Goal: Task Accomplishment & Management: Manage account settings

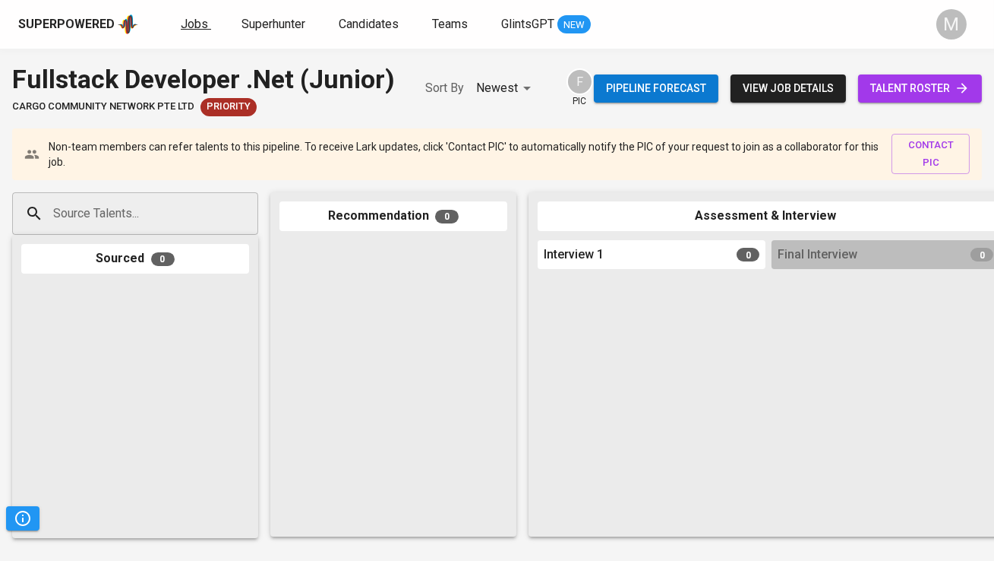
click at [198, 21] on span "Jobs" at bounding box center [194, 24] width 27 height 14
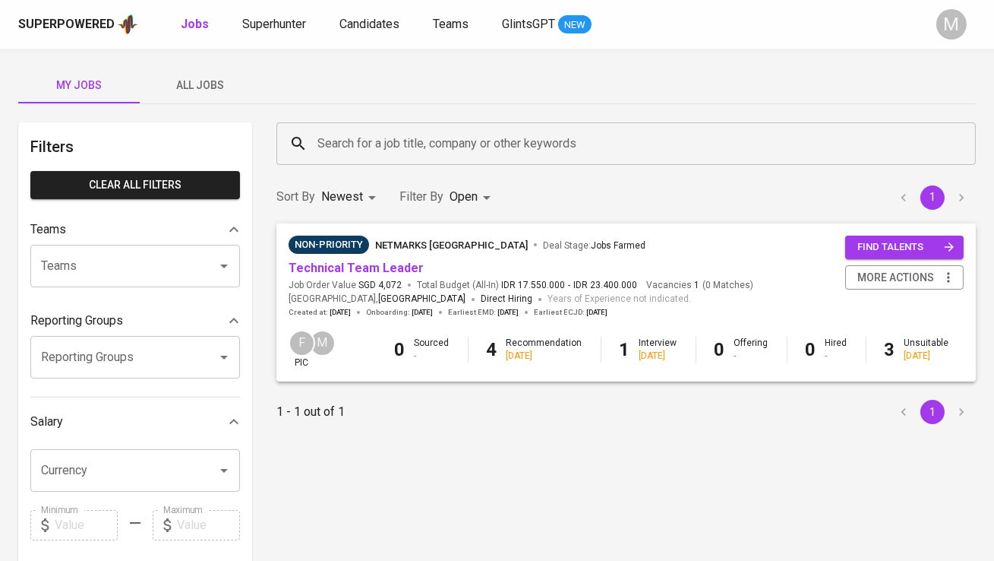
click at [369, 13] on div "Superpowered Jobs Superhunter Candidates Teams GlintsGPT NEW" at bounding box center [472, 24] width 909 height 23
click at [369, 30] on span "Candidates" at bounding box center [370, 24] width 60 height 14
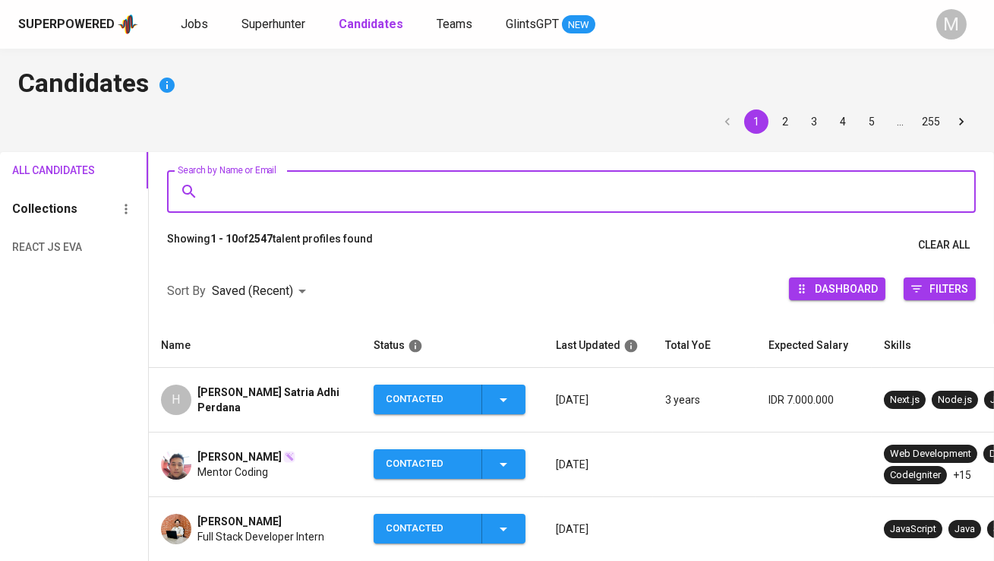
click at [300, 203] on input "Search by Name or Email" at bounding box center [575, 191] width 742 height 29
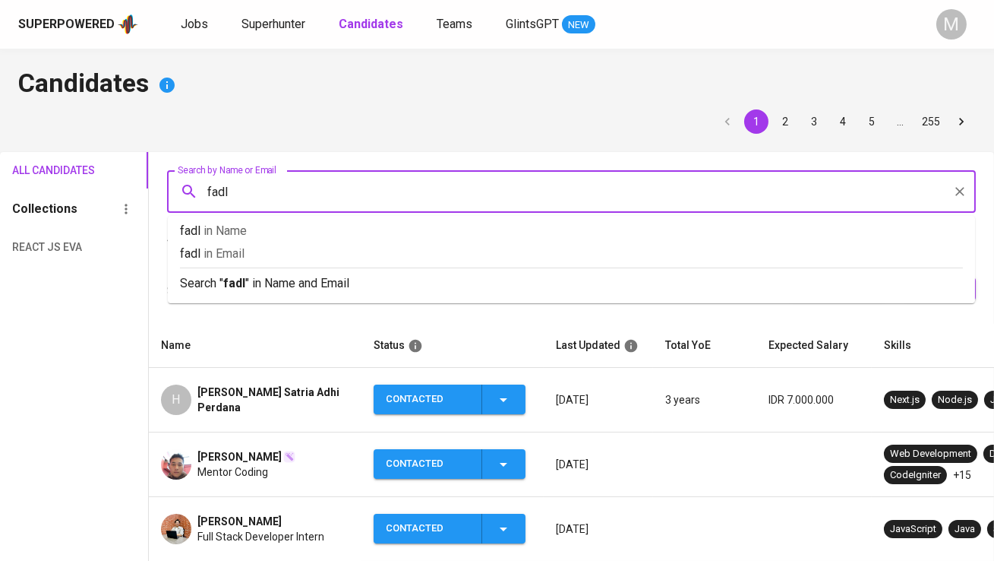
type input "fadly"
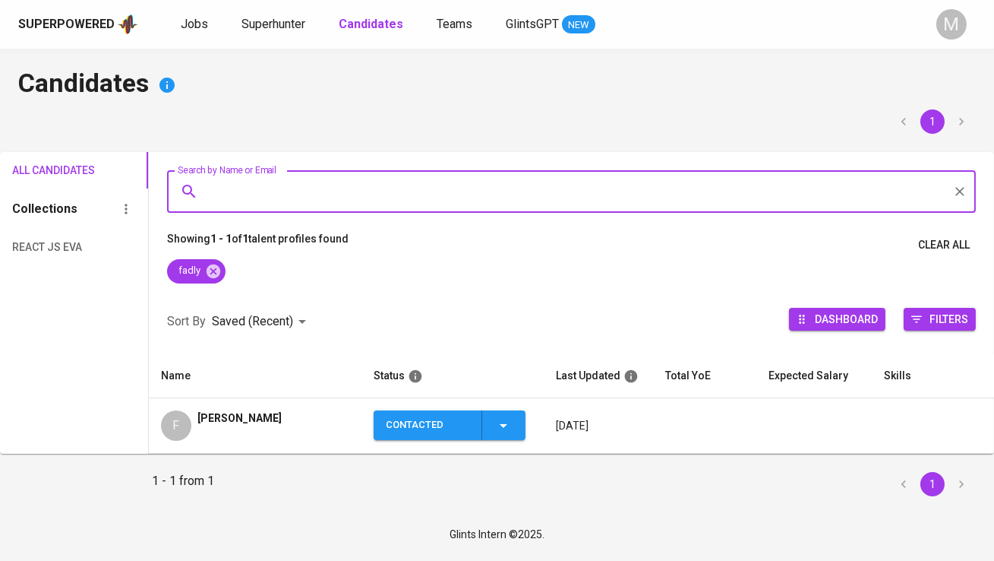
click at [229, 422] on span "[PERSON_NAME]" at bounding box center [240, 417] width 84 height 15
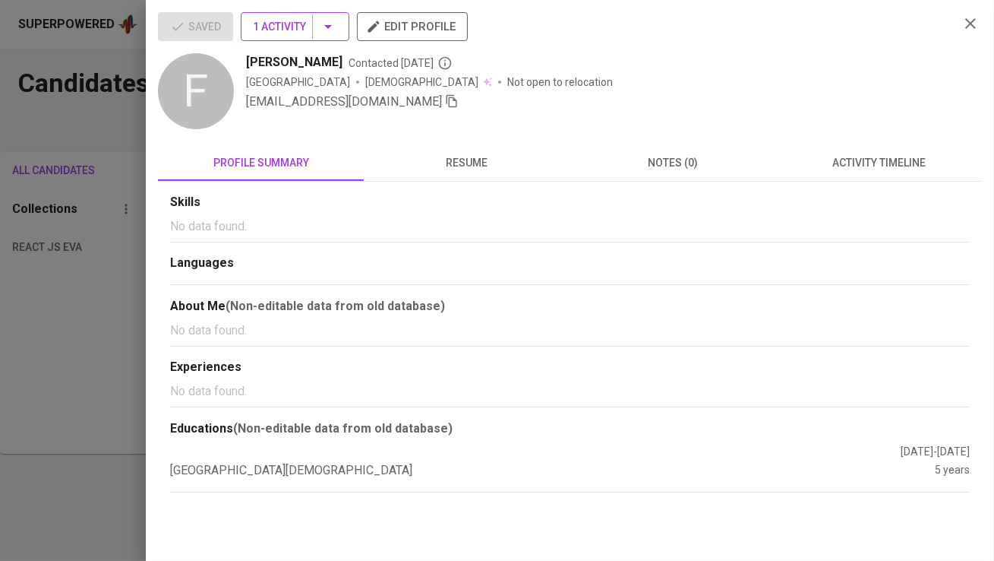
click at [311, 28] on span "1 Activity" at bounding box center [295, 26] width 84 height 19
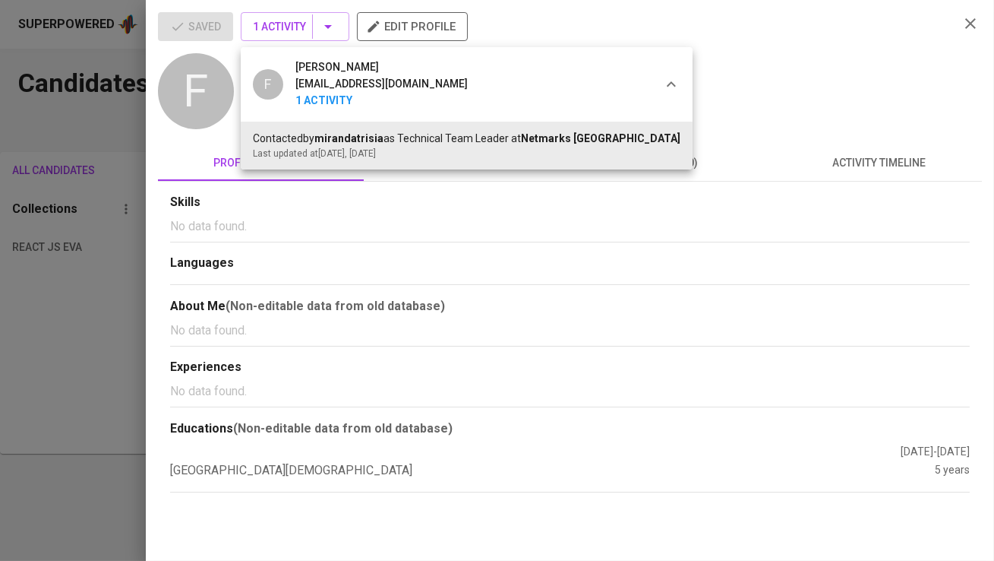
click at [311, 27] on div at bounding box center [497, 280] width 994 height 561
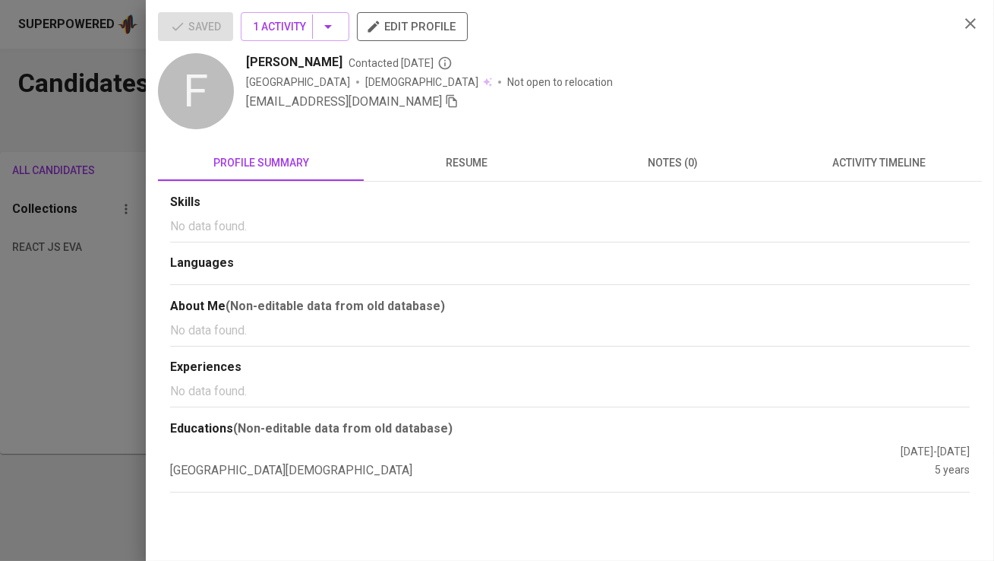
click at [445, 102] on icon "button" at bounding box center [452, 101] width 14 height 14
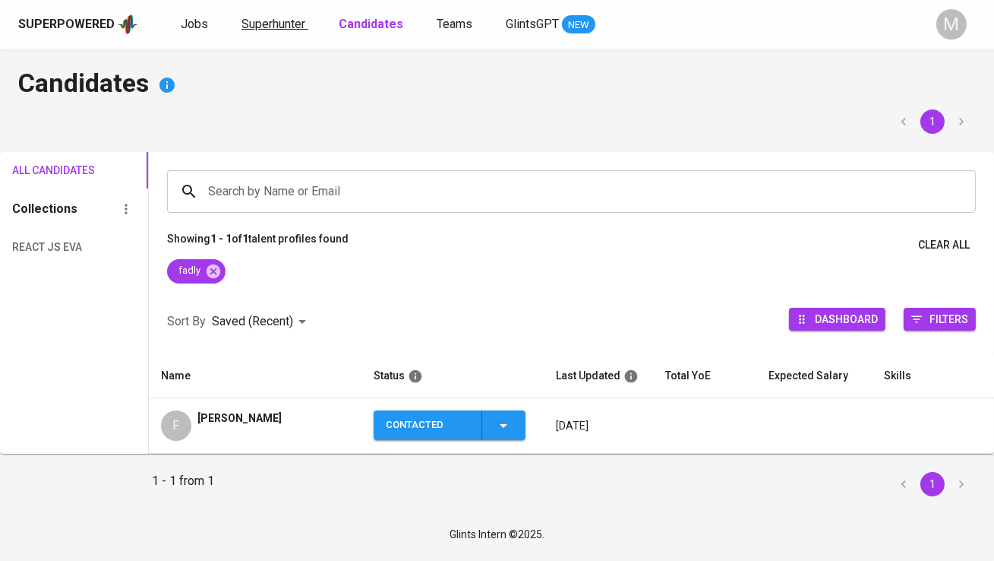
click at [267, 19] on span "Superhunter" at bounding box center [274, 24] width 64 height 14
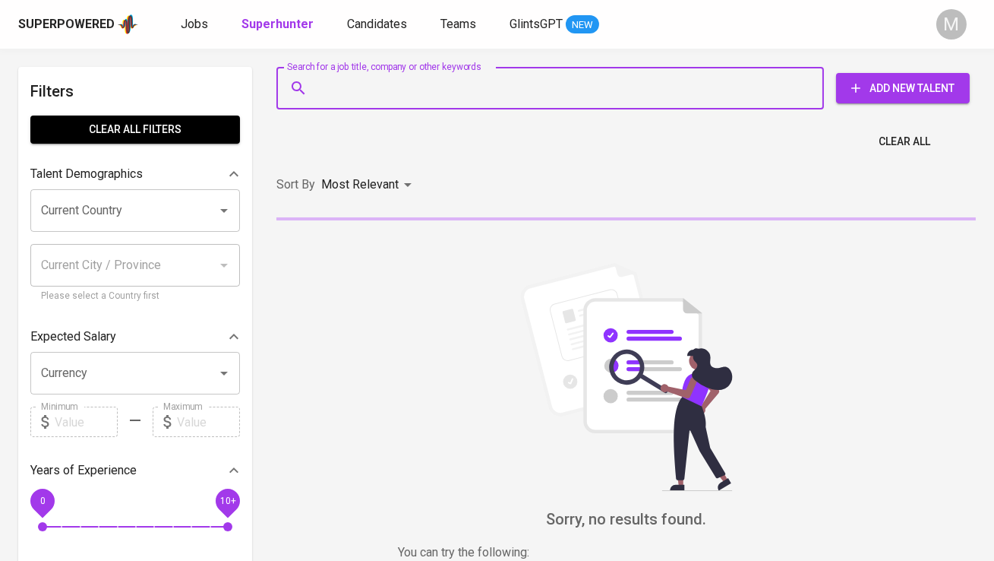
click at [380, 88] on input "Search for a job title, company or other keywords" at bounding box center [554, 88] width 481 height 29
paste input "fadhliroro104@gmail.com"
type input "fadhliroro104@gmail.com"
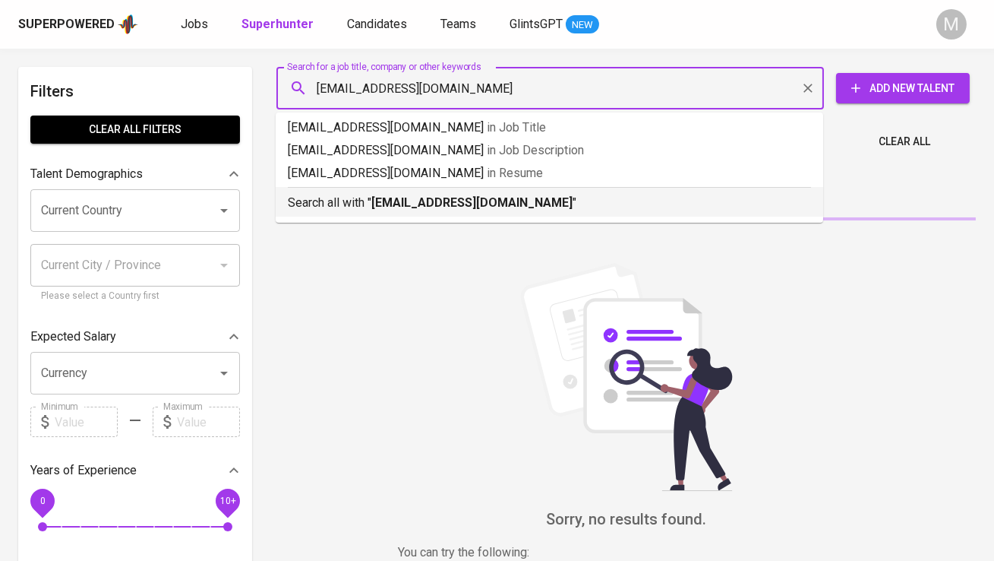
click at [397, 198] on b "fadhliroro104@gmail.com" at bounding box center [471, 202] width 201 height 14
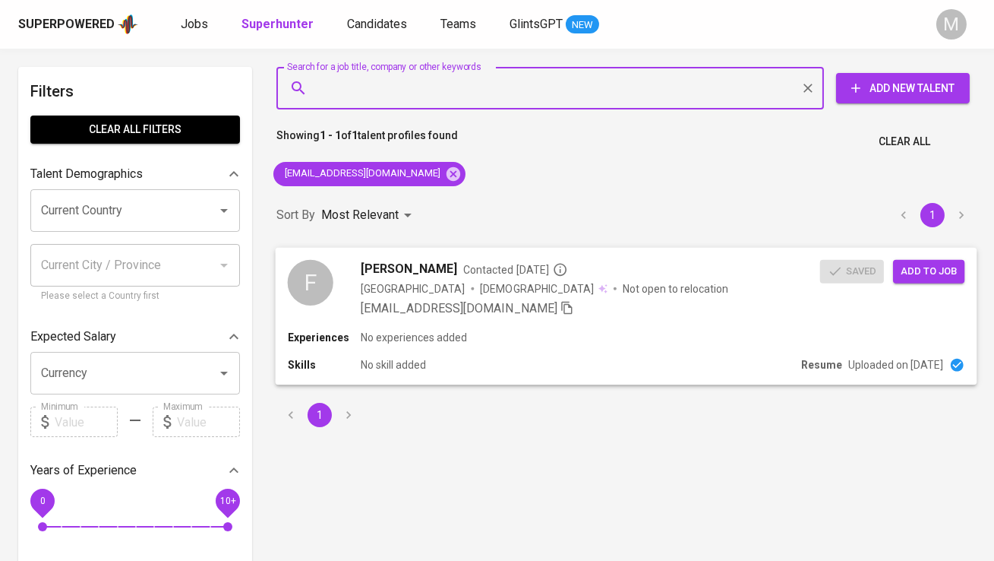
click at [924, 268] on span "Add to job" at bounding box center [929, 270] width 56 height 17
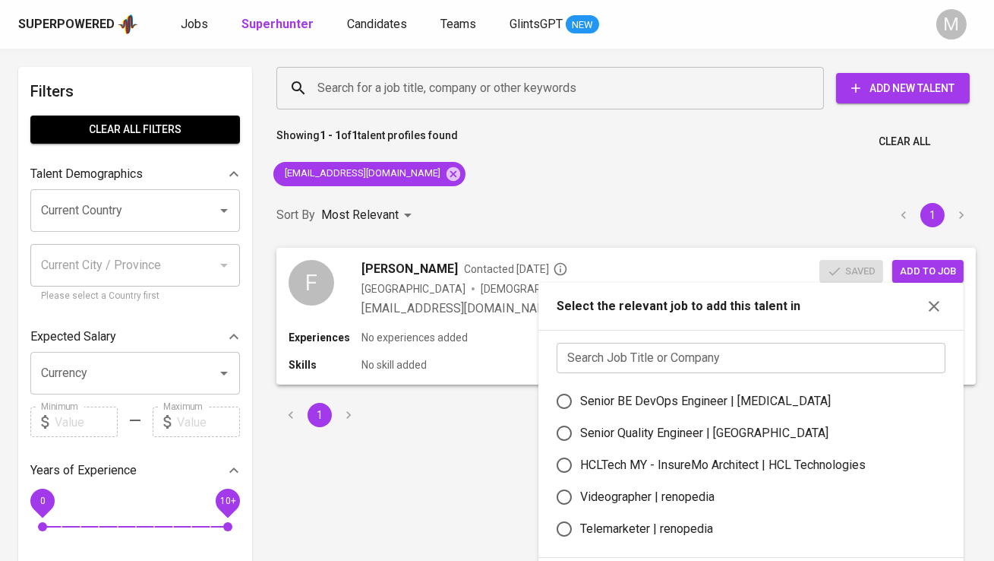
click at [706, 356] on input "text" at bounding box center [751, 358] width 389 height 30
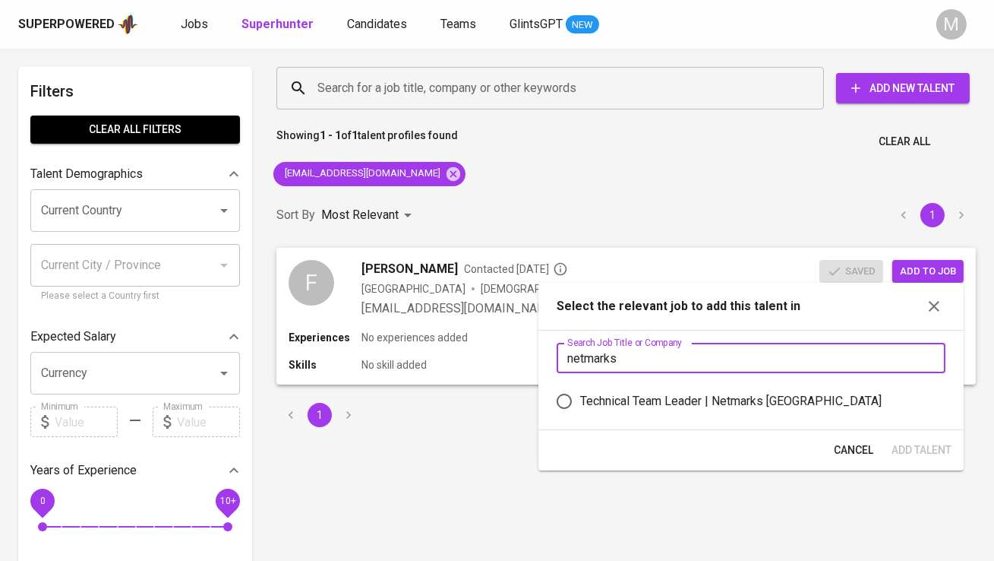
type input "netmarks"
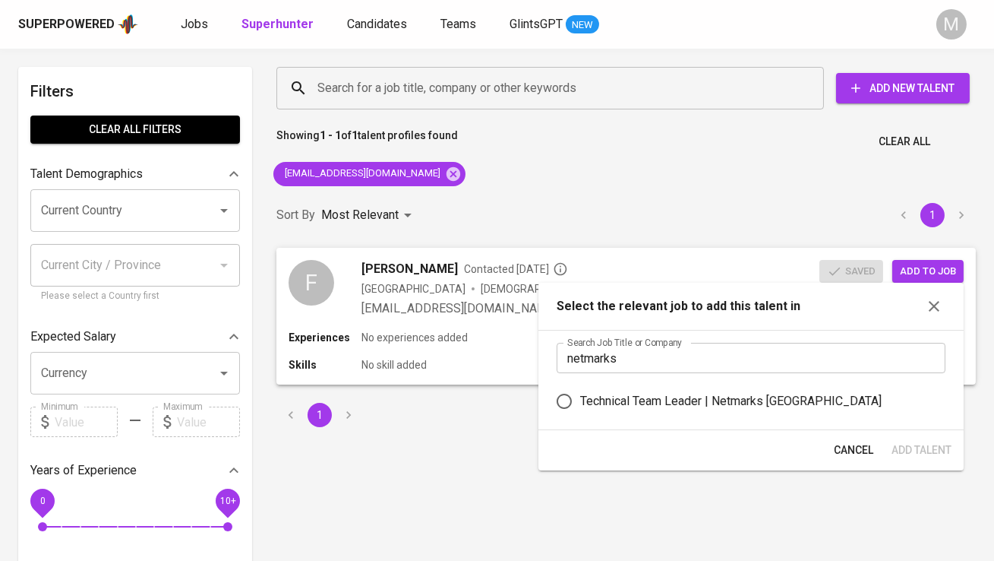
click at [727, 400] on div "Technical Team Leader | Netmarks Indonesia" at bounding box center [731, 401] width 302 height 18
click at [580, 400] on input "Technical Team Leader | Netmarks Indonesia" at bounding box center [564, 401] width 32 height 32
radio input "true"
click at [921, 451] on span "Add Talent" at bounding box center [922, 450] width 60 height 19
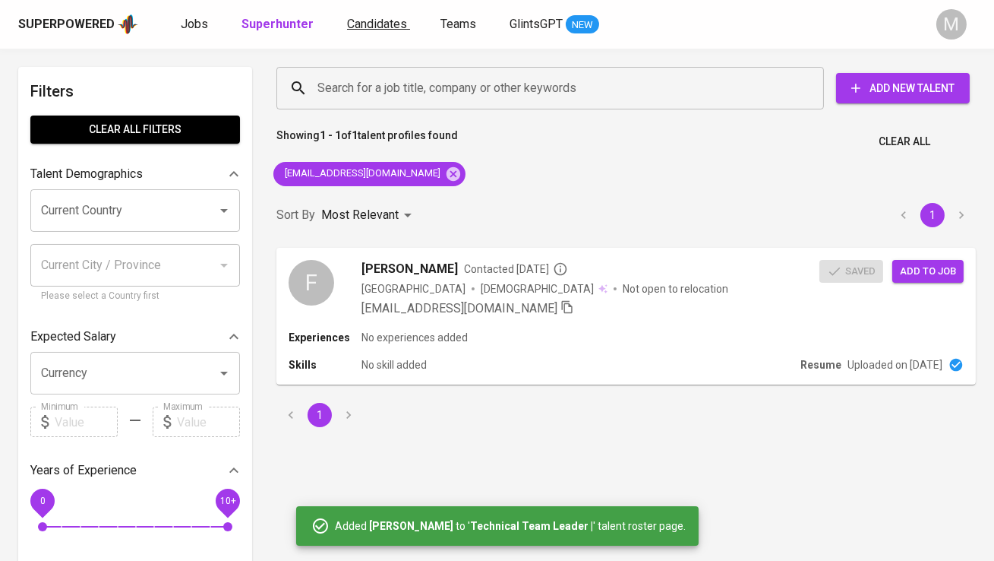
click at [363, 24] on span "Candidates" at bounding box center [377, 24] width 60 height 14
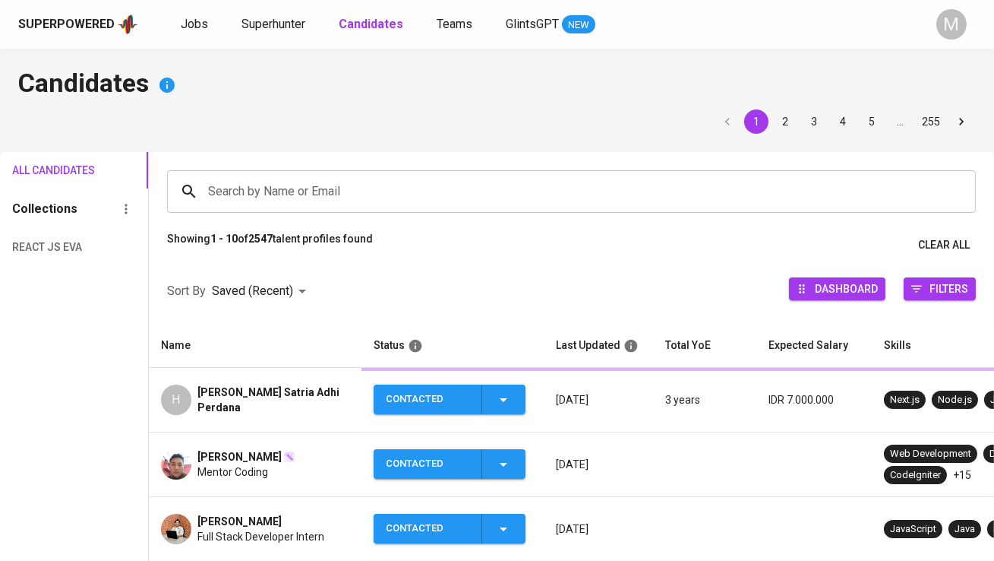
click at [284, 182] on input "Search by Name or Email" at bounding box center [575, 191] width 742 height 29
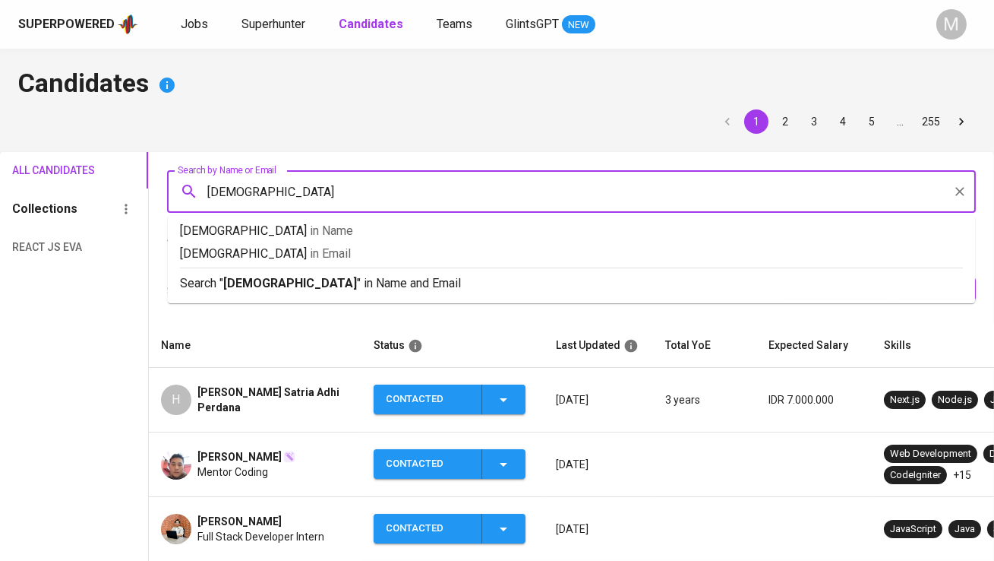
type input "sharif"
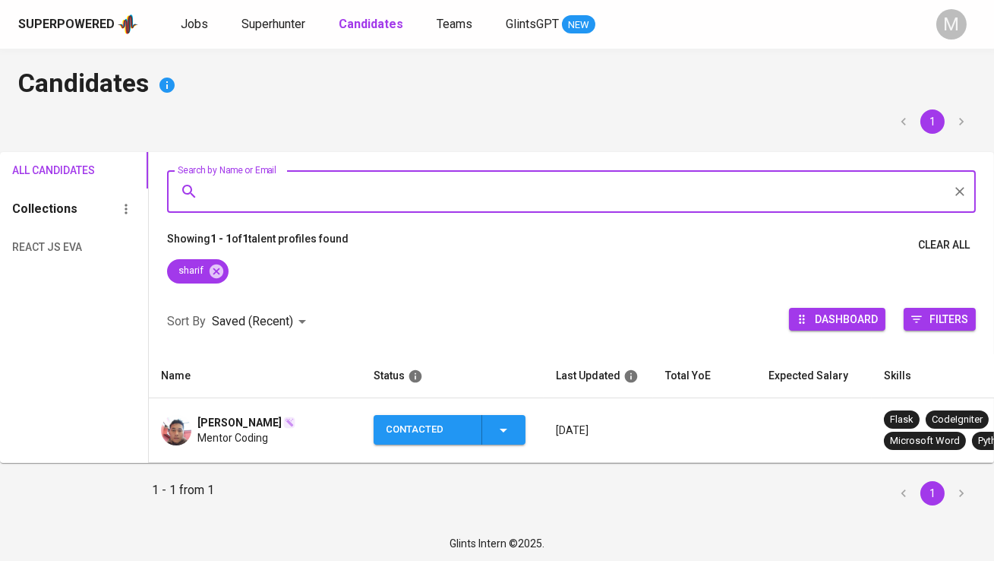
click at [258, 425] on span "[PERSON_NAME]" at bounding box center [240, 422] width 84 height 15
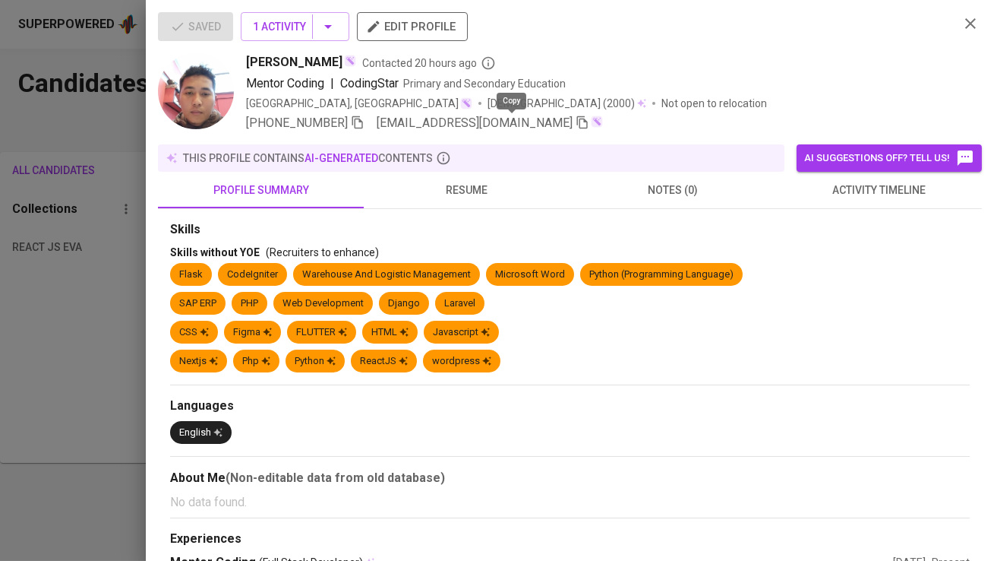
click at [576, 117] on icon "button" at bounding box center [583, 122] width 14 height 14
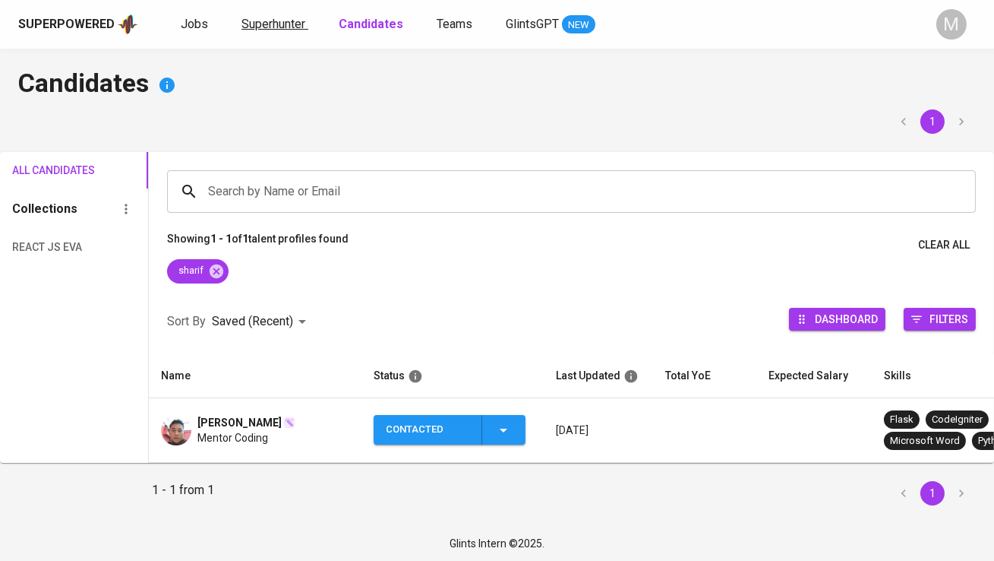
click at [268, 20] on span "Superhunter" at bounding box center [274, 24] width 64 height 14
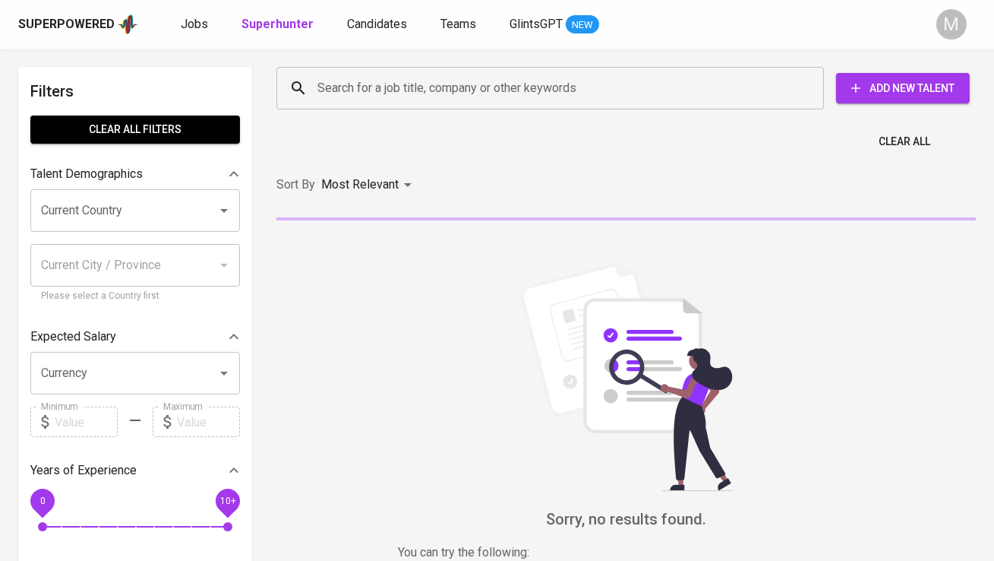
click at [371, 98] on input "Search for a job title, company or other keywords" at bounding box center [554, 88] width 481 height 29
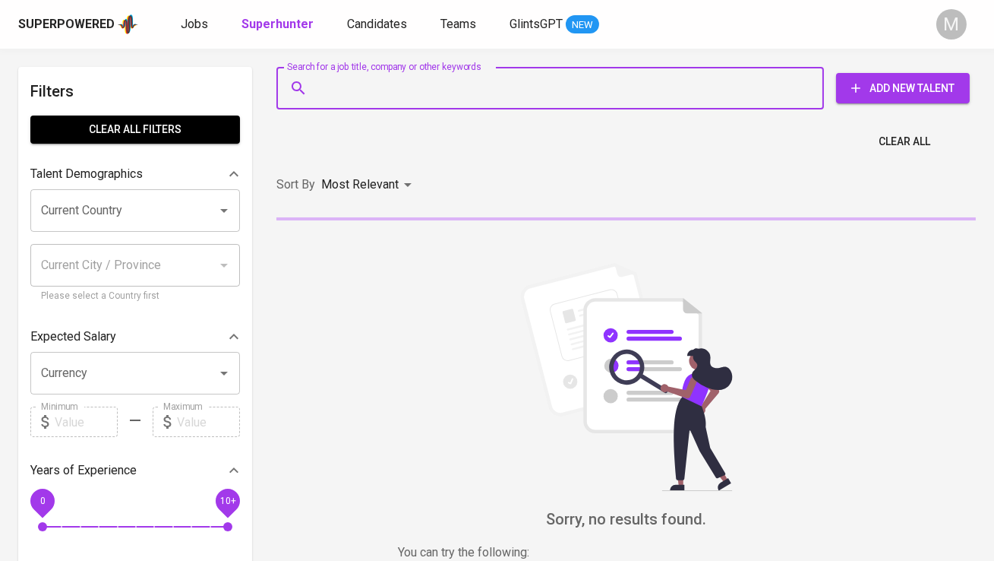
paste input "kopisharif@gmail.com"
type input "kopisharif@gmail.com"
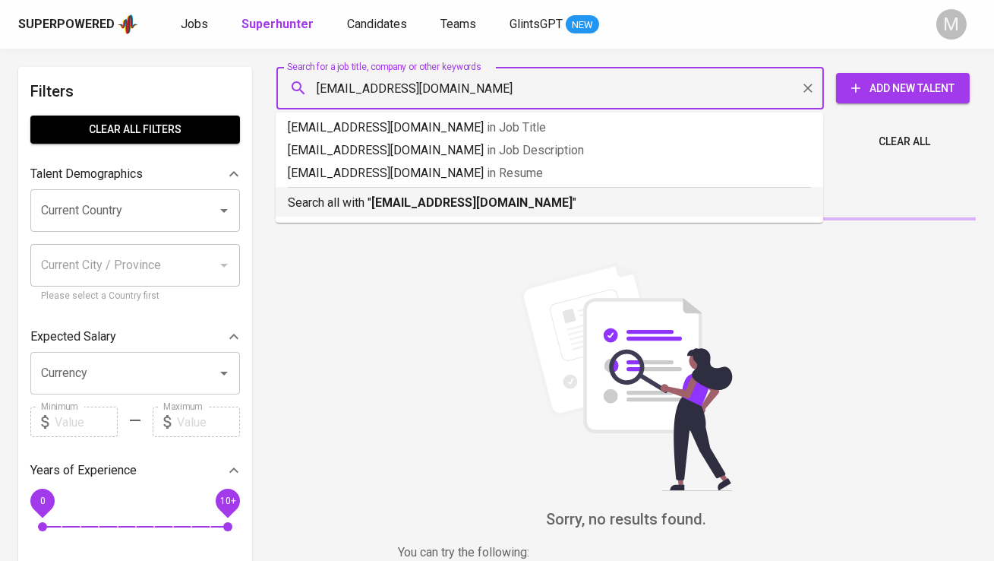
click at [381, 198] on b "kopisharif@gmail.com" at bounding box center [471, 202] width 201 height 14
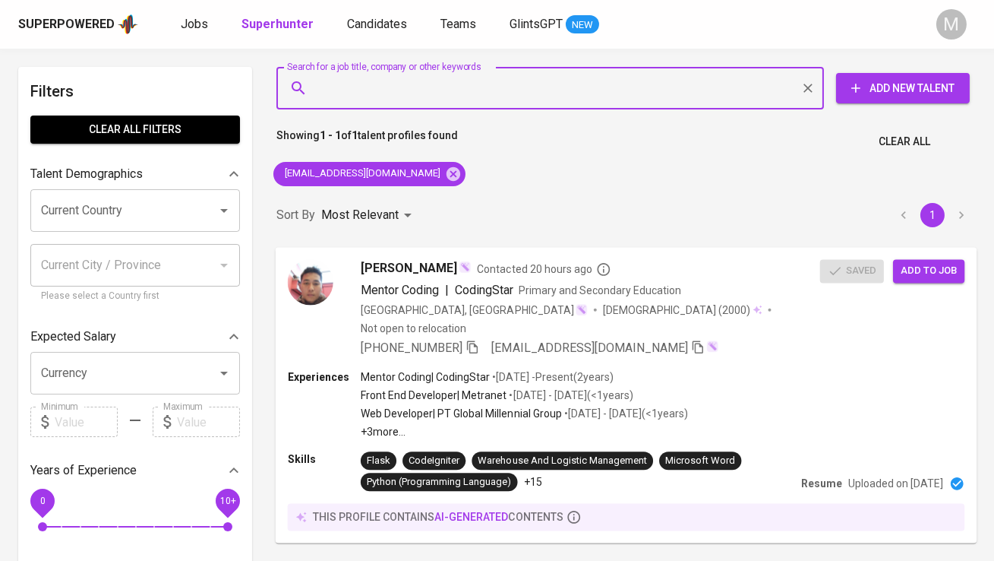
click at [913, 272] on span "Add to job" at bounding box center [929, 270] width 56 height 17
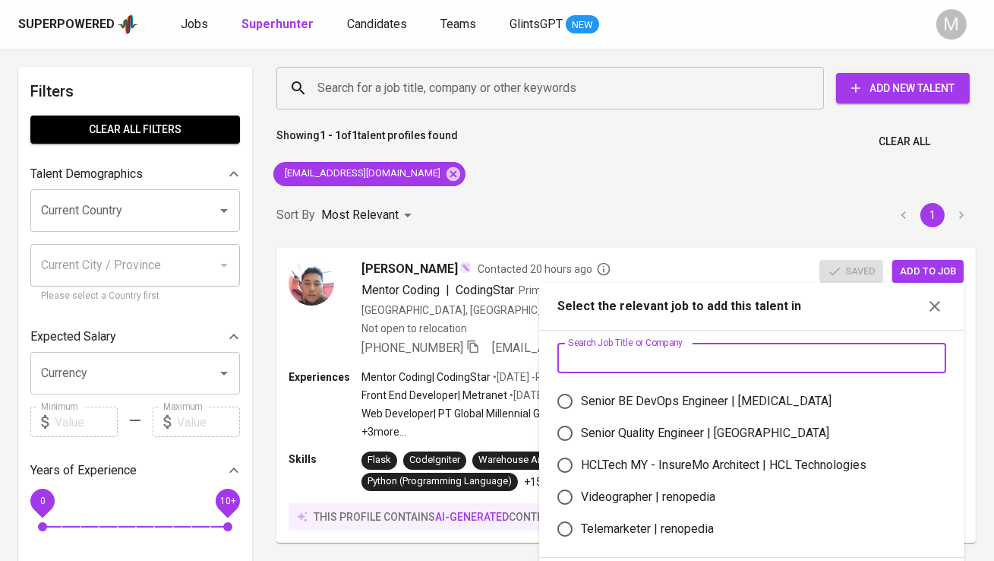
click at [622, 348] on input "text" at bounding box center [752, 358] width 389 height 30
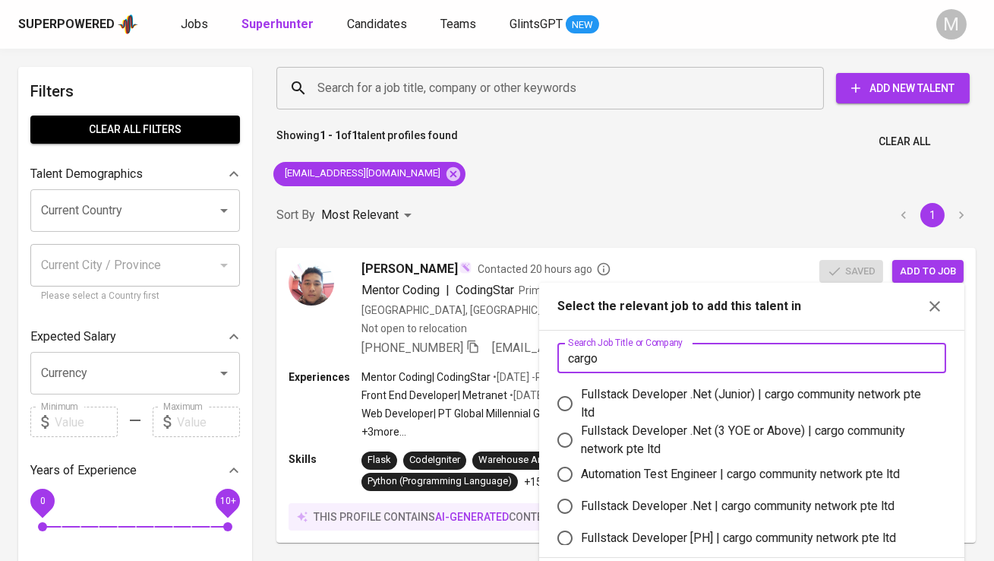
type input "cargo"
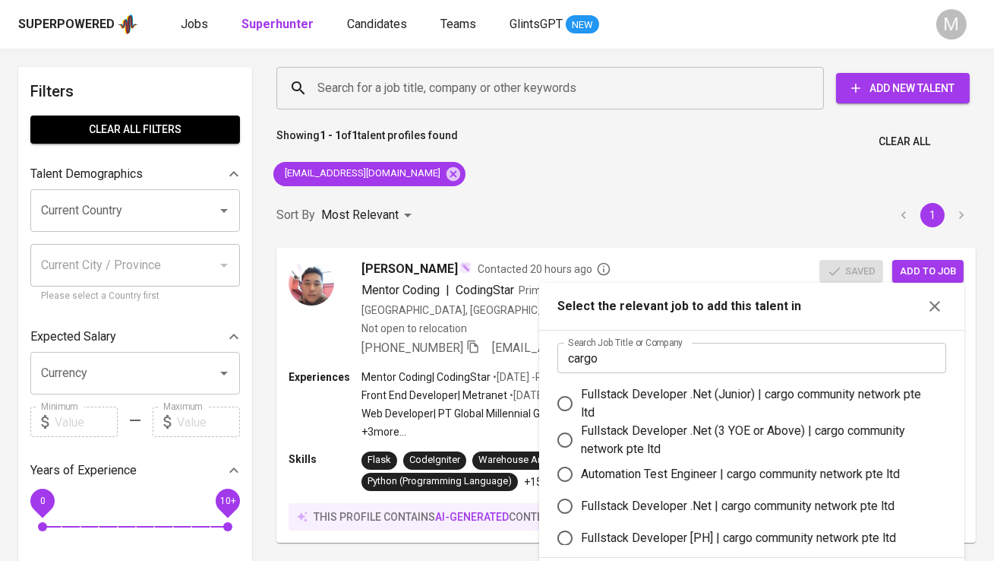
click at [728, 388] on div "Fullstack Developer .Net (Junior) | cargo community network pte ltd" at bounding box center [757, 403] width 353 height 36
click at [581, 388] on input "Fullstack Developer .Net (Junior) | cargo community network pte ltd" at bounding box center [565, 403] width 32 height 32
radio input "true"
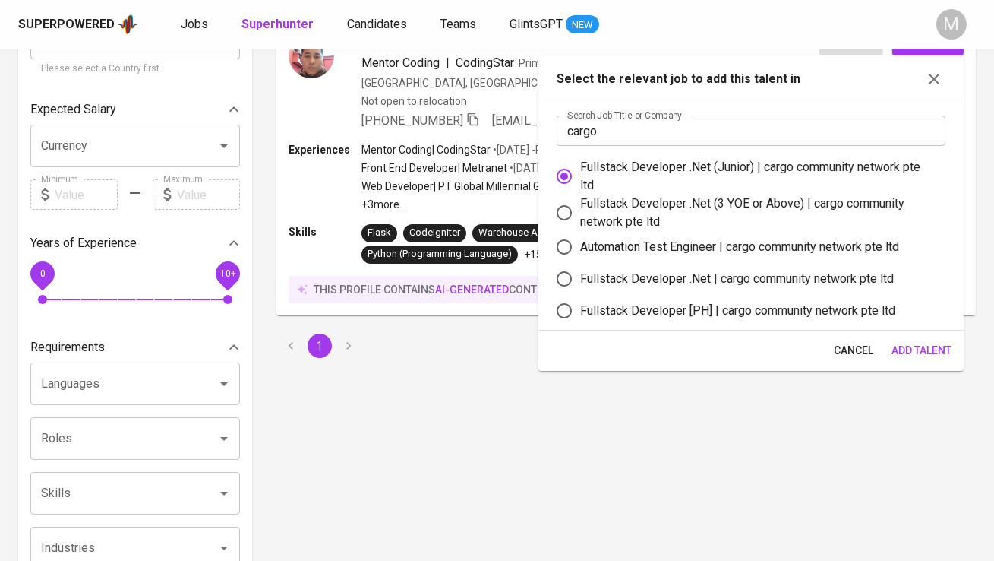
scroll to position [327, 0]
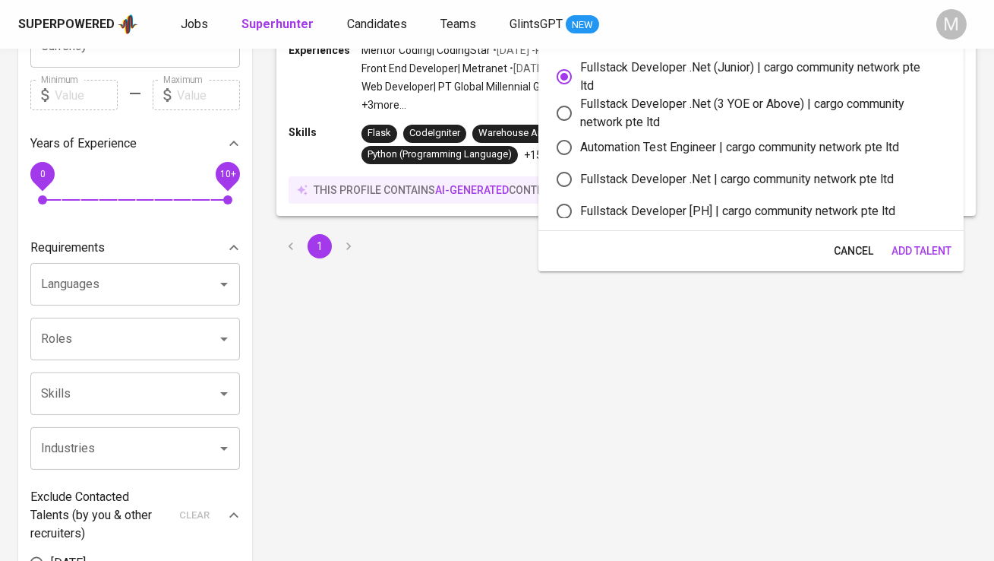
click at [912, 246] on span "Add Talent" at bounding box center [922, 251] width 60 height 19
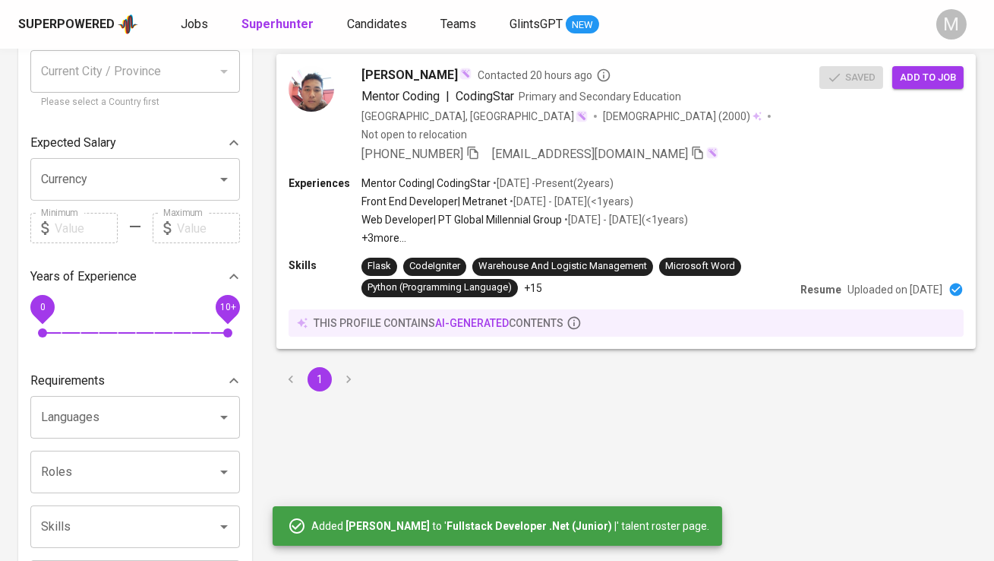
scroll to position [0, 0]
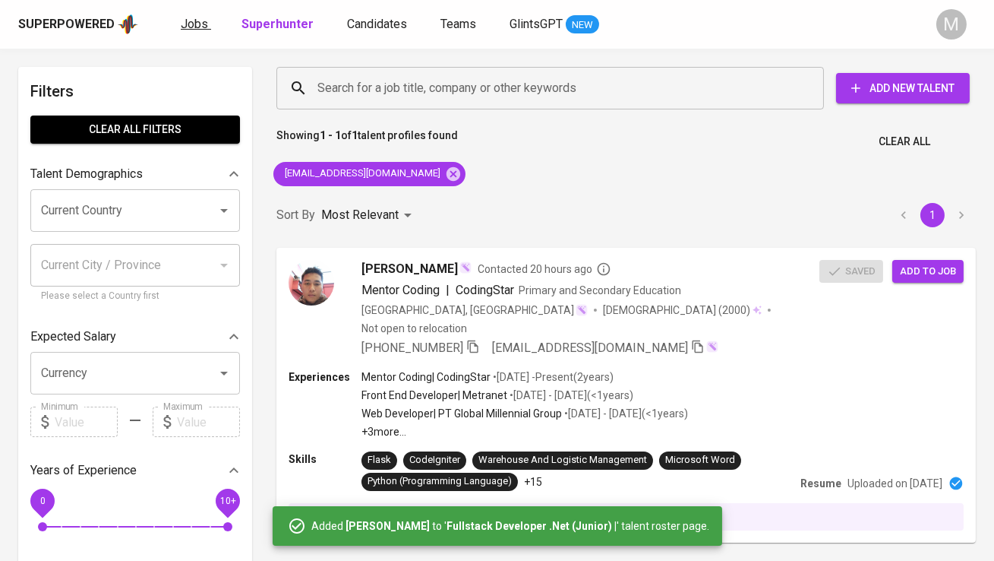
click at [198, 30] on span "Jobs" at bounding box center [194, 24] width 27 height 14
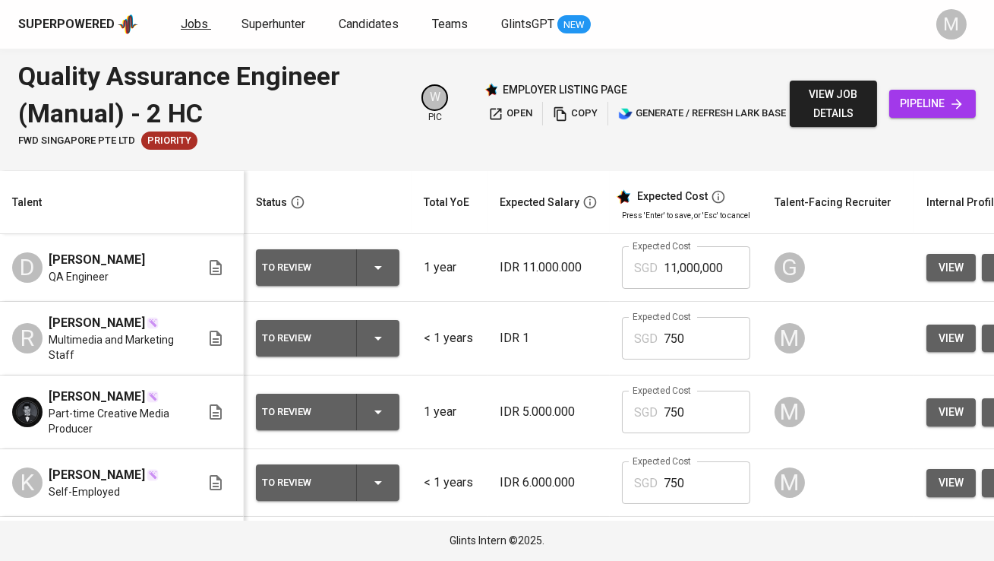
click at [194, 24] on span "Jobs" at bounding box center [194, 24] width 27 height 14
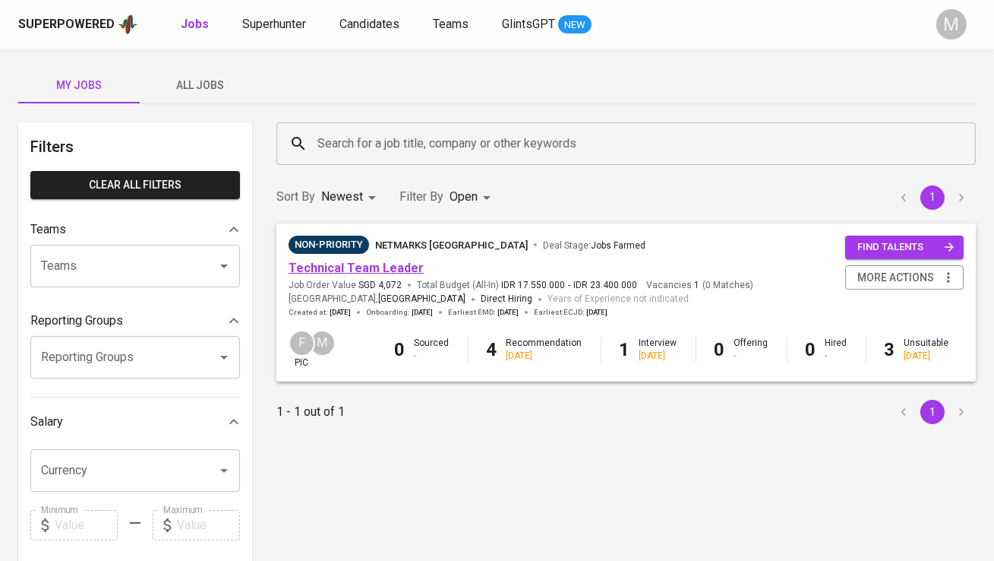
click at [359, 262] on link "Technical Team Leader" at bounding box center [356, 268] width 135 height 14
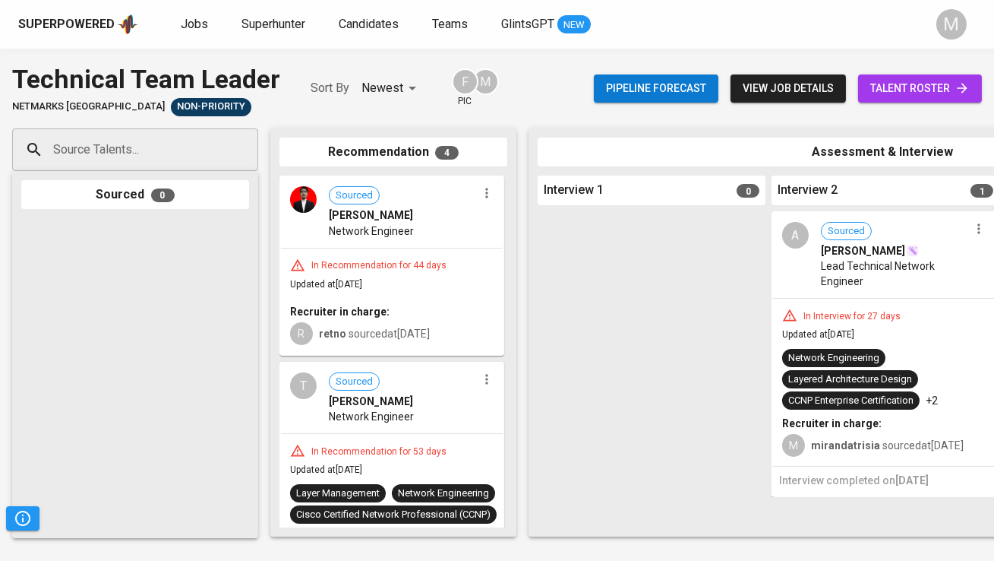
click at [931, 92] on span "talent roster" at bounding box center [921, 88] width 100 height 19
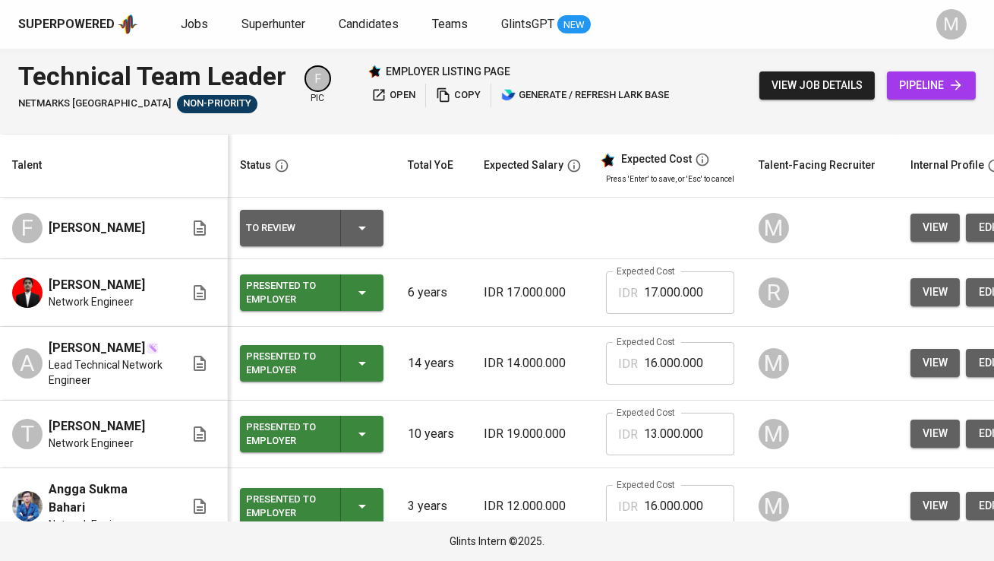
click at [313, 234] on div "To Review" at bounding box center [287, 228] width 82 height 20
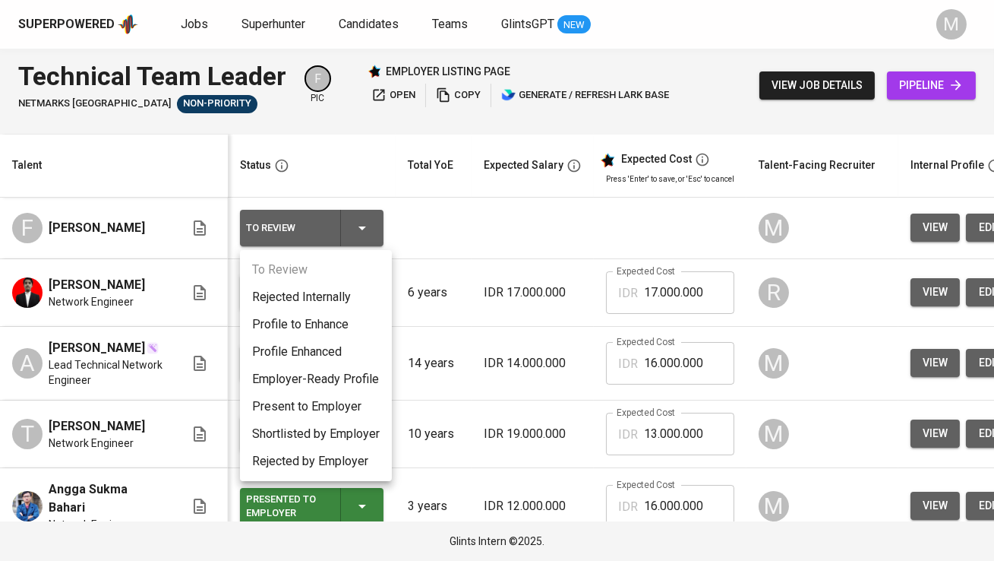
click at [324, 318] on li "Profile to Enhance" at bounding box center [316, 324] width 152 height 27
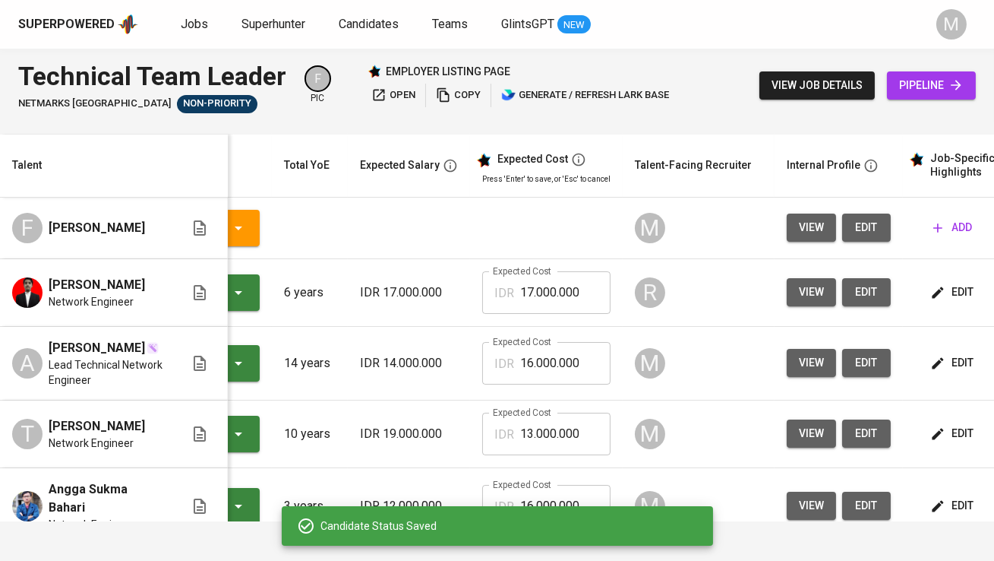
scroll to position [0, 220]
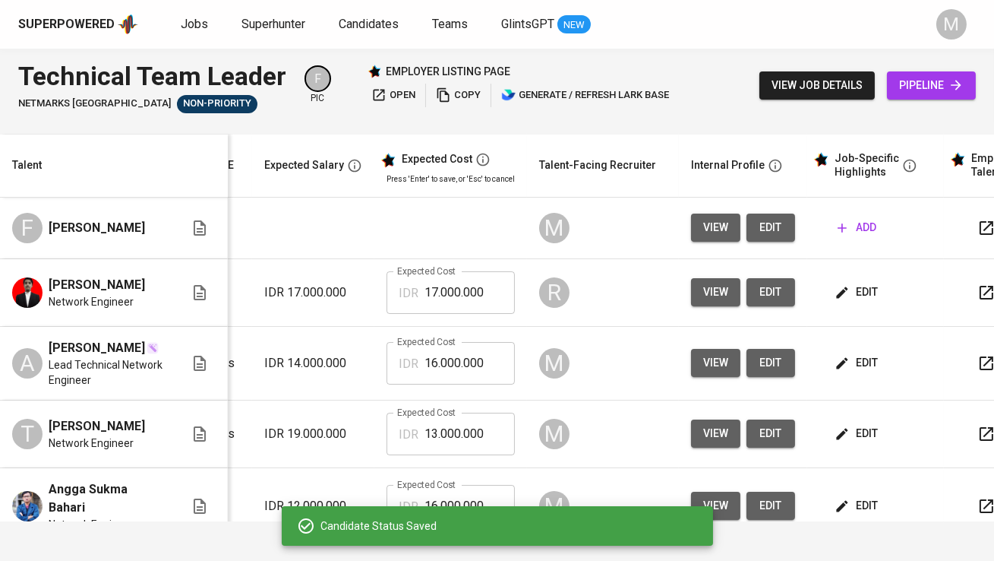
click at [783, 230] on button "edit" at bounding box center [771, 227] width 49 height 28
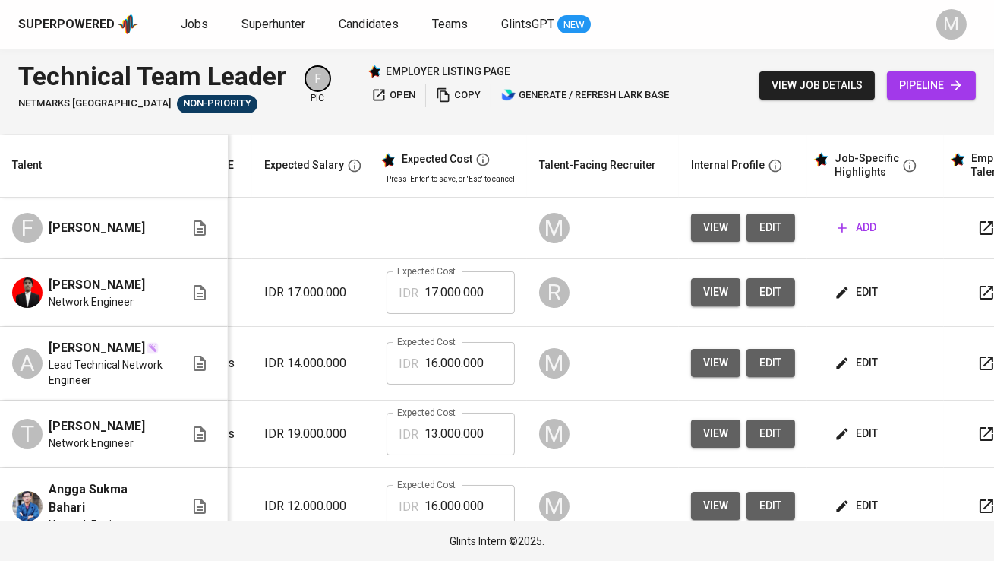
click at [764, 84] on button "view job details" at bounding box center [817, 85] width 115 height 28
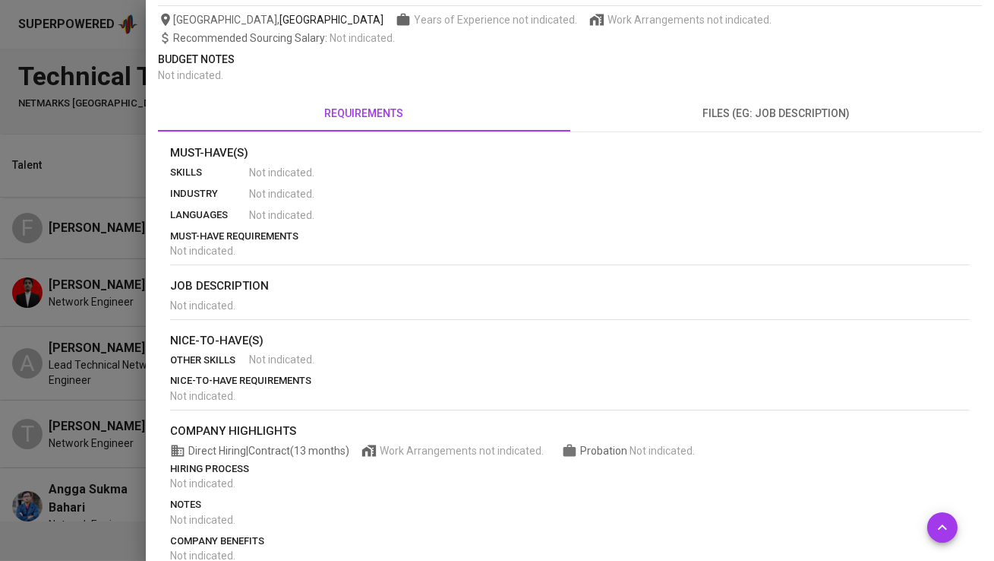
scroll to position [248, 0]
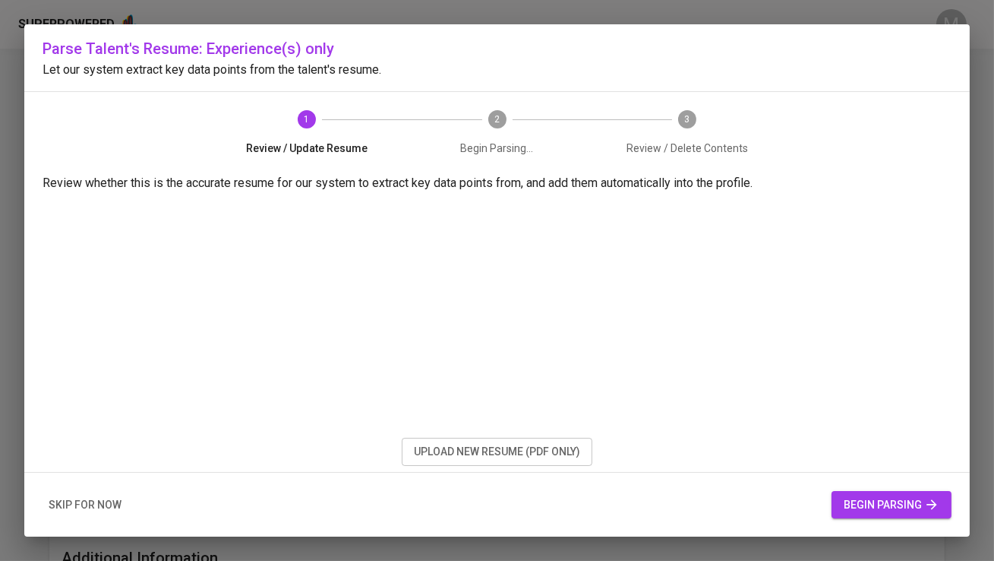
click at [469, 450] on span "upload new resume (pdf only)" at bounding box center [497, 451] width 166 height 19
click at [853, 501] on span "begin parsing" at bounding box center [892, 504] width 96 height 19
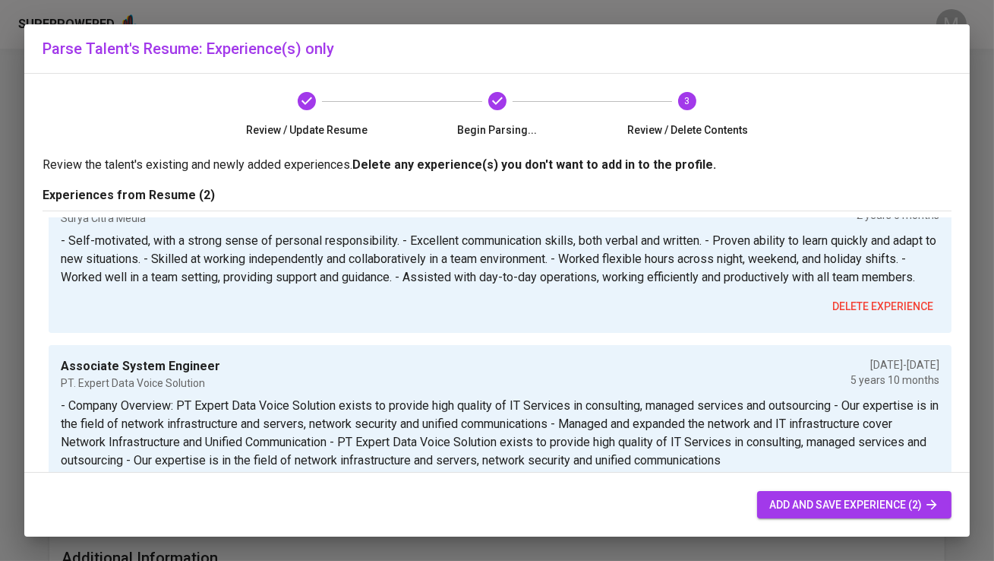
scroll to position [58, 0]
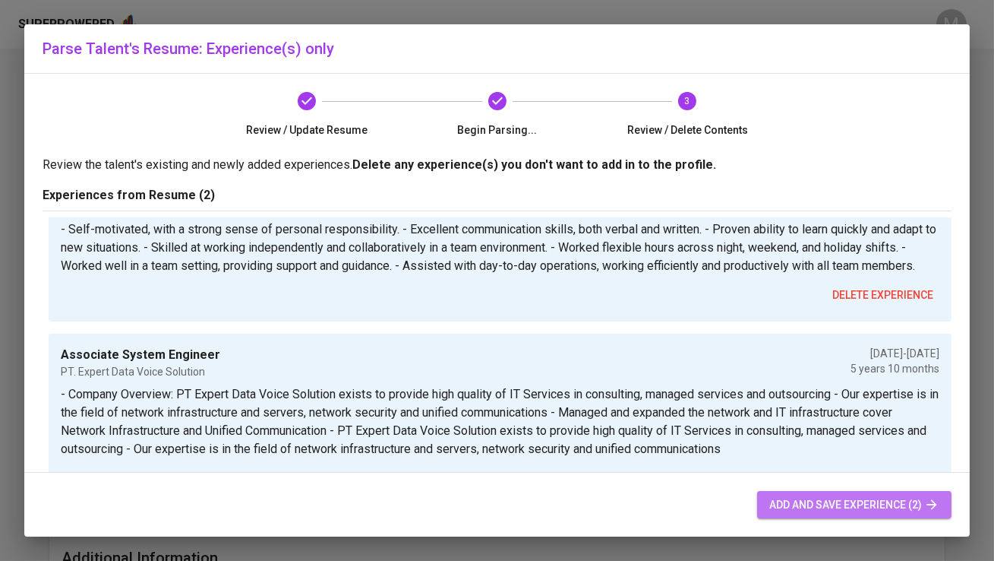
click at [798, 507] on span "add and save experience (2)" at bounding box center [855, 504] width 170 height 19
type input "+62"
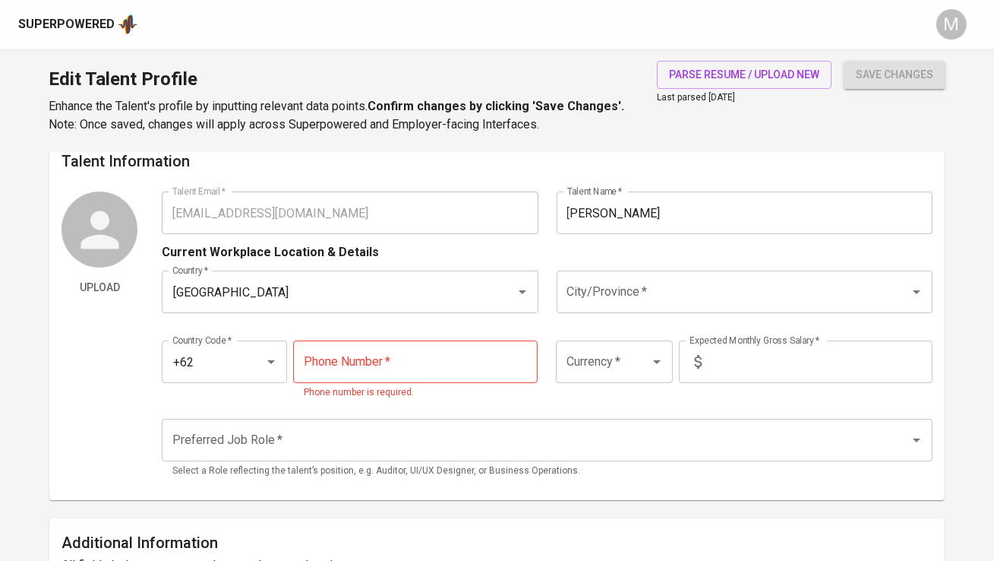
scroll to position [0, 0]
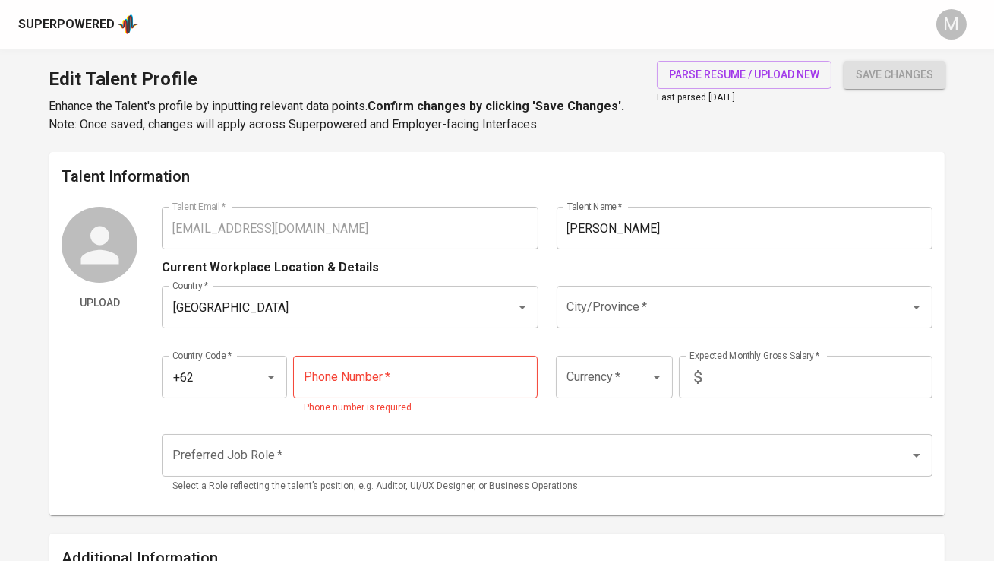
click at [431, 378] on input "tel" at bounding box center [415, 377] width 245 height 43
click at [634, 311] on input "City/Province   *" at bounding box center [724, 306] width 320 height 29
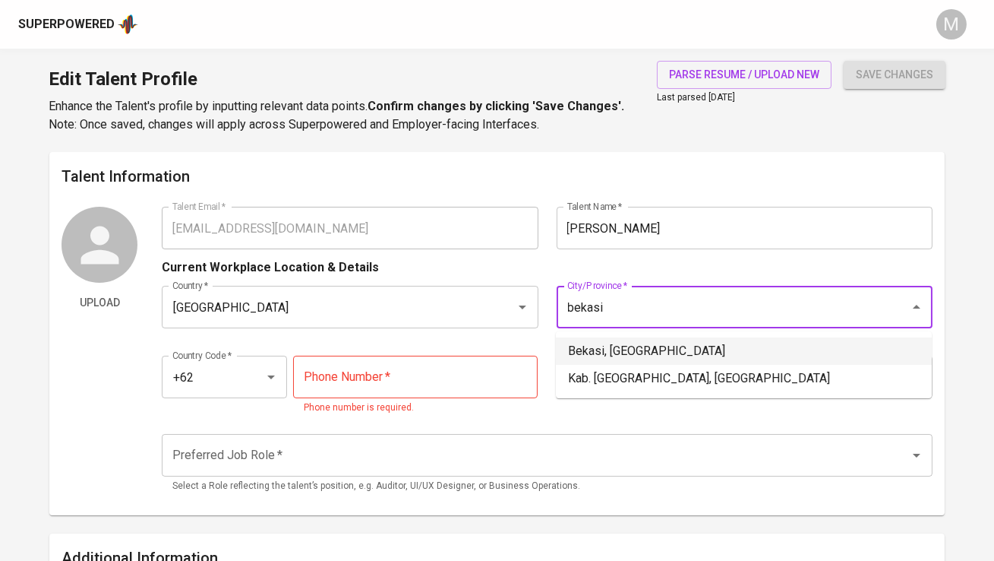
click at [644, 352] on li "Bekasi, Jawa Barat" at bounding box center [744, 350] width 376 height 27
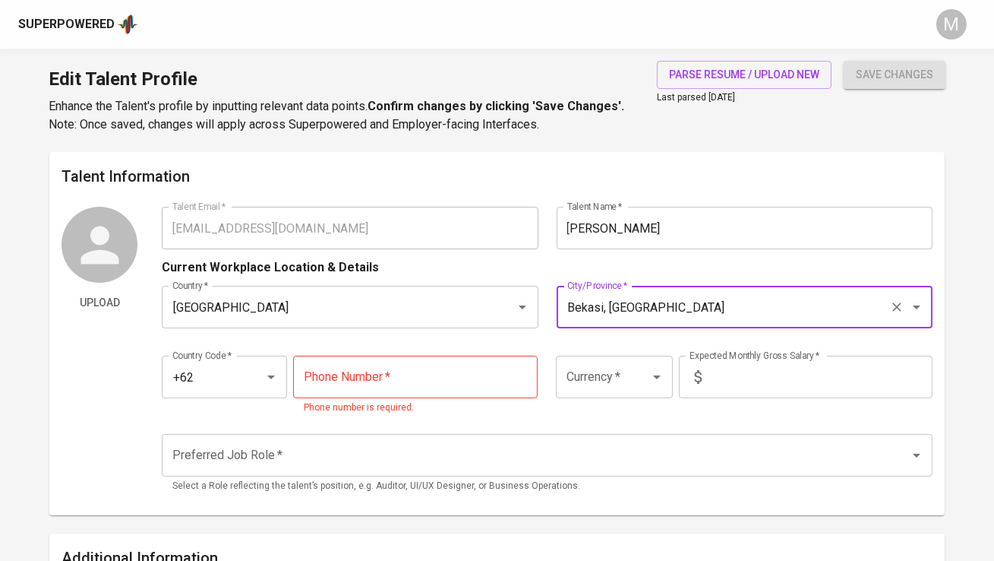
type input "Bekasi, Jawa Barat"
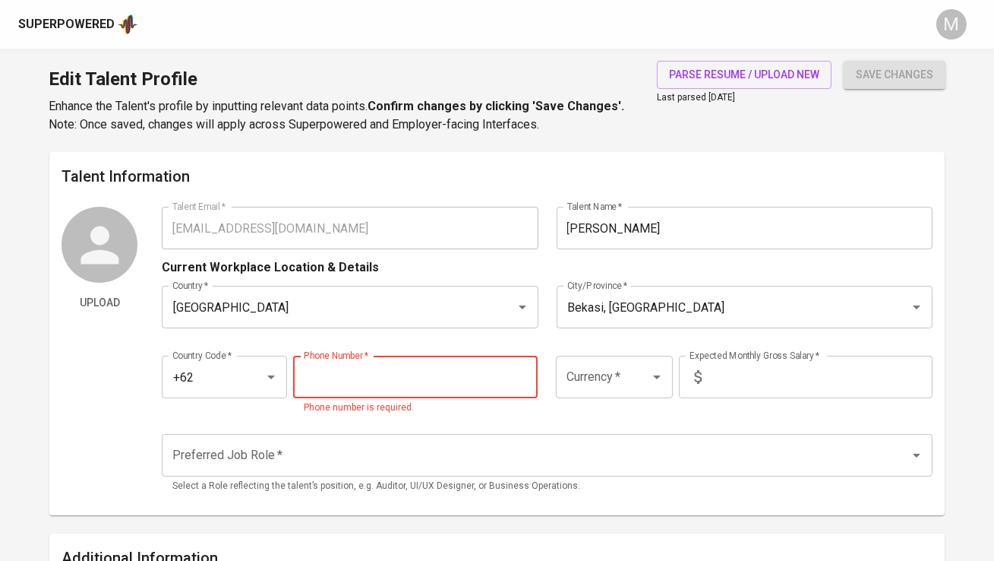
click at [384, 387] on input "tel" at bounding box center [415, 377] width 245 height 43
paste input "821-1296-9100"
type input "821-1296-9100"
click at [777, 379] on input "text" at bounding box center [820, 377] width 225 height 43
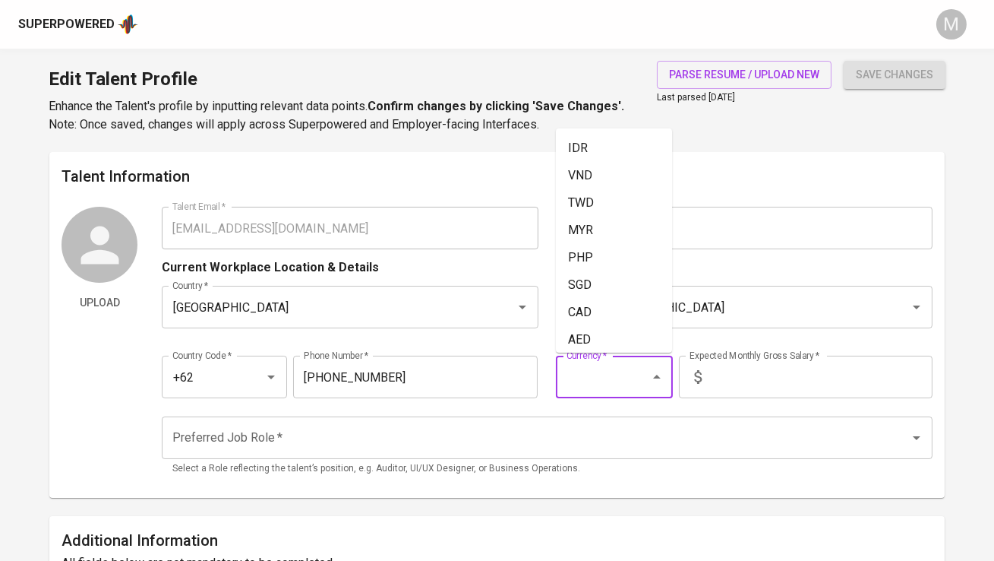
click at [614, 382] on input "Currency   *" at bounding box center [593, 376] width 60 height 29
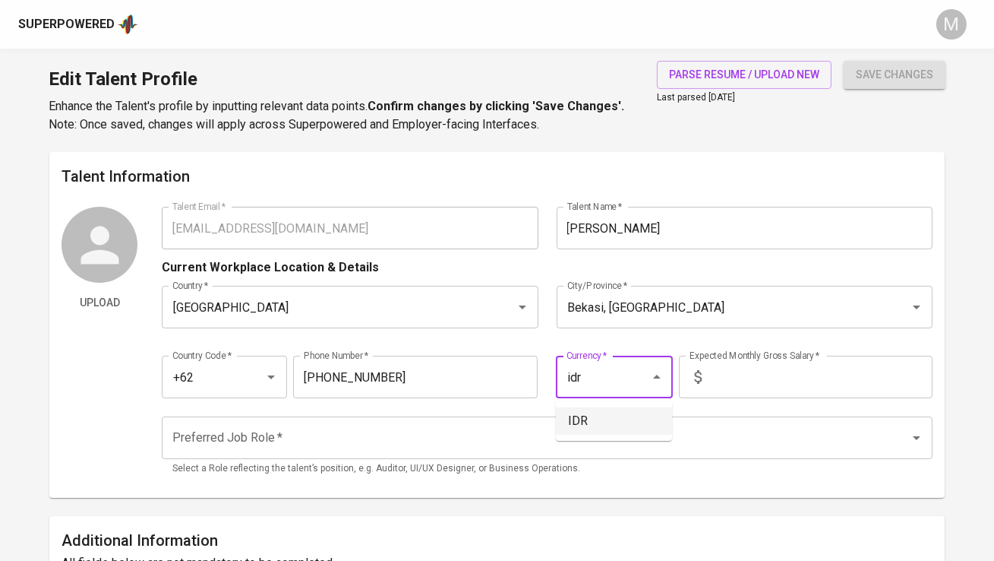
click at [603, 416] on li "IDR" at bounding box center [614, 420] width 116 height 27
type input "IDR"
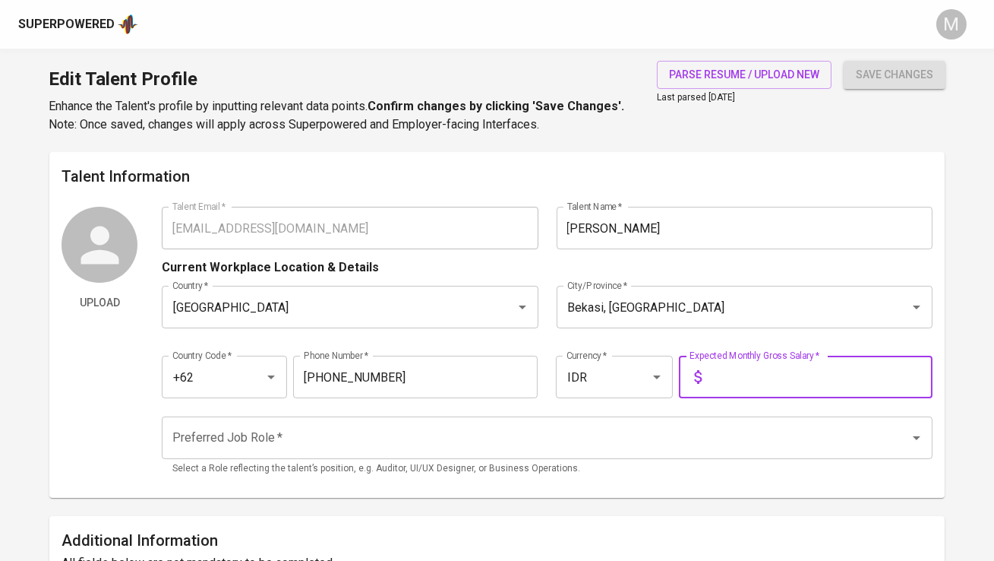
click at [741, 368] on input "text" at bounding box center [820, 377] width 225 height 43
type input "18.000.000"
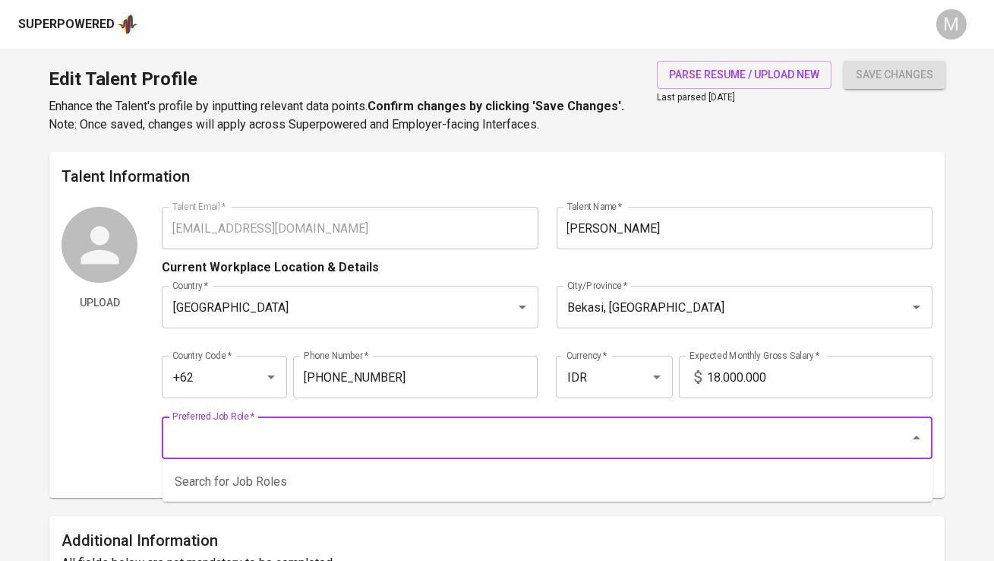
click at [686, 433] on input "Preferred Job Role   *" at bounding box center [526, 437] width 714 height 29
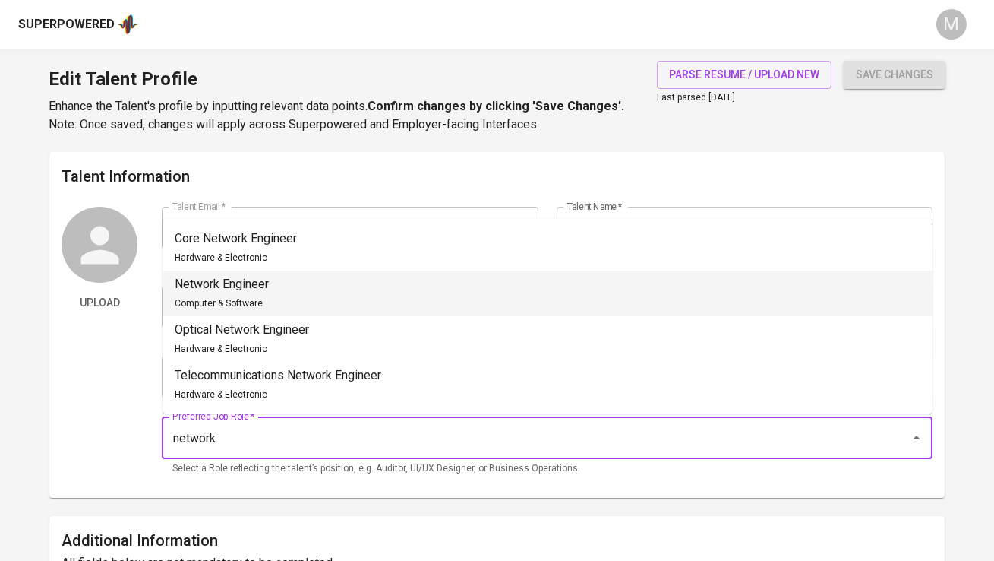
click at [660, 280] on li "Network Engineer Computer & Software" at bounding box center [548, 293] width 770 height 46
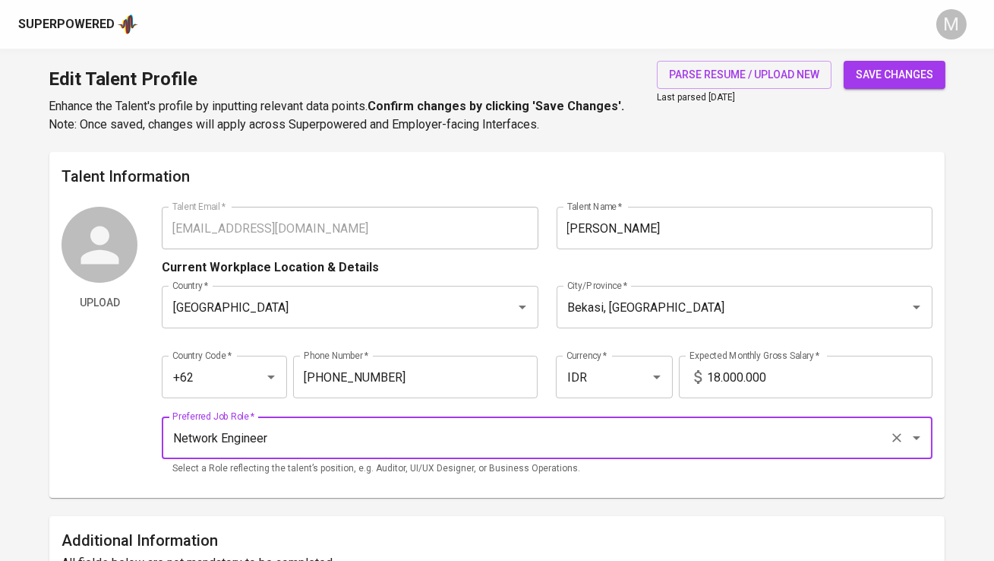
type input "Network Engineer"
click at [882, 76] on span "save changes" at bounding box center [894, 74] width 77 height 19
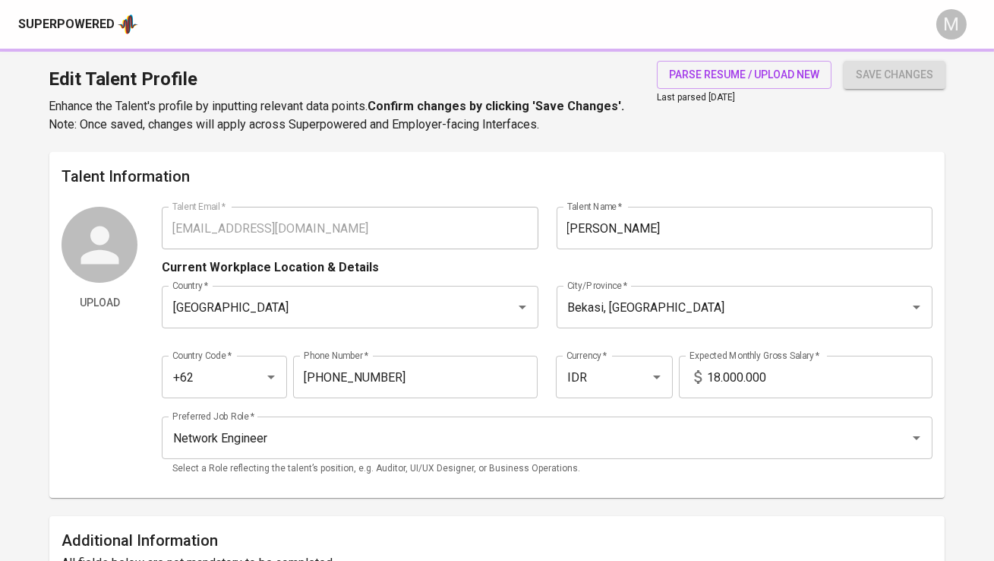
type input "6282112969100"
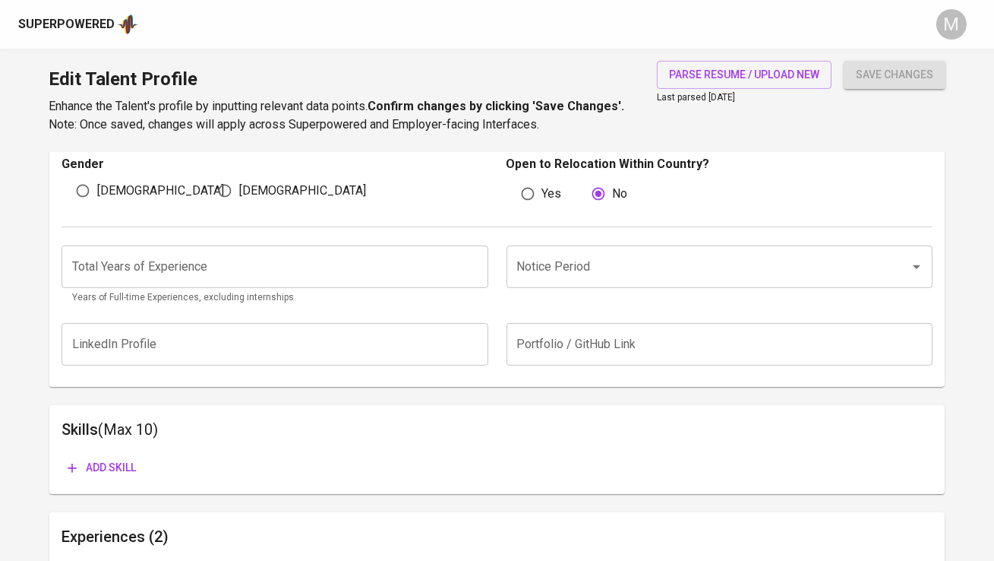
scroll to position [551, 0]
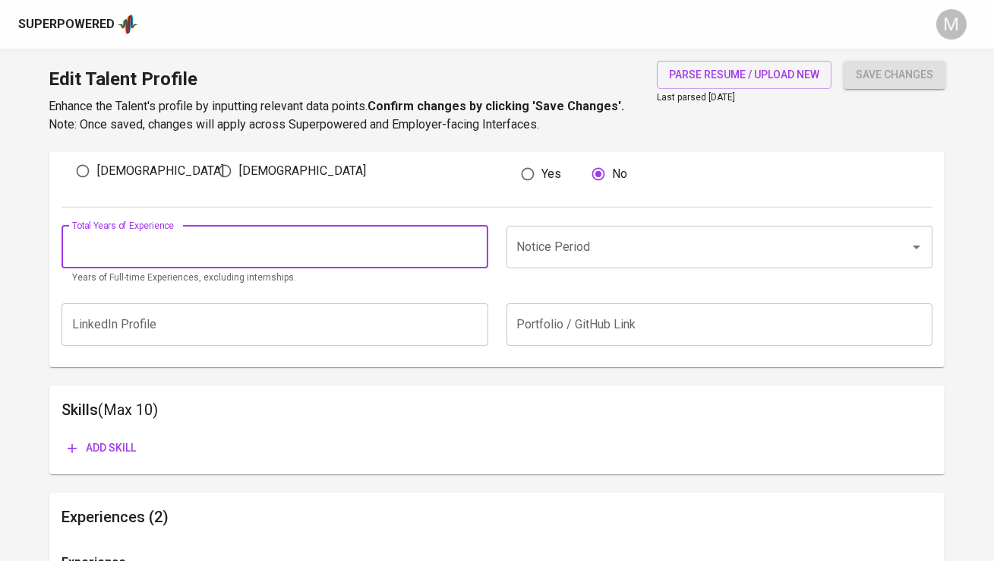
click at [412, 251] on input "number" at bounding box center [275, 247] width 426 height 43
type input "7"
click at [582, 254] on input "Notice Period" at bounding box center [699, 246] width 370 height 29
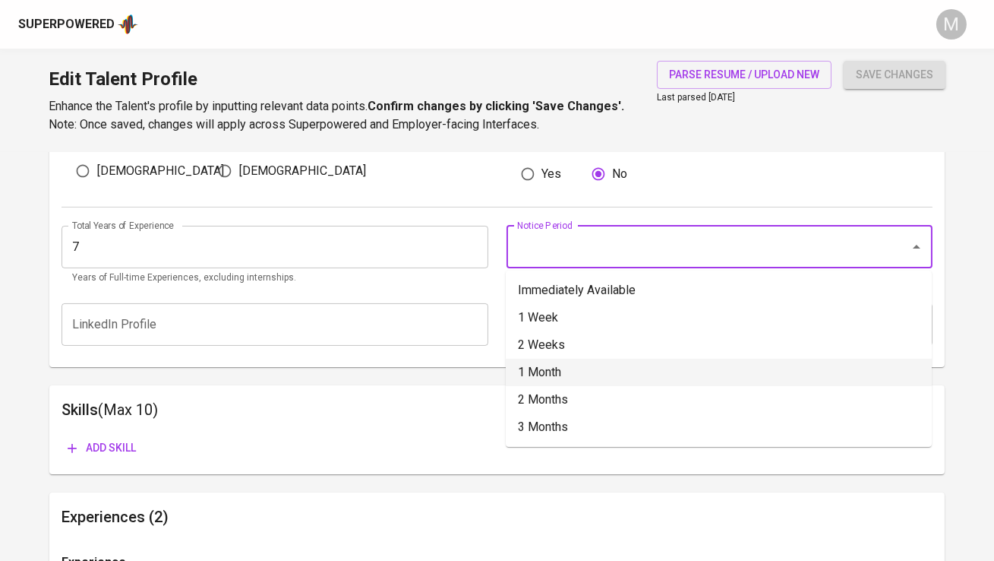
click at [588, 361] on li "1 Month" at bounding box center [719, 372] width 426 height 27
type input "1 Month"
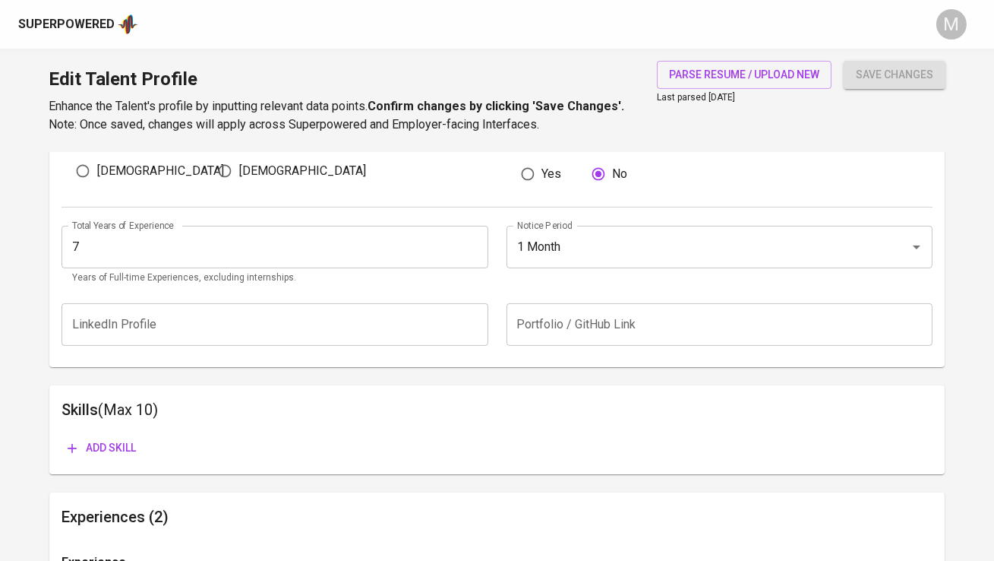
click at [527, 398] on h6 "Skills (Max 10)" at bounding box center [497, 409] width 871 height 24
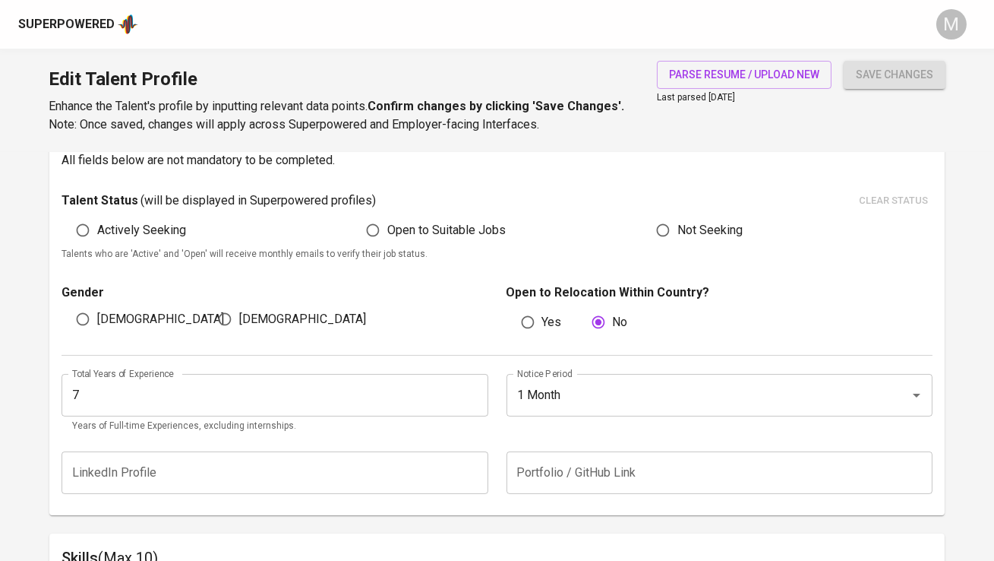
scroll to position [396, 0]
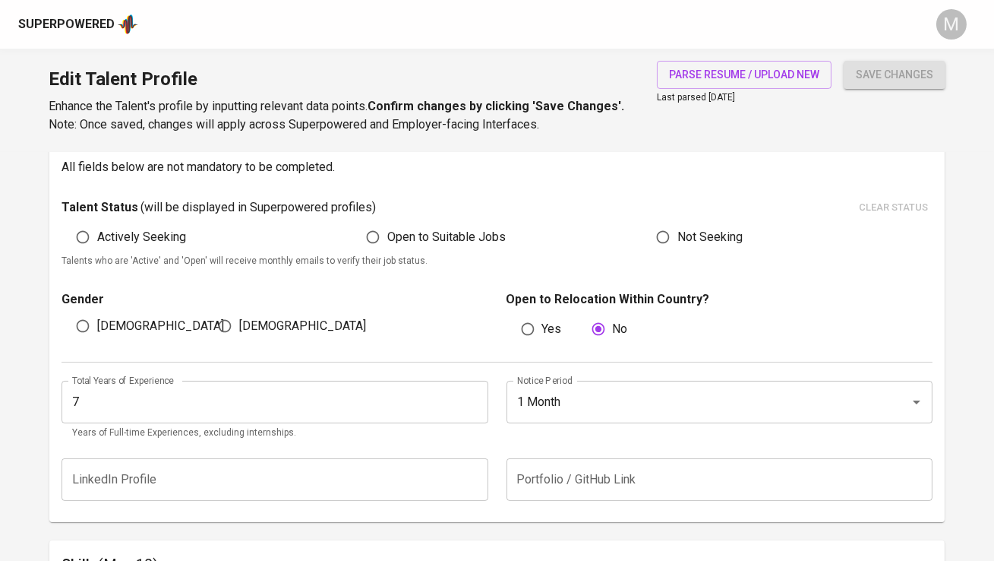
click at [100, 324] on span "Male" at bounding box center [160, 326] width 127 height 18
click at [97, 324] on input "Male" at bounding box center [82, 325] width 29 height 29
radio input "true"
click at [406, 242] on span "Open to Suitable Jobs" at bounding box center [446, 237] width 119 height 18
click at [387, 242] on input "Open to Suitable Jobs" at bounding box center [373, 237] width 29 height 29
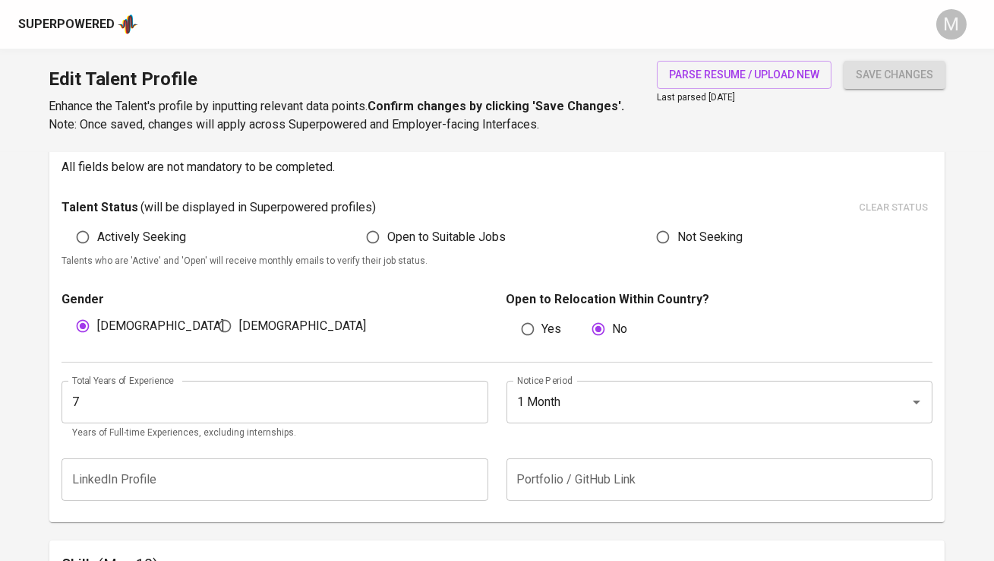
radio input "true"
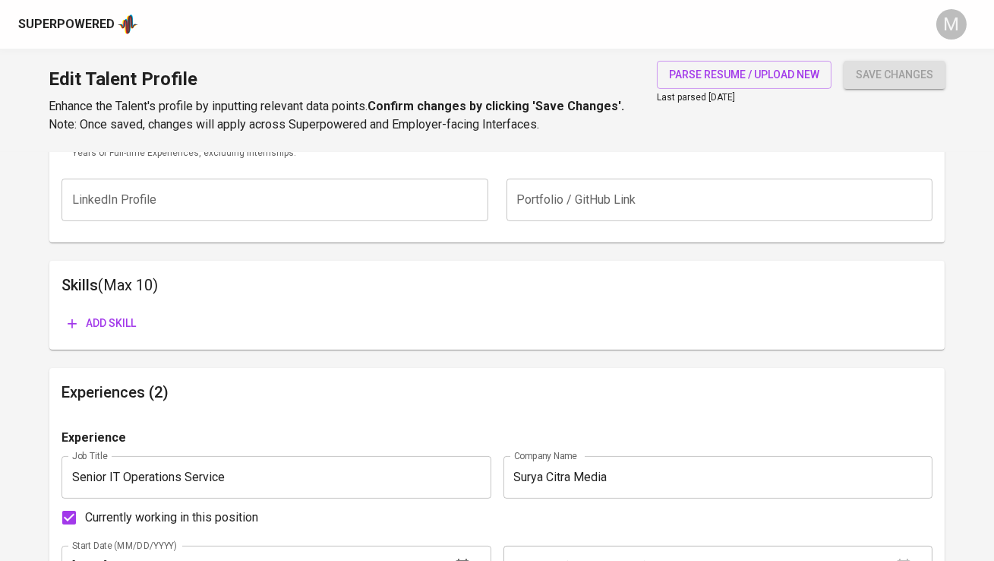
scroll to position [682, 0]
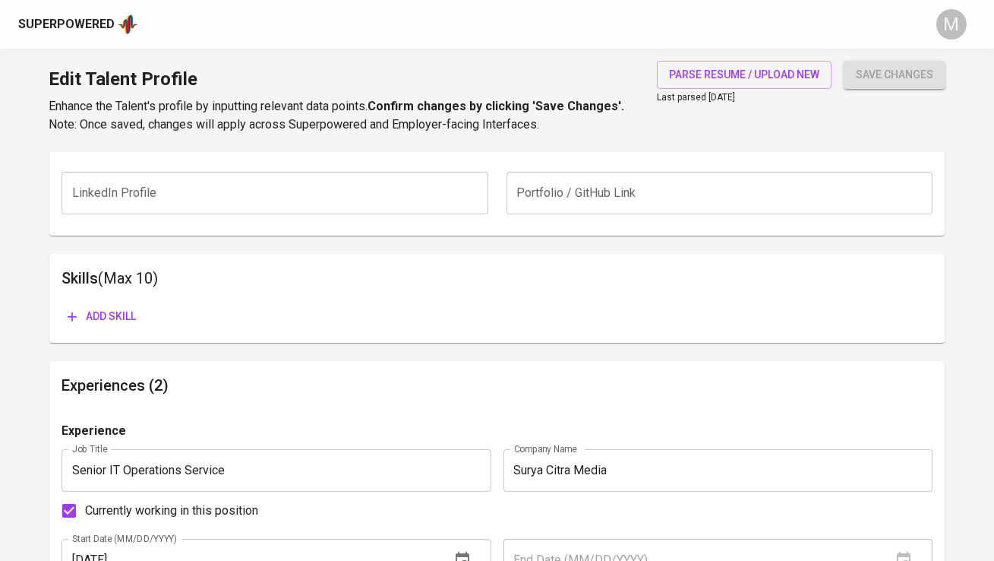
click at [115, 311] on span "Add skill" at bounding box center [102, 316] width 68 height 19
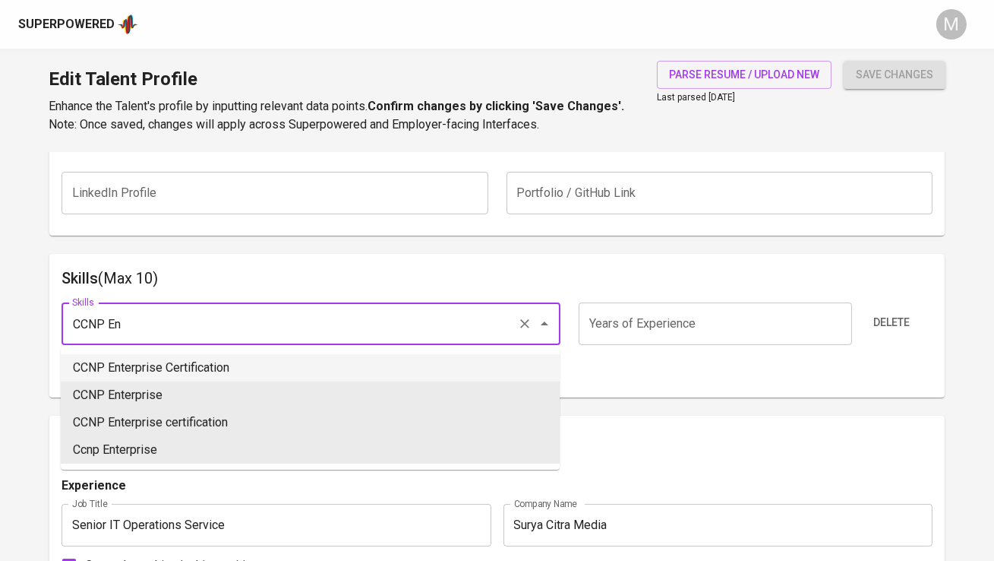
click at [166, 362] on li "CCNP Enterprise Certification" at bounding box center [310, 367] width 499 height 27
type input "CCNP Enterprise Certification"
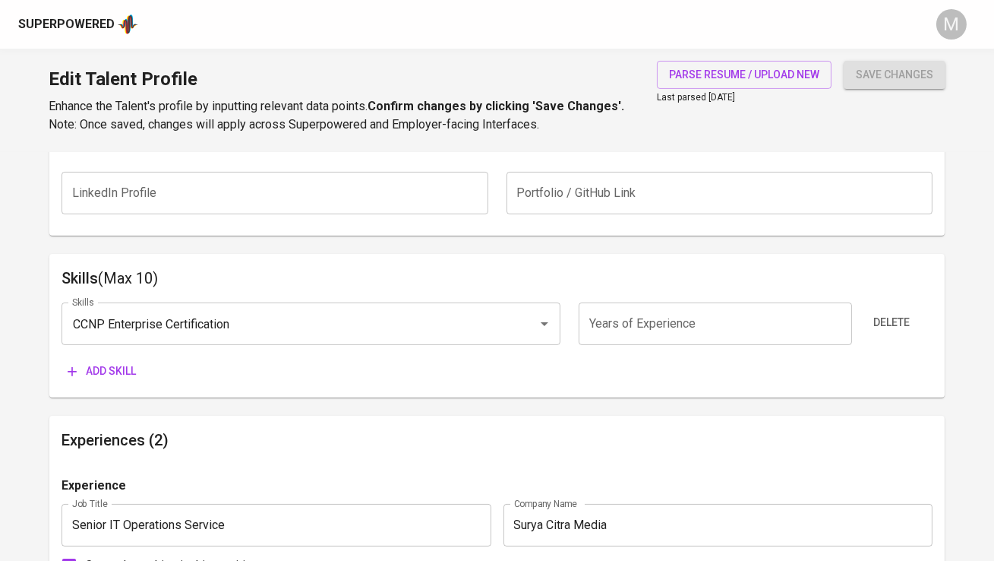
click at [623, 326] on input "number" at bounding box center [715, 323] width 273 height 43
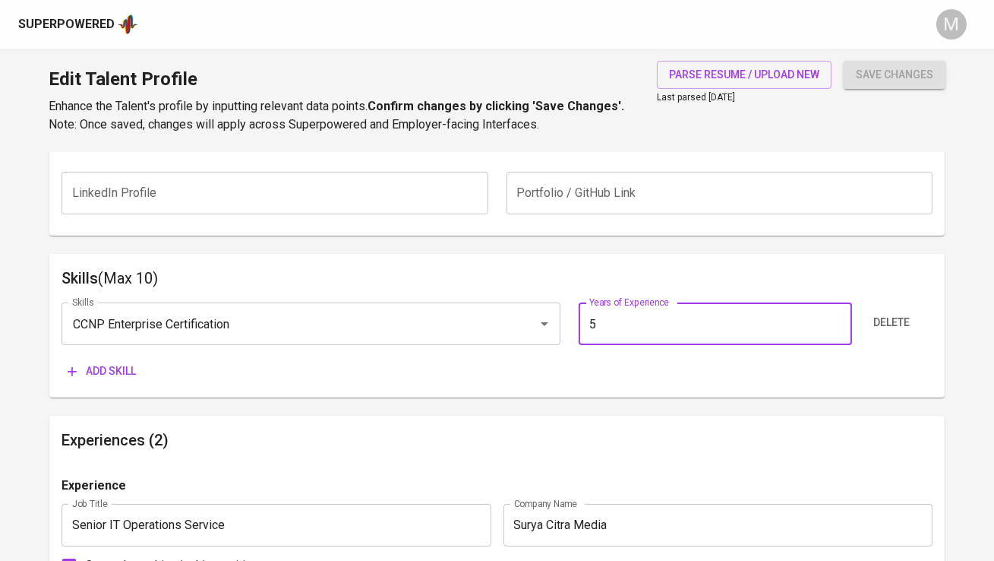
type input "5"
click at [660, 389] on div "Skills (Max 10) Skills CCNP Enterprise Certification Skills Years of Experience…" at bounding box center [496, 326] width 895 height 144
click at [94, 374] on span "Add skill" at bounding box center [102, 371] width 68 height 19
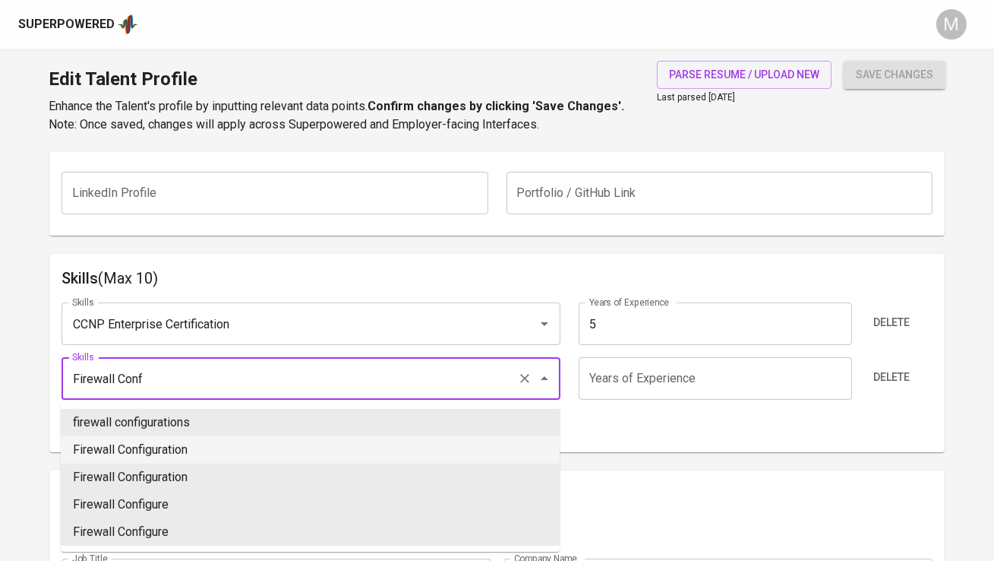
click at [373, 440] on li "Firewall Configuration" at bounding box center [310, 449] width 499 height 27
type input "Firewall Configuration"
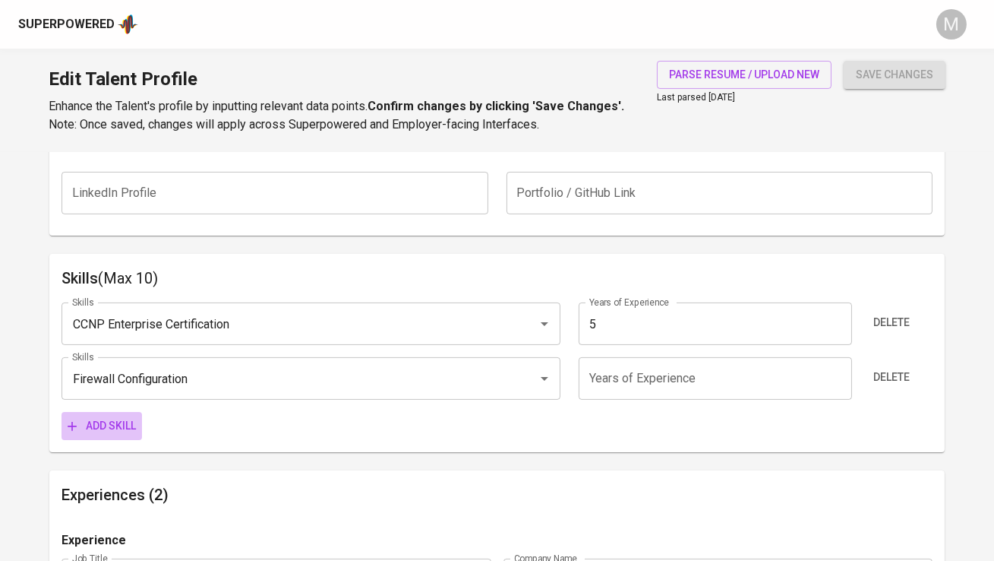
click at [103, 431] on span "Add skill" at bounding box center [102, 425] width 68 height 19
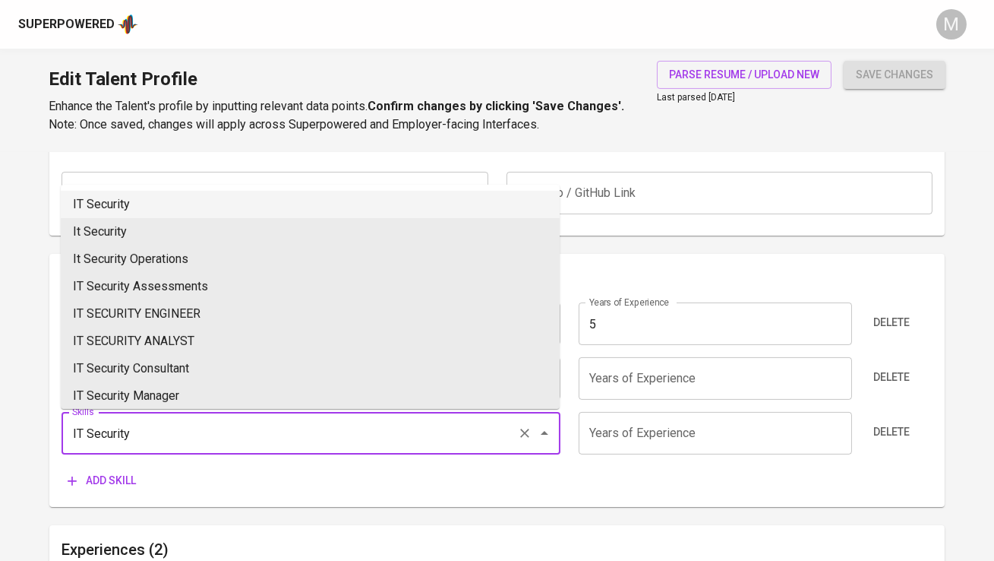
click at [154, 209] on li "IT Security" at bounding box center [310, 204] width 499 height 27
type input "IT Security"
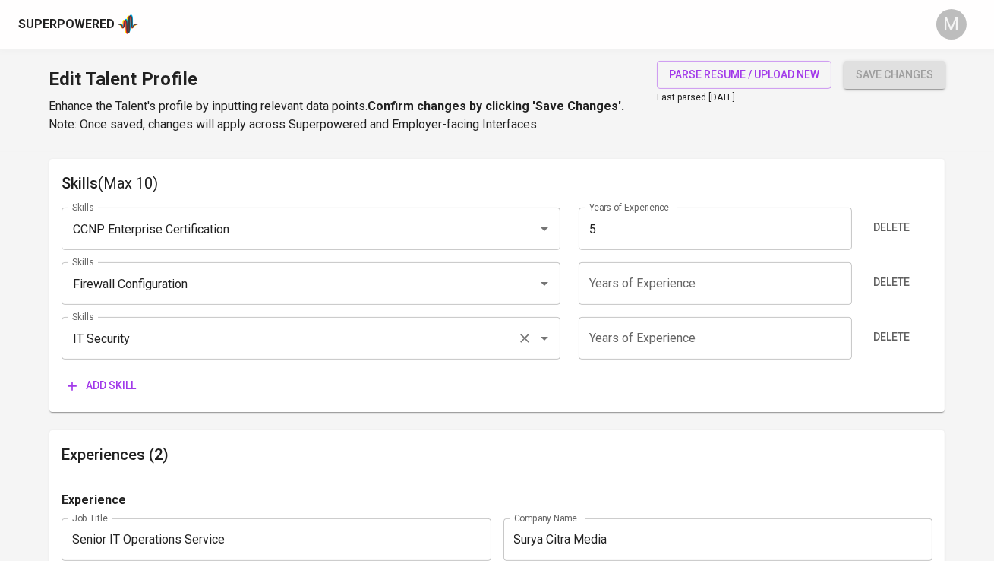
scroll to position [781, 0]
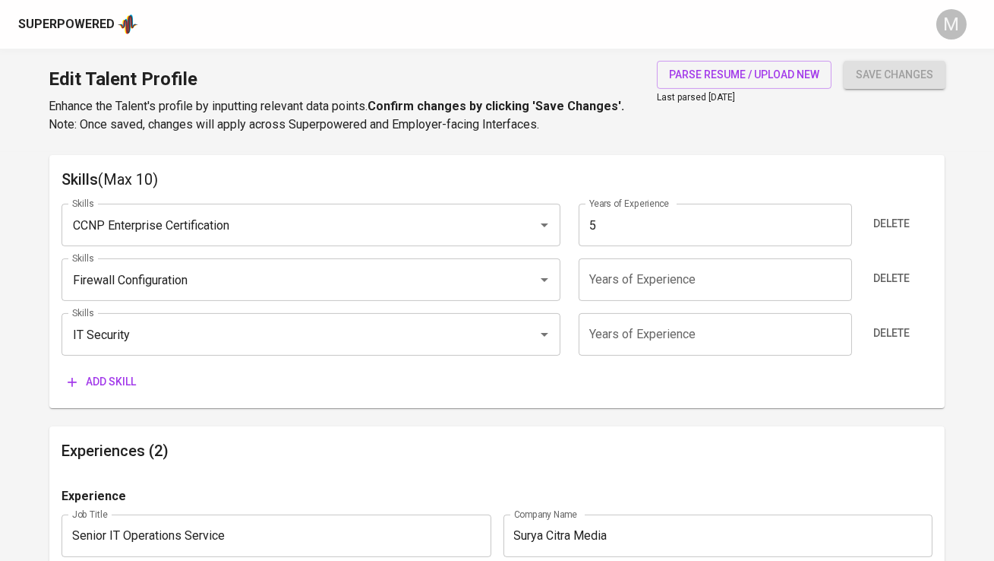
click at [117, 379] on span "Add skill" at bounding box center [102, 381] width 68 height 19
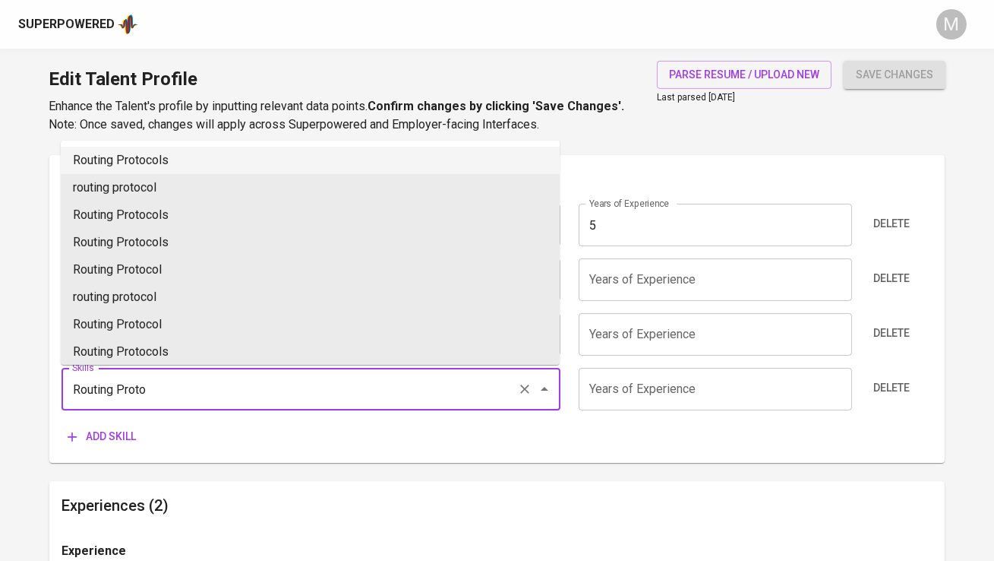
click at [179, 163] on li "Routing Protocols" at bounding box center [310, 160] width 499 height 27
type input "Routing Protocols"
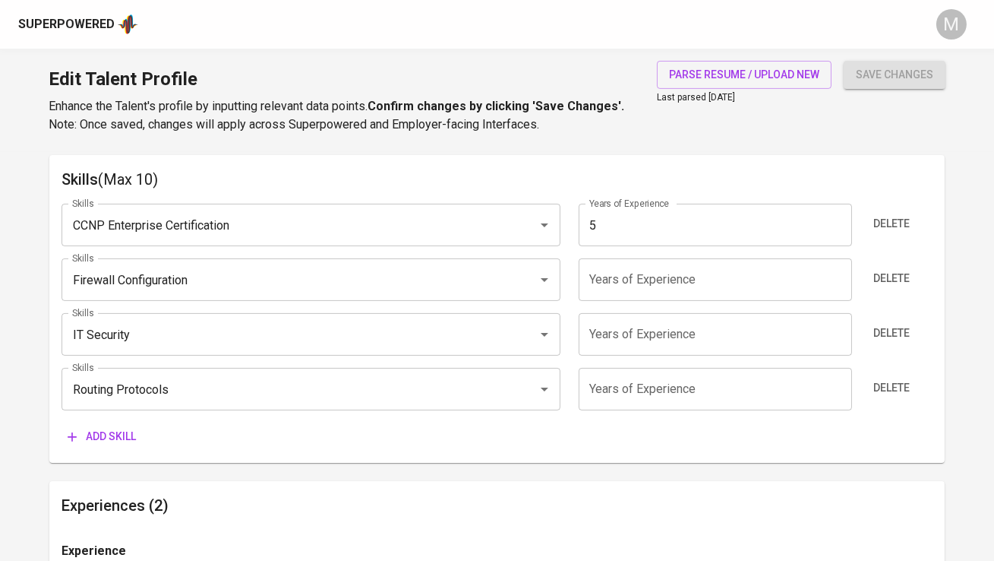
click at [97, 436] on span "Add skill" at bounding box center [102, 436] width 68 height 19
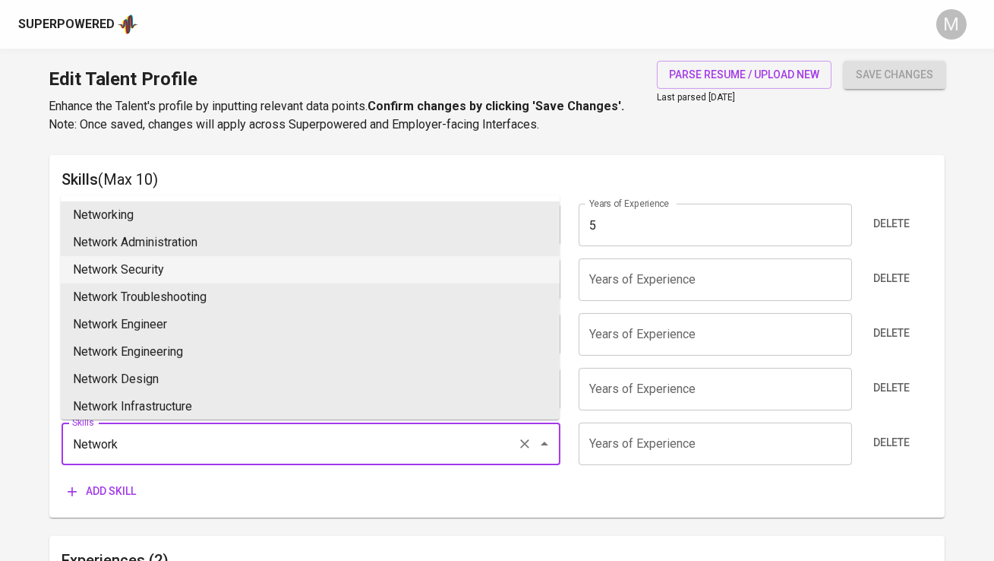
click at [194, 267] on li "Network Security" at bounding box center [310, 269] width 499 height 27
type input "Network Security"
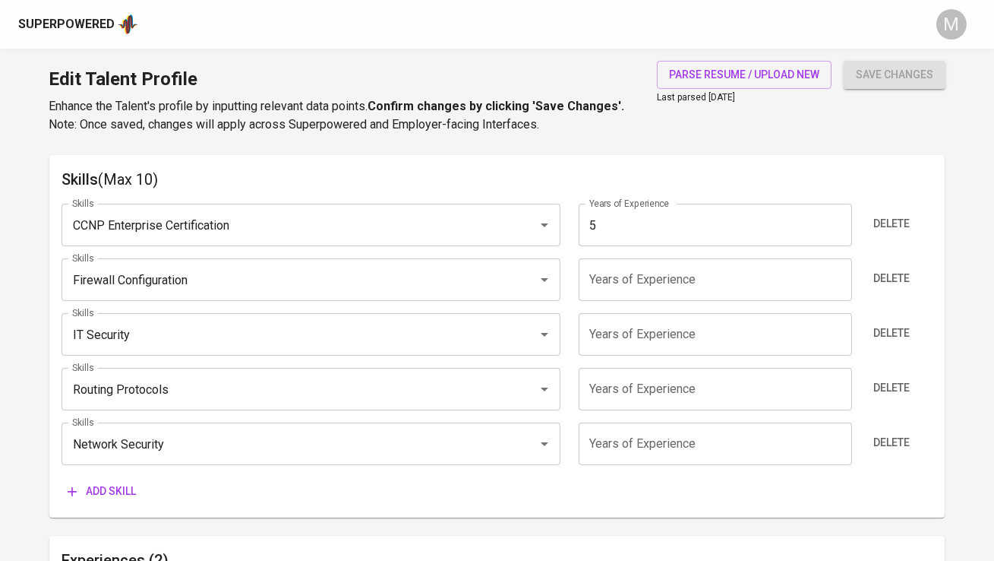
click at [111, 490] on span "Add skill" at bounding box center [102, 491] width 68 height 19
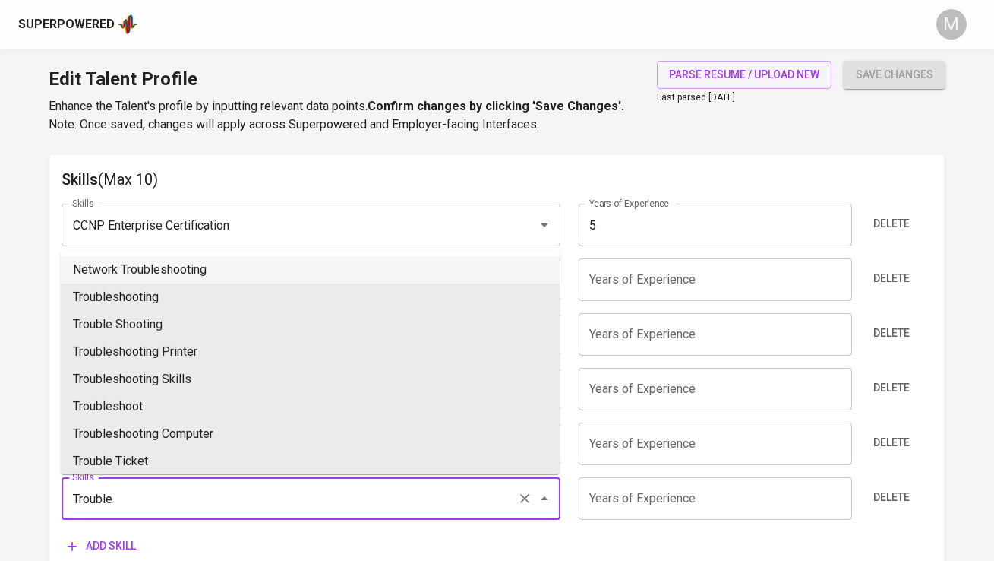
click at [177, 267] on li "Network Troubleshooting" at bounding box center [310, 269] width 499 height 27
type input "Network Troubleshooting"
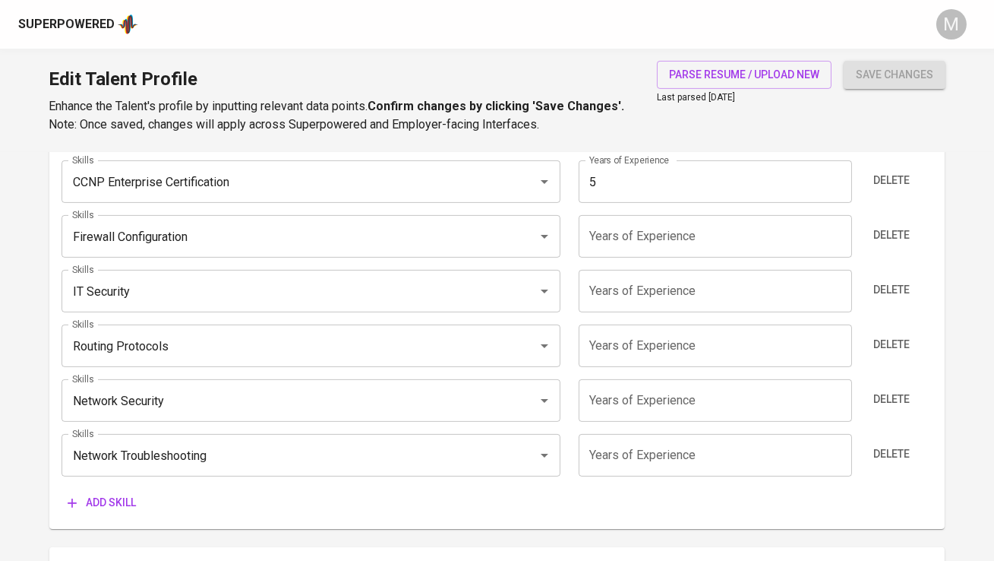
scroll to position [838, 0]
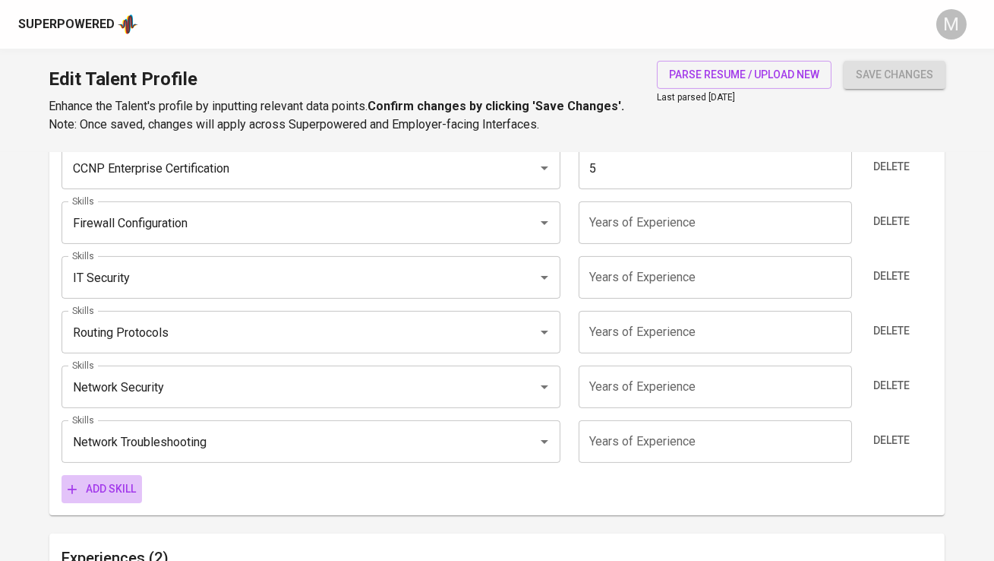
click at [112, 489] on span "Add skill" at bounding box center [102, 488] width 68 height 19
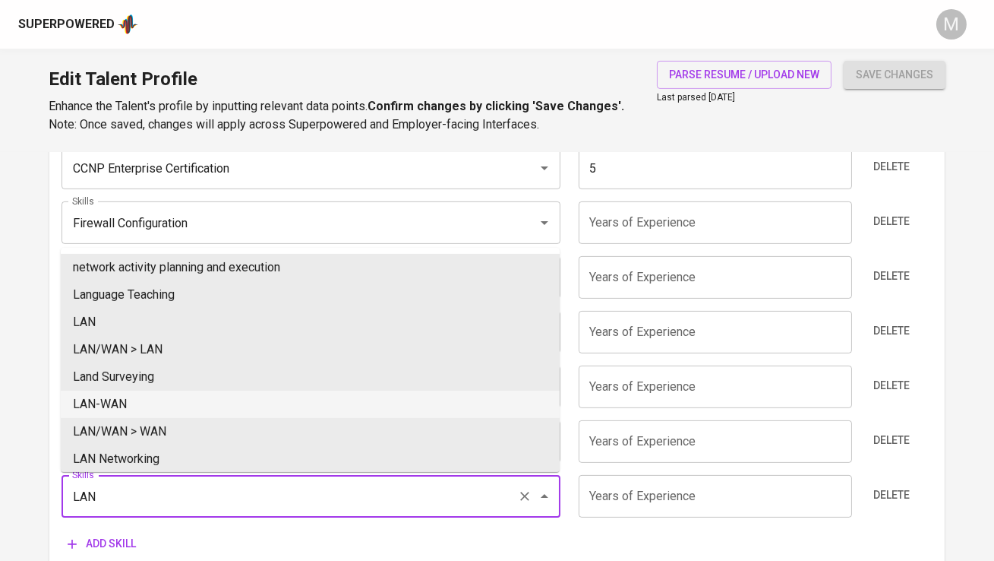
click at [161, 407] on li "LAN-WAN" at bounding box center [310, 403] width 499 height 27
type input "LAN-WAN"
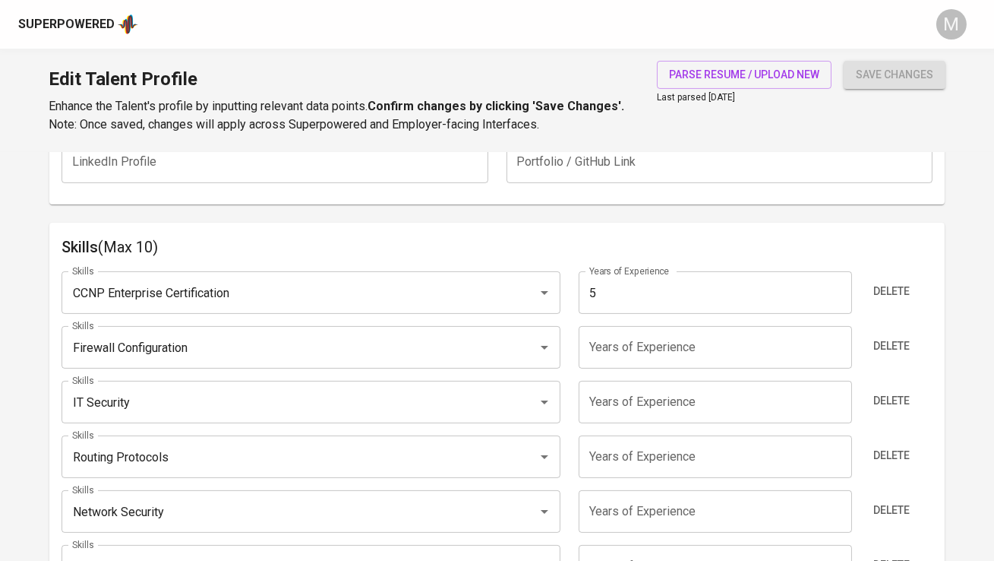
scroll to position [697, 0]
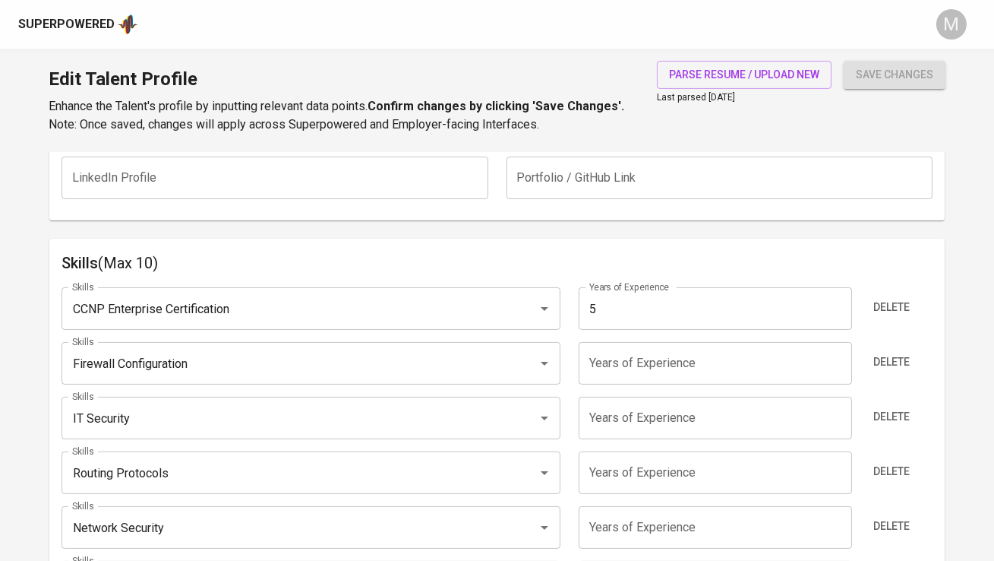
click at [637, 364] on input "number" at bounding box center [715, 363] width 273 height 43
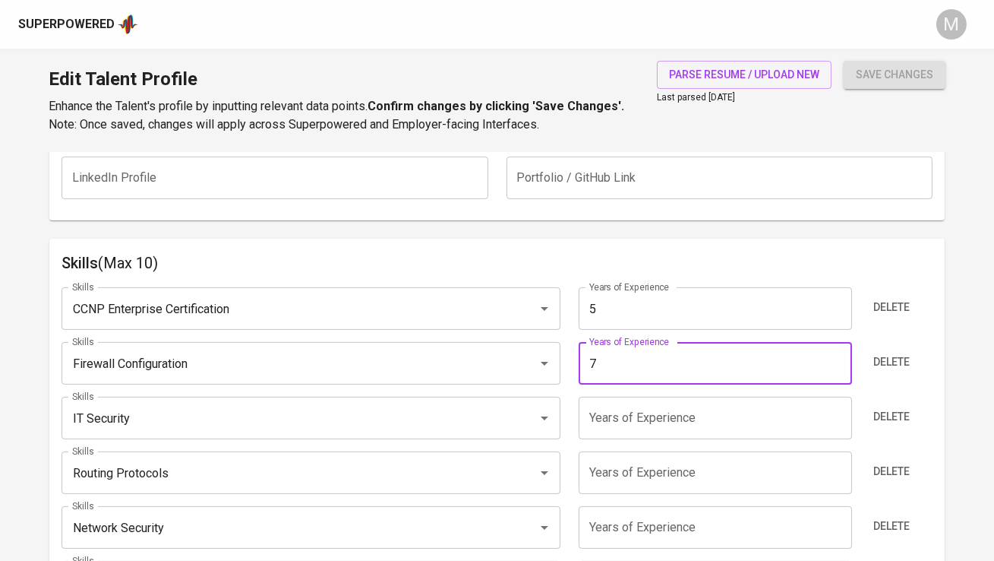
type input "7"
click at [634, 410] on input "number" at bounding box center [715, 418] width 273 height 43
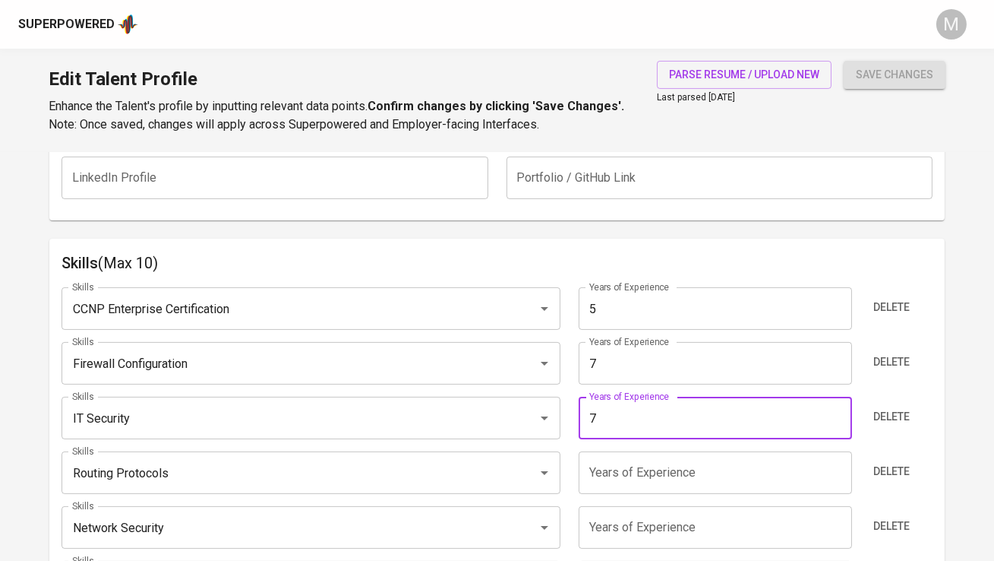
type input "7"
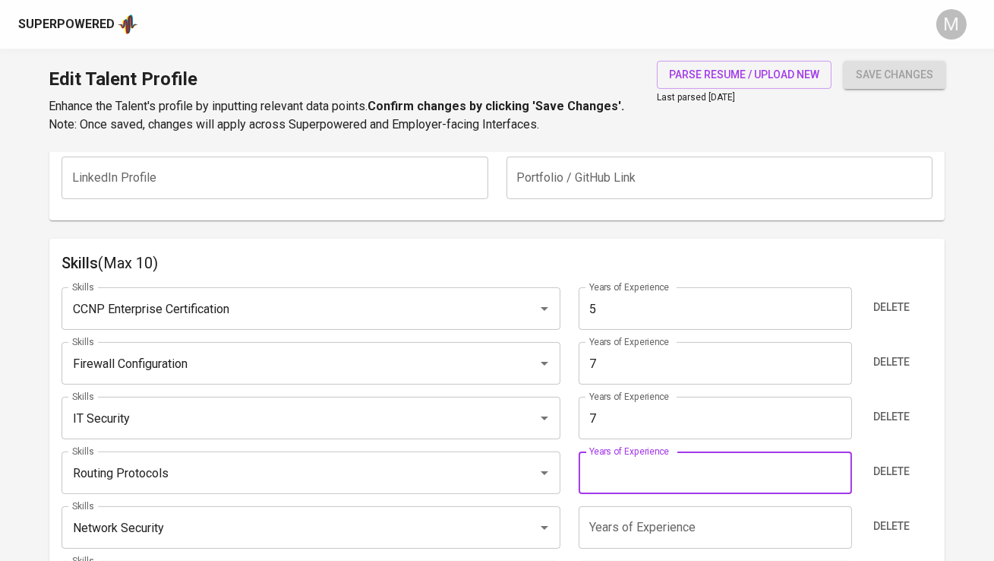
click at [632, 453] on input "number" at bounding box center [715, 472] width 273 height 43
type input "7"
click at [844, 61] on button "save changes" at bounding box center [895, 75] width 102 height 28
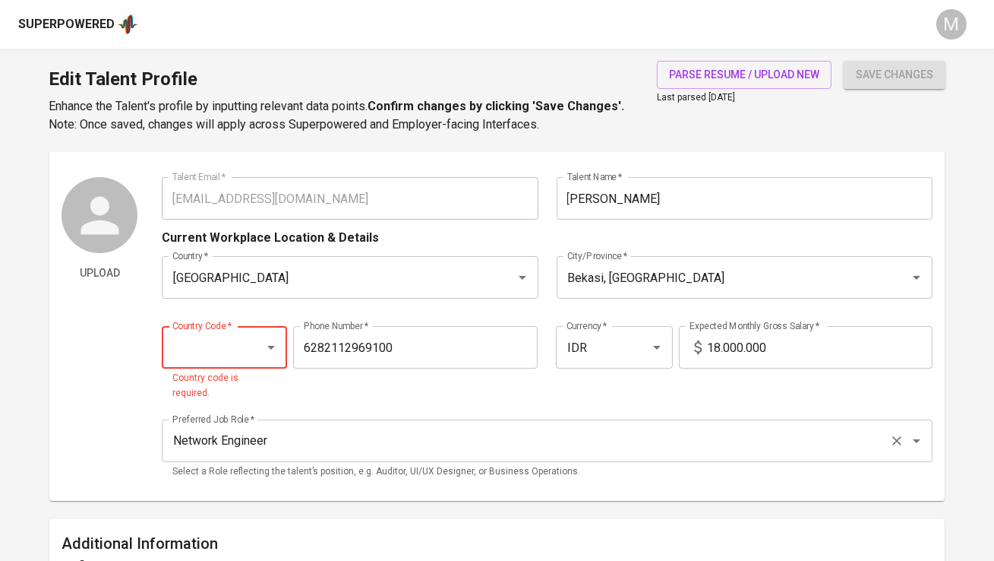
scroll to position [32, 0]
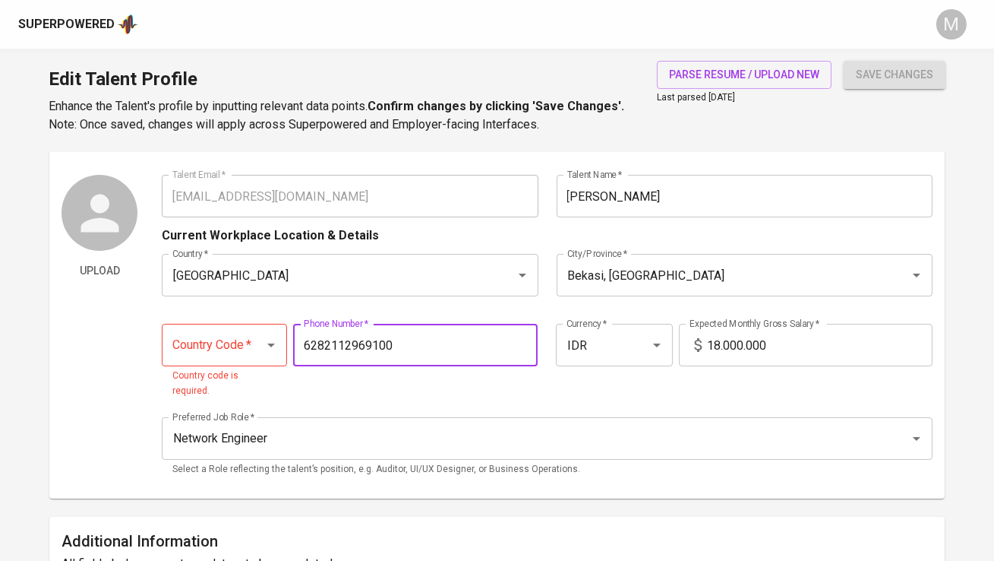
click at [318, 345] on input "6282112969100" at bounding box center [415, 345] width 245 height 43
click at [247, 340] on div at bounding box center [261, 344] width 40 height 21
type input "82112969100"
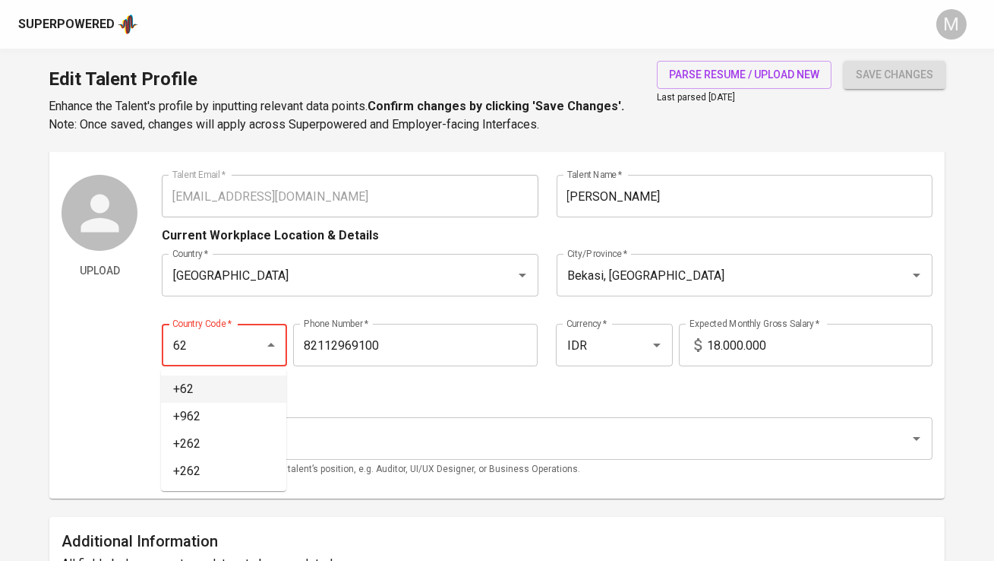
click at [169, 387] on li "+62" at bounding box center [223, 388] width 125 height 27
type input "+62"
type input "821-1296-9100"
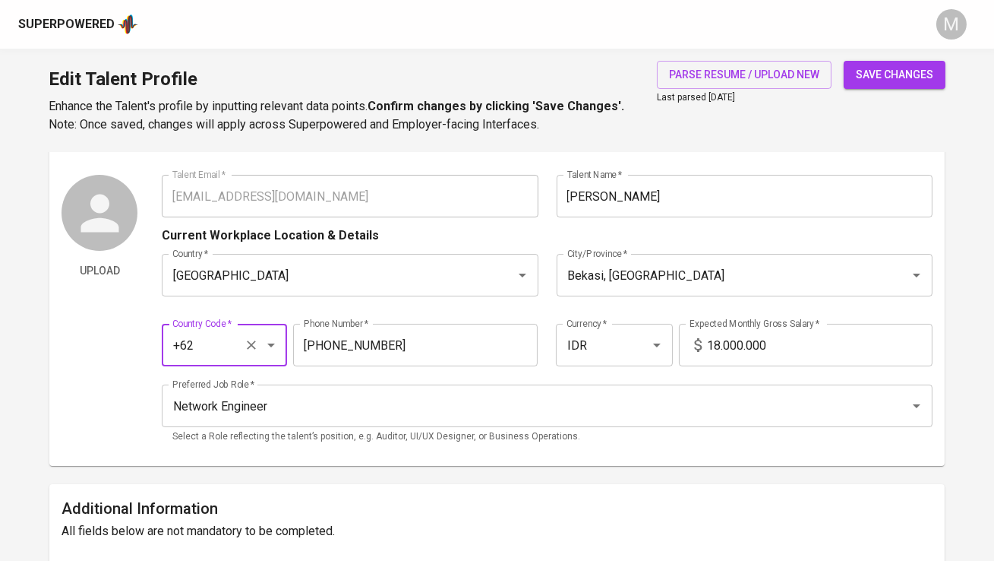
type input "+62"
click at [56, 368] on div "Talent Information Upload Talent Email   * fadhliroro104@gmail.com Talent Email…" at bounding box center [496, 293] width 895 height 346
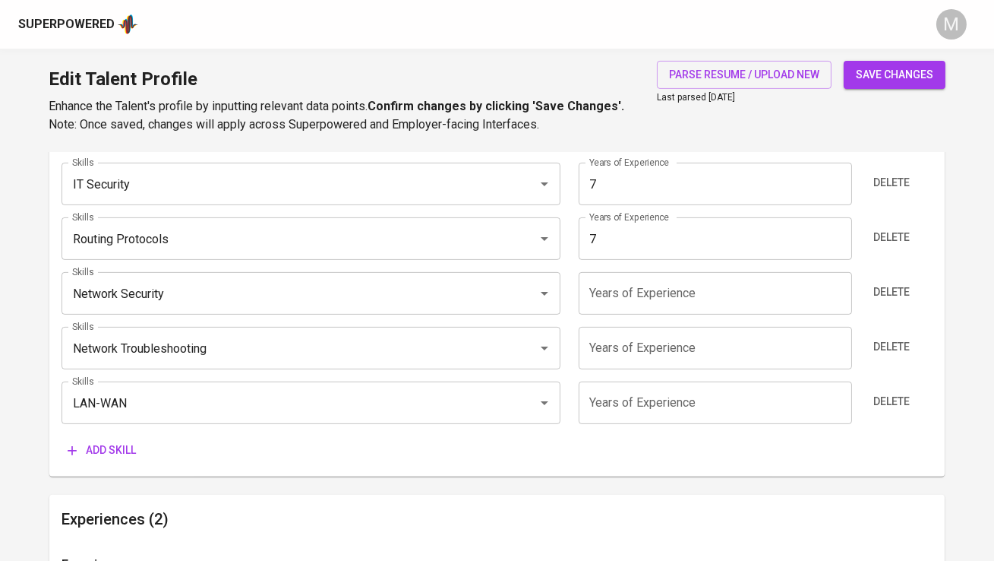
scroll to position [931, 0]
click at [633, 297] on input "number" at bounding box center [715, 294] width 273 height 43
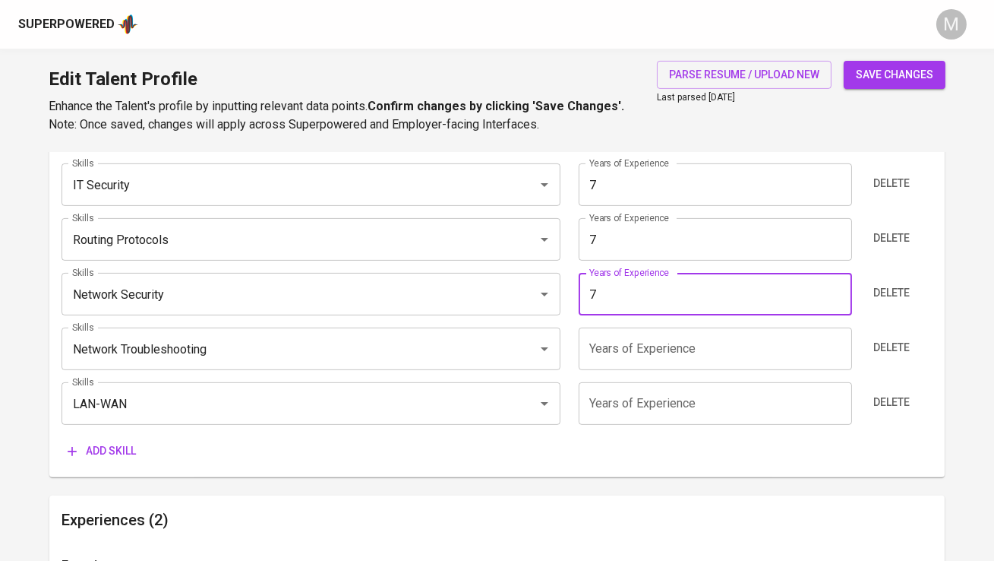
type input "7"
click at [631, 337] on input "number" at bounding box center [715, 348] width 273 height 43
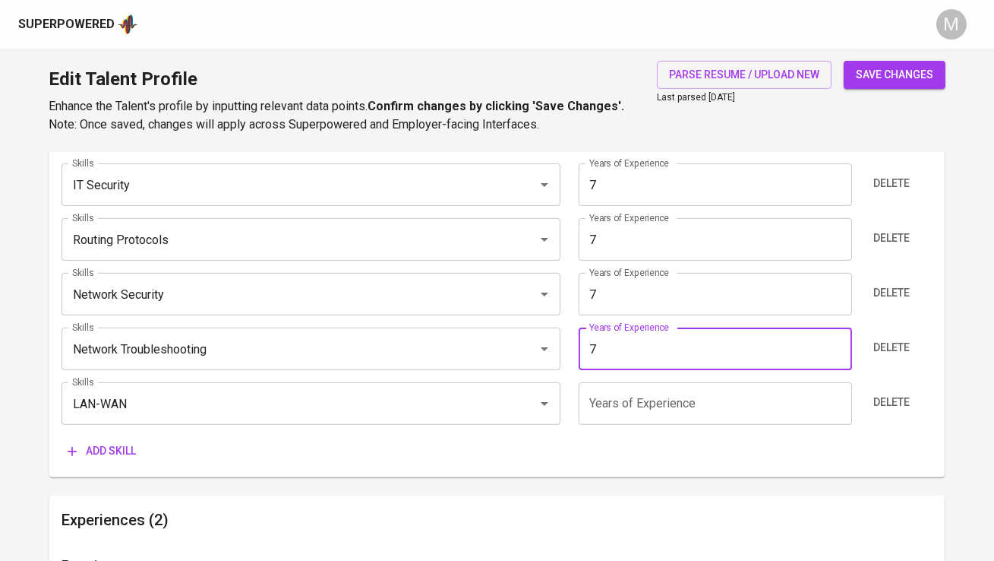
type input "7"
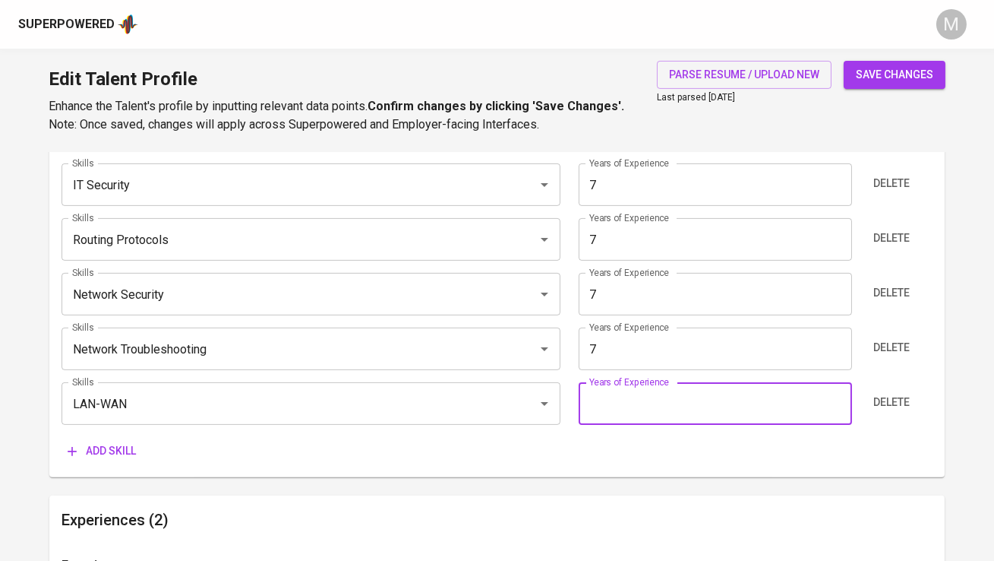
click at [640, 403] on input "number" at bounding box center [715, 403] width 273 height 43
type input "7"
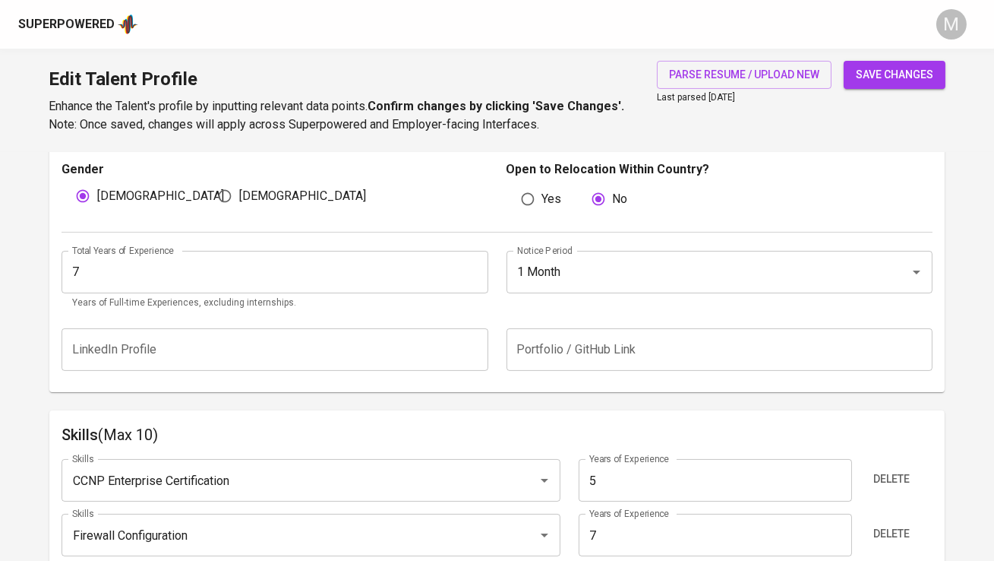
scroll to position [0, 0]
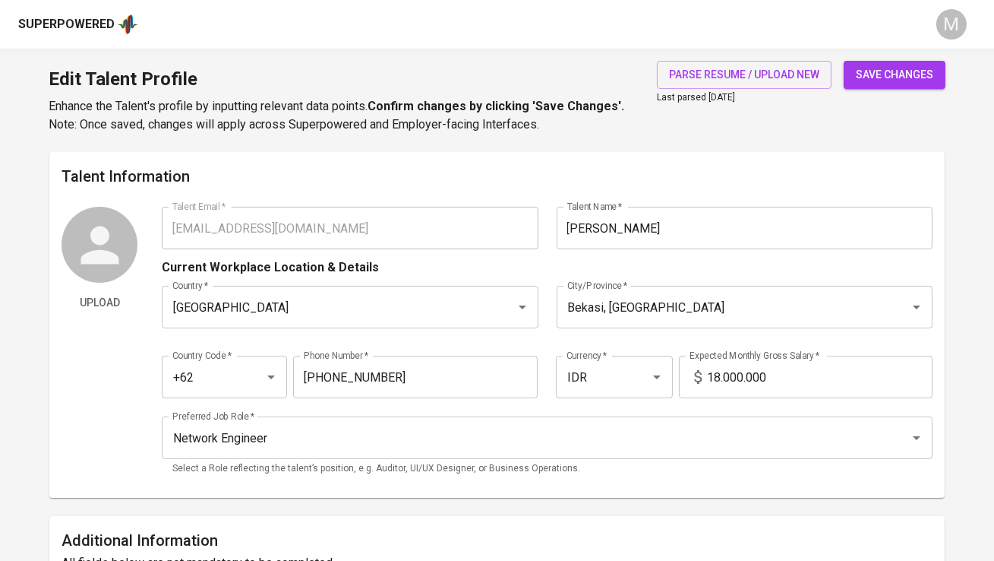
click at [885, 78] on span "save changes" at bounding box center [894, 74] width 77 height 19
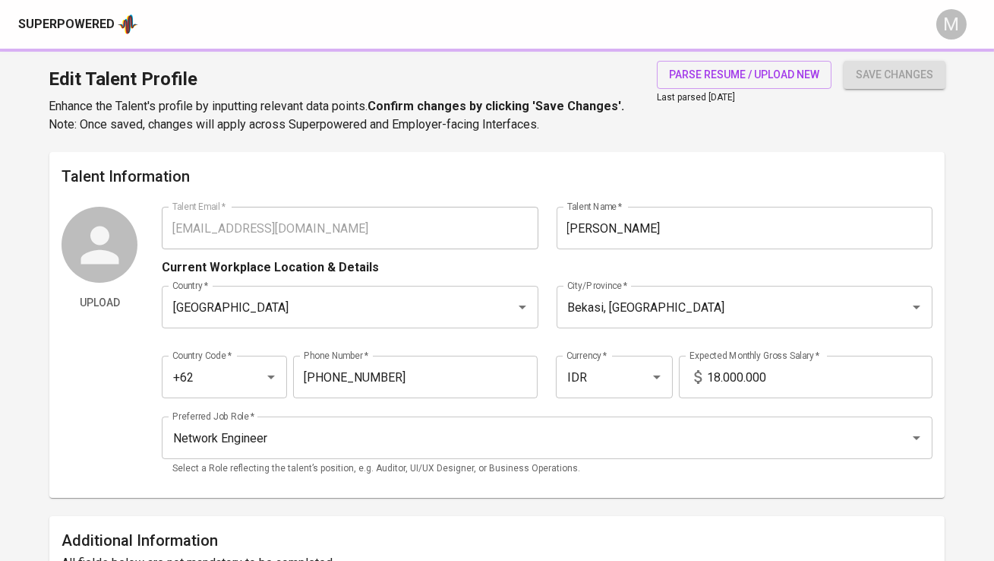
type input "Wide Area Networks (WAN)"
type input "7"
type input "Network Troubleshooting"
type input "Network Security"
type input "IT Security"
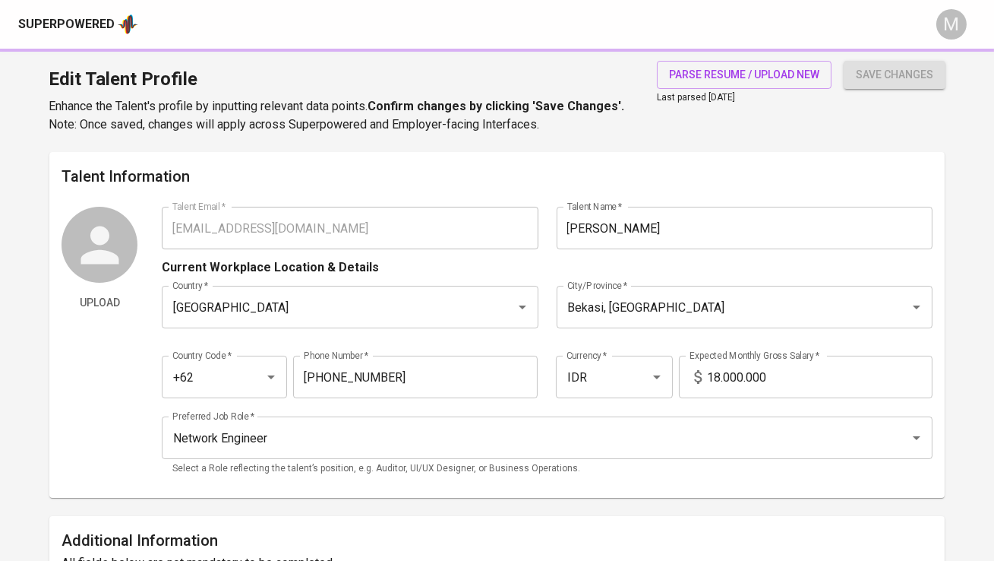
type input "Firewall Configuration"
type input "CCNP Enterprise Certification"
type input "5"
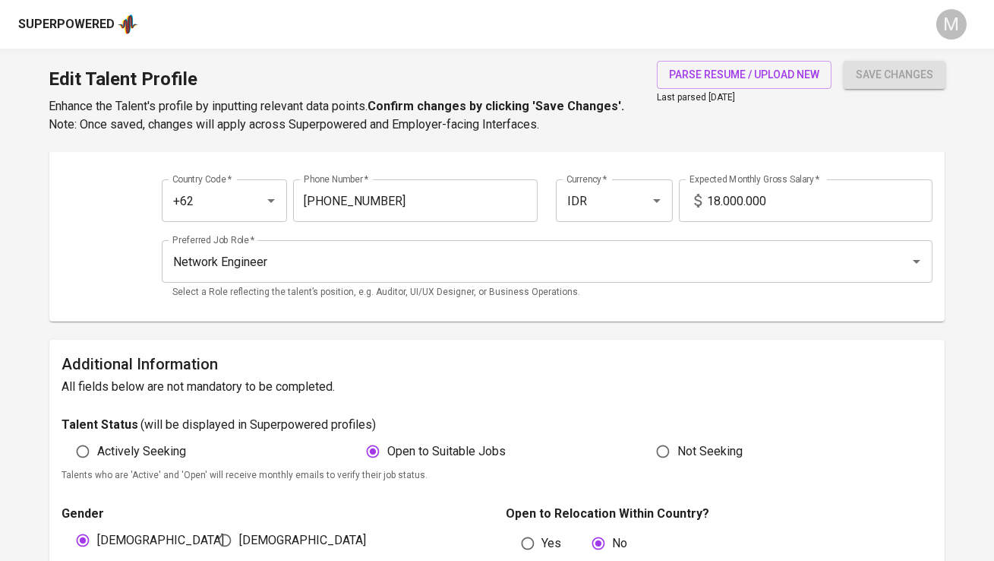
scroll to position [46, 0]
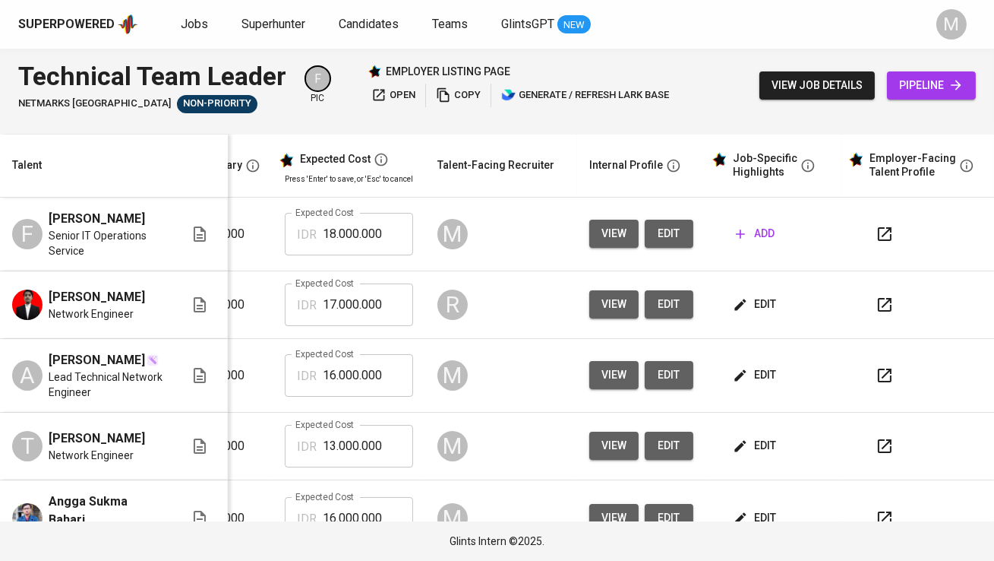
click at [744, 229] on span "add" at bounding box center [755, 233] width 39 height 19
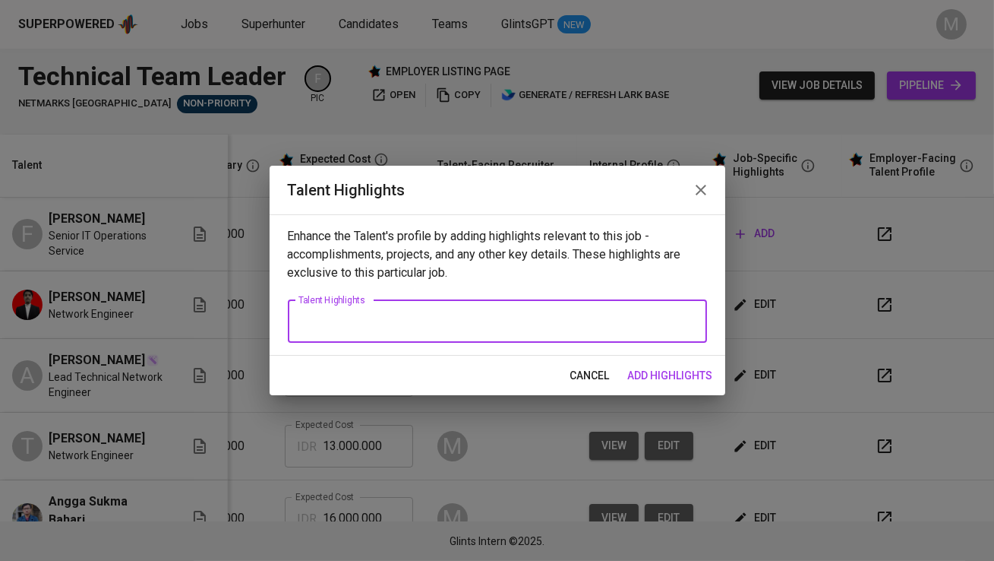
click at [416, 324] on textarea at bounding box center [498, 321] width 398 height 14
paste textarea "Fadly is an experienced Network & IT Operations professional with over 7 years …"
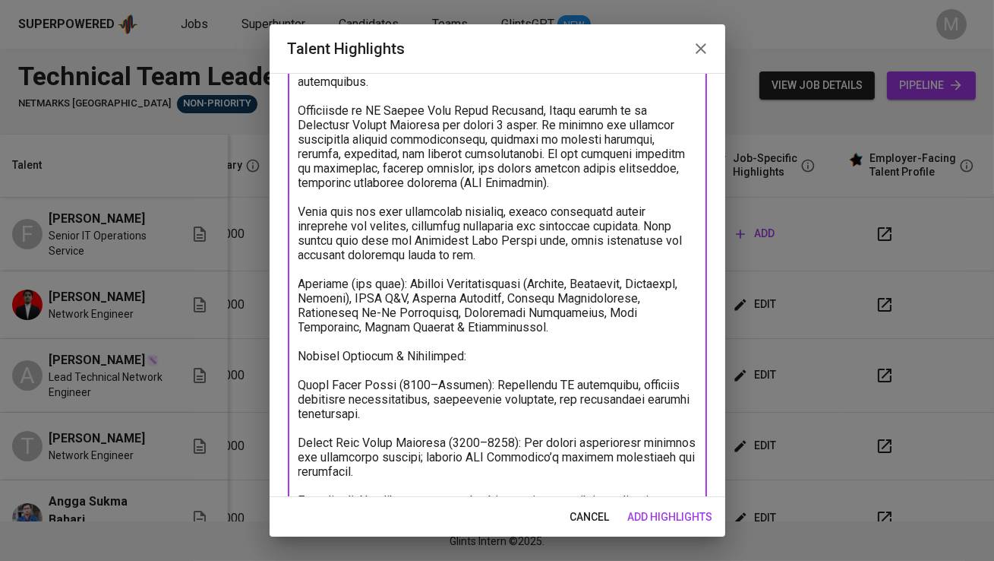
scroll to position [256, 0]
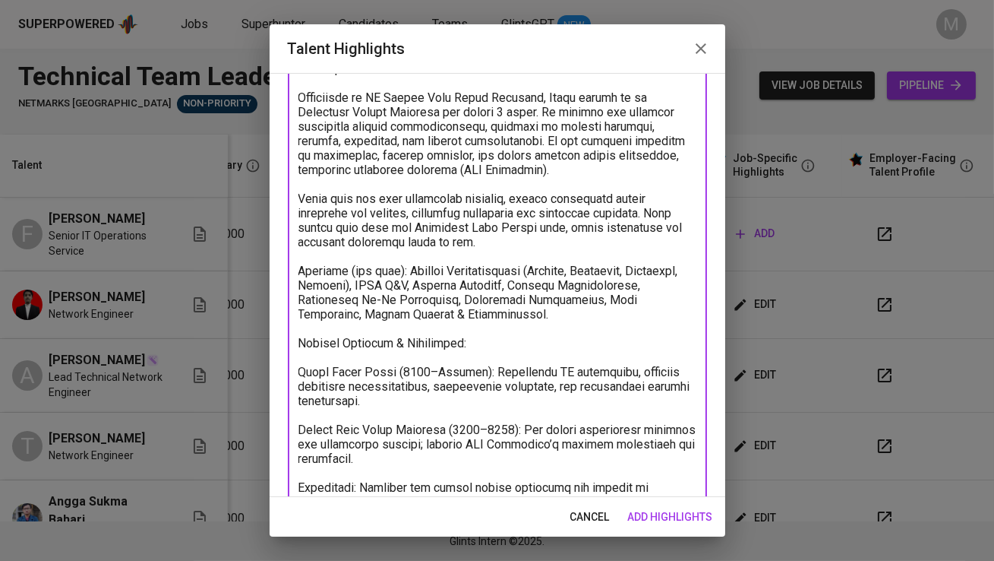
drag, startPoint x: 450, startPoint y: 299, endPoint x: 296, endPoint y: 254, distance: 160.4
click at [296, 254] on div "x Talent Highlights" at bounding box center [497, 205] width 419 height 605
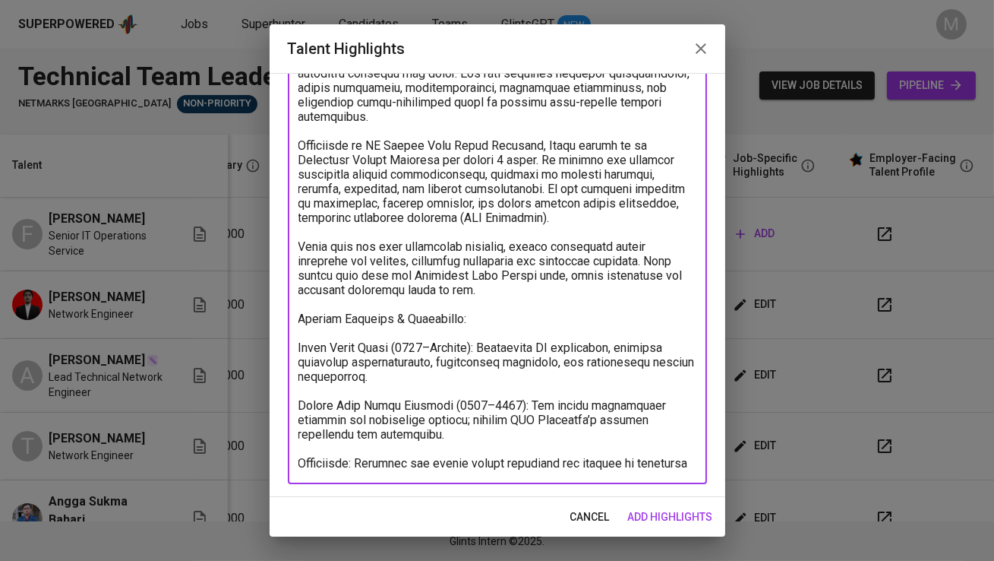
scroll to position [208, 0]
click at [315, 321] on textarea at bounding box center [498, 217] width 398 height 505
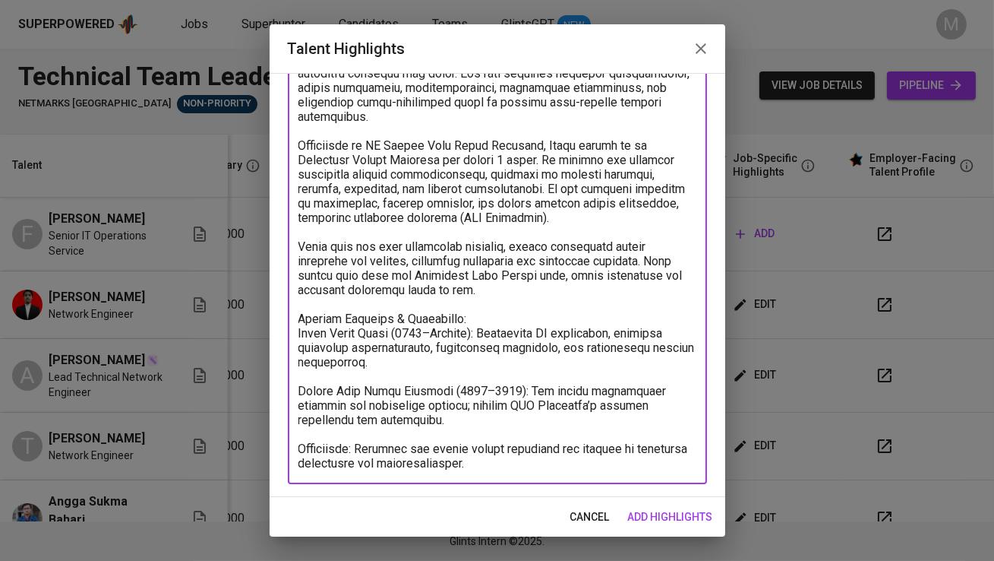
scroll to position [194, 0]
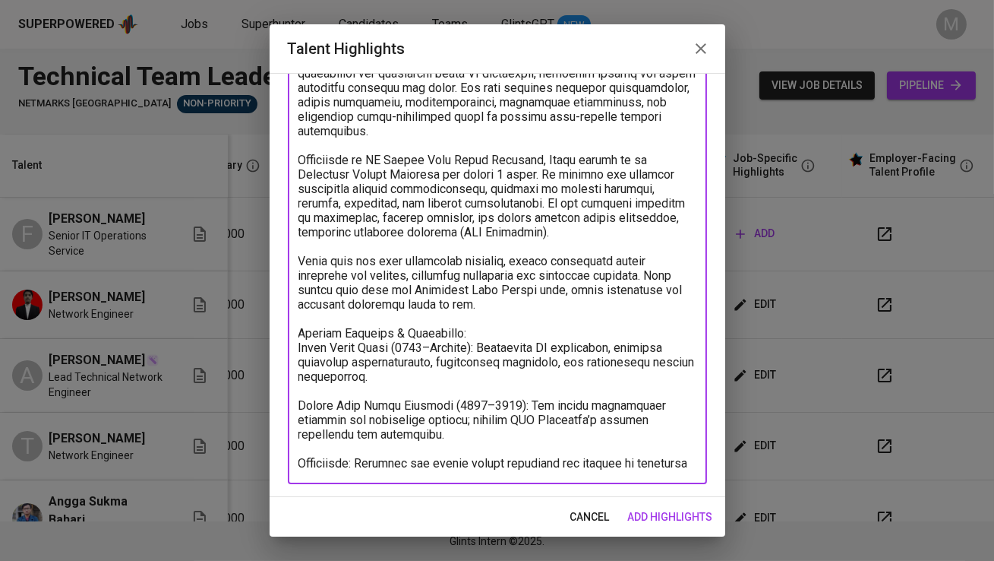
click at [299, 333] on textarea at bounding box center [498, 224] width 398 height 491
click at [299, 389] on textarea at bounding box center [498, 224] width 398 height 491
click at [299, 445] on textarea at bounding box center [498, 224] width 398 height 491
click at [539, 463] on textarea at bounding box center [498, 224] width 398 height 491
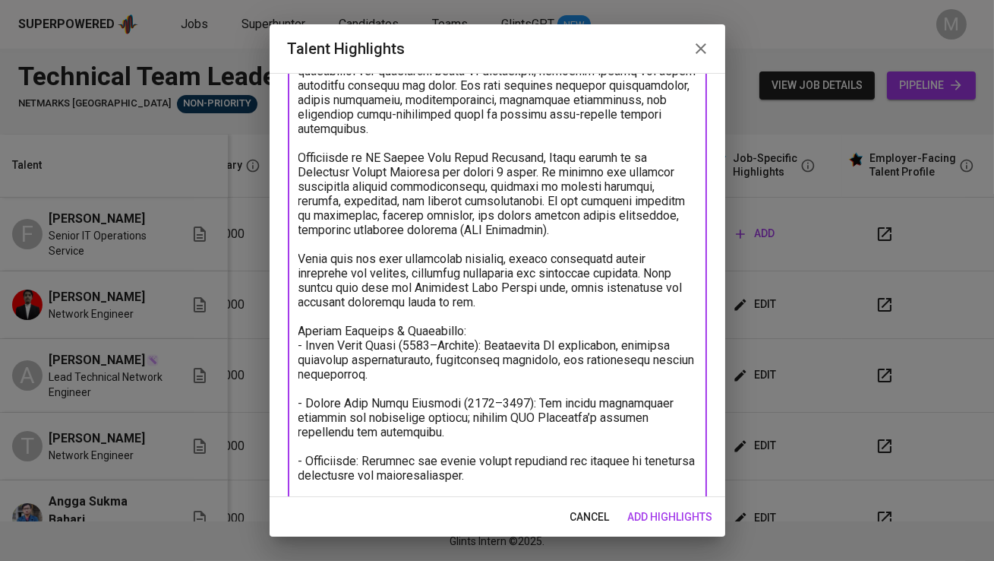
paste textarea "Skillset (one line): Network Infrastructure (Routing, Switching, Firewalls, Ser…"
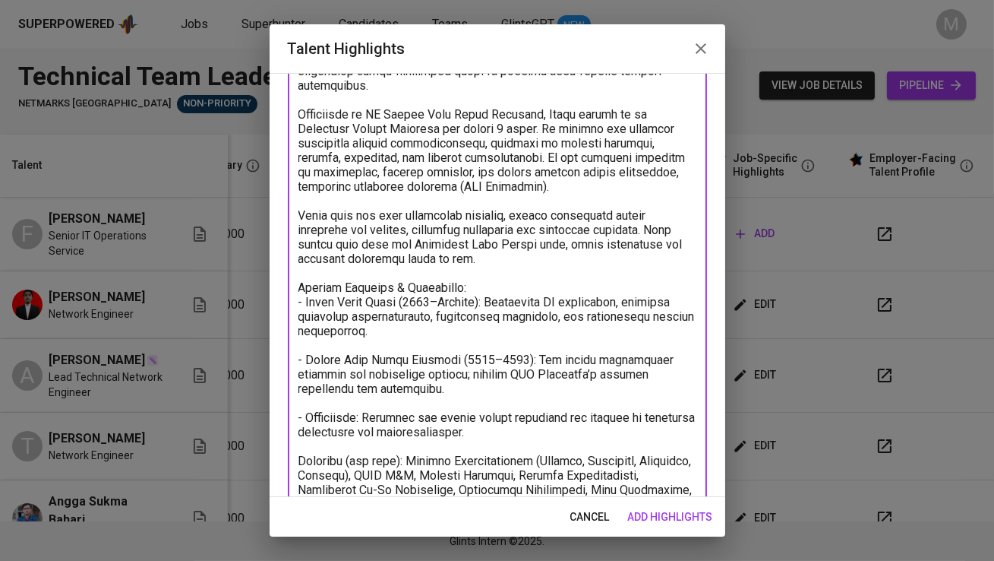
drag, startPoint x: 390, startPoint y: 444, endPoint x: 343, endPoint y: 443, distance: 47.9
click at [343, 443] on textarea at bounding box center [498, 215] width 398 height 563
click at [342, 446] on textarea at bounding box center [498, 215] width 398 height 563
click at [334, 444] on textarea at bounding box center [498, 215] width 398 height 563
click at [349, 443] on textarea at bounding box center [498, 215] width 398 height 563
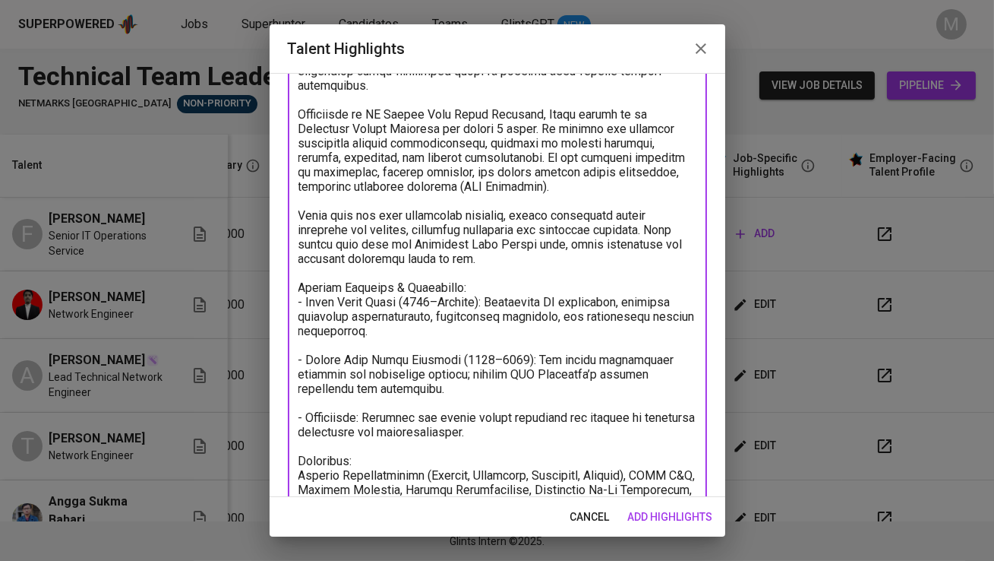
scroll to position [280, 0]
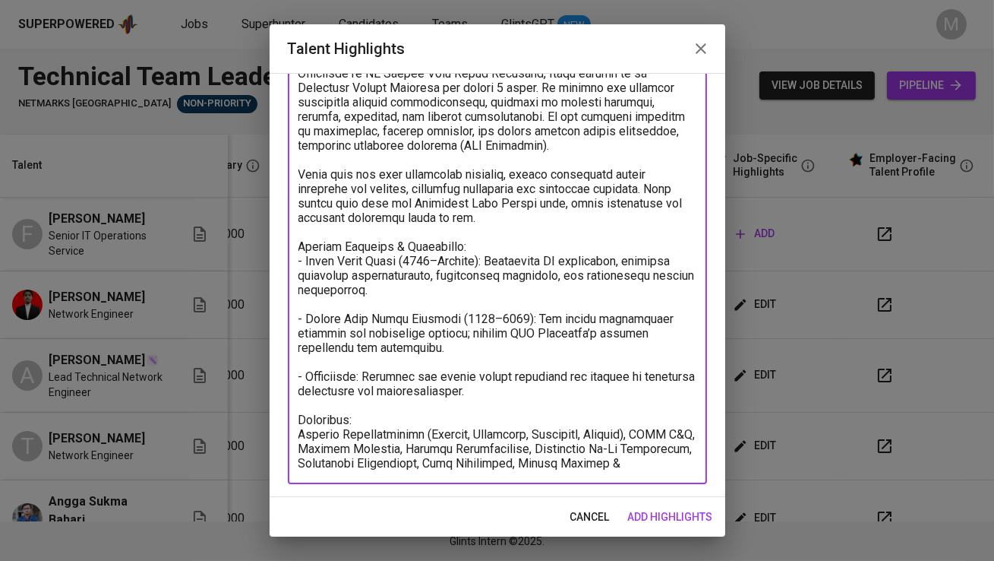
click at [301, 460] on textarea at bounding box center [498, 181] width 398 height 577
click at [299, 464] on textarea at bounding box center [498, 181] width 398 height 577
click at [536, 376] on textarea at bounding box center [498, 181] width 398 height 577
click at [406, 465] on textarea at bounding box center [498, 181] width 398 height 577
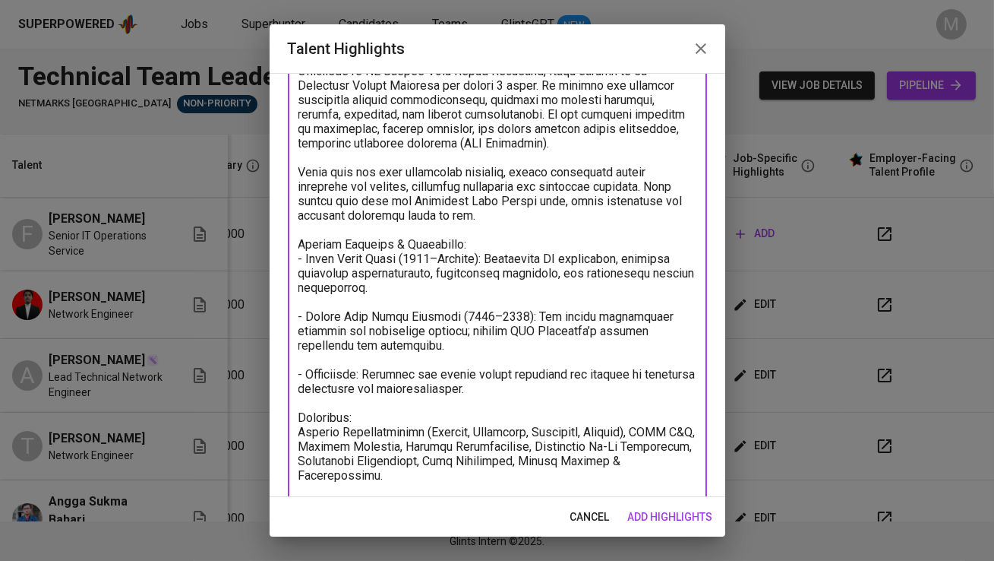
scroll to position [297, 0]
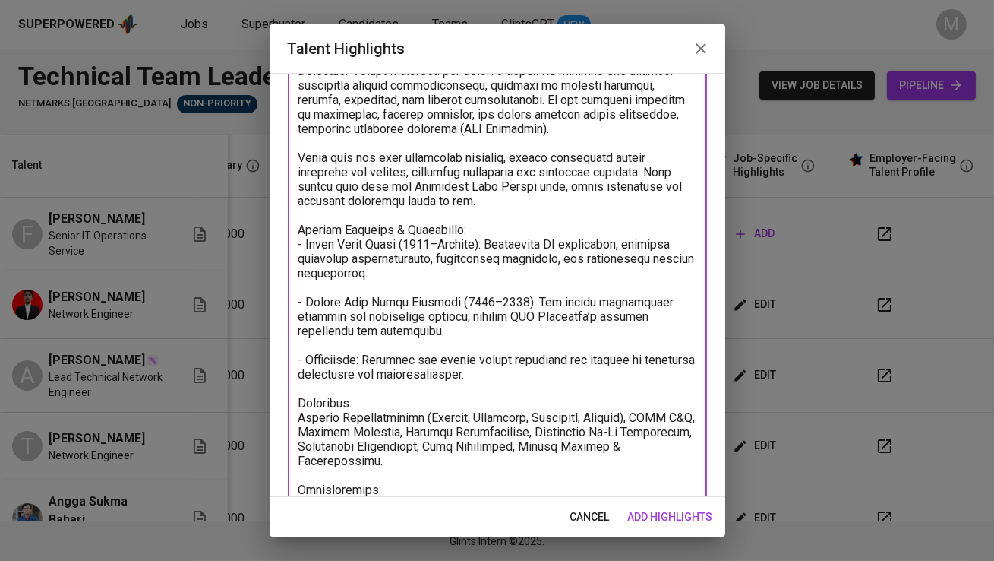
paste textarea "CCNP Routing & Switching, CCNA Security, CCNA R&S"
click at [301, 484] on textarea at bounding box center [498, 186] width 398 height 621
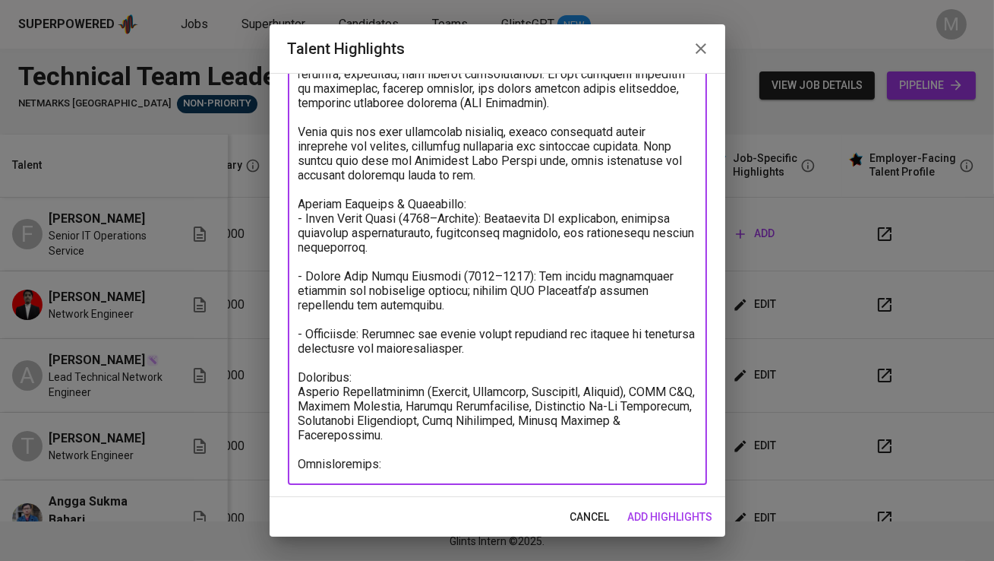
click at [301, 461] on textarea at bounding box center [498, 160] width 398 height 621
click at [691, 457] on textarea at bounding box center [498, 160] width 398 height 621
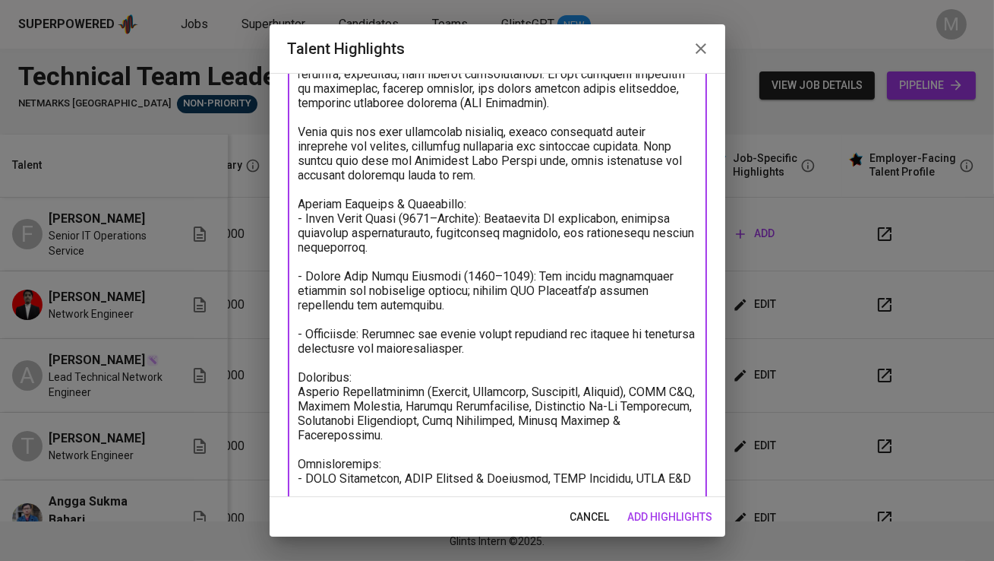
scroll to position [326, 0]
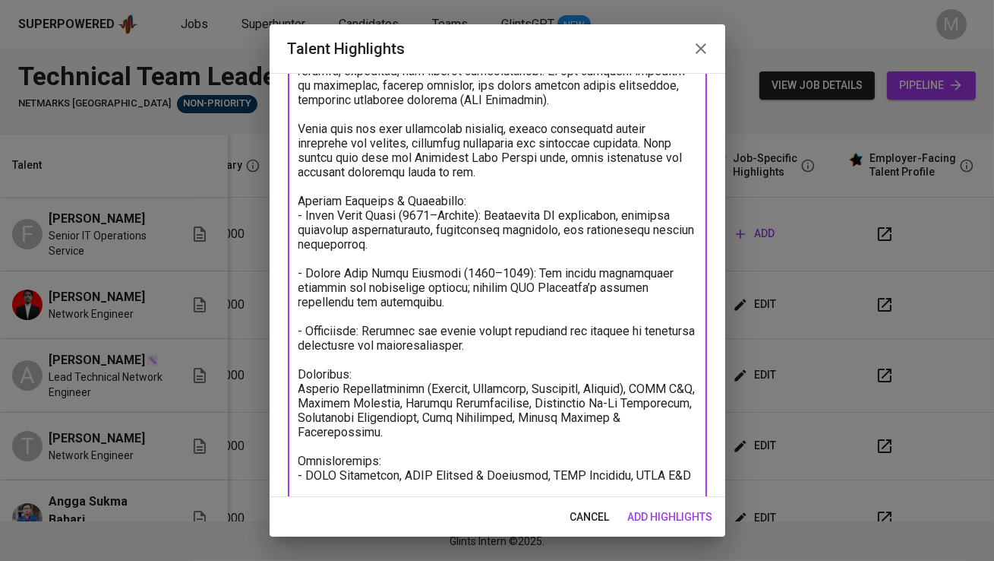
type textarea "Fadly is an experienced Network & IT Operations professional with over 7 years …"
click at [690, 518] on span "add highlights" at bounding box center [670, 516] width 85 height 19
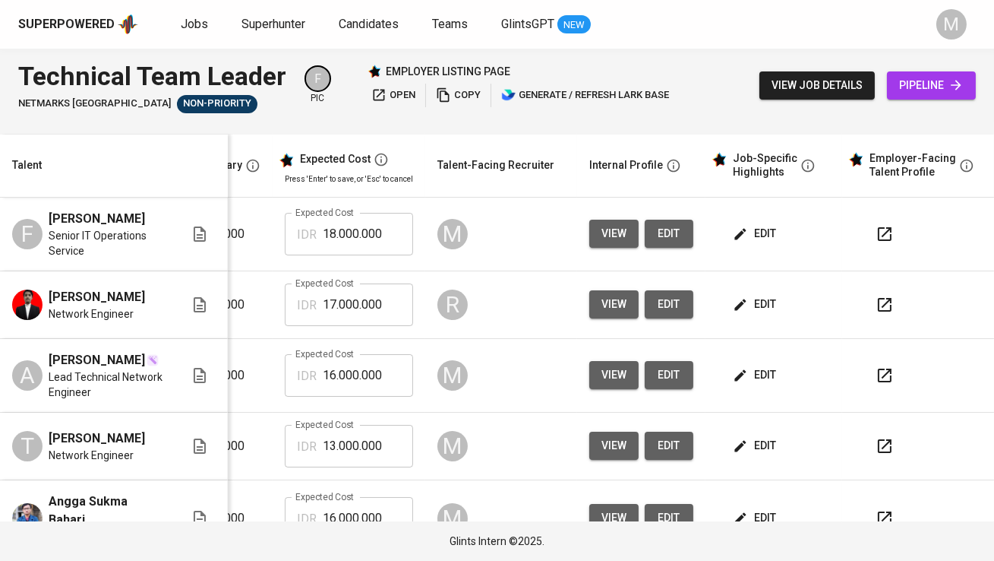
click at [748, 235] on span "edit" at bounding box center [756, 233] width 40 height 19
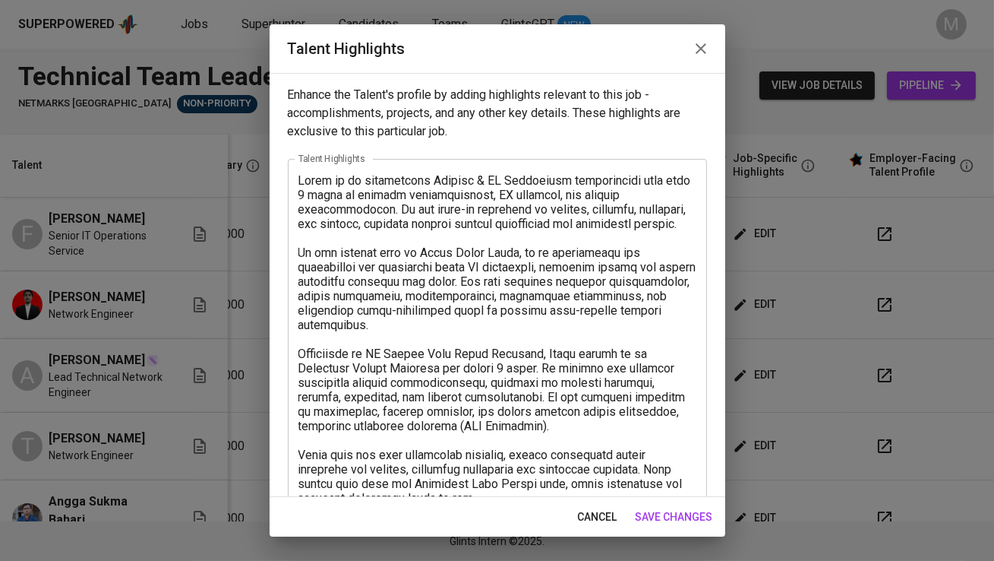
scroll to position [352, 0]
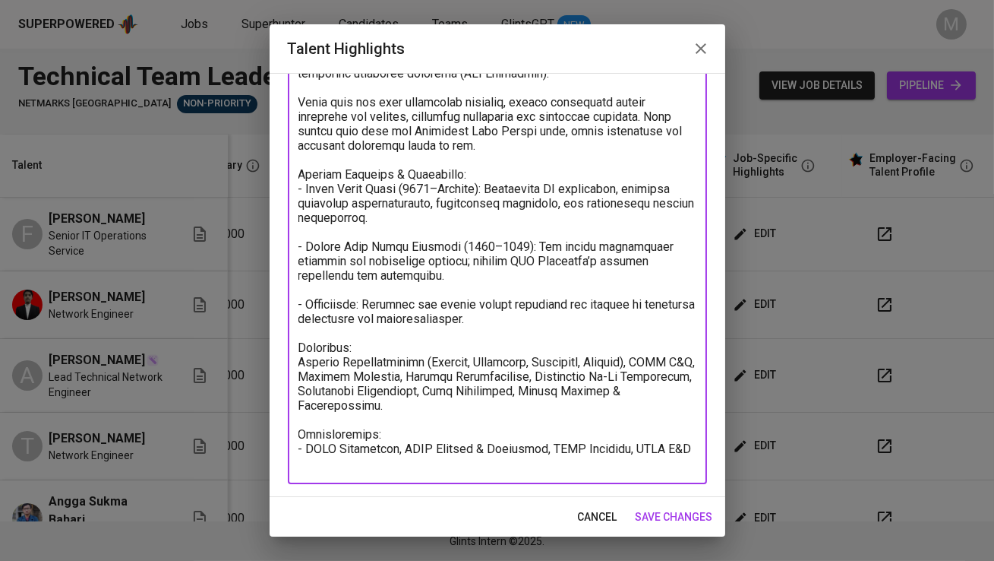
click at [694, 427] on textarea at bounding box center [498, 145] width 398 height 649
paste textarea "https://glints.sg.larksuite.com/wiki/QphHwdWRoi10aNkPS1OlvnJBgYd?from=from_copy…"
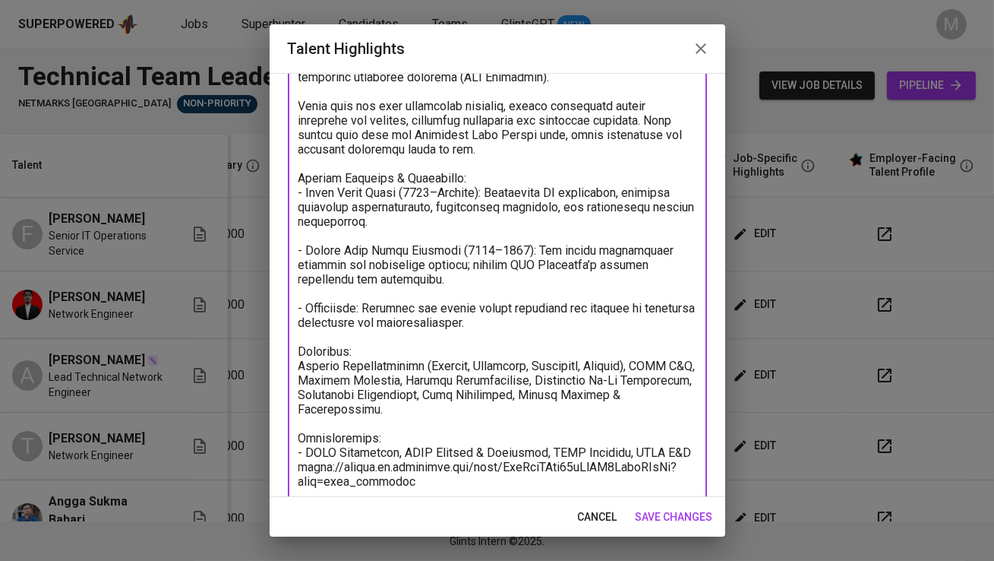
scroll to position [381, 0]
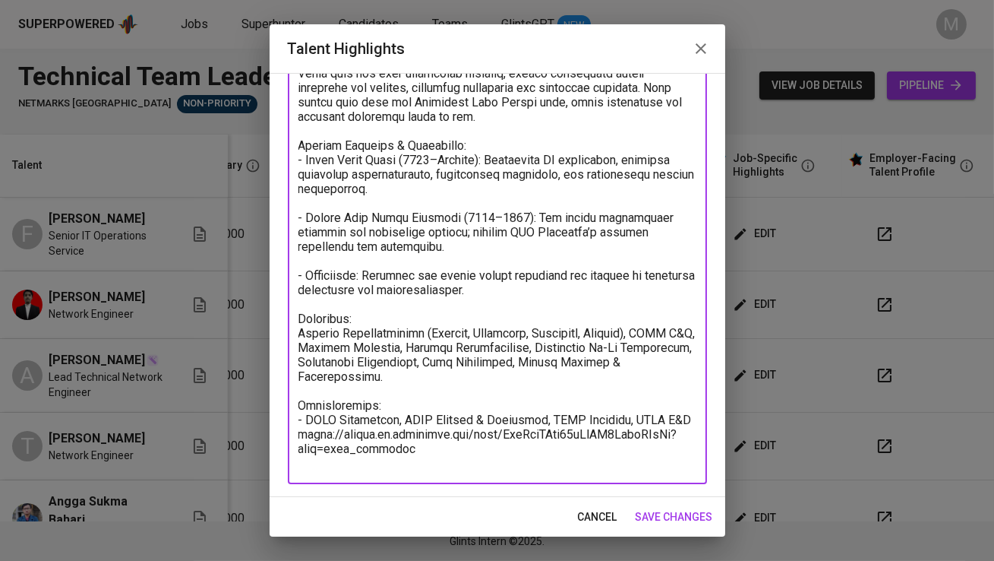
type textarea "Fadly is an experienced Network & IT Operations professional with over 7 years …"
click at [668, 517] on span "save changes" at bounding box center [674, 516] width 77 height 19
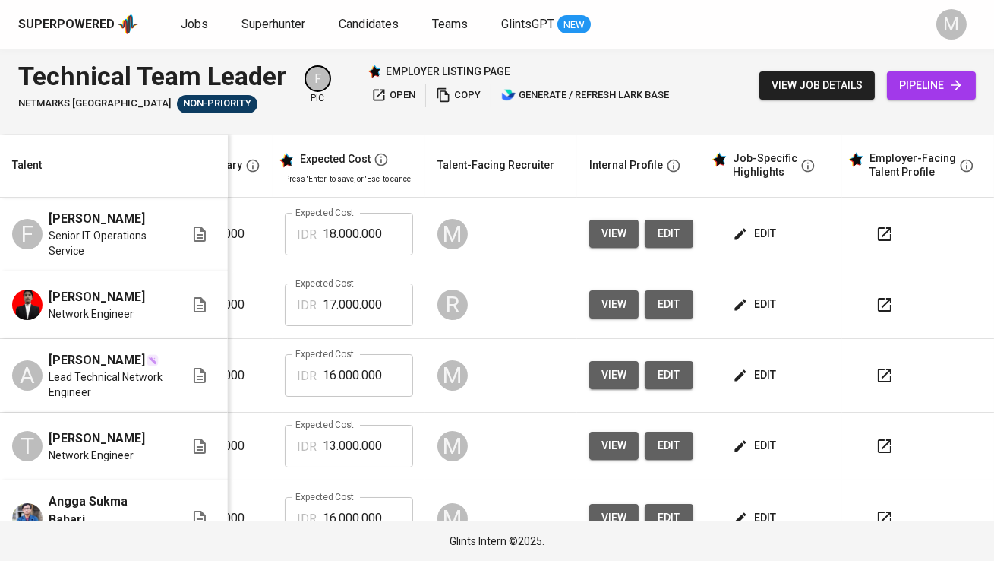
click at [743, 223] on button "edit" at bounding box center [756, 234] width 52 height 28
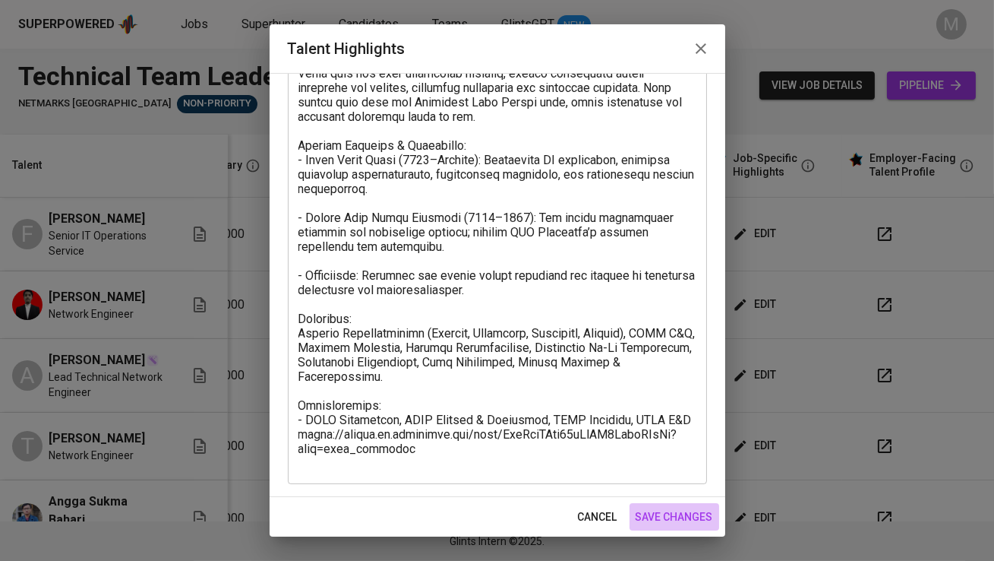
click at [662, 510] on span "save changes" at bounding box center [674, 516] width 77 height 19
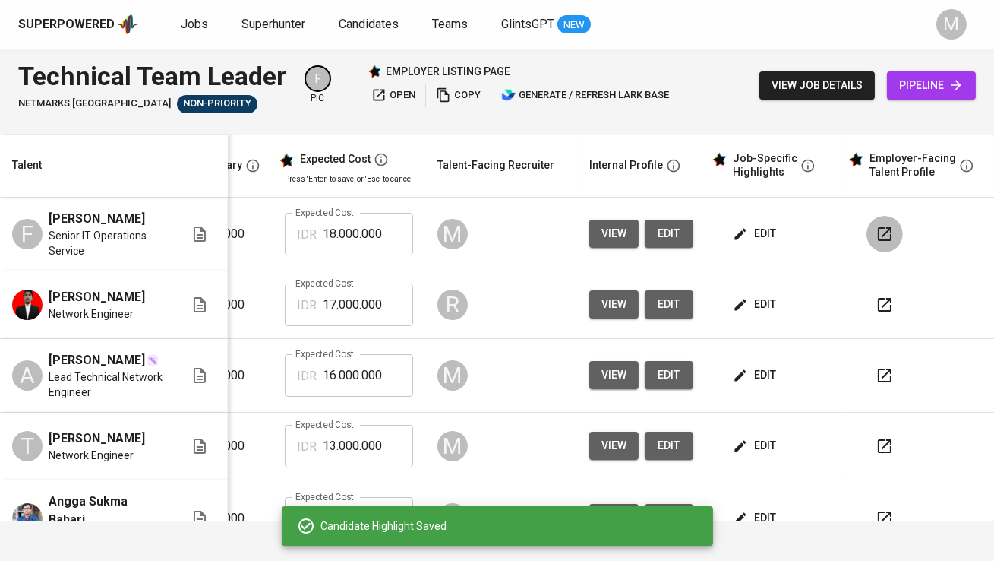
click at [883, 225] on button "button" at bounding box center [885, 234] width 36 height 36
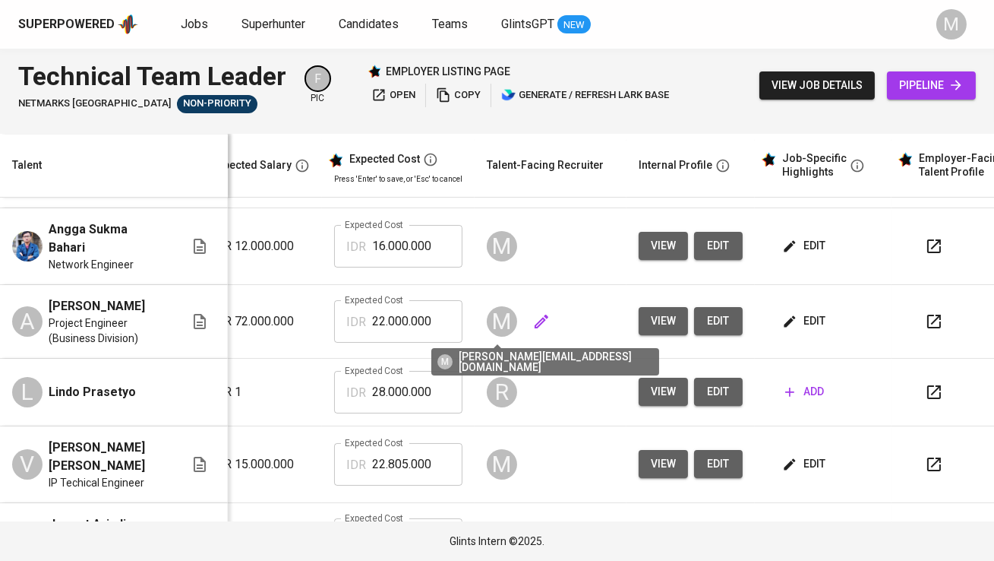
scroll to position [0, 272]
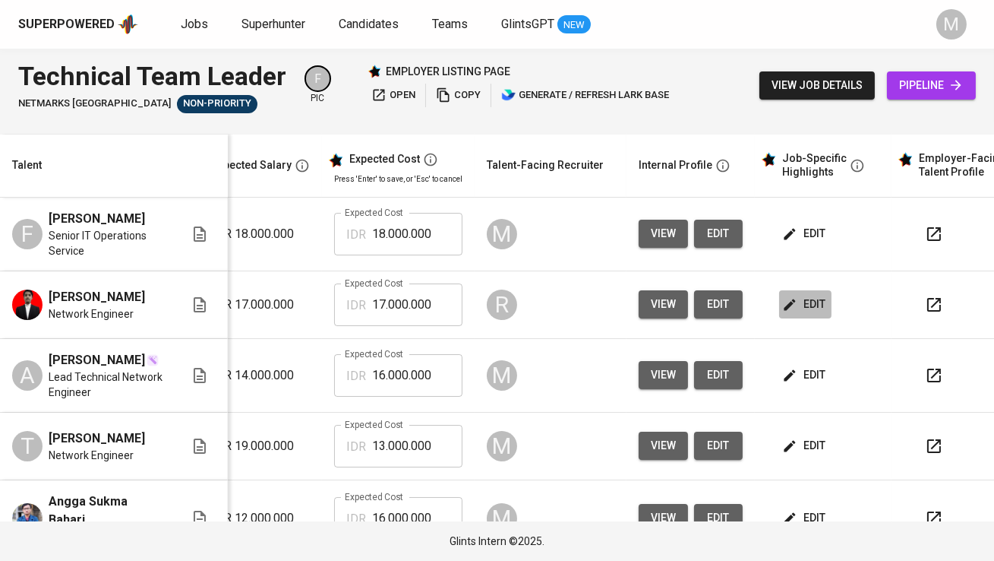
click at [804, 307] on span "edit" at bounding box center [805, 304] width 40 height 19
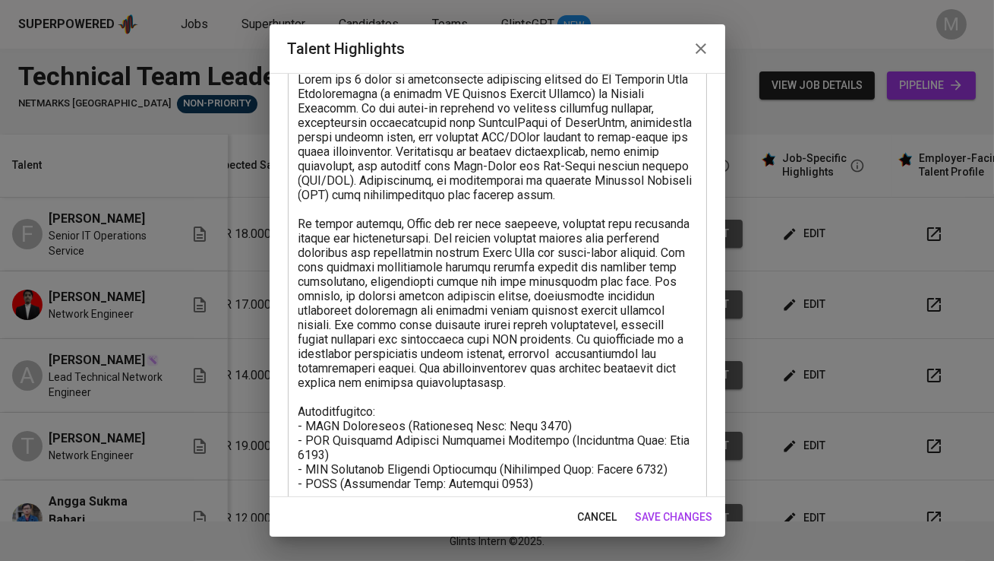
scroll to position [165, 0]
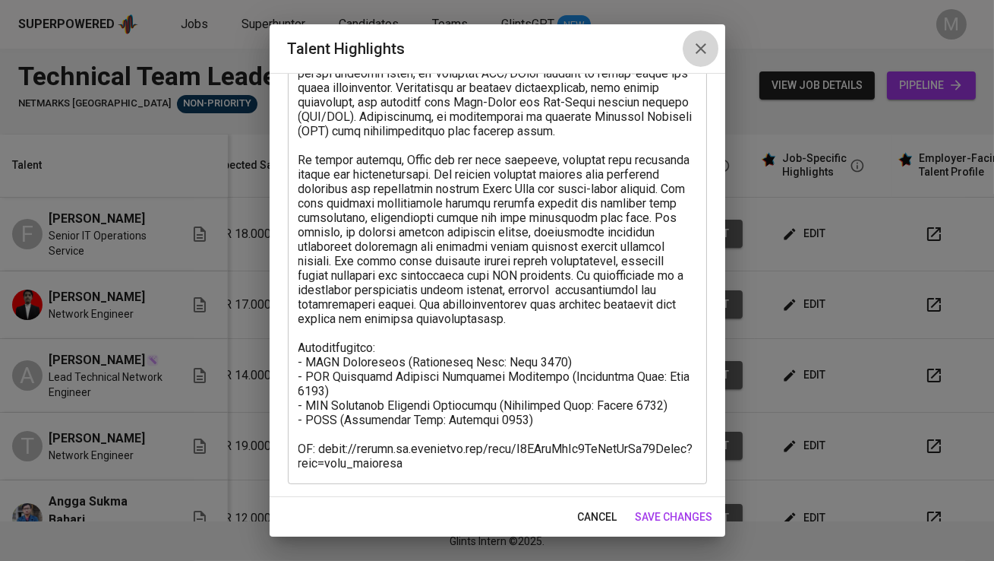
click at [700, 58] on button "button" at bounding box center [701, 48] width 36 height 36
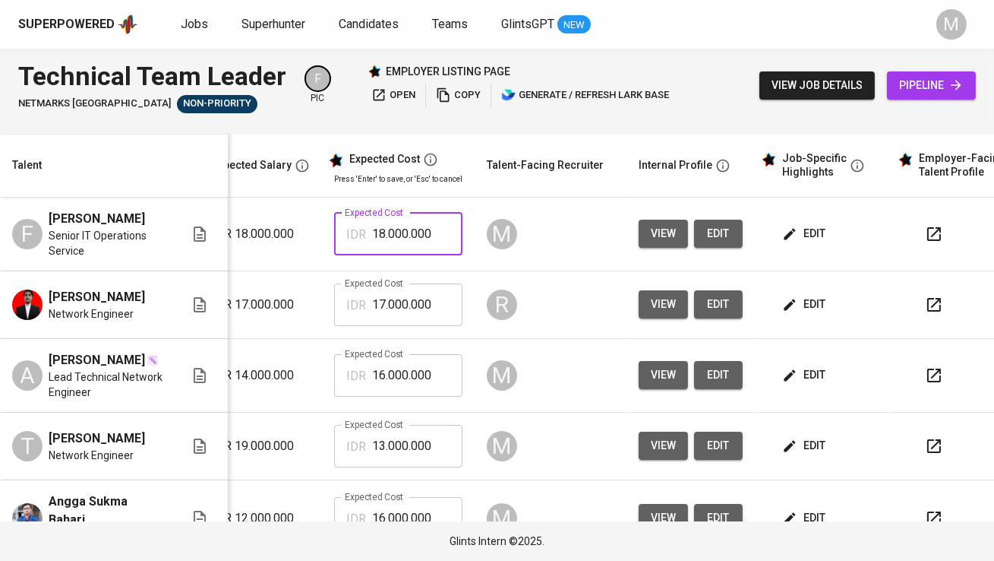
click at [433, 235] on input "18.000.000" at bounding box center [417, 234] width 90 height 43
click at [574, 247] on div "M" at bounding box center [551, 234] width 128 height 36
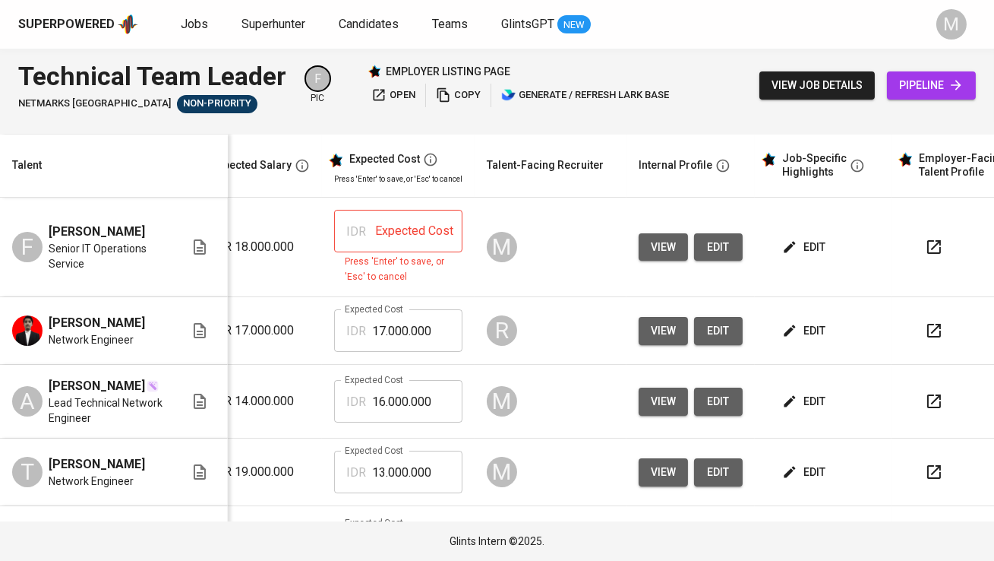
click at [416, 226] on input "text" at bounding box center [417, 231] width 90 height 43
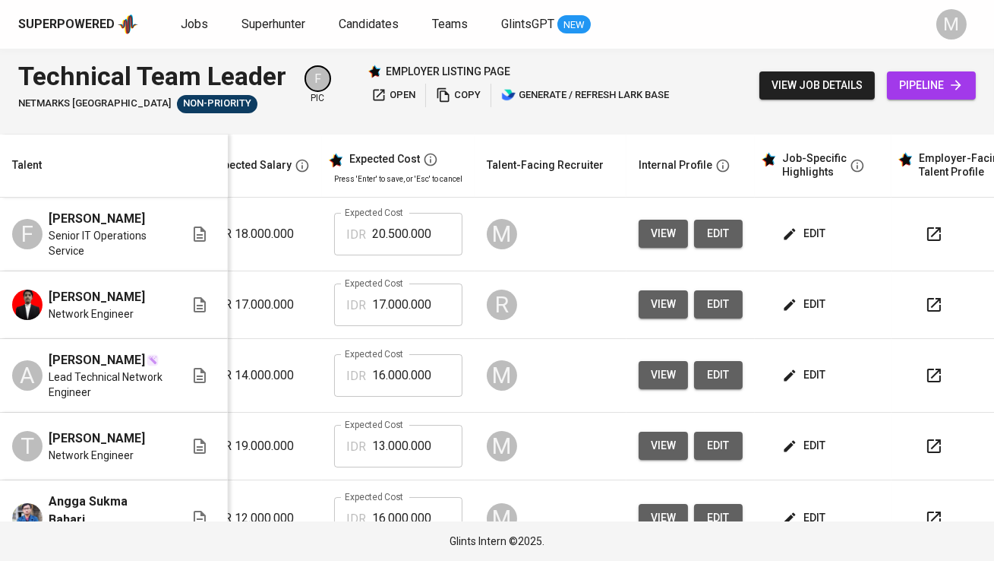
click at [425, 226] on input "20.500.000" at bounding box center [417, 234] width 90 height 43
type input "23.000.000"
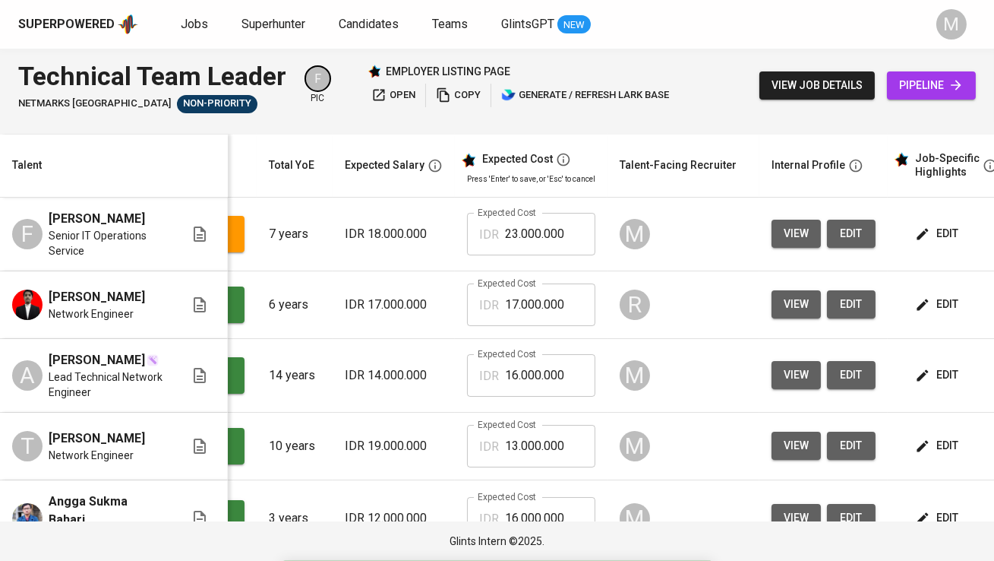
scroll to position [0, 132]
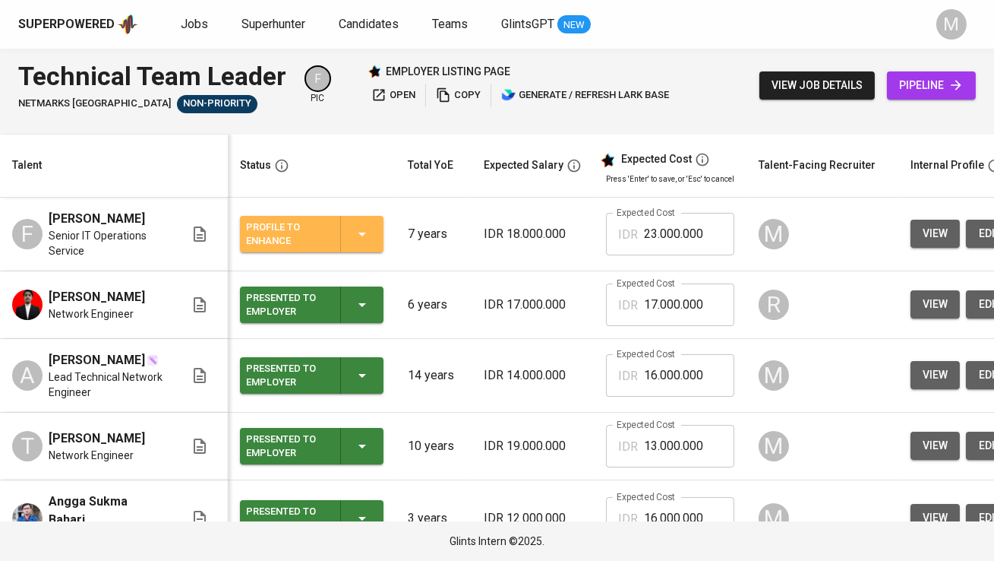
click at [358, 232] on icon "button" at bounding box center [362, 234] width 18 height 18
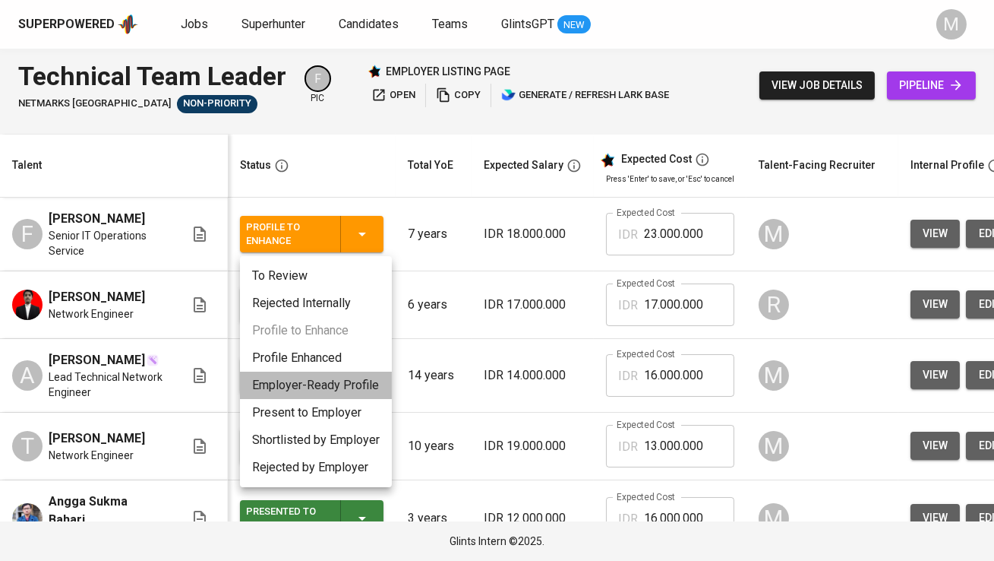
click at [347, 381] on li "Employer-Ready Profile" at bounding box center [316, 384] width 152 height 27
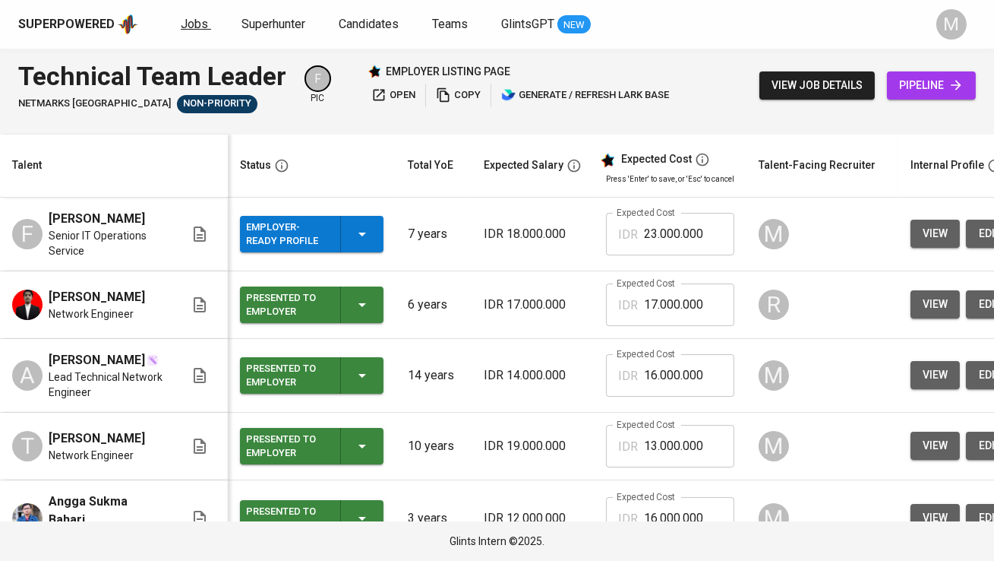
click at [194, 28] on span "Jobs" at bounding box center [194, 24] width 27 height 14
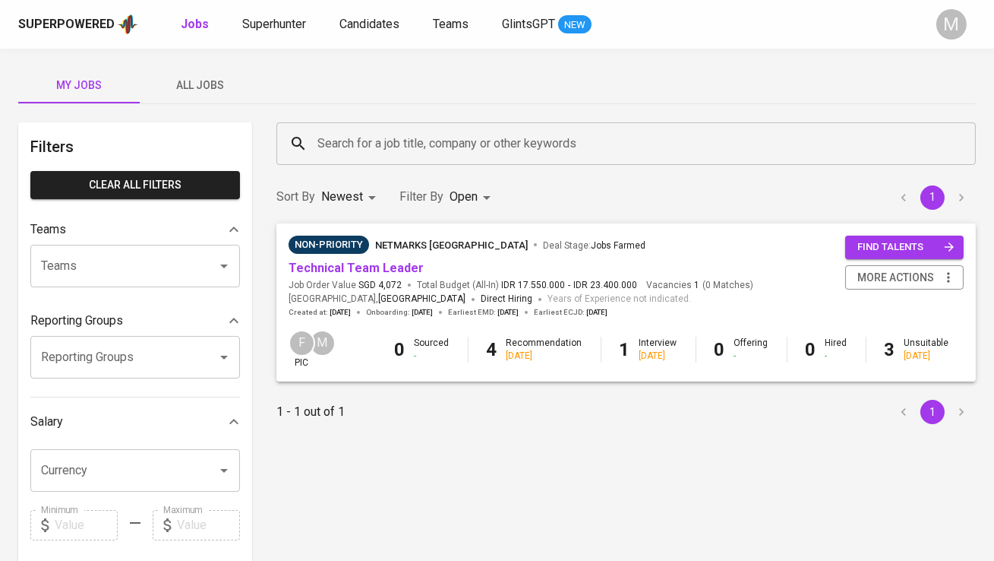
click at [209, 81] on span "All Jobs" at bounding box center [200, 85] width 103 height 19
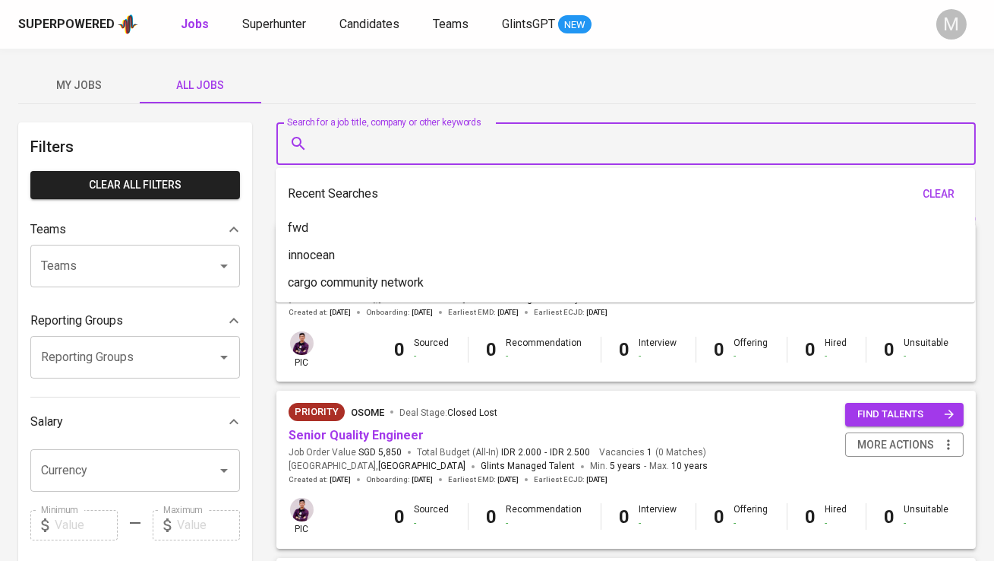
click at [384, 145] on input "Search for a job title, company or other keywords" at bounding box center [630, 143] width 633 height 29
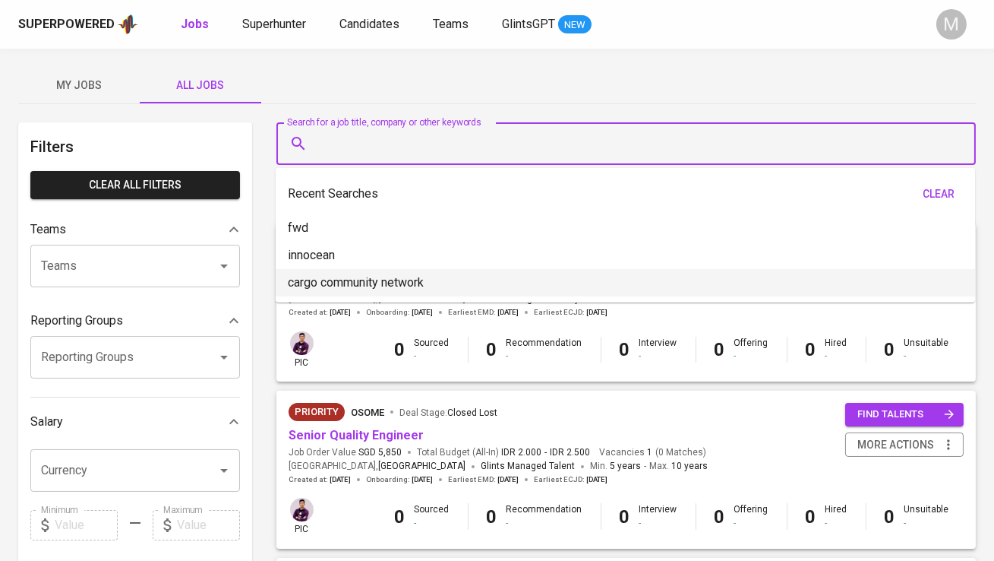
click at [403, 282] on p "cargo community network" at bounding box center [356, 282] width 136 height 18
type input "cargo community network"
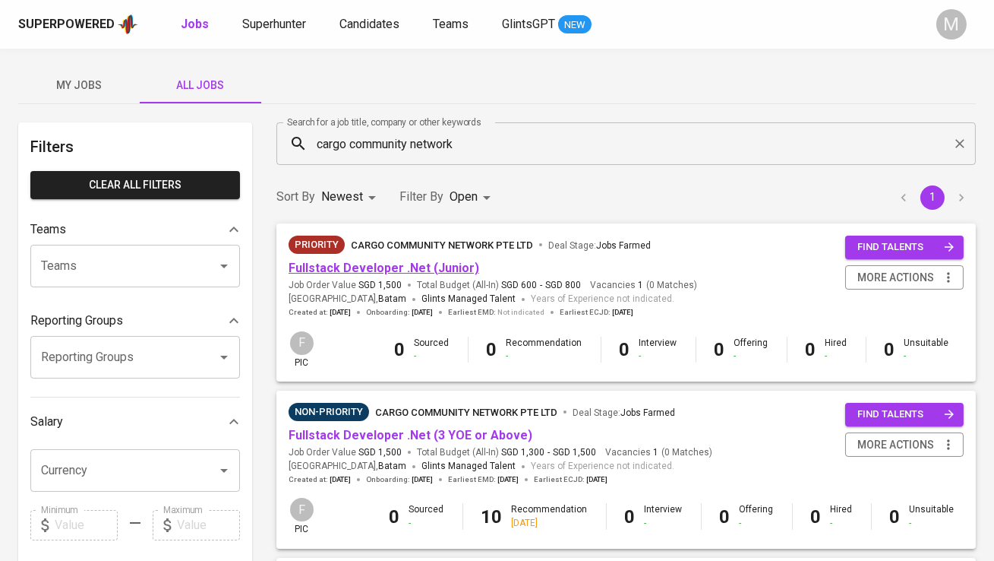
click at [401, 270] on link "Fullstack Developer .Net (Junior)" at bounding box center [384, 268] width 191 height 14
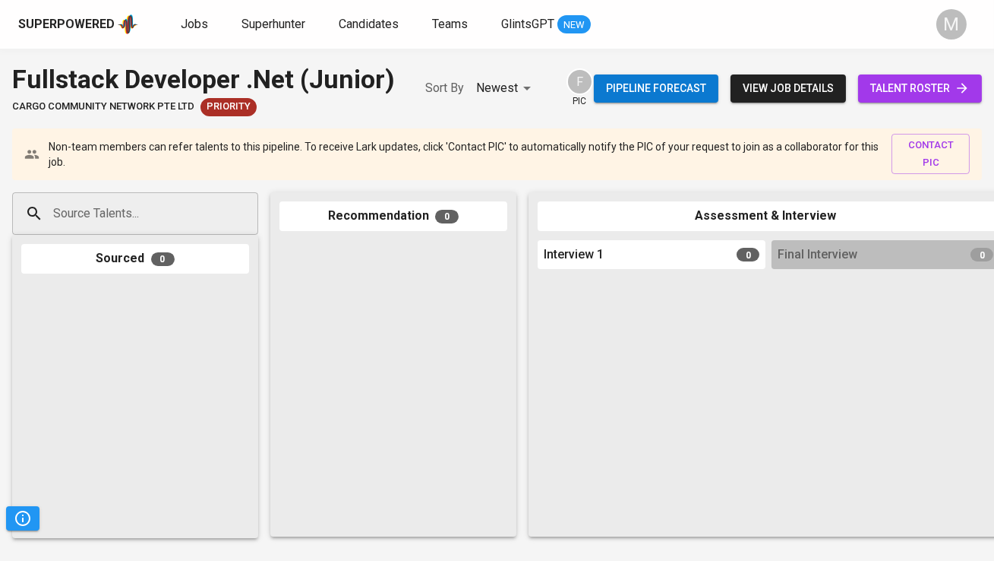
click at [952, 82] on span "talent roster" at bounding box center [921, 88] width 100 height 19
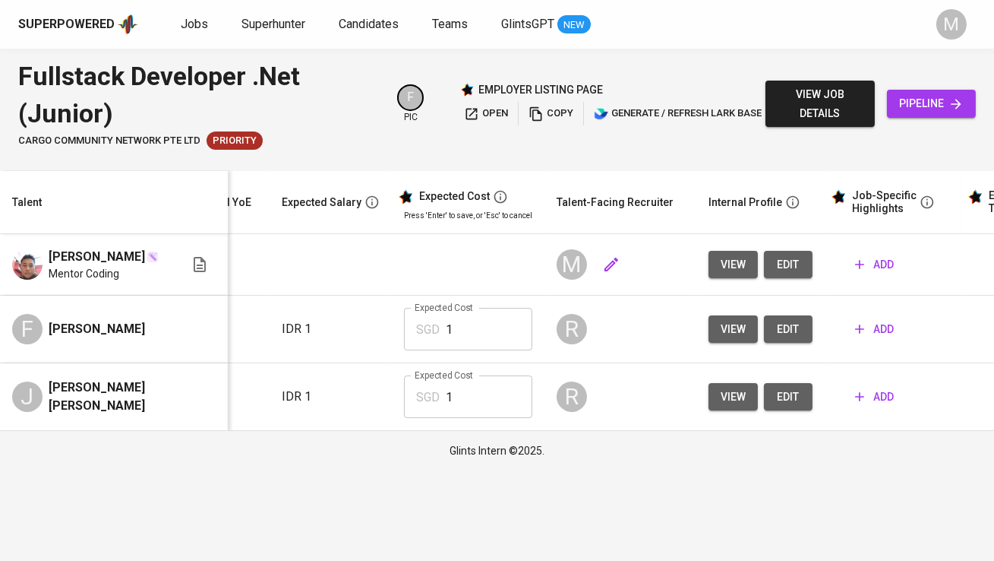
scroll to position [0, 261]
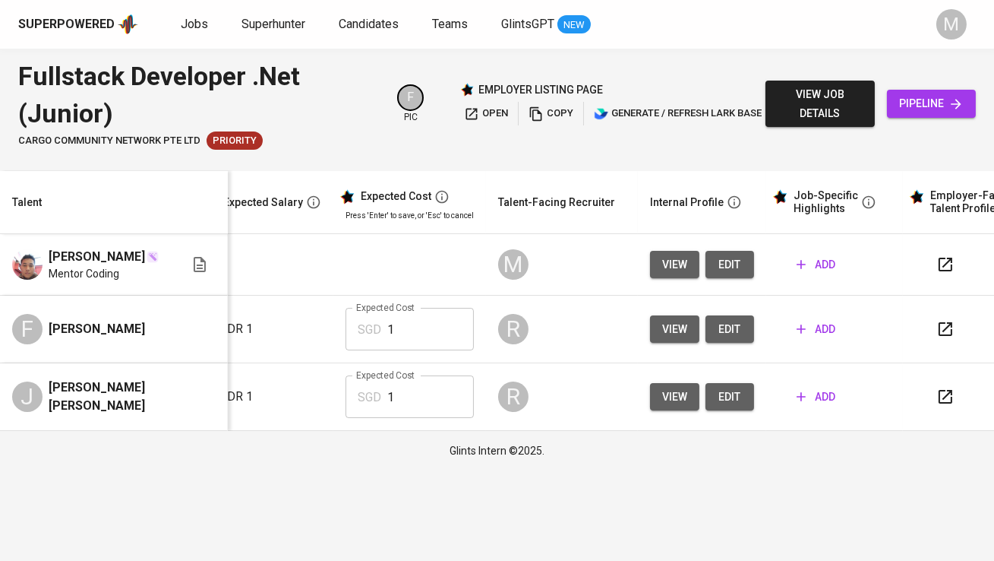
click at [724, 269] on span "edit" at bounding box center [730, 264] width 24 height 19
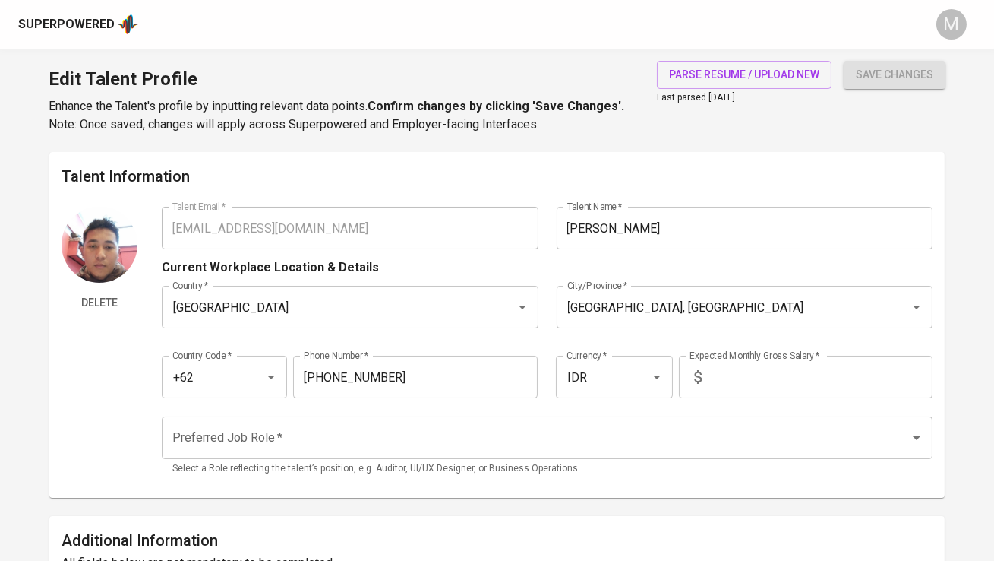
click at [750, 378] on input "text" at bounding box center [820, 377] width 225 height 43
type input "8.000.000"
click at [604, 415] on div "Preferred Job Role   * Preferred Job Role * Select a Role reflecting the talent…" at bounding box center [547, 446] width 770 height 78
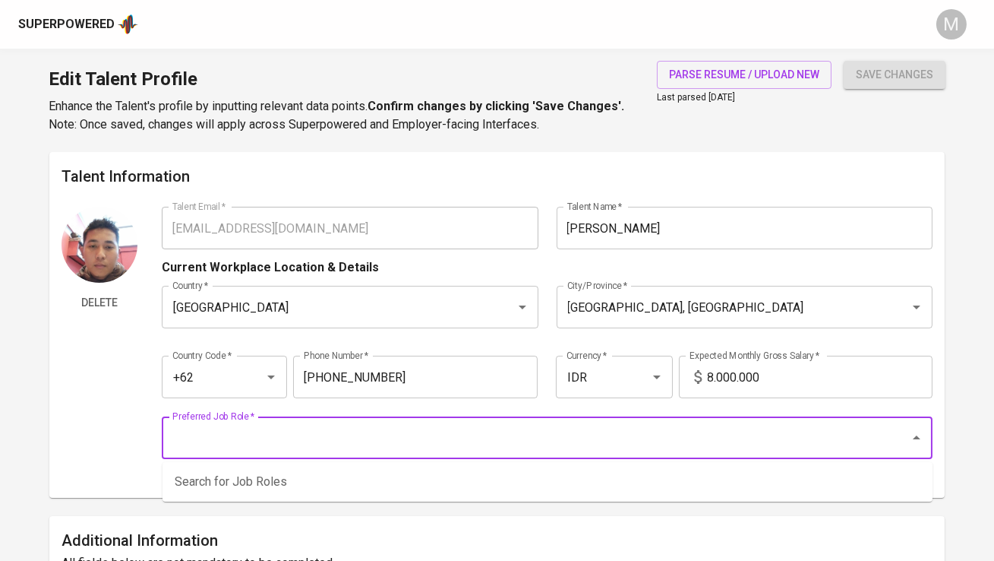
click at [580, 433] on input "Preferred Job Role   *" at bounding box center [526, 437] width 714 height 29
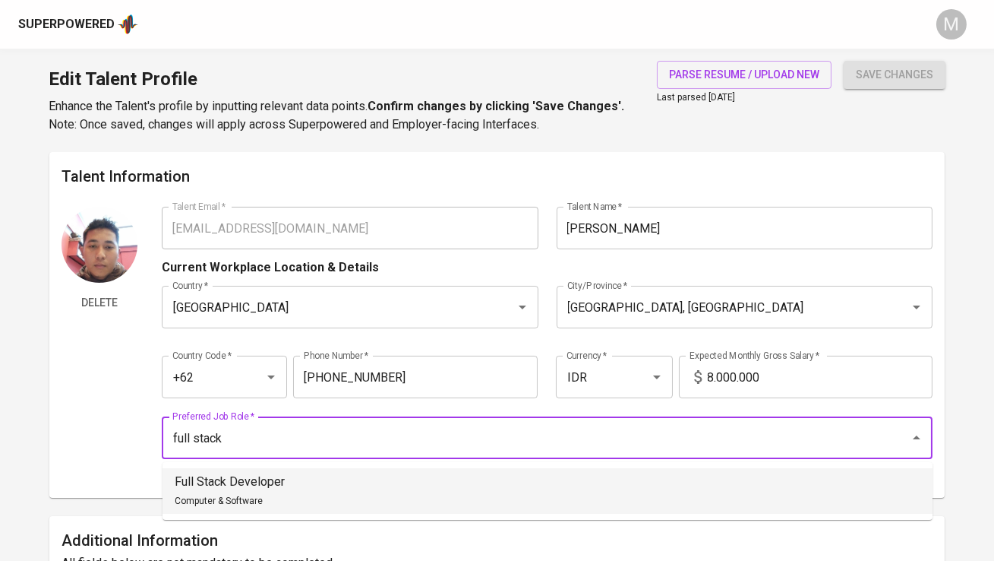
click at [586, 488] on li "Full Stack Developer Computer & Software" at bounding box center [548, 491] width 770 height 46
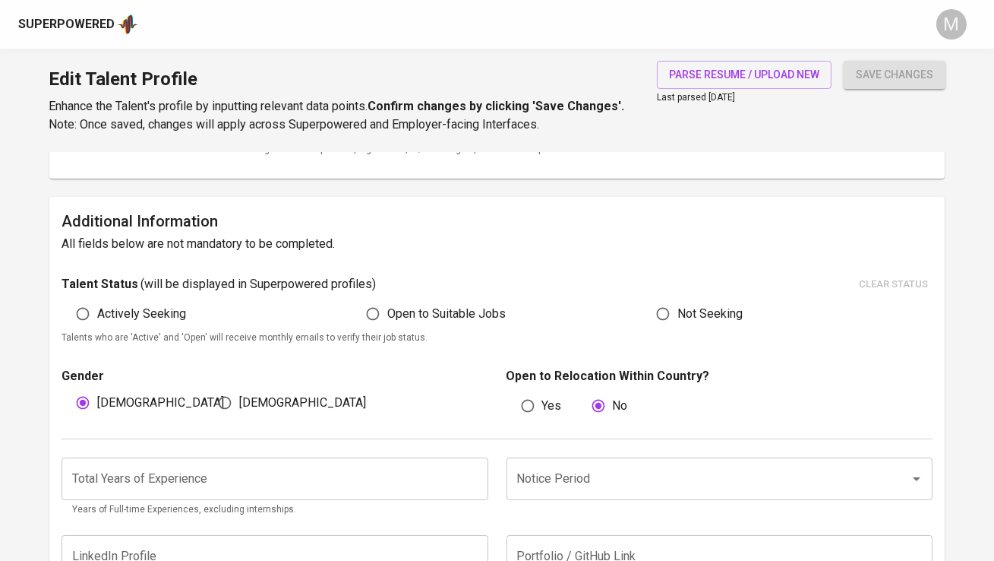
scroll to position [319, 0]
type input "Full Stack Developer"
click at [330, 479] on input "number" at bounding box center [275, 478] width 426 height 43
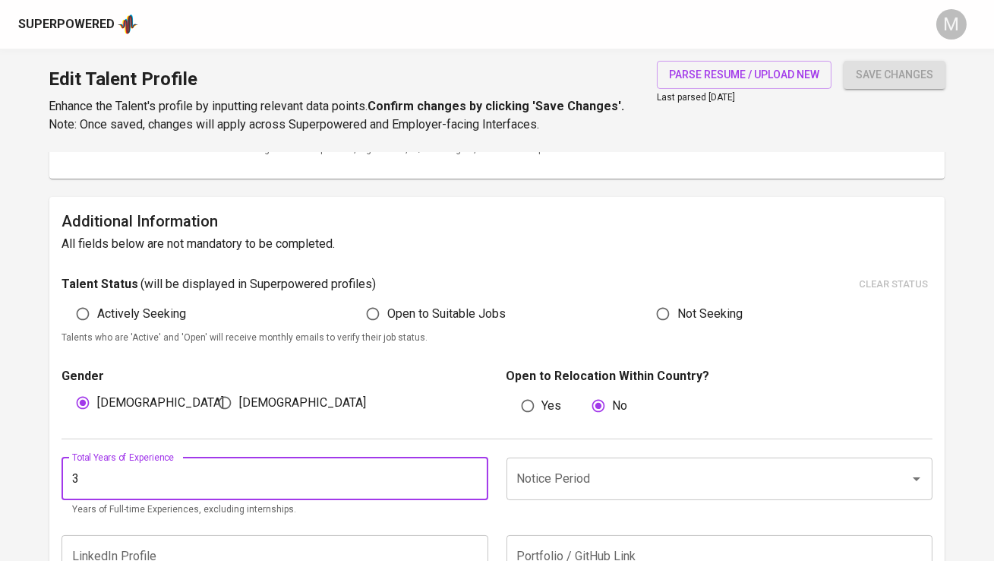
type input "3"
click at [844, 61] on button "save changes" at bounding box center [895, 75] width 102 height 28
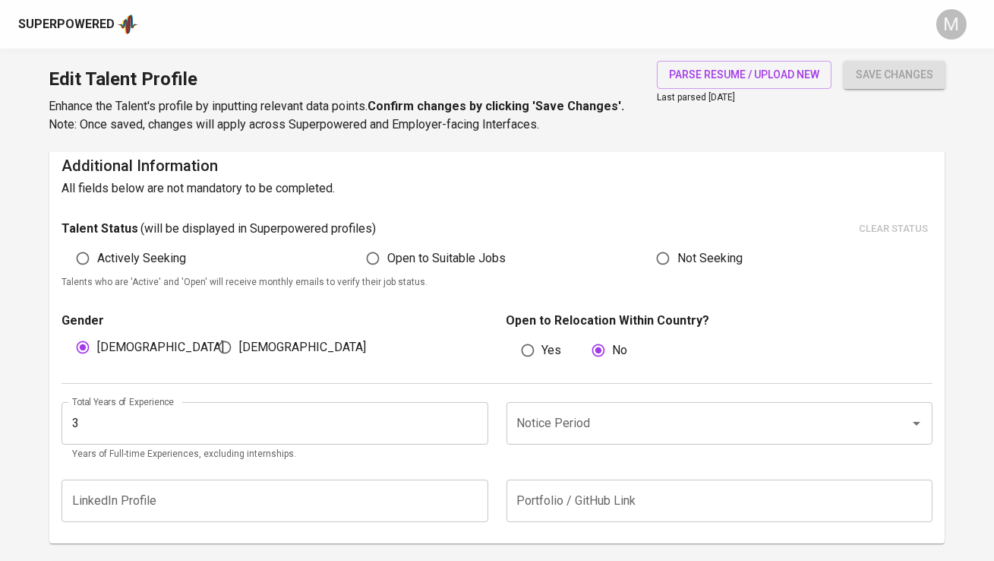
scroll to position [444, 0]
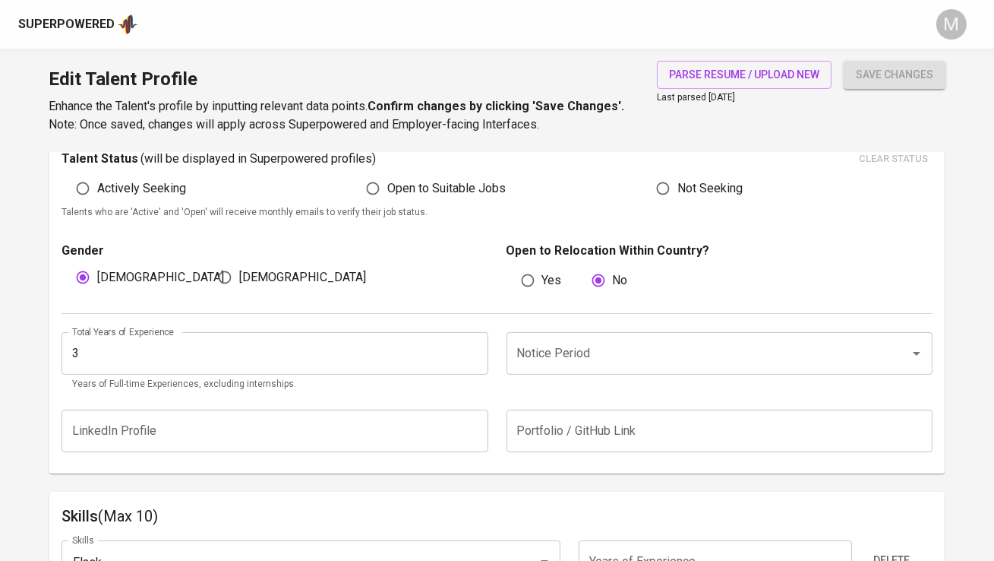
click at [575, 352] on input "Notice Period" at bounding box center [699, 353] width 370 height 29
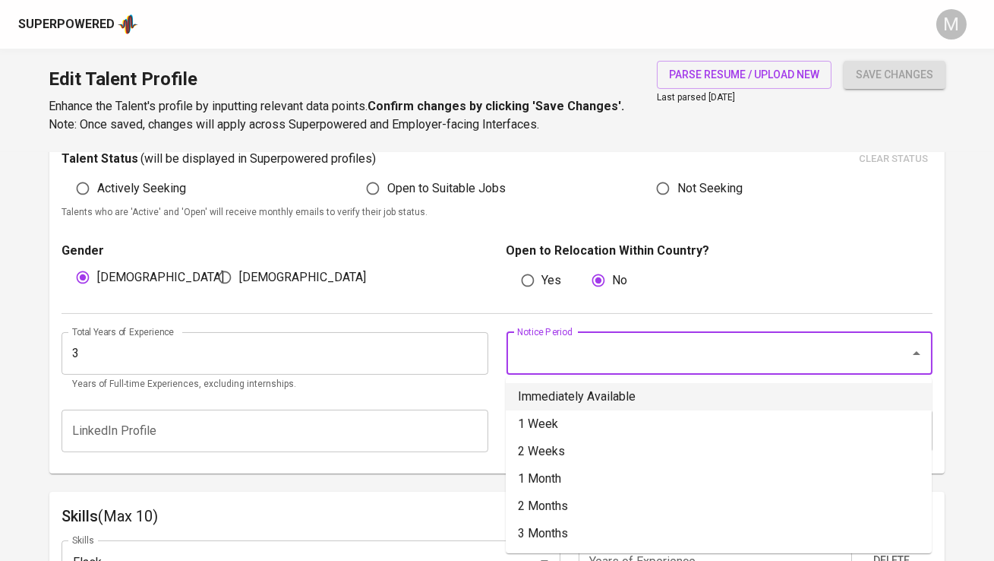
click at [591, 395] on li "Immediately Available" at bounding box center [719, 396] width 426 height 27
type input "Immediately Available"
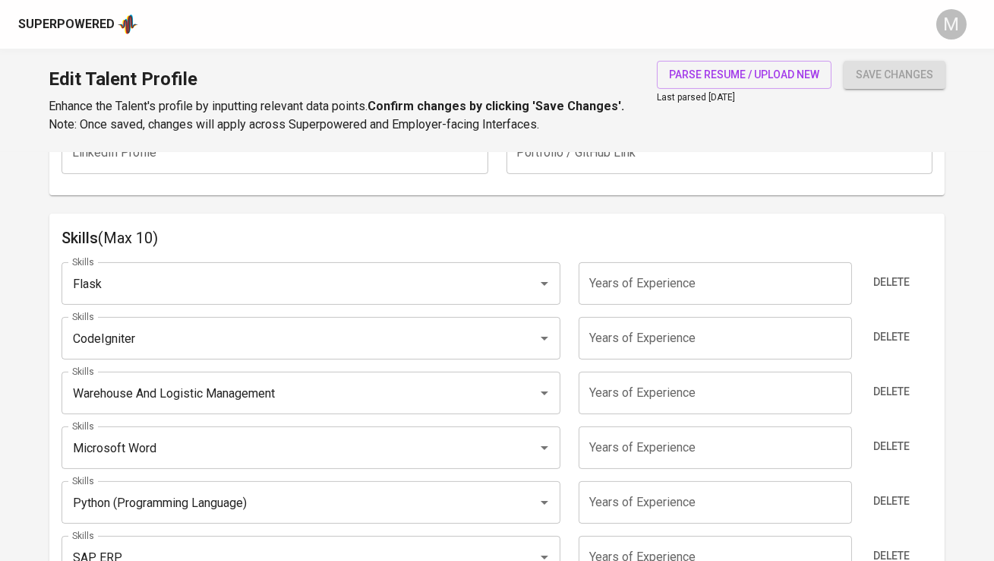
scroll to position [715, 0]
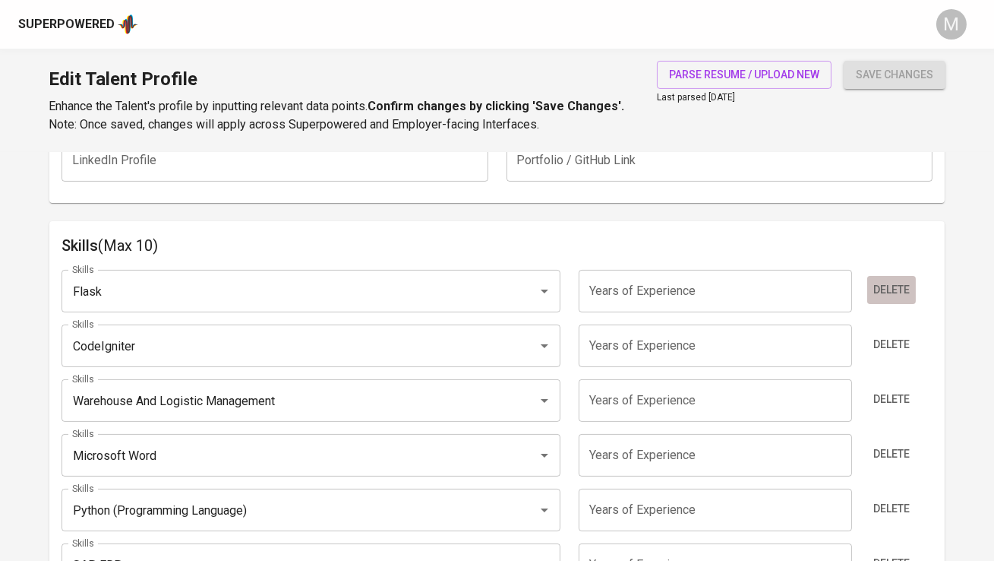
click at [882, 295] on span "Delete" at bounding box center [892, 289] width 36 height 19
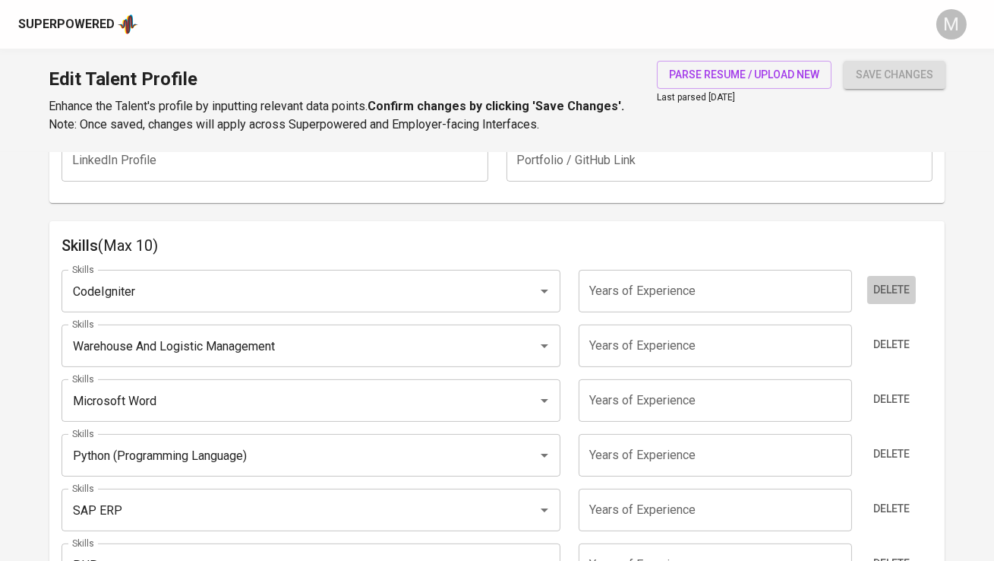
click at [882, 295] on span "Delete" at bounding box center [892, 289] width 36 height 19
click at [882, 335] on span "Delete" at bounding box center [892, 344] width 36 height 19
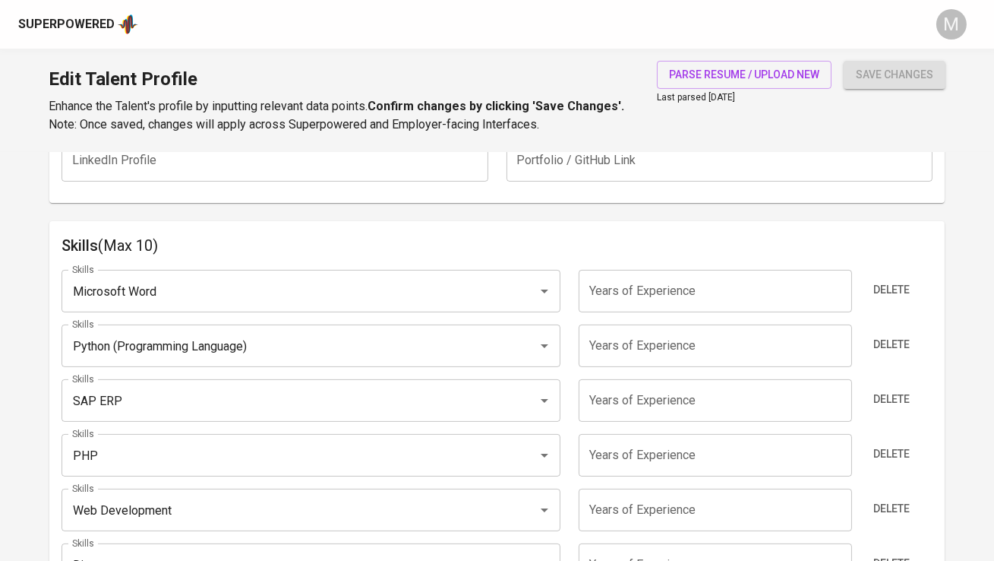
click at [882, 295] on span "Delete" at bounding box center [892, 289] width 36 height 19
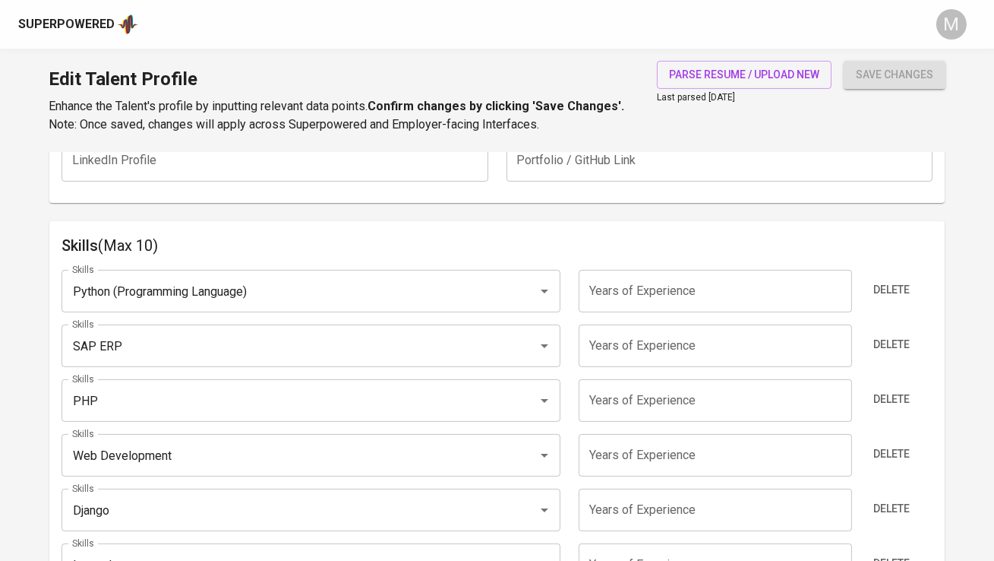
click at [882, 295] on span "Delete" at bounding box center [892, 289] width 36 height 19
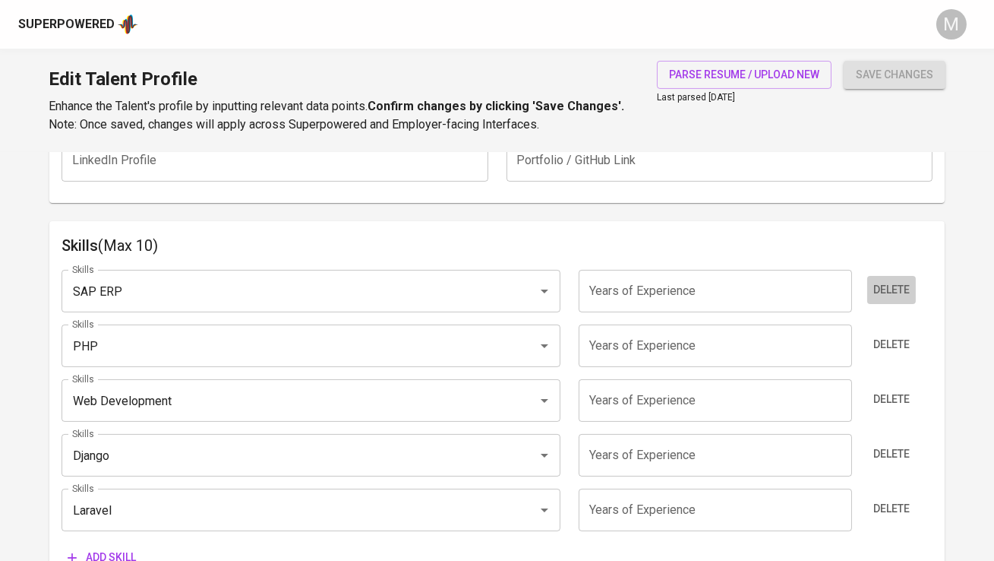
click at [882, 295] on span "Delete" at bounding box center [892, 289] width 36 height 19
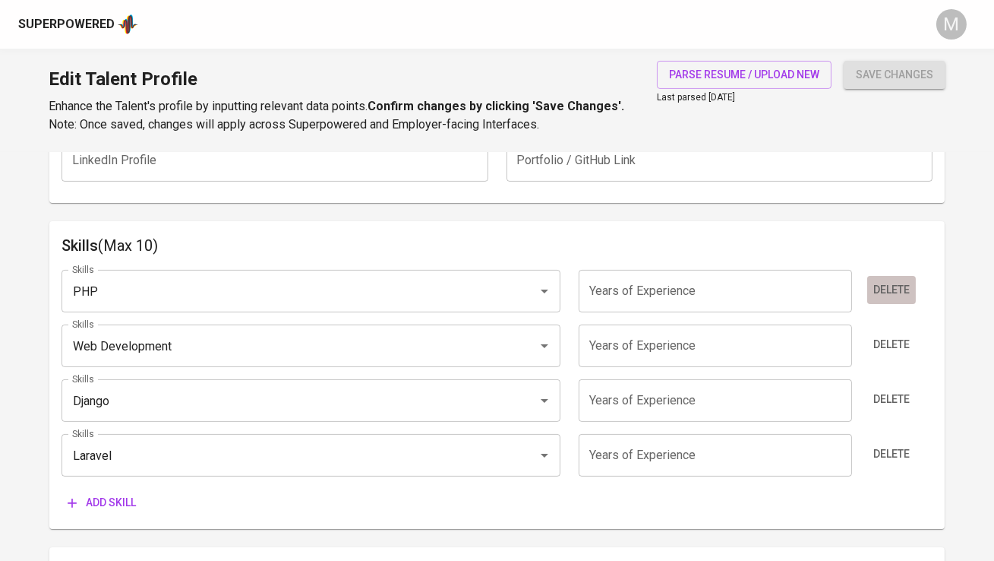
click at [880, 295] on span "Delete" at bounding box center [892, 289] width 36 height 19
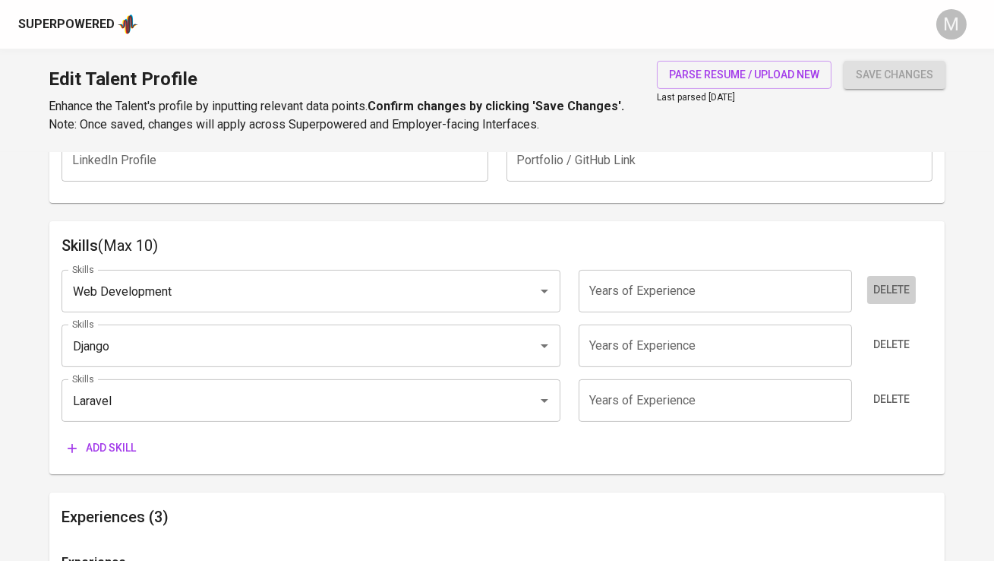
click at [880, 295] on span "Delete" at bounding box center [892, 289] width 36 height 19
click at [880, 335] on span "Delete" at bounding box center [892, 344] width 36 height 19
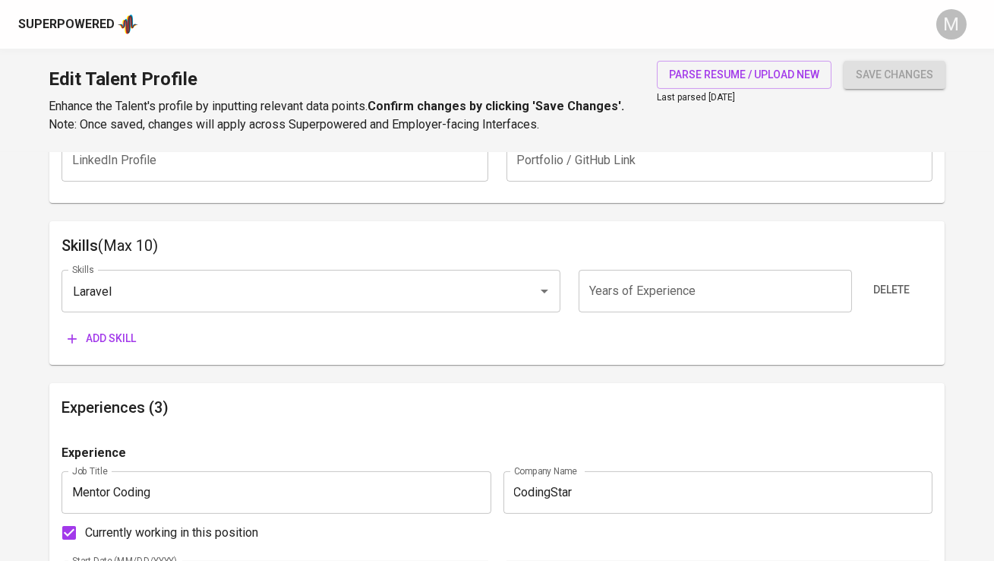
click at [880, 295] on span "Delete" at bounding box center [892, 289] width 36 height 19
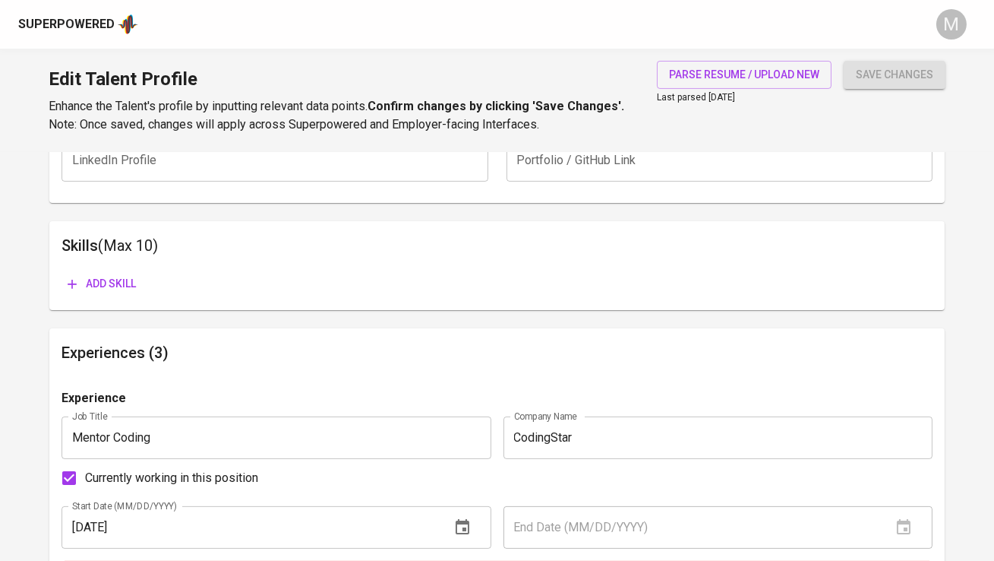
click at [114, 280] on span "Add skill" at bounding box center [102, 283] width 68 height 19
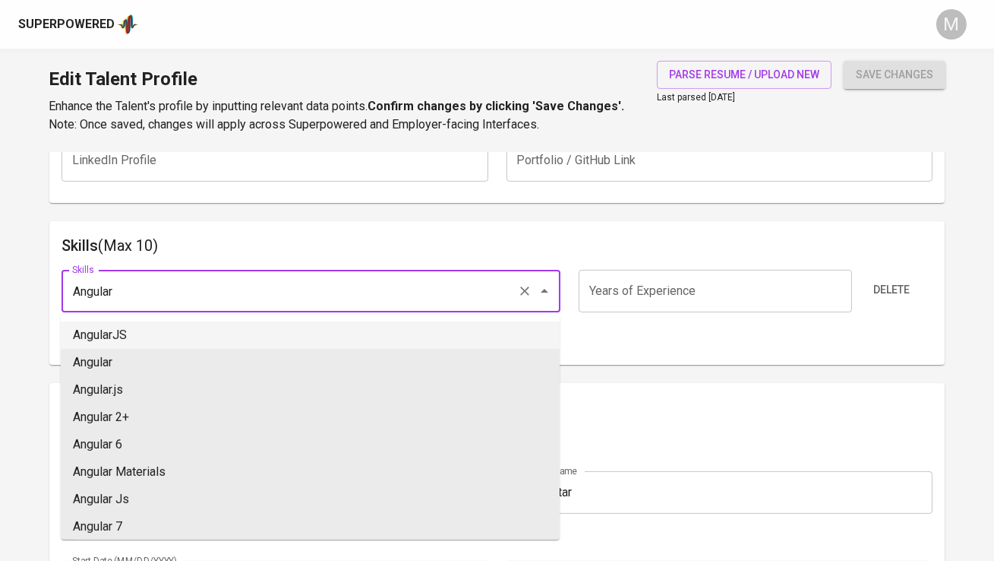
click at [136, 329] on li "AngularJS" at bounding box center [310, 334] width 499 height 27
type input "AngularJS"
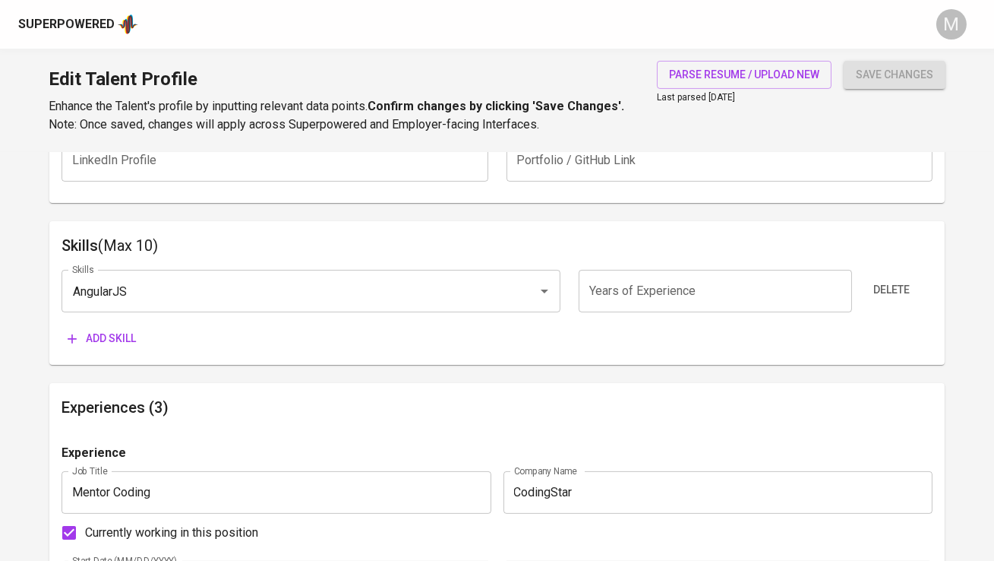
click at [119, 337] on span "Add skill" at bounding box center [102, 338] width 68 height 19
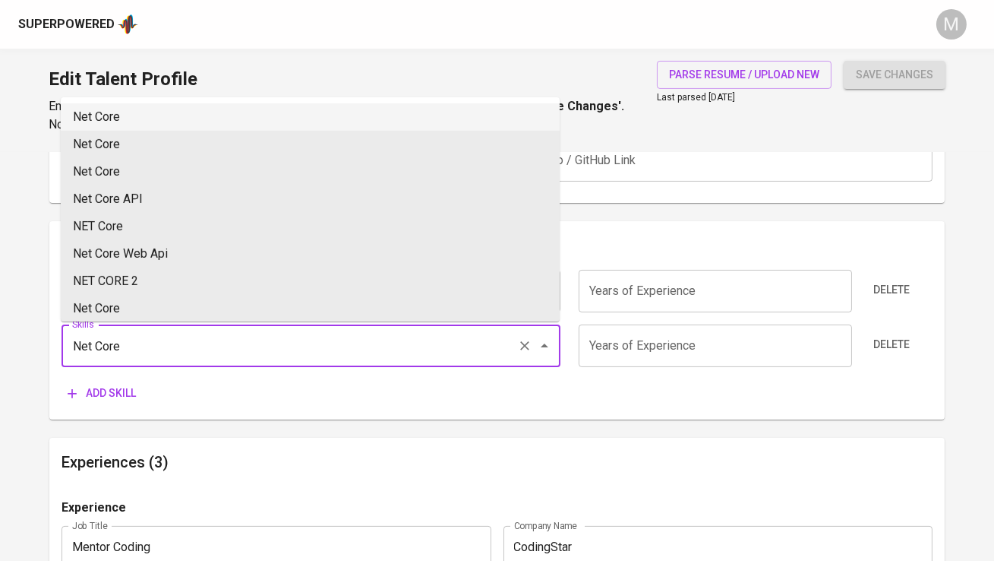
click at [145, 116] on li "Net Core" at bounding box center [310, 116] width 499 height 27
type input "Net Core"
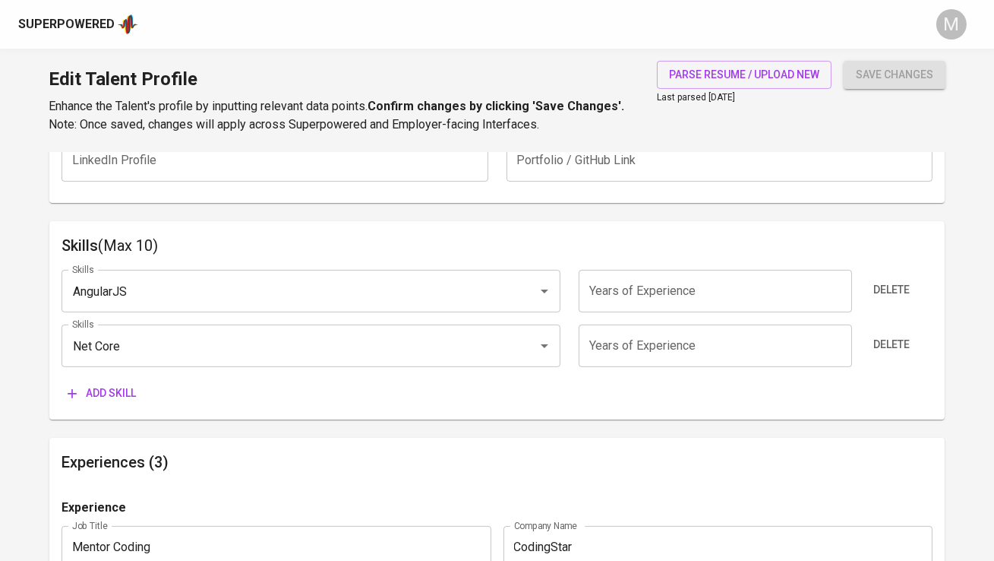
click at [112, 392] on span "Add skill" at bounding box center [102, 393] width 68 height 19
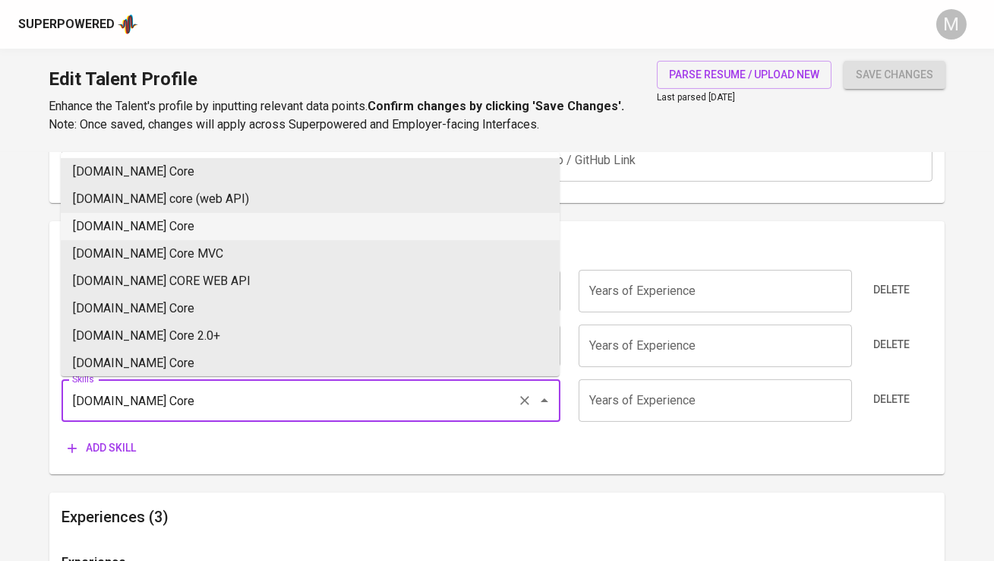
click at [198, 234] on li "ASP.NET Core" at bounding box center [310, 226] width 499 height 27
type input "ASP.NET Core"
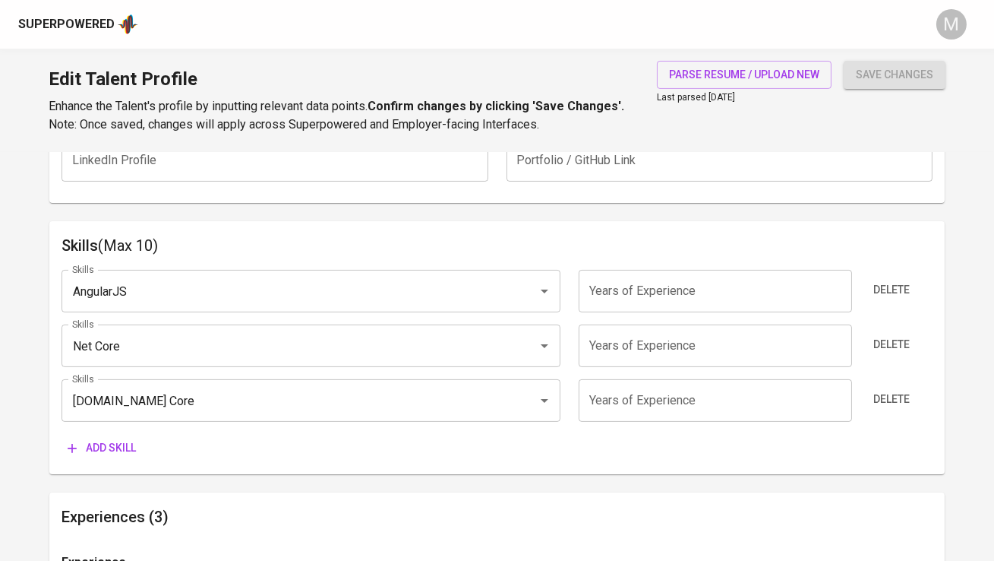
click at [105, 455] on span "Add skill" at bounding box center [102, 447] width 68 height 19
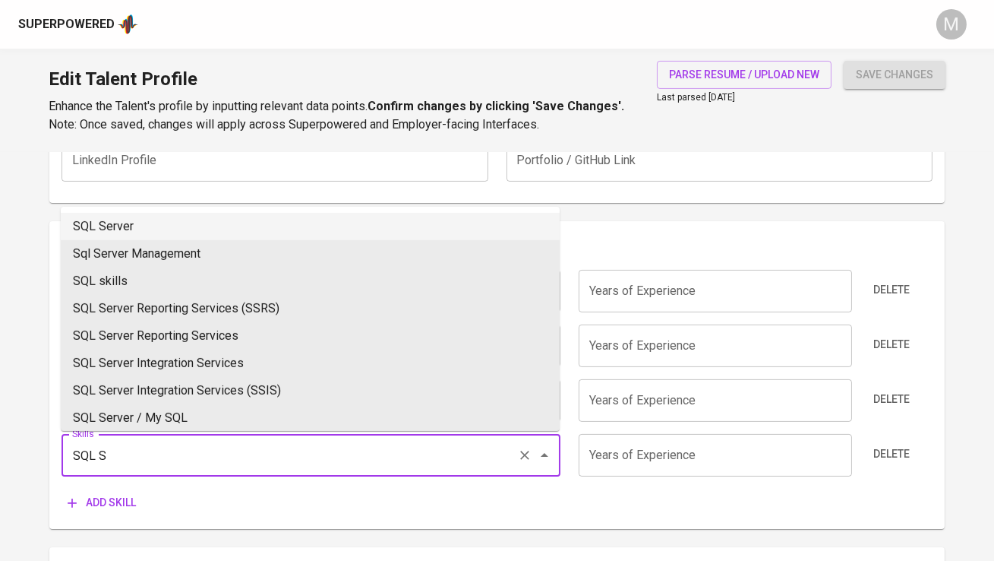
click at [125, 219] on li "SQL Server" at bounding box center [310, 226] width 499 height 27
type input "SQL Server"
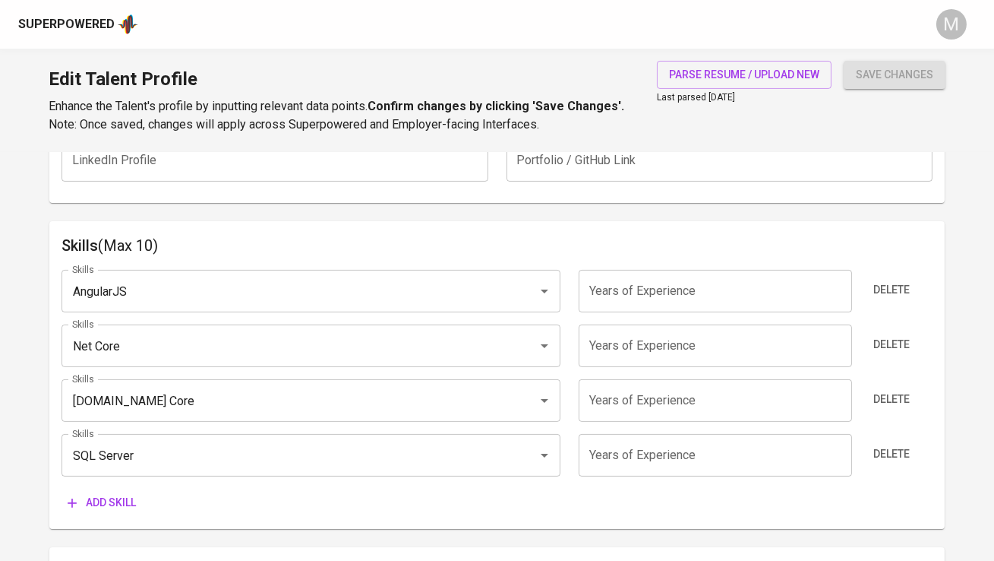
click at [104, 494] on span "Add skill" at bounding box center [102, 502] width 68 height 19
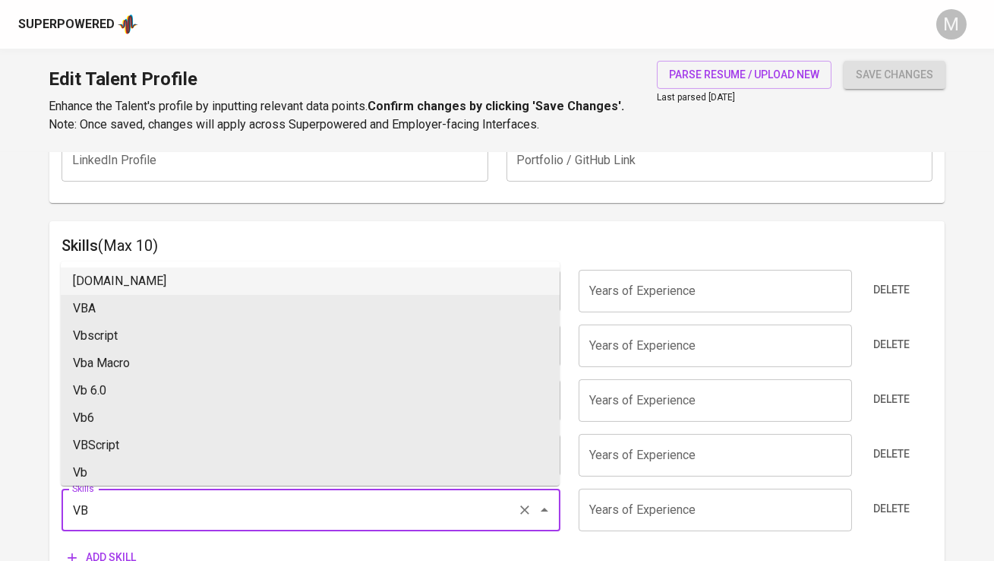
click at [116, 291] on li "VB.NET" at bounding box center [310, 280] width 499 height 27
type input "VB.NET"
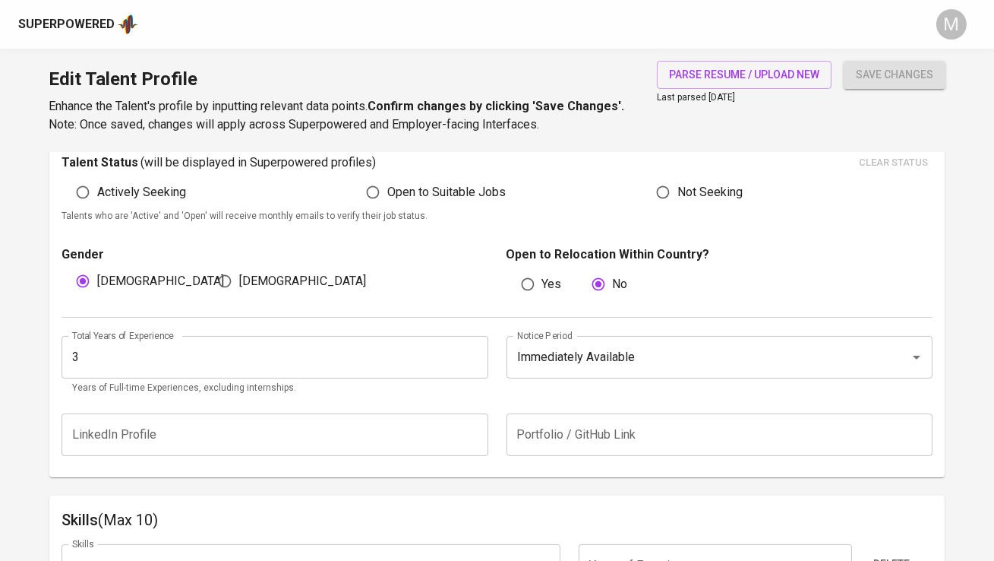
scroll to position [423, 0]
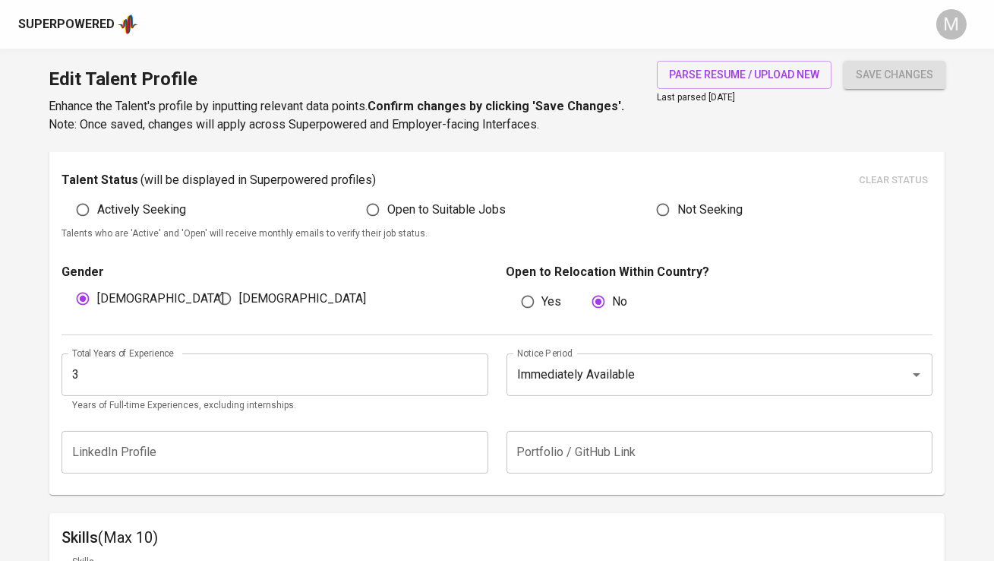
click at [235, 368] on input "3" at bounding box center [275, 374] width 426 height 43
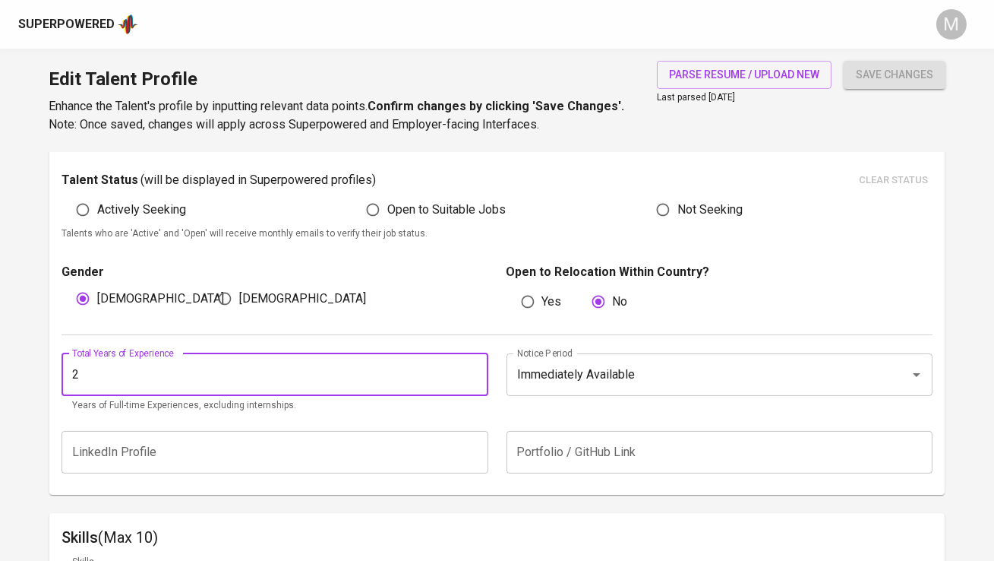
type input "2"
click at [844, 61] on button "save changes" at bounding box center [895, 75] width 102 height 28
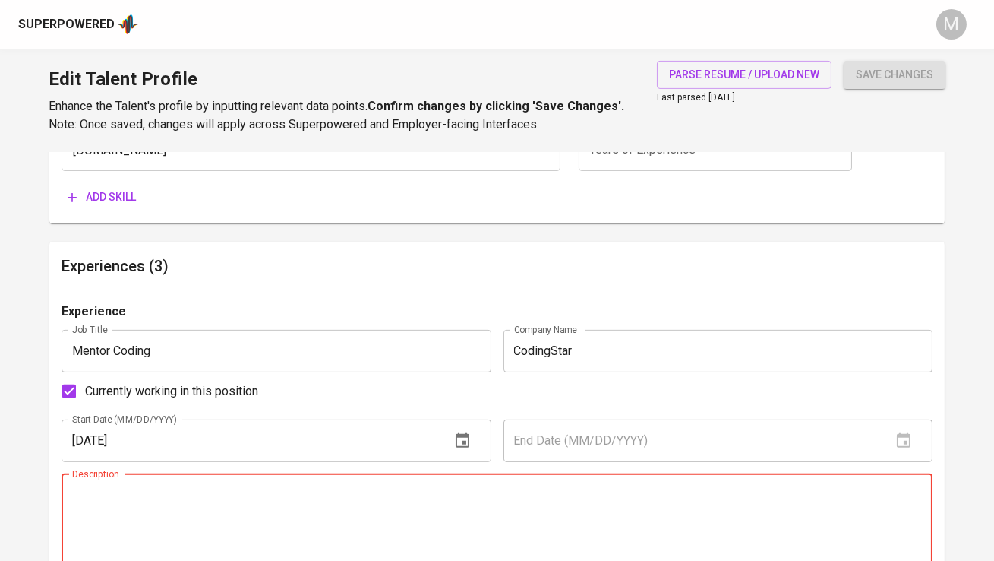
scroll to position [1067, 0]
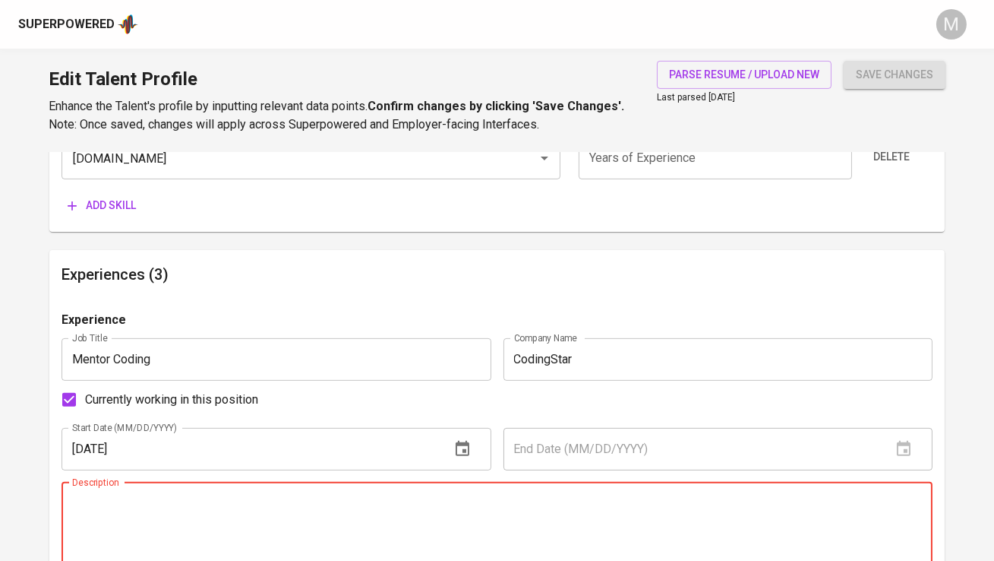
click at [356, 367] on input "Mentor Coding" at bounding box center [276, 359] width 429 height 43
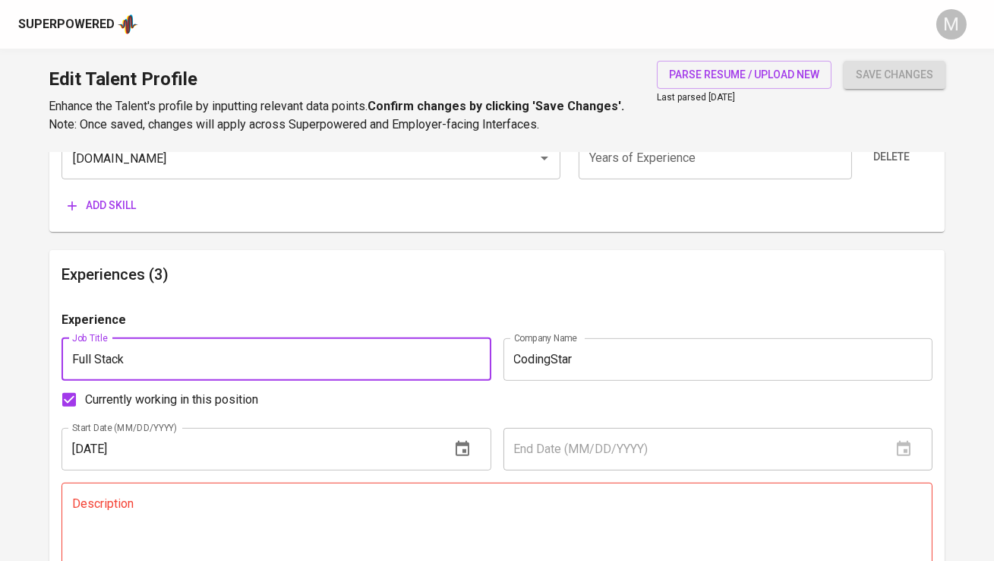
type input "Full Stack Developer"
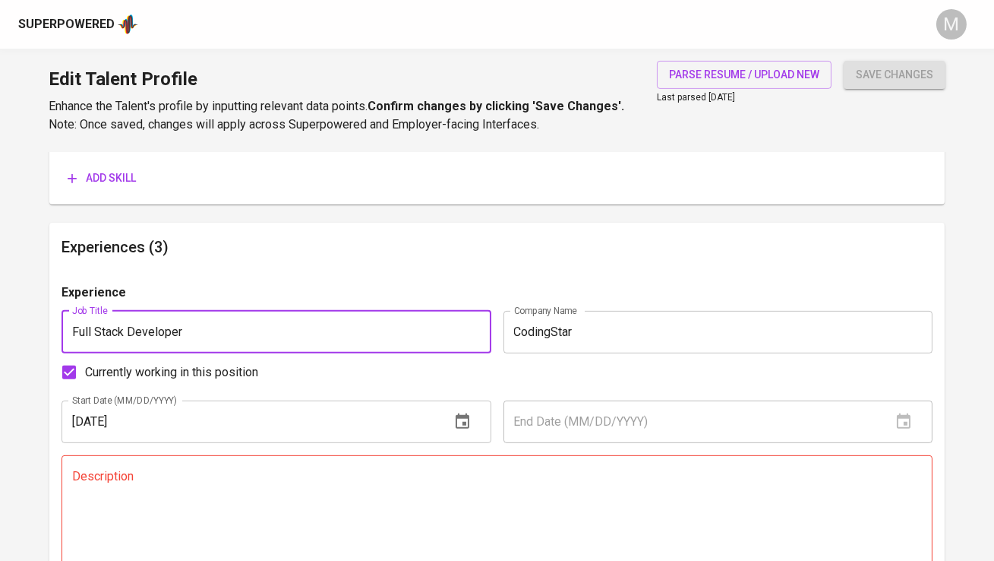
scroll to position [1119, 0]
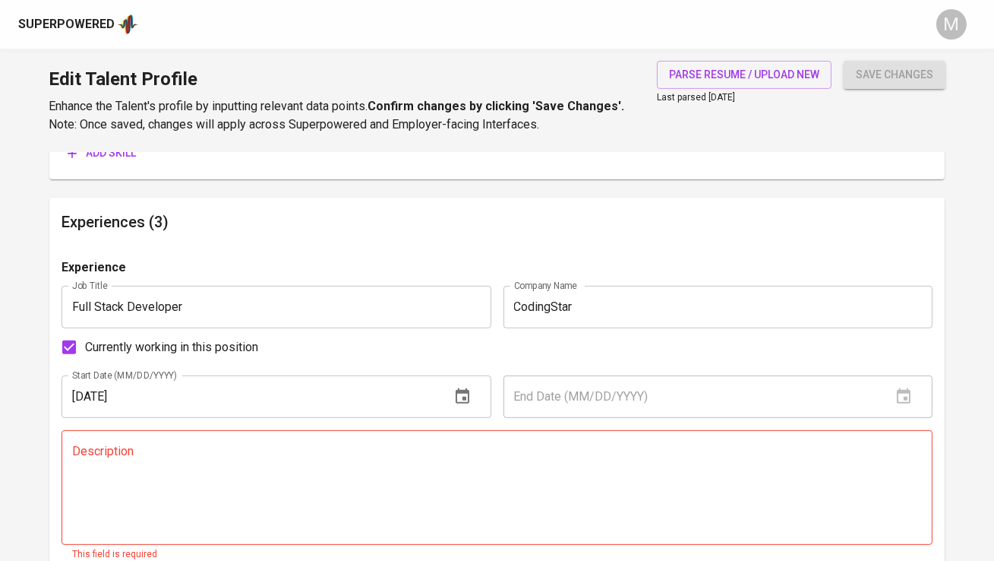
click at [303, 438] on div "Description" at bounding box center [497, 487] width 871 height 115
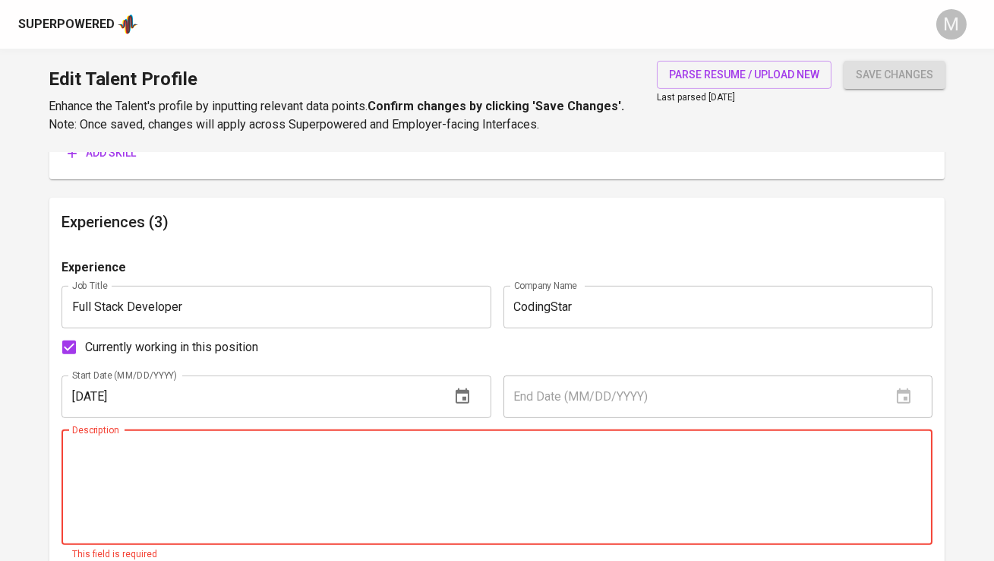
paste textarea "● Developed and maintained a comprehensive asset management system using ASP.NE…"
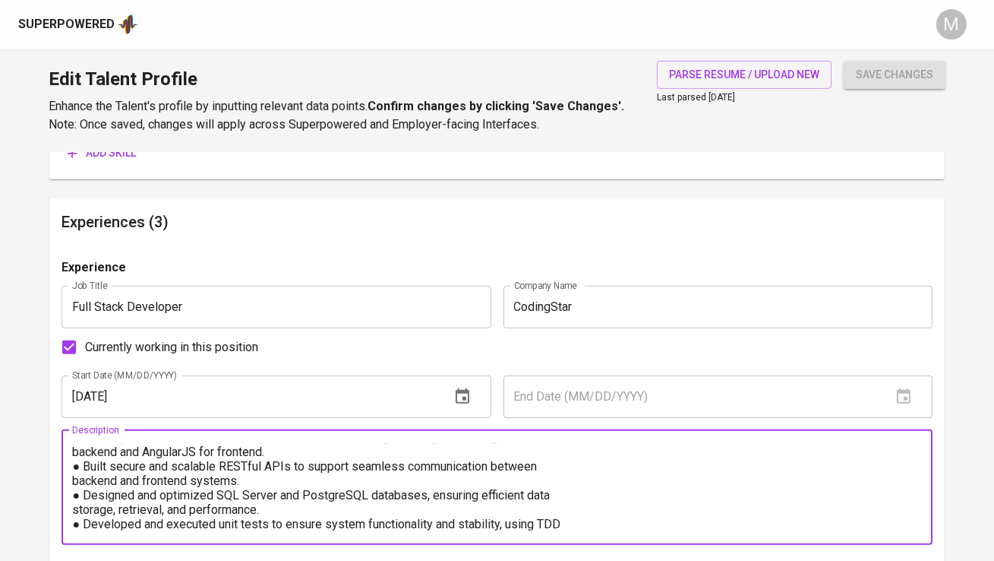
scroll to position [0, 0]
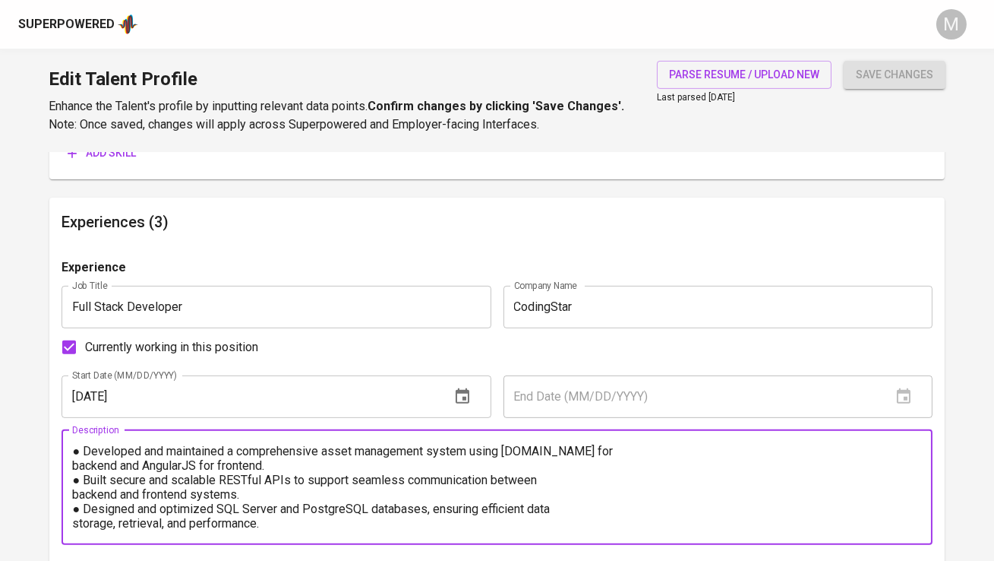
click at [72, 463] on textarea "● Developed and maintained a comprehensive asset management system using ASP.NE…" at bounding box center [496, 487] width 849 height 87
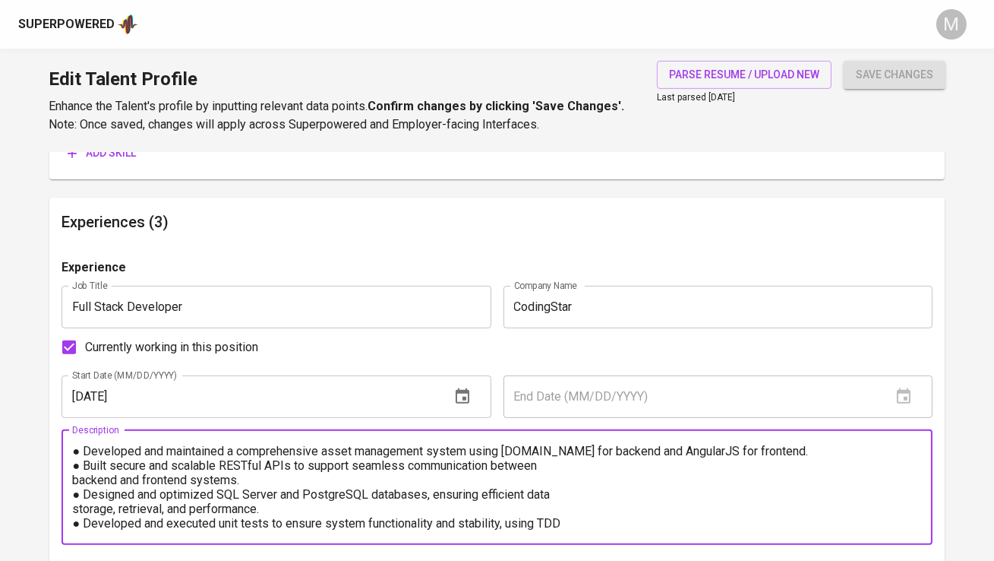
click at [86, 453] on textarea "● Developed and maintained a comprehensive asset management system using ASP.NE…" at bounding box center [496, 487] width 849 height 87
click at [86, 465] on textarea "- Developed and maintained a comprehensive asset management system using ASP.NE…" at bounding box center [496, 487] width 849 height 87
click at [74, 478] on textarea "- Developed and maintained a comprehensive asset management system using ASP.NE…" at bounding box center [496, 487] width 849 height 87
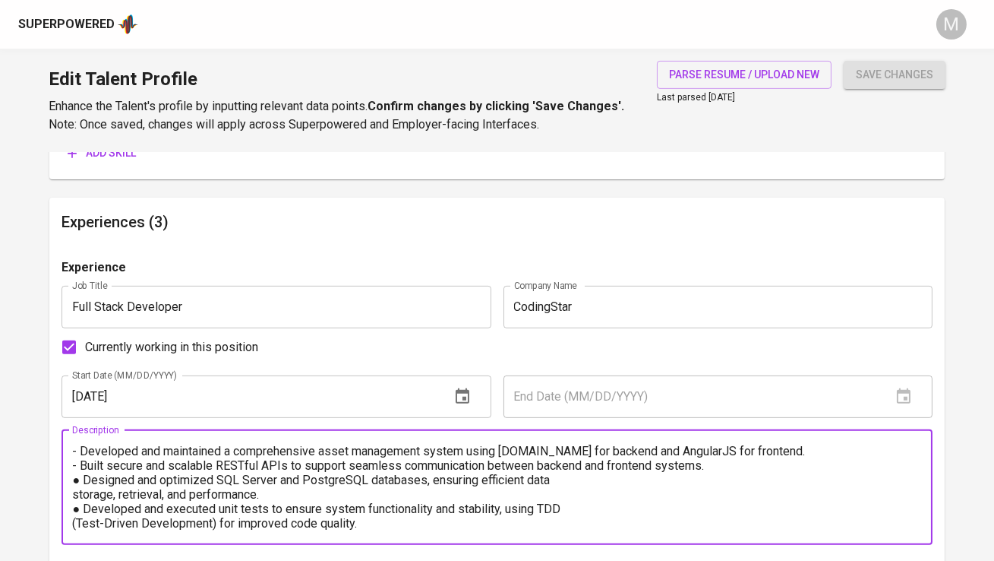
click at [87, 480] on textarea "- Developed and maintained a comprehensive asset management system using ASP.NE…" at bounding box center [496, 487] width 849 height 87
click at [75, 495] on textarea "- Developed and maintained a comprehensive asset management system using ASP.NE…" at bounding box center [496, 487] width 849 height 87
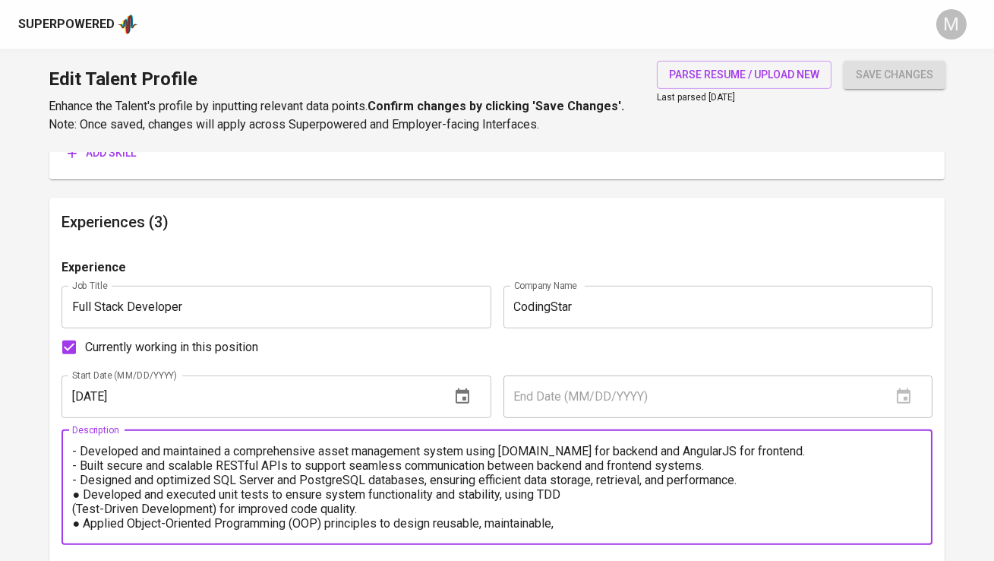
click at [87, 492] on textarea "- Developed and maintained a comprehensive asset management system using ASP.NE…" at bounding box center [496, 487] width 849 height 87
click at [74, 510] on textarea "- Developed and maintained a comprehensive asset management system using ASP.NE…" at bounding box center [496, 487] width 849 height 87
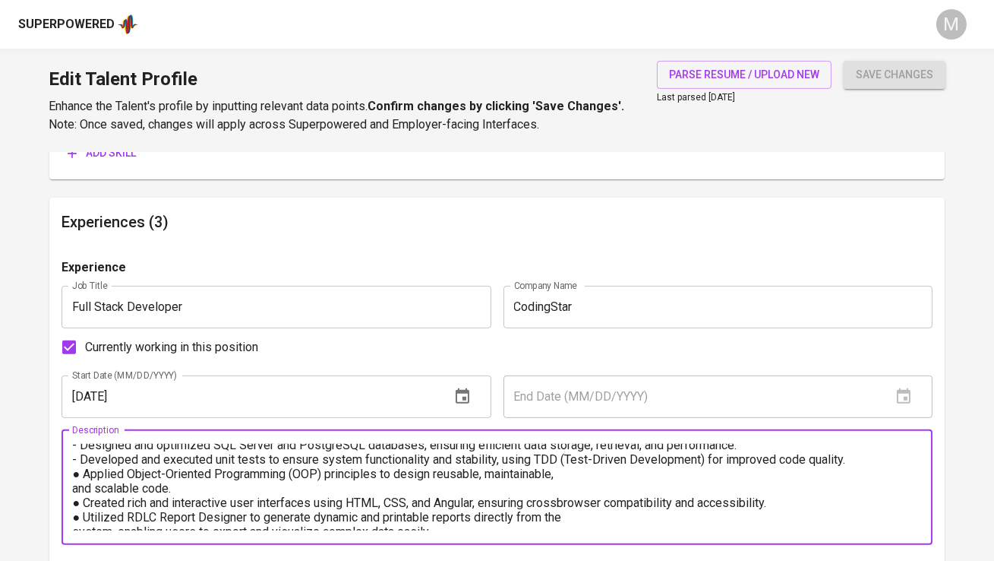
scroll to position [38, 0]
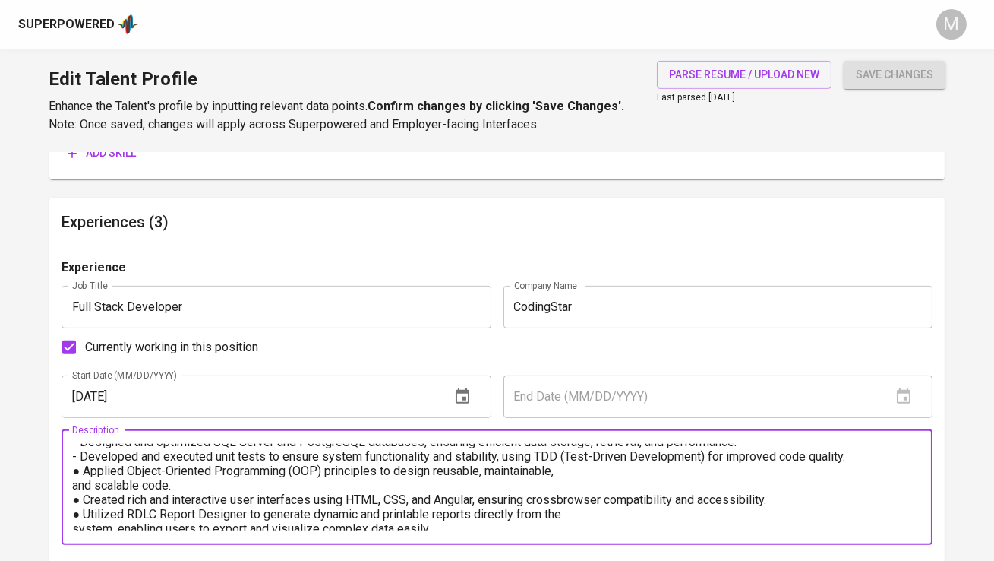
click at [85, 472] on textarea "- Developed and maintained a comprehensive asset management system using ASP.NE…" at bounding box center [496, 487] width 849 height 87
click at [76, 485] on textarea "- Developed and maintained a comprehensive asset management system using ASP.NE…" at bounding box center [496, 487] width 849 height 87
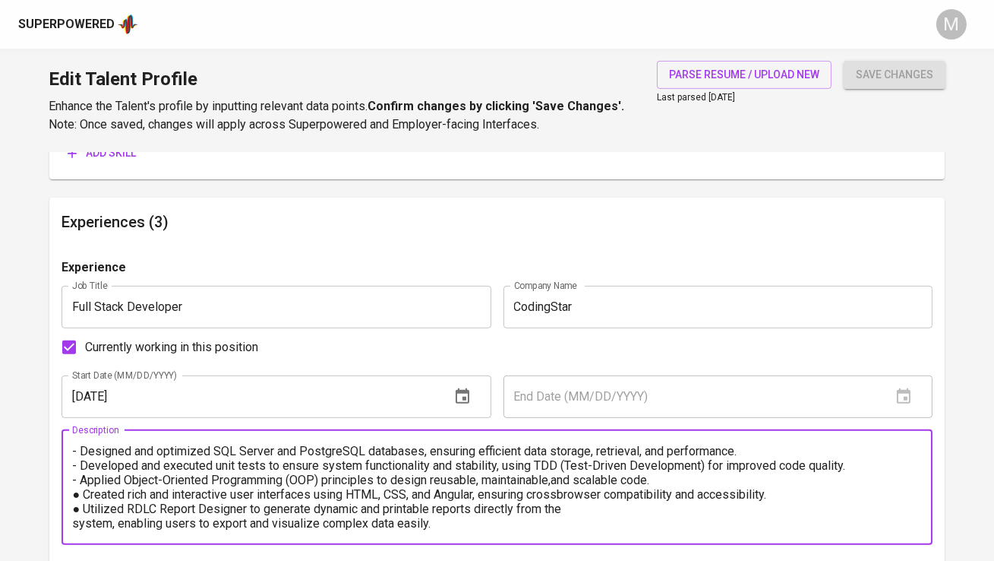
scroll to position [28, 0]
click at [84, 497] on textarea "- Developed and maintained a comprehensive asset management system using ASP.NE…" at bounding box center [496, 487] width 849 height 87
click at [86, 513] on textarea "- Developed and maintained a comprehensive asset management system using ASP.NE…" at bounding box center [496, 487] width 849 height 87
click at [74, 524] on textarea "- Developed and maintained a comprehensive asset management system using ASP.NE…" at bounding box center [496, 487] width 849 height 87
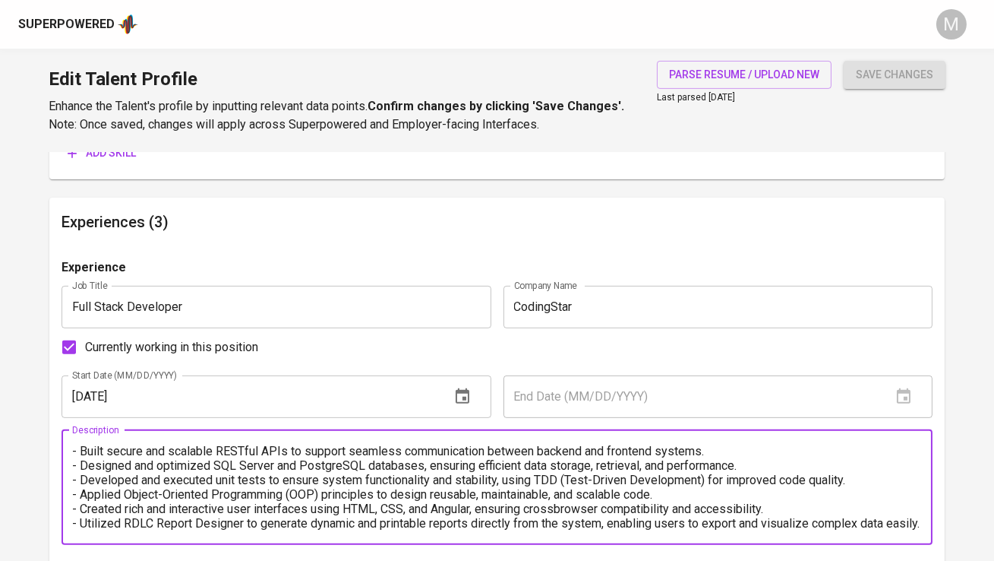
click at [179, 485] on textarea "- Developed and maintained a comprehensive asset management system using ASP.NE…" at bounding box center [496, 487] width 849 height 87
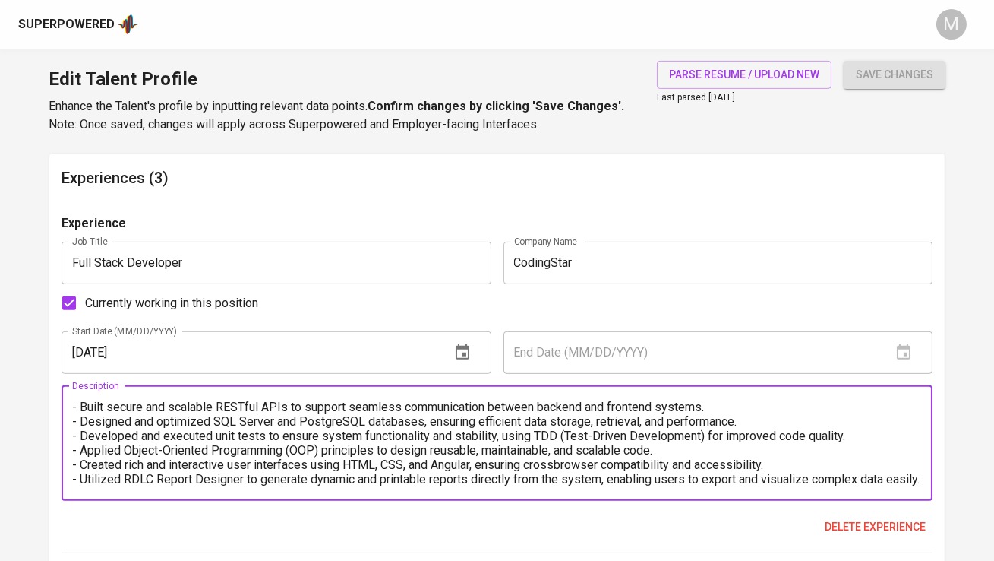
scroll to position [0, 0]
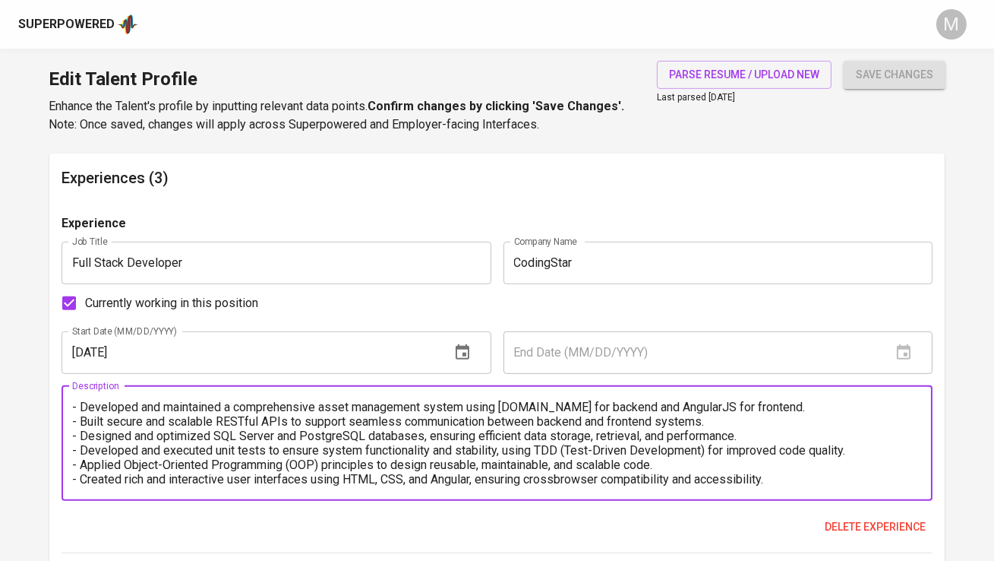
type textarea "- Developed and maintained a comprehensive asset management system using ASP.NE…"
click at [147, 347] on input "11/01/2022" at bounding box center [250, 352] width 376 height 43
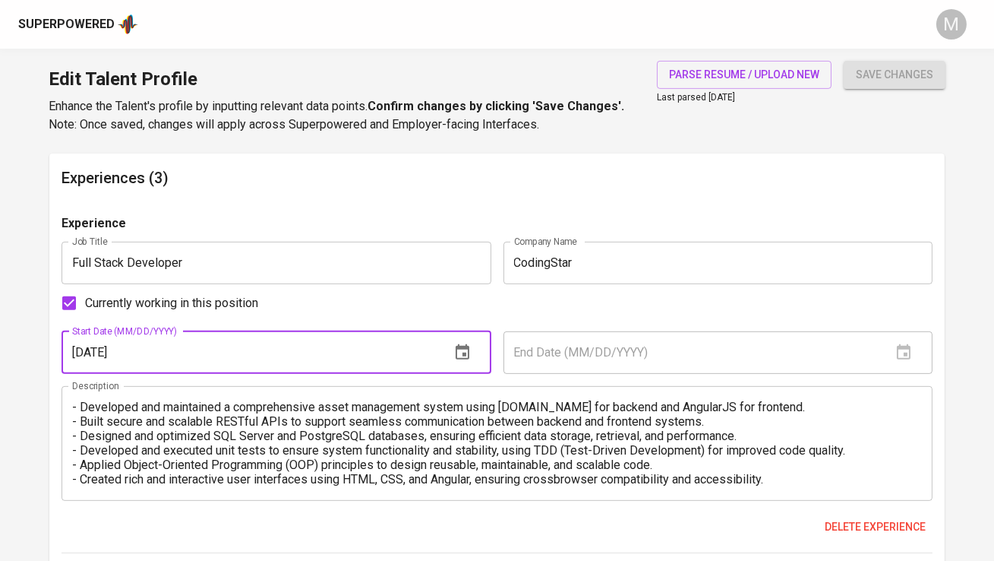
type input "09/01/2024"
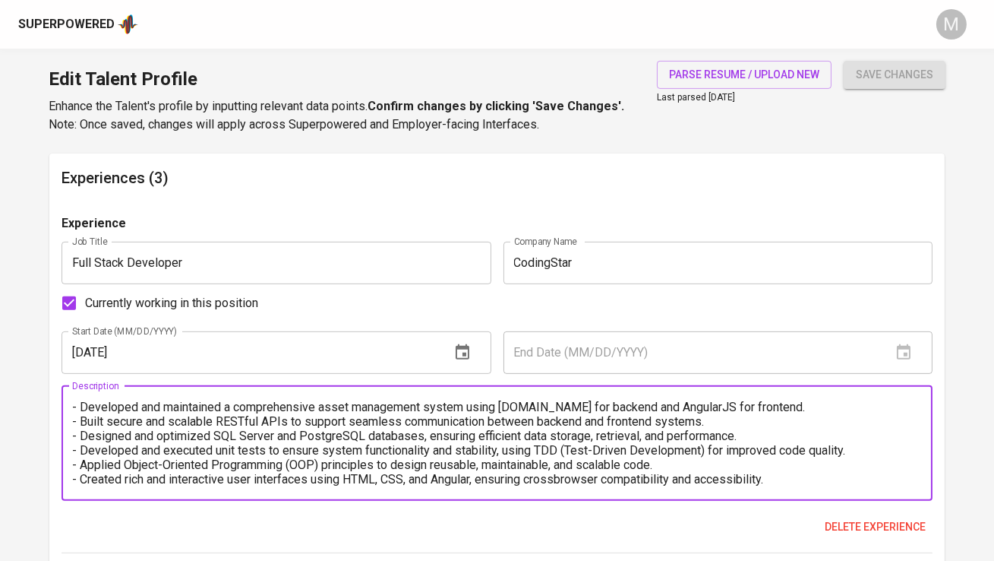
click at [295, 437] on textarea "- Developed and maintained a comprehensive asset management system using ASP.NE…" at bounding box center [496, 443] width 849 height 87
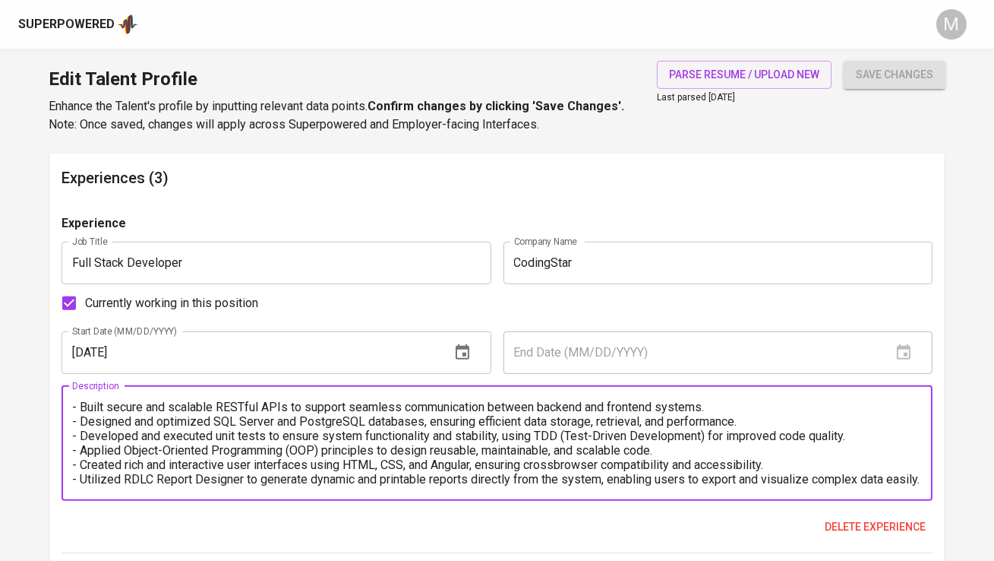
click at [550, 266] on input "CodingStar" at bounding box center [718, 263] width 429 height 43
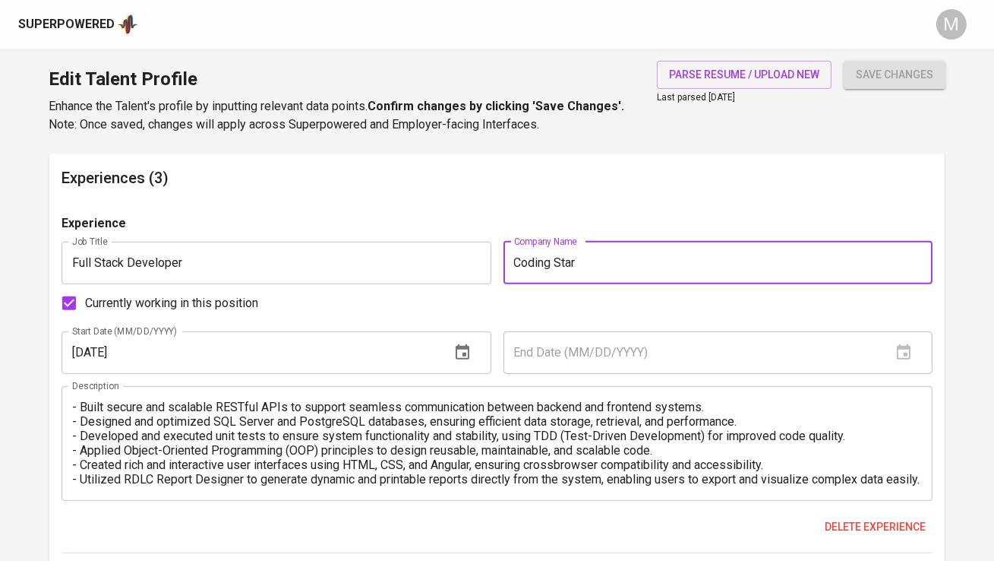
type input "CodingStar"
click at [528, 432] on textarea "- Developed and maintained a comprehensive asset management system using ASP.NE…" at bounding box center [496, 443] width 849 height 87
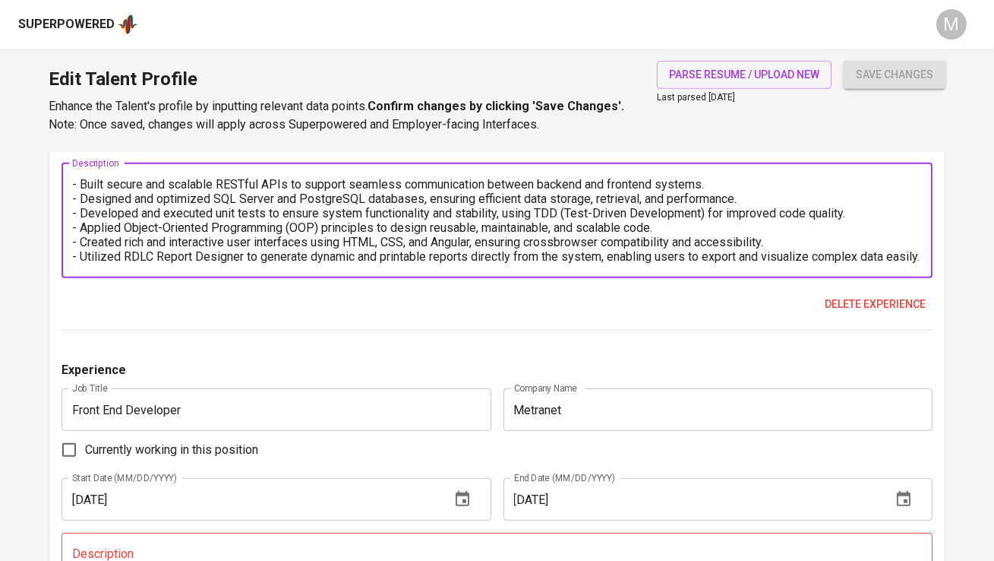
scroll to position [1410, 0]
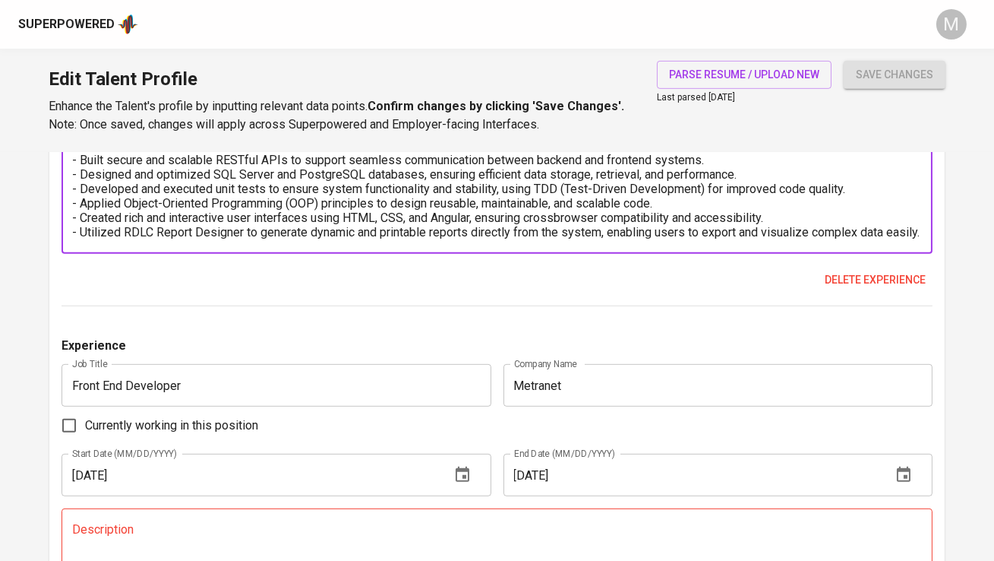
click at [152, 472] on input "03/01/2022" at bounding box center [250, 474] width 376 height 43
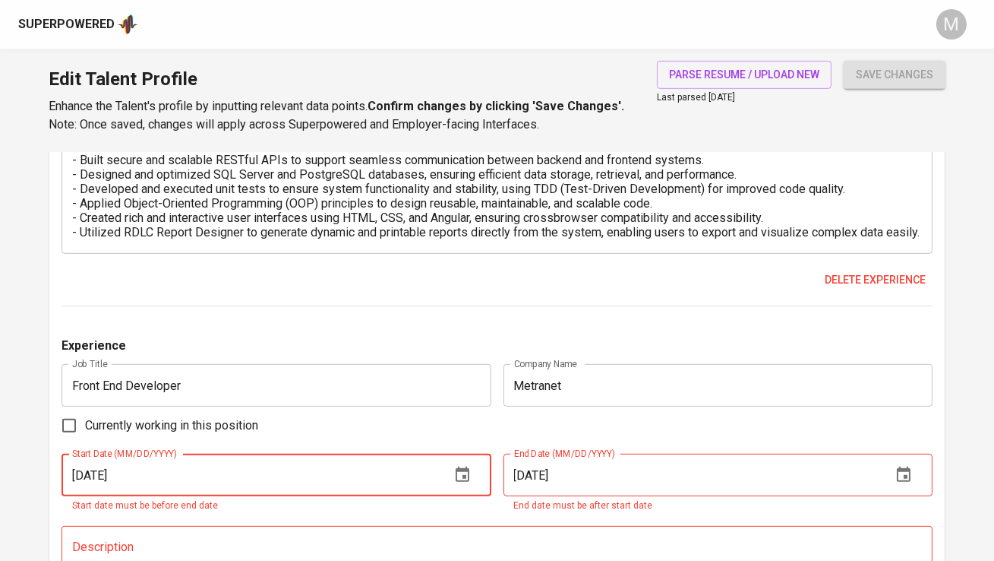
type input "06/01/2023"
click at [544, 469] on input "01/01/2023" at bounding box center [692, 474] width 376 height 43
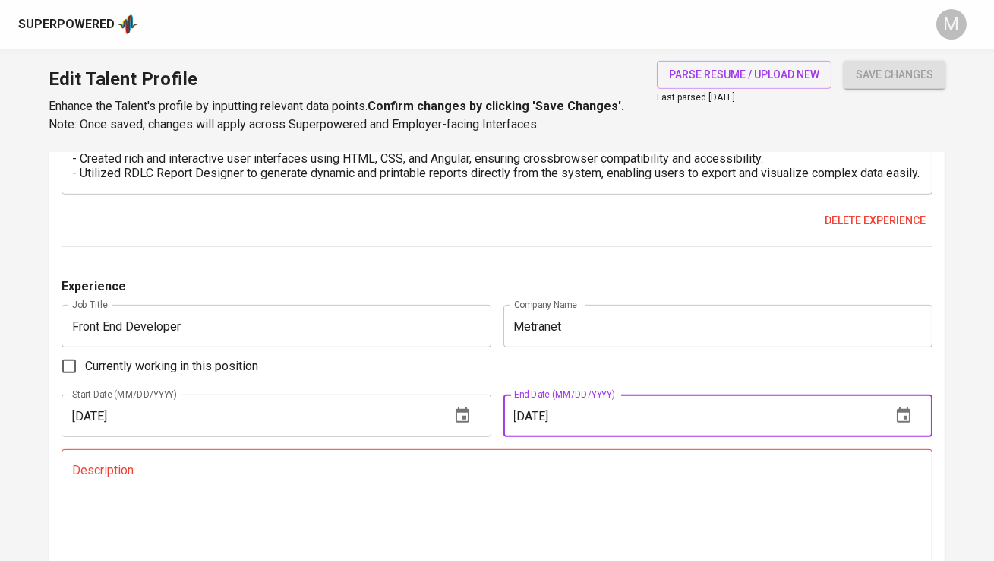
scroll to position [1479, 0]
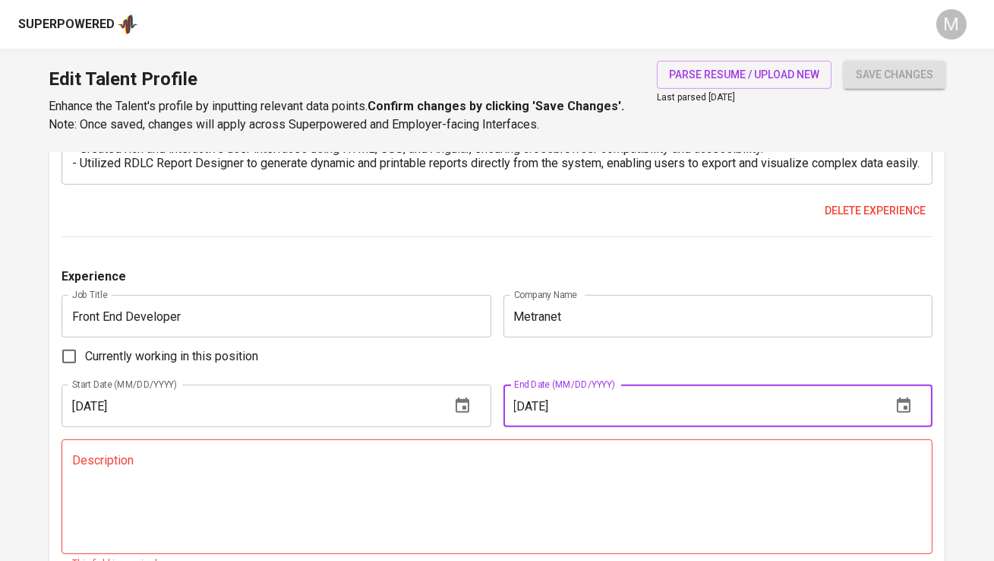
type input "09/01/2024"
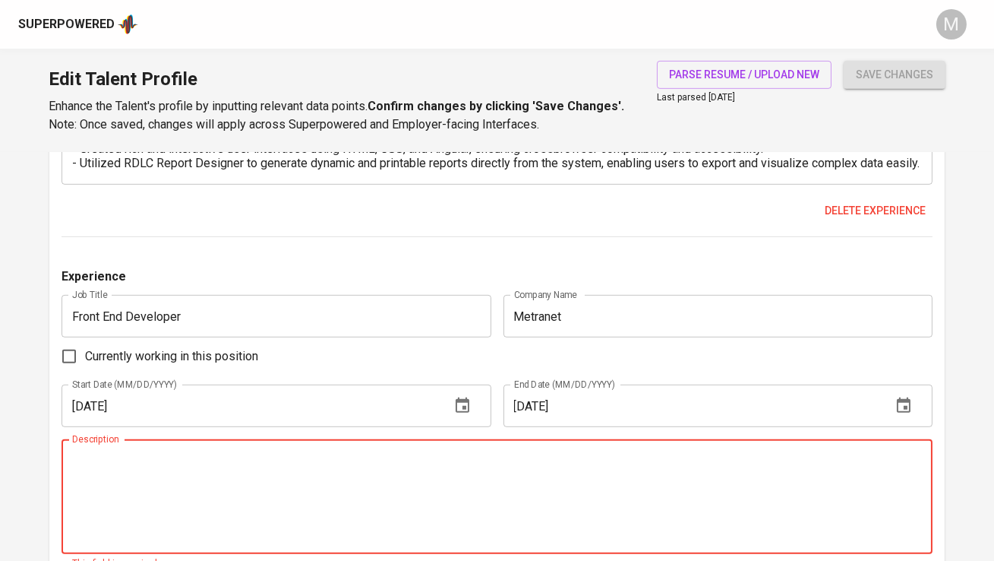
click at [409, 501] on textarea at bounding box center [496, 496] width 849 height 87
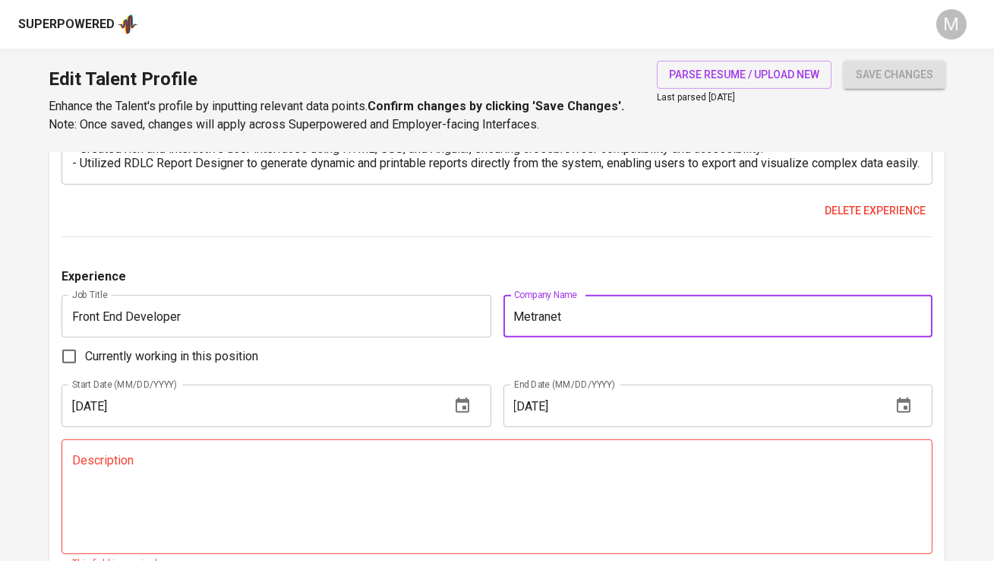
click at [583, 312] on input "Metranet" at bounding box center [718, 316] width 429 height 43
type input "Evergreen Hans"
click at [416, 326] on input "Front End Developer" at bounding box center [276, 316] width 429 height 43
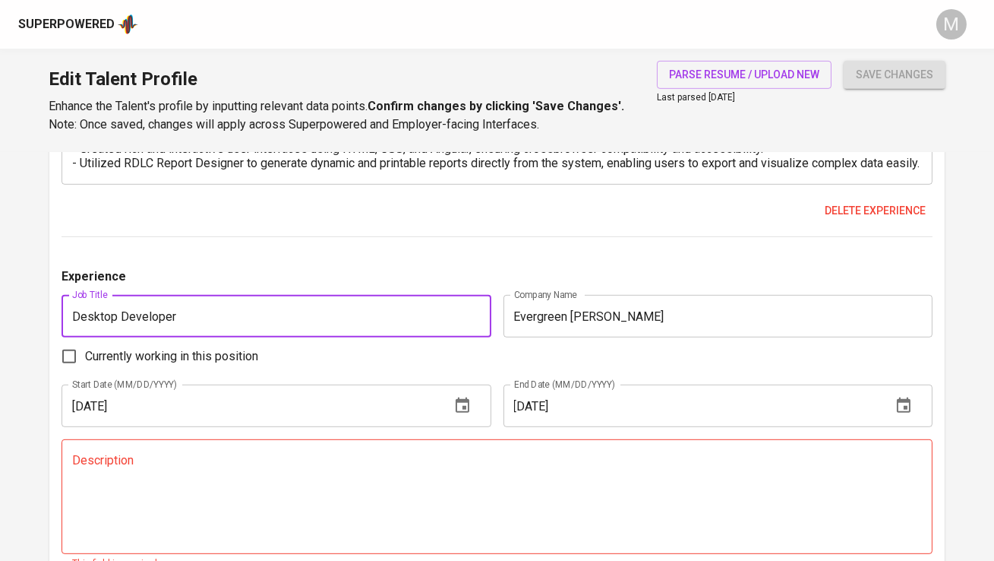
type input "Desktop Developer"
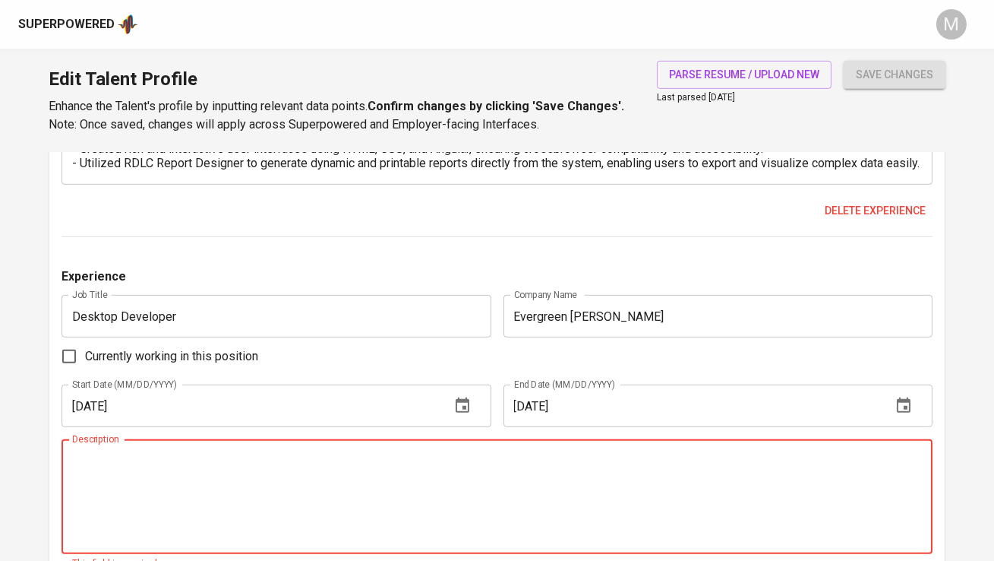
click at [327, 497] on textarea at bounding box center [496, 496] width 849 height 87
paste textarea "● Spearheaded the enhancement and maintenance of an existing employee and payro…"
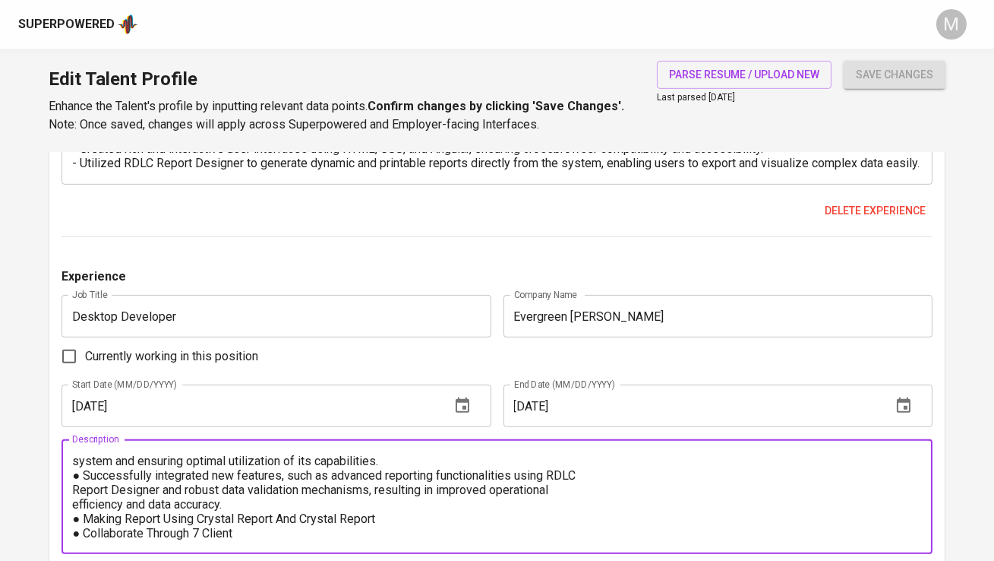
scroll to position [0, 0]
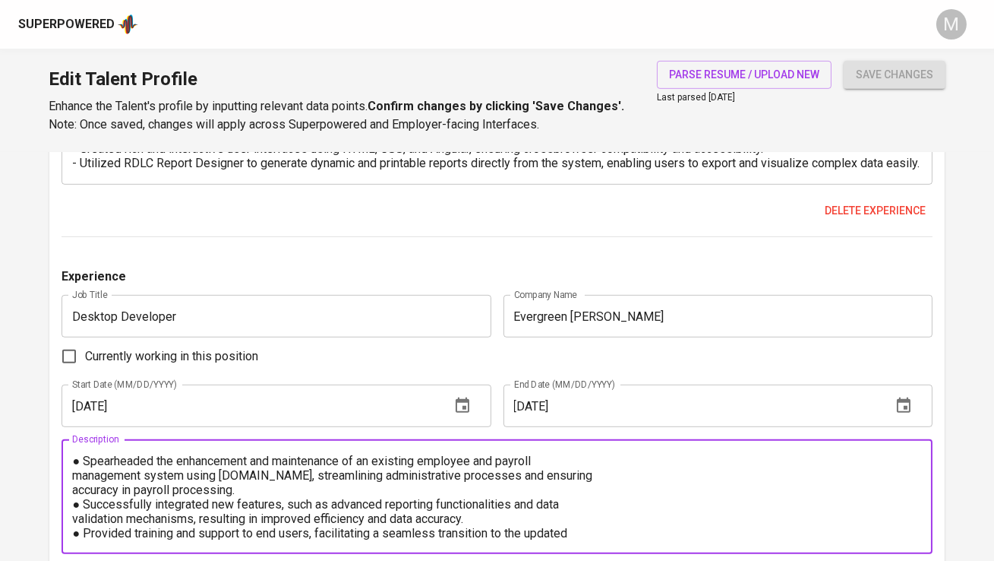
click at [73, 472] on textarea "● Spearheaded the enhancement and maintenance of an existing employee and payro…" at bounding box center [496, 496] width 849 height 87
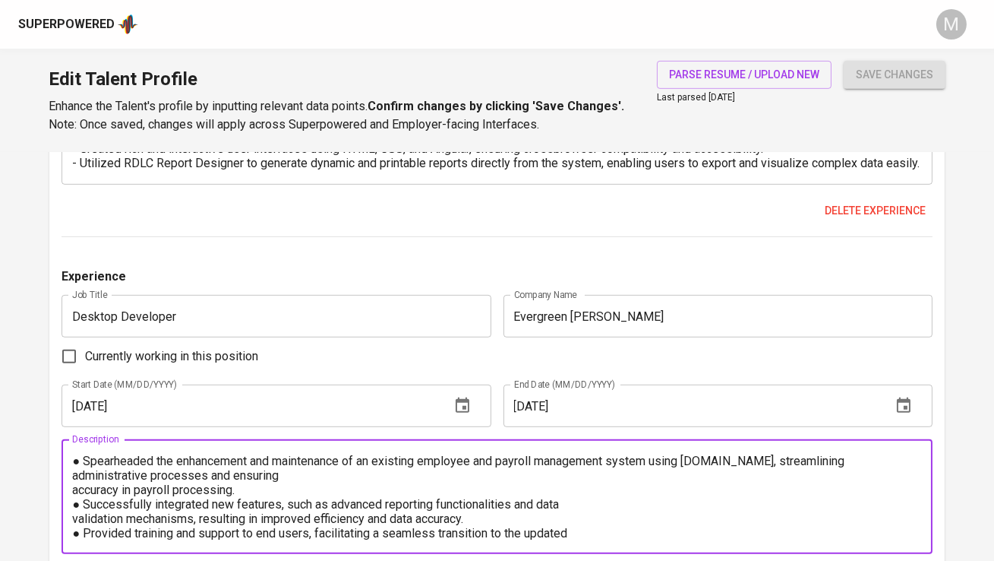
click at [87, 461] on textarea "● Spearheaded the enhancement and maintenance of an existing employee and payro…" at bounding box center [496, 496] width 849 height 87
click at [74, 488] on textarea "- Spearheaded the enhancement and maintenance of an existing employee and payro…" at bounding box center [496, 496] width 849 height 87
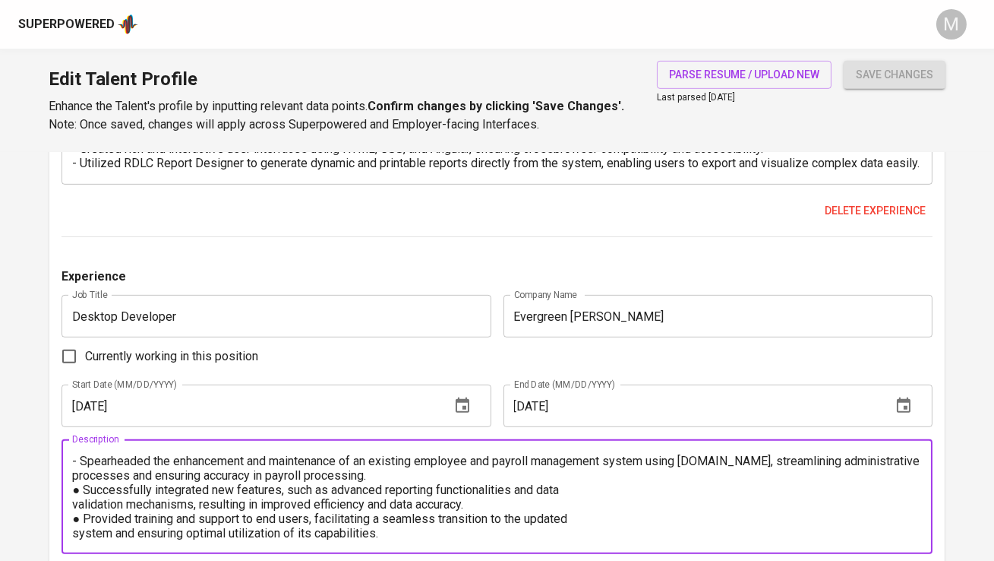
click at [85, 495] on textarea "- Spearheaded the enhancement and maintenance of an existing employee and payro…" at bounding box center [496, 496] width 849 height 87
click at [74, 504] on textarea "- Spearheaded the enhancement and maintenance of an existing employee and payro…" at bounding box center [496, 496] width 849 height 87
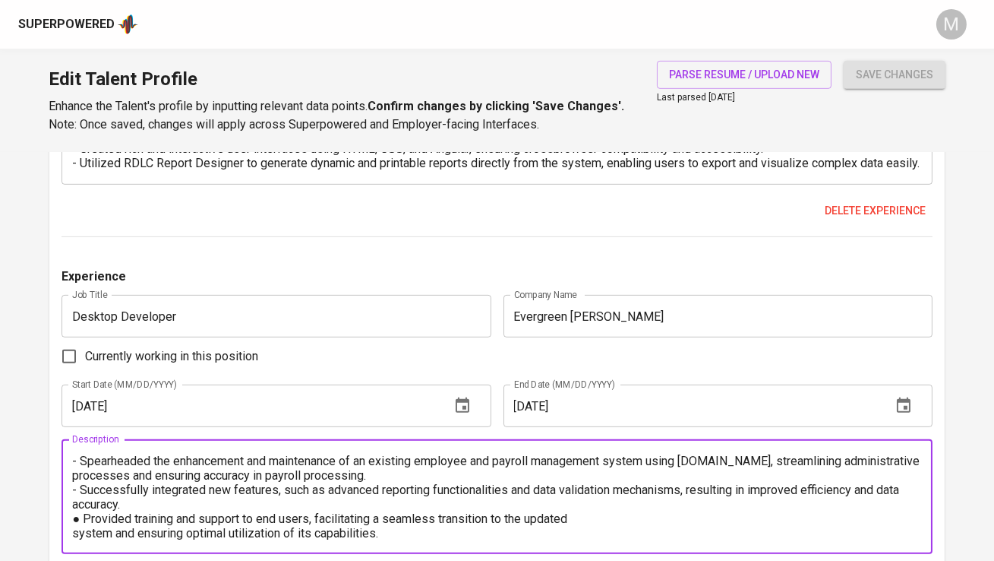
click at [86, 515] on textarea "- Spearheaded the enhancement and maintenance of an existing employee and payro…" at bounding box center [496, 496] width 849 height 87
click at [71, 534] on div "- Spearheaded the enhancement and maintenance of an existing employee and payro…" at bounding box center [497, 496] width 871 height 115
click at [74, 536] on textarea "- Spearheaded the enhancement and maintenance of an existing employee and payro…" at bounding box center [496, 496] width 849 height 87
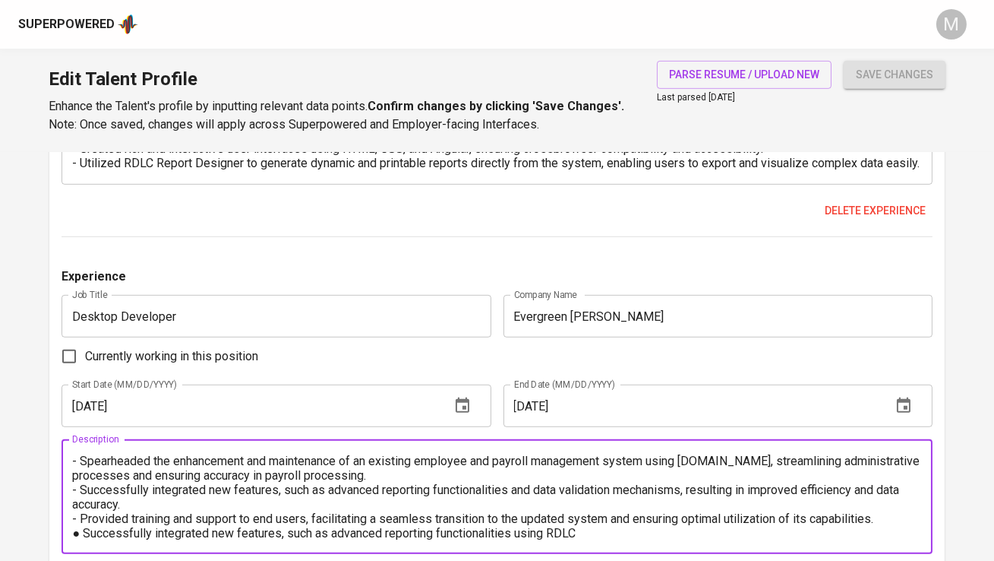
click at [84, 532] on textarea "- Spearheaded the enhancement and maintenance of an existing employee and payro…" at bounding box center [496, 496] width 849 height 87
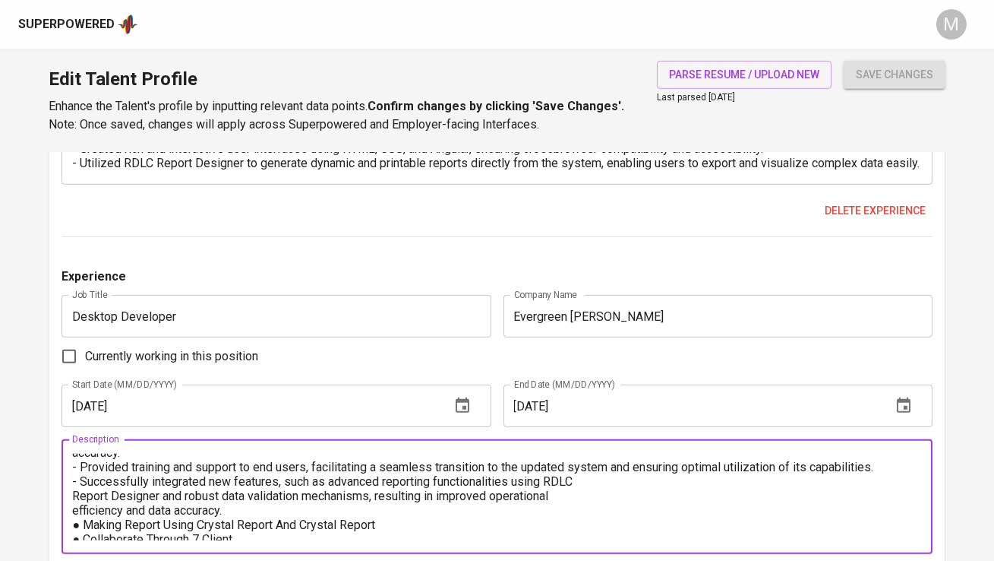
scroll to position [55, 0]
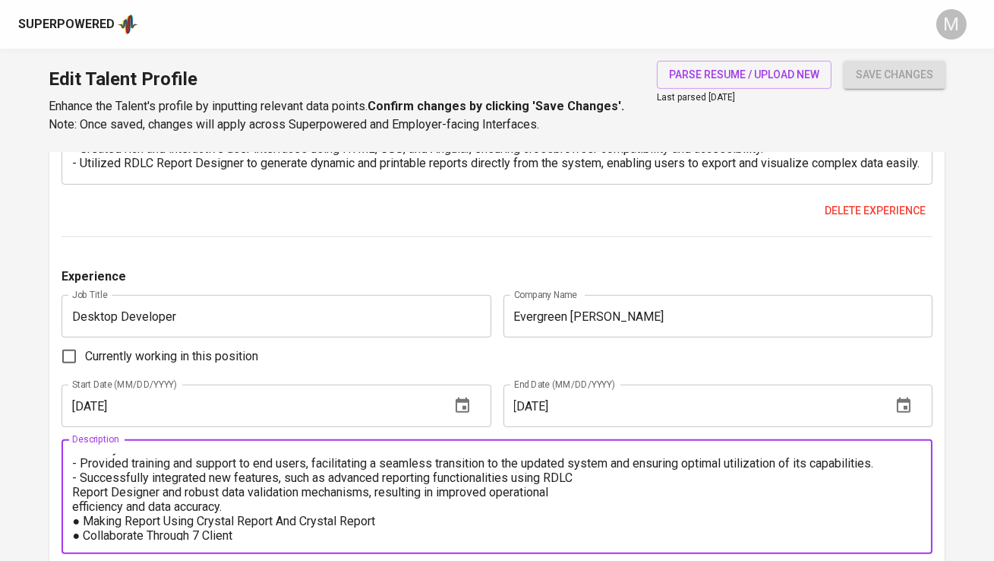
click at [75, 488] on textarea "- Spearheaded the enhancement and maintenance of an existing employee and payro…" at bounding box center [496, 496] width 849 height 87
click at [74, 504] on textarea "- Spearheaded the enhancement and maintenance of an existing employee and payro…" at bounding box center [496, 496] width 849 height 87
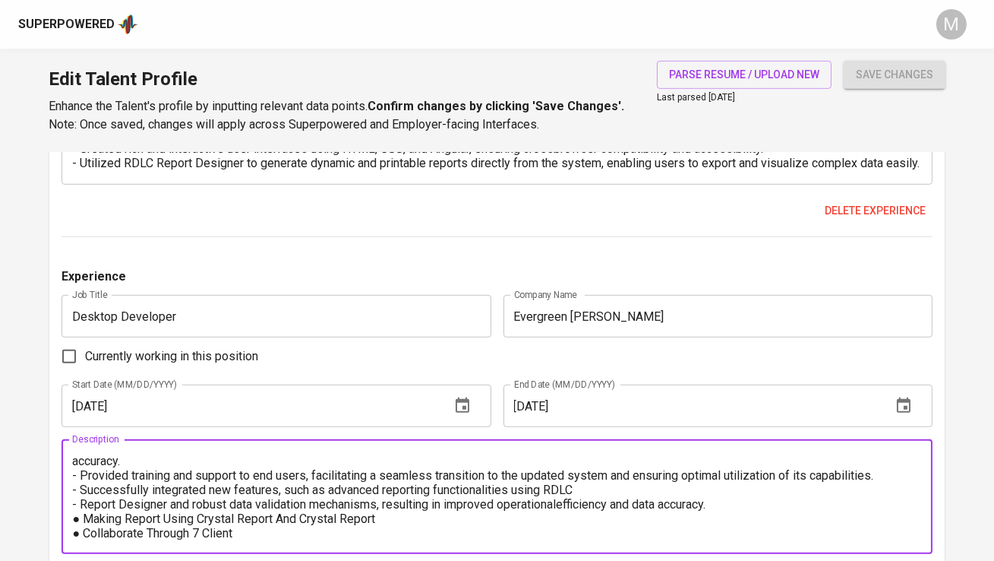
scroll to position [43, 0]
click at [87, 523] on textarea "- Spearheaded the enhancement and maintenance of an existing employee and payro…" at bounding box center [496, 496] width 849 height 87
click at [87, 531] on textarea "- Spearheaded the enhancement and maintenance of an existing employee and payro…" at bounding box center [496, 496] width 849 height 87
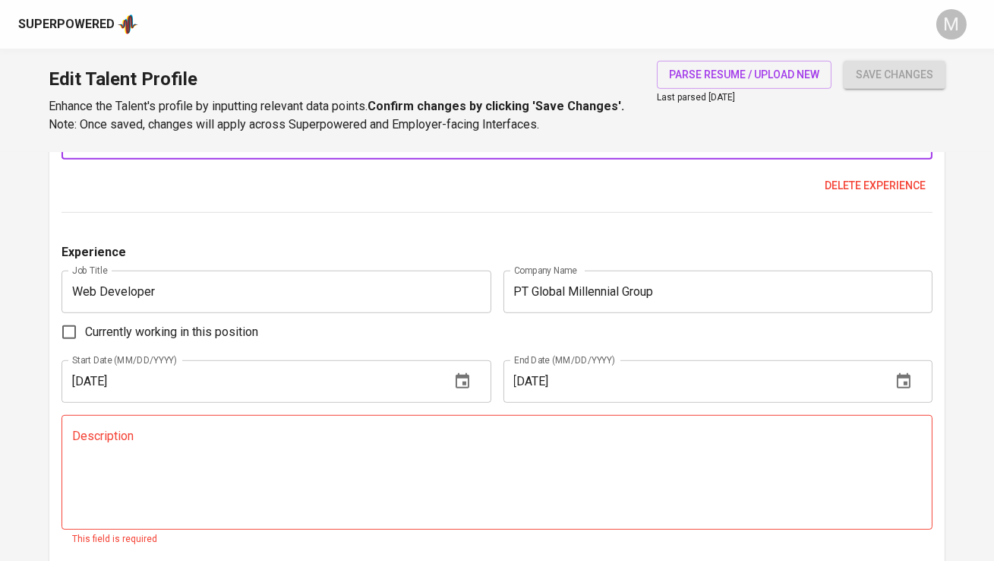
scroll to position [1888, 0]
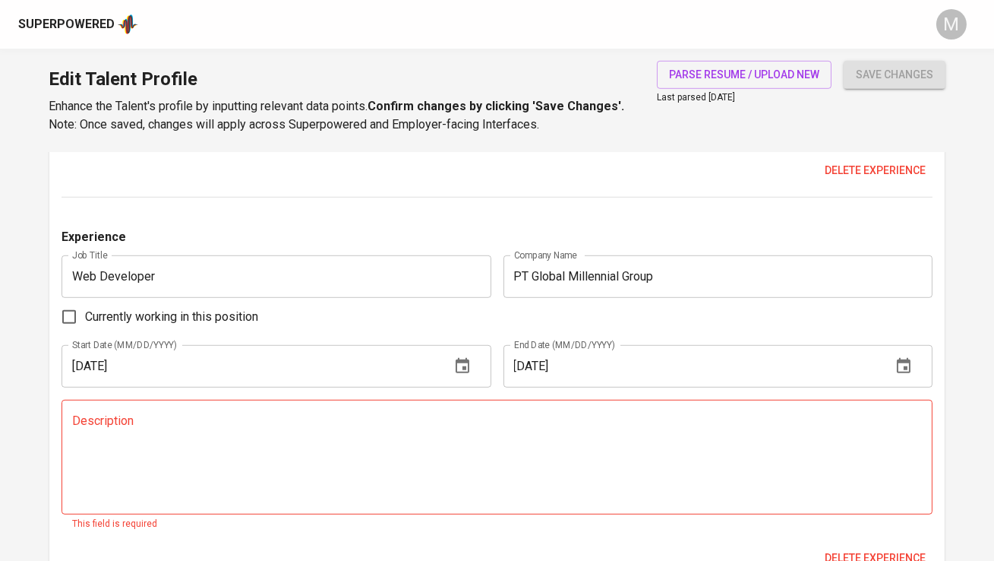
type textarea "- Spearheaded the enhancement and maintenance of an existing employee and payro…"
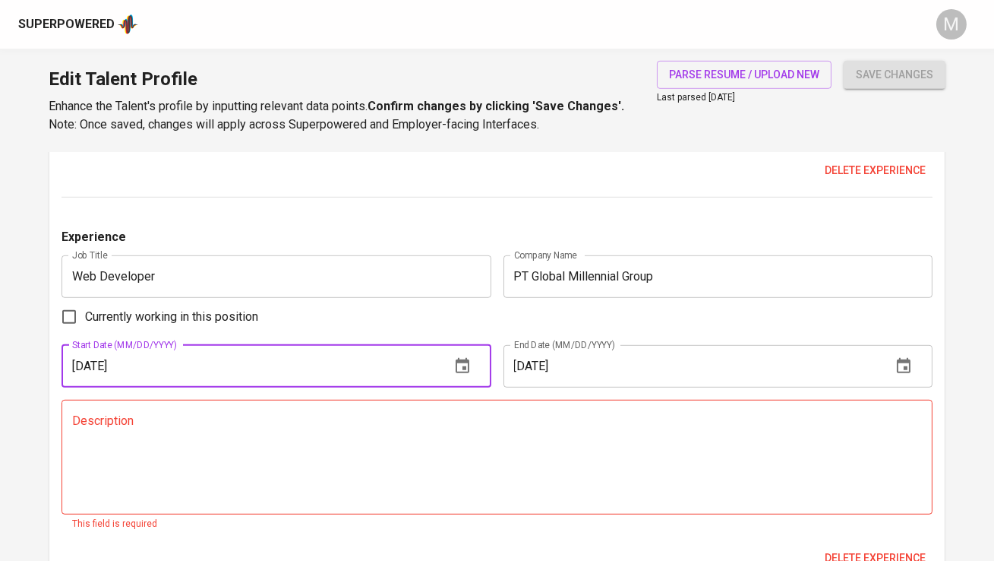
click at [157, 357] on input "07/01/2021" at bounding box center [250, 366] width 376 height 43
type input "04/01/2021"
click at [645, 361] on input "04/01/2022" at bounding box center [692, 366] width 376 height 43
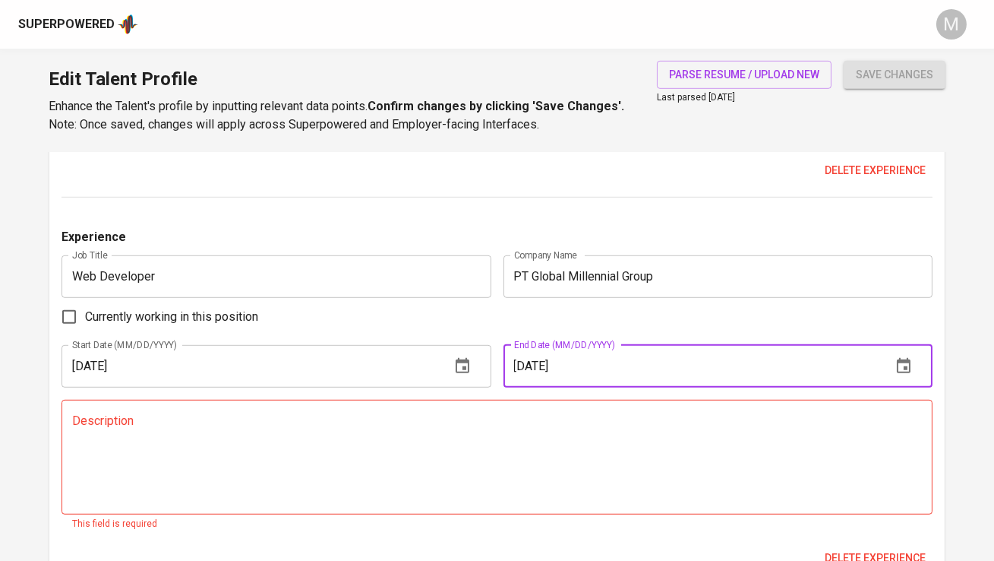
type input "12/01/2021"
click at [636, 274] on input "PT Global Millennial Group" at bounding box center [718, 276] width 429 height 43
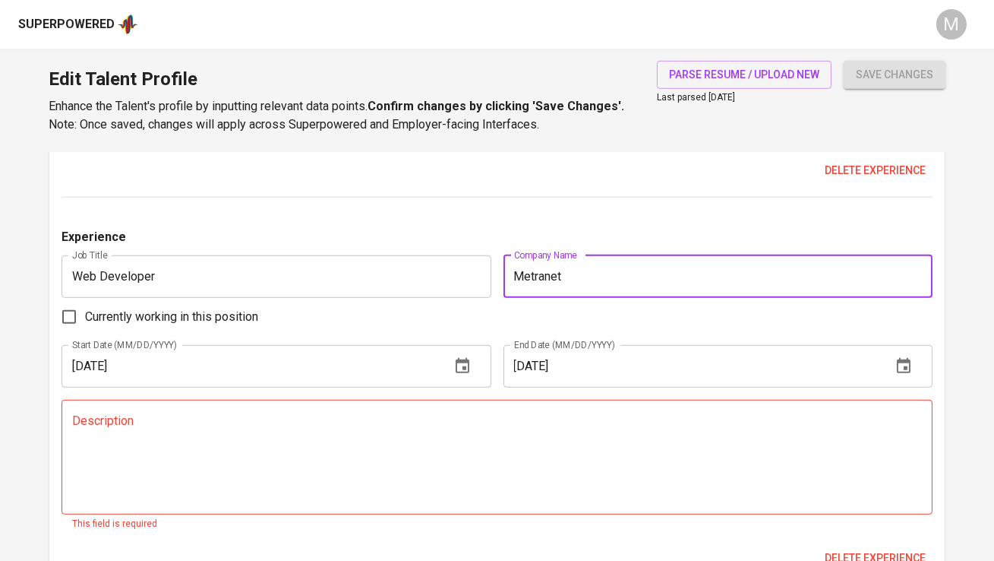
type input "Metranet"
click at [425, 266] on input "Web Developer" at bounding box center [276, 276] width 429 height 43
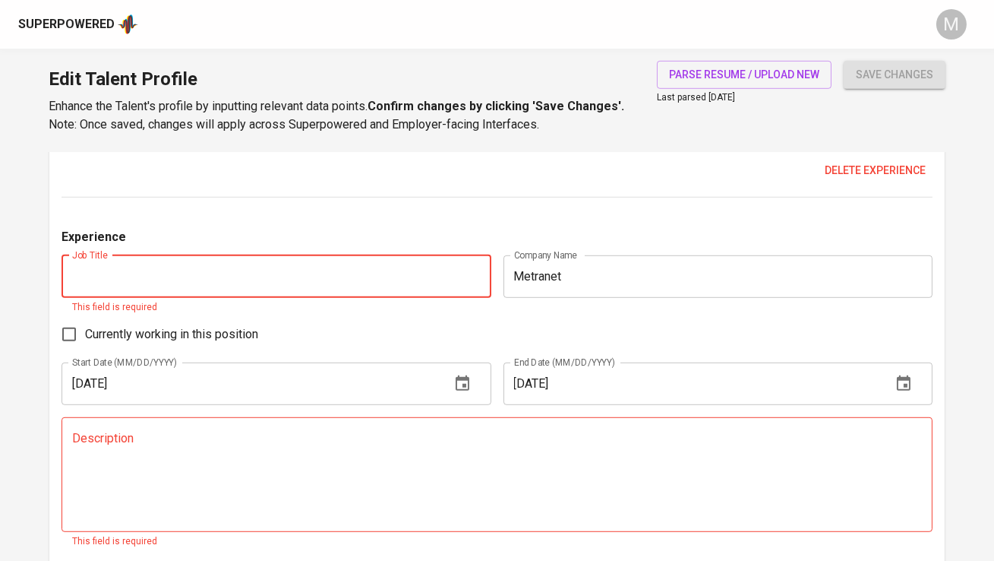
scroll to position [43, 0]
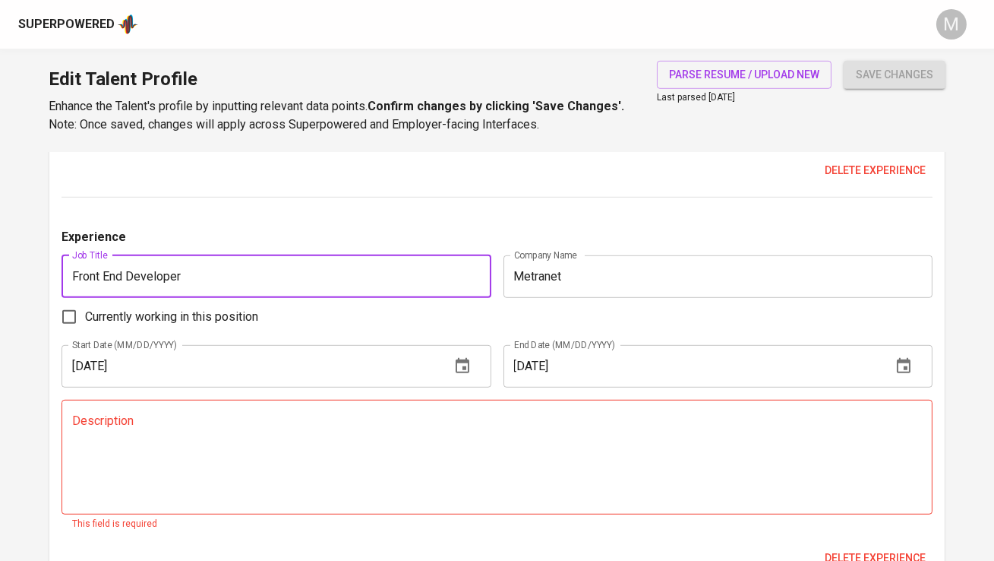
type input "Front End Developer"
click at [251, 458] on textarea at bounding box center [496, 456] width 849 height 87
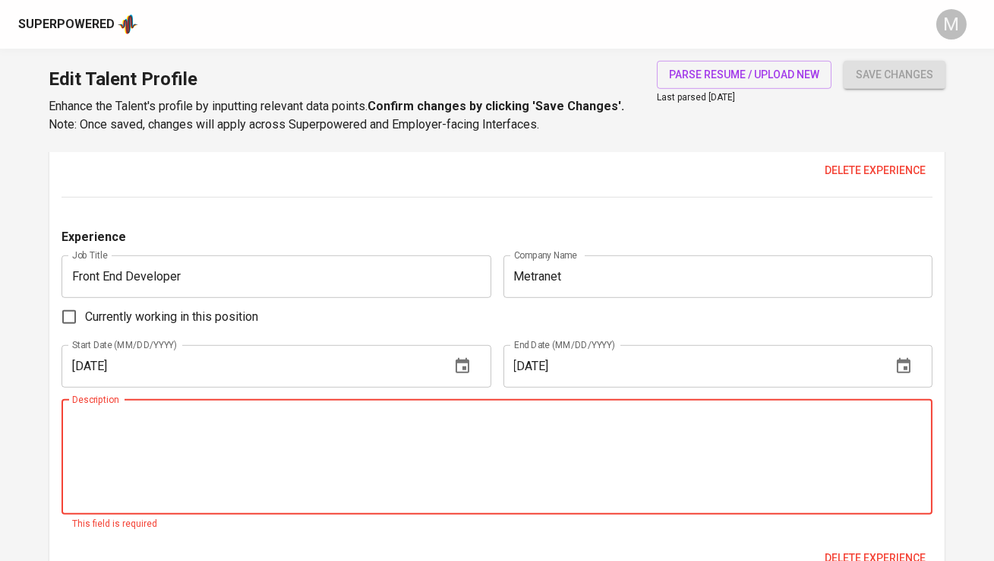
paste textarea "● Collaborated closely with back-end developers to integrate APIs and ensure se…"
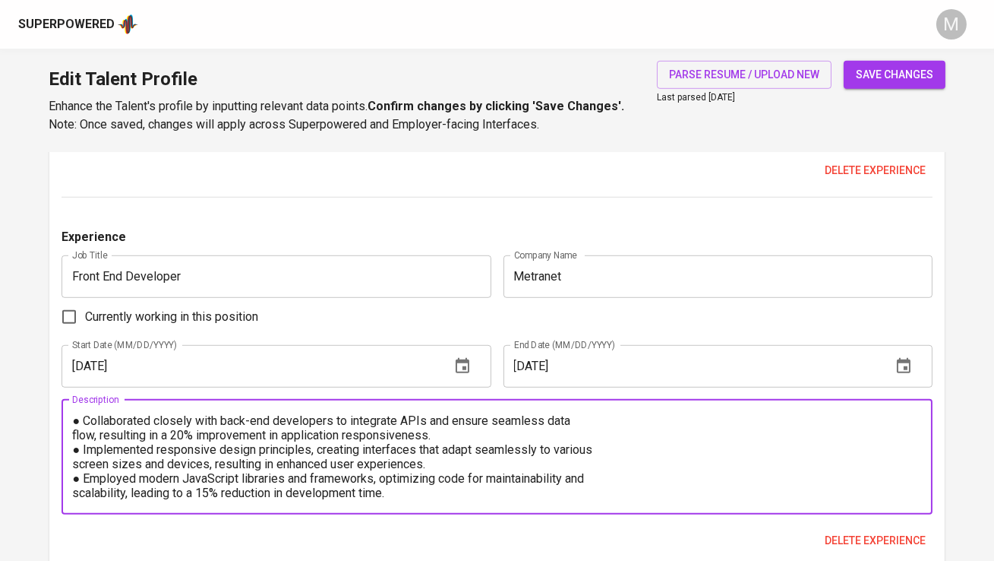
click at [83, 420] on textarea "● Collaborated closely with back-end developers to integrate APIs and ensure se…" at bounding box center [496, 456] width 849 height 87
click at [73, 436] on textarea "- Collaborated closely with back-end developers to integrate APIs and ensure se…" at bounding box center [496, 456] width 849 height 87
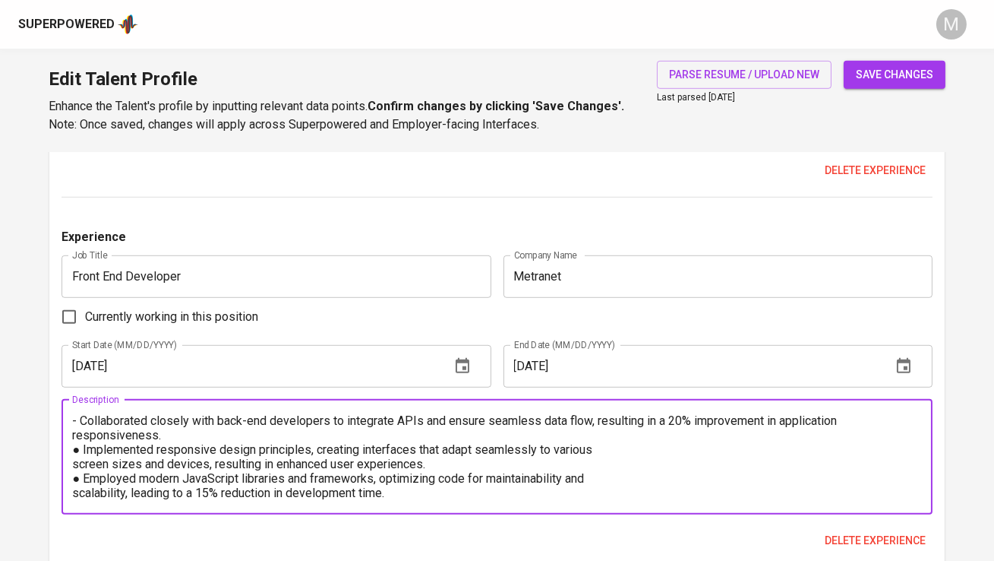
click at [84, 449] on textarea "- Collaborated closely with back-end developers to integrate APIs and ensure se…" at bounding box center [496, 456] width 849 height 87
click at [74, 463] on textarea "- Collaborated closely with back-end developers to integrate APIs and ensure se…" at bounding box center [496, 456] width 849 height 87
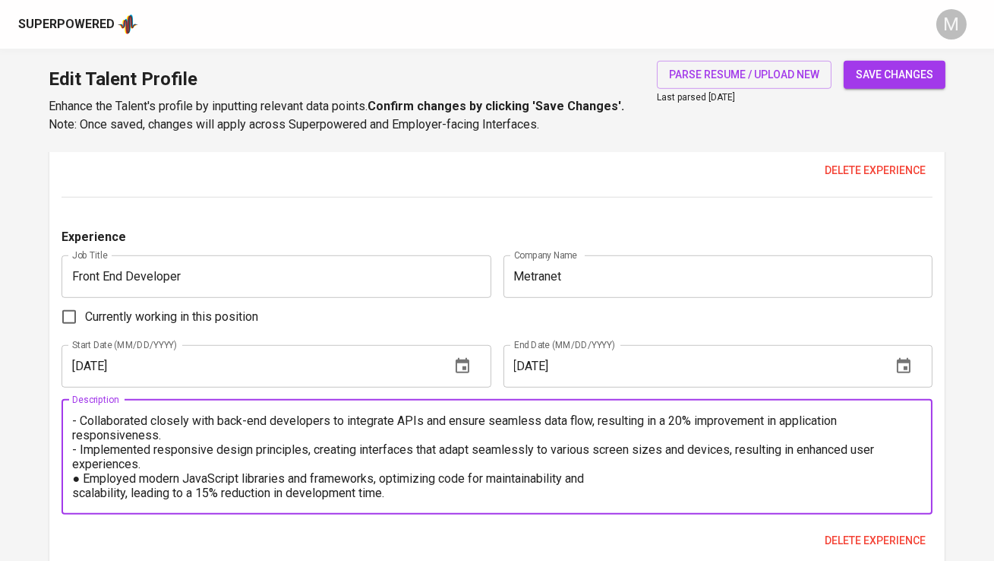
click at [83, 478] on textarea "- Collaborated closely with back-end developers to integrate APIs and ensure se…" at bounding box center [496, 456] width 849 height 87
click at [74, 490] on textarea "- Collaborated closely with back-end developers to integrate APIs and ensure se…" at bounding box center [496, 456] width 849 height 87
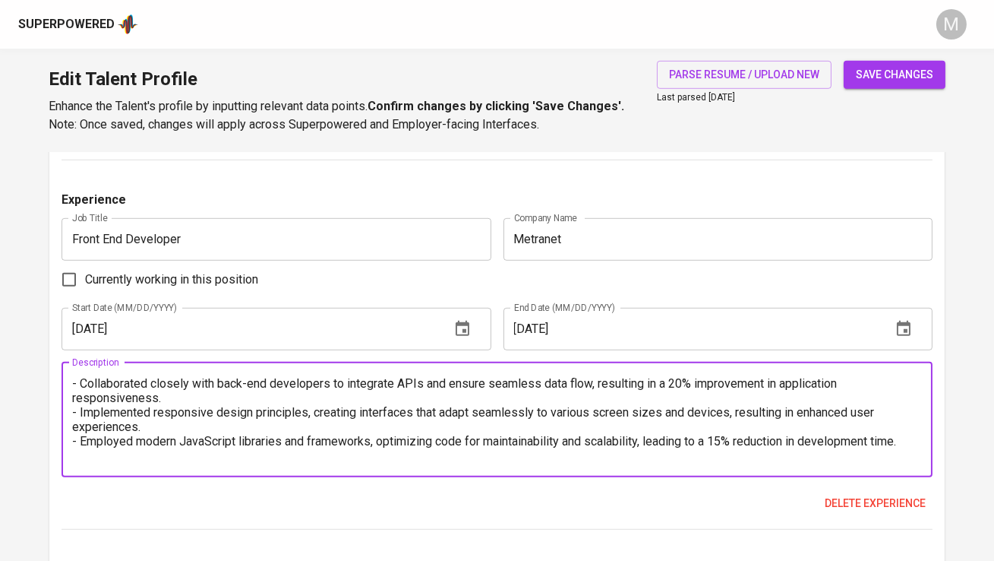
scroll to position [1933, 0]
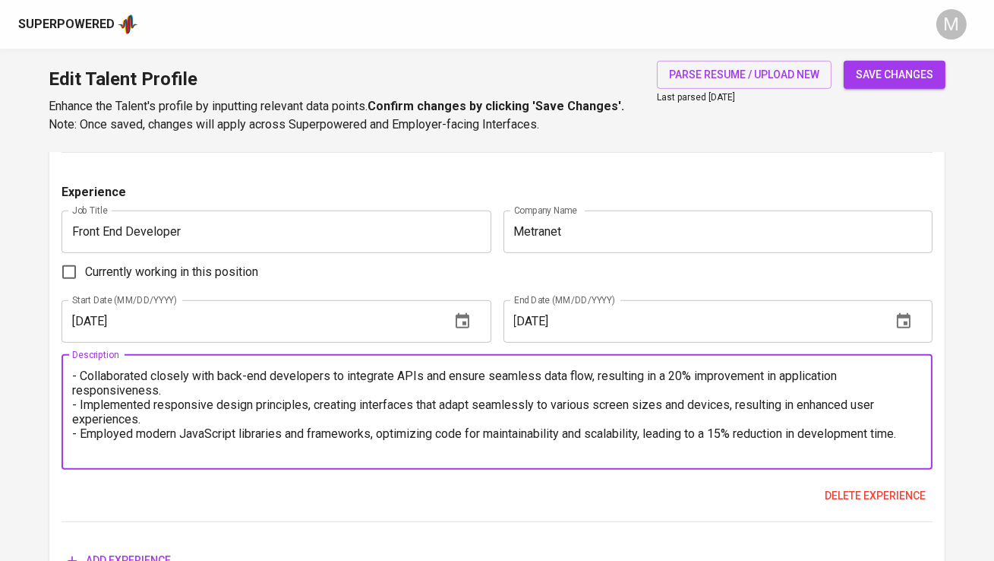
type textarea "- Collaborated closely with back-end developers to integrate APIs and ensure se…"
click at [886, 78] on span "save changes" at bounding box center [894, 74] width 77 height 19
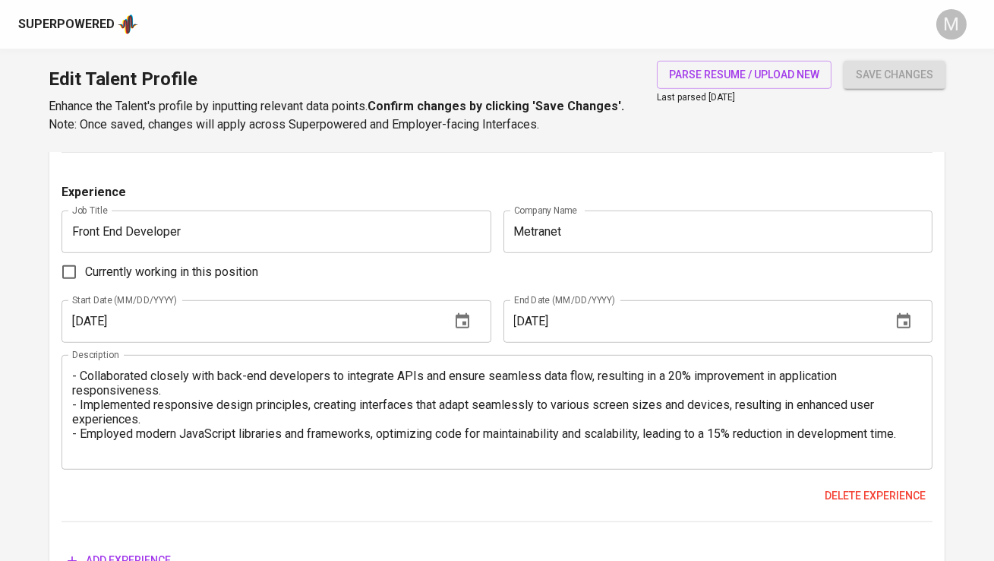
type input "Visual Basic .NET (VB.NET)"
type input "SQL Server"
type input "Net Core"
type input "AngularJS"
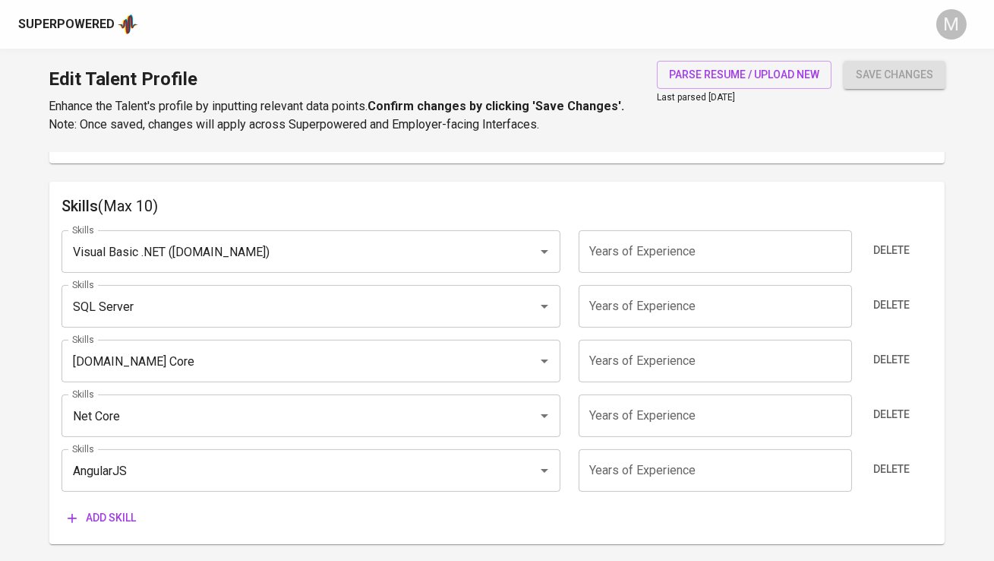
scroll to position [748, 0]
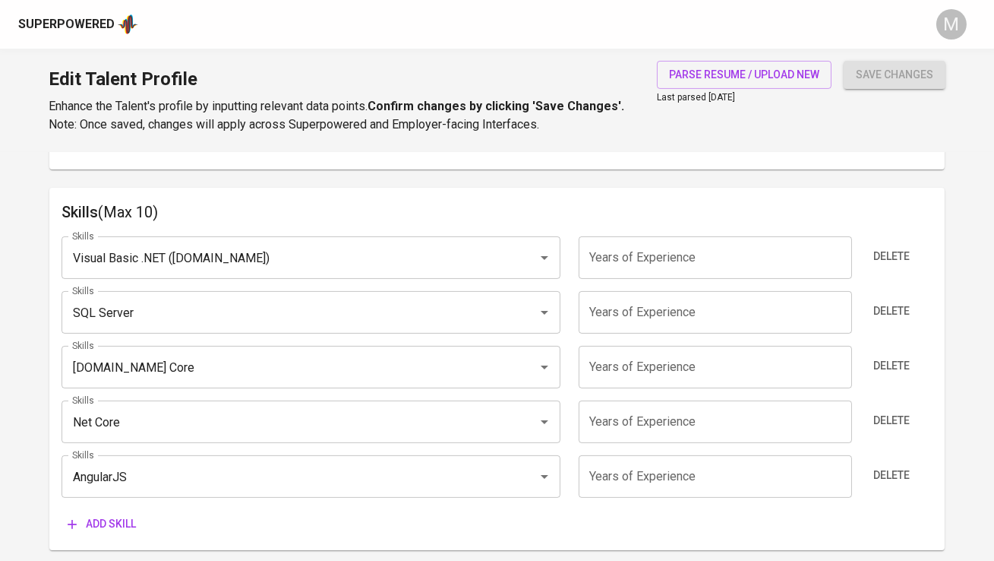
click at [683, 237] on input "number" at bounding box center [715, 257] width 273 height 43
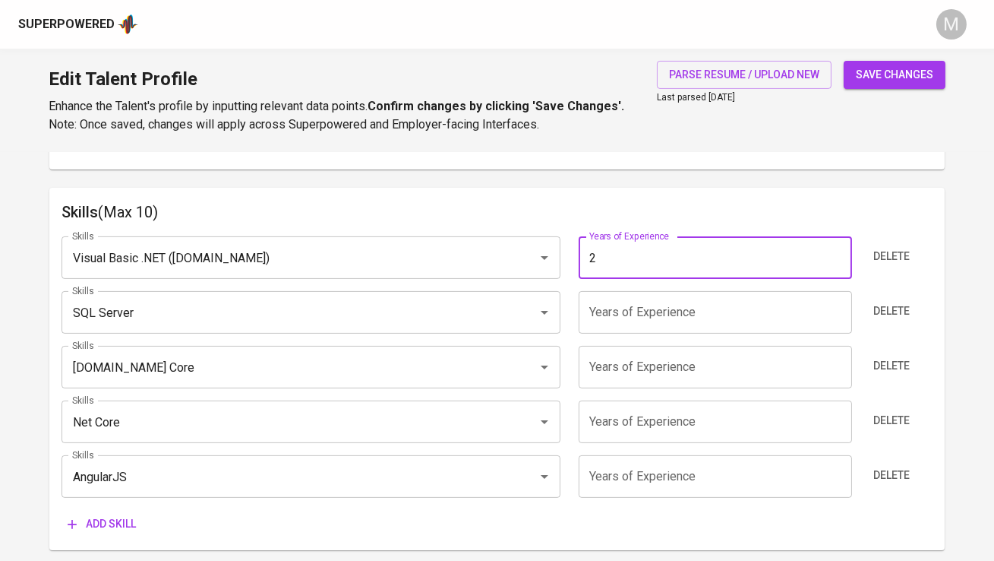
type input "2"
click at [637, 299] on input "number" at bounding box center [715, 312] width 273 height 43
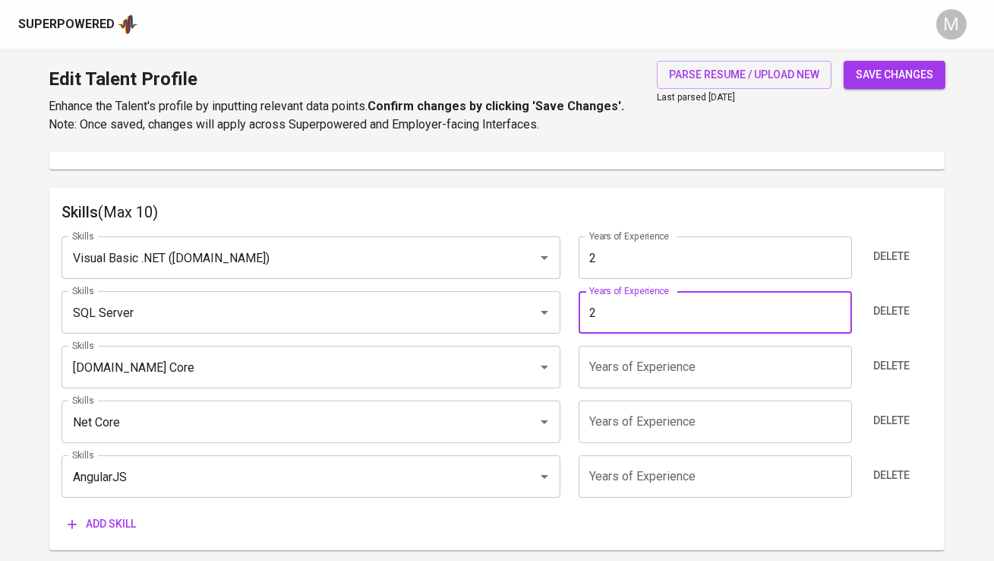
type input "2"
click at [614, 361] on input "number" at bounding box center [715, 367] width 273 height 43
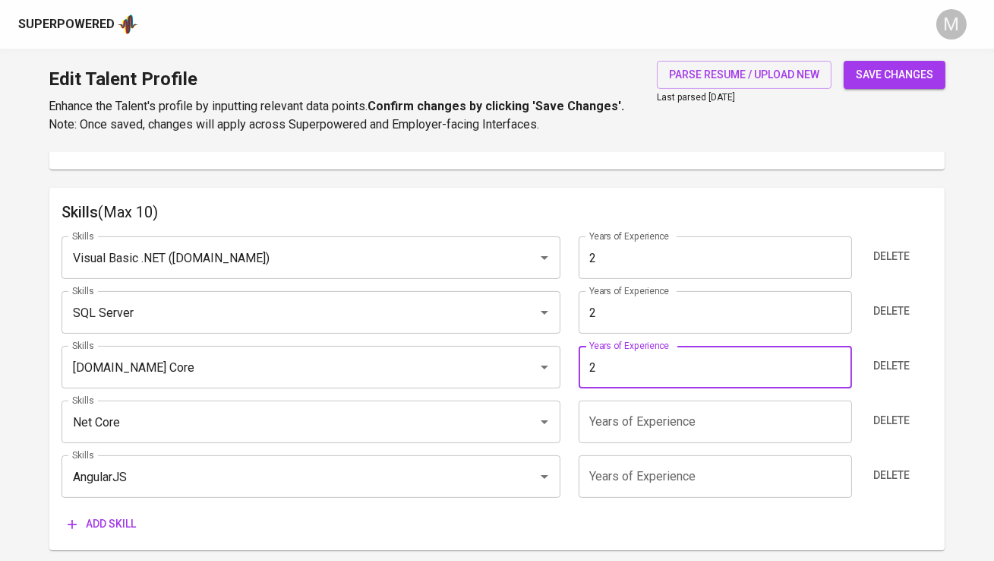
type input "2"
click at [612, 418] on input "number" at bounding box center [715, 421] width 273 height 43
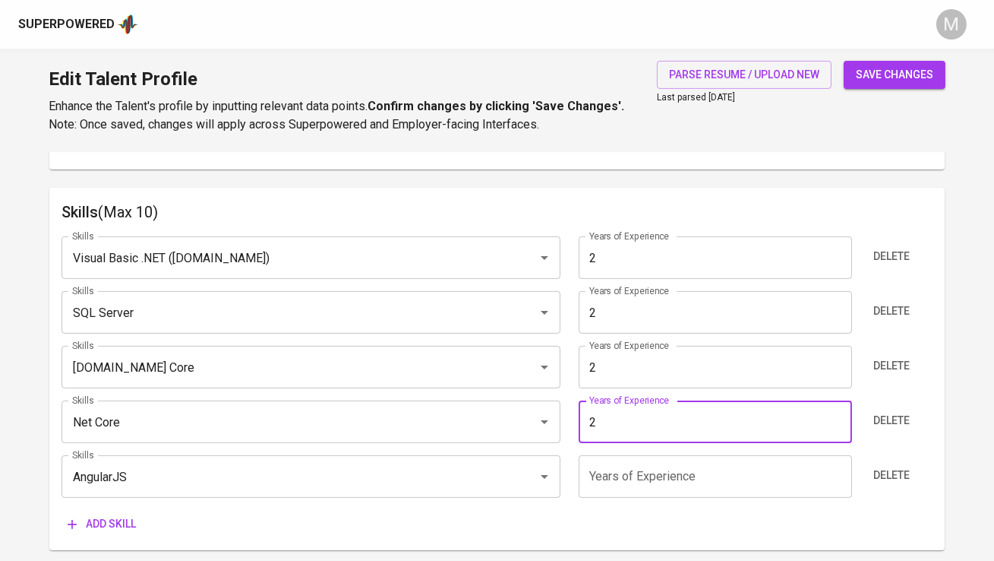
type input "2"
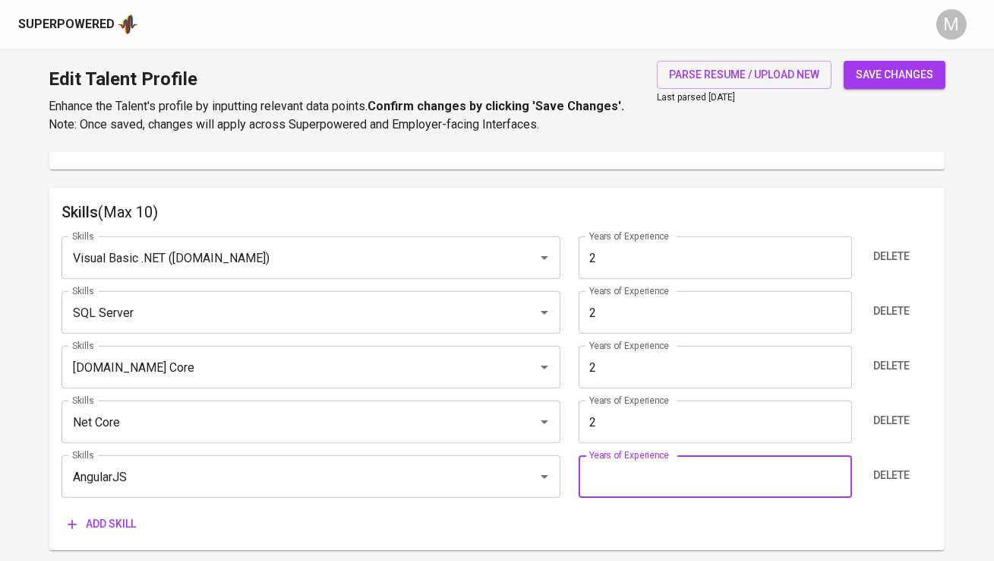
click at [617, 484] on input "number" at bounding box center [715, 476] width 273 height 43
type input "2"
click at [614, 522] on div "Add skill" at bounding box center [497, 524] width 871 height 28
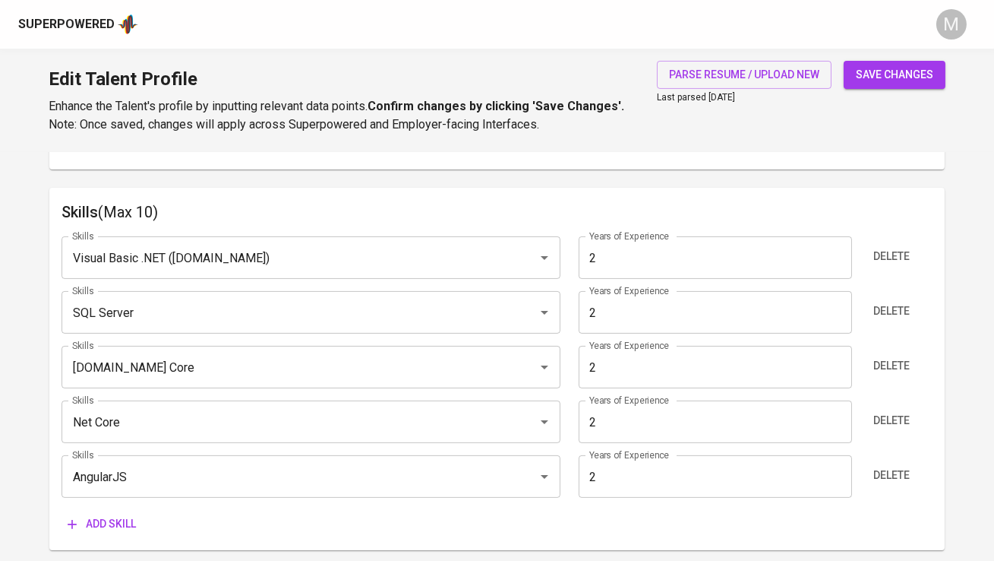
click at [886, 75] on span "save changes" at bounding box center [894, 74] width 77 height 19
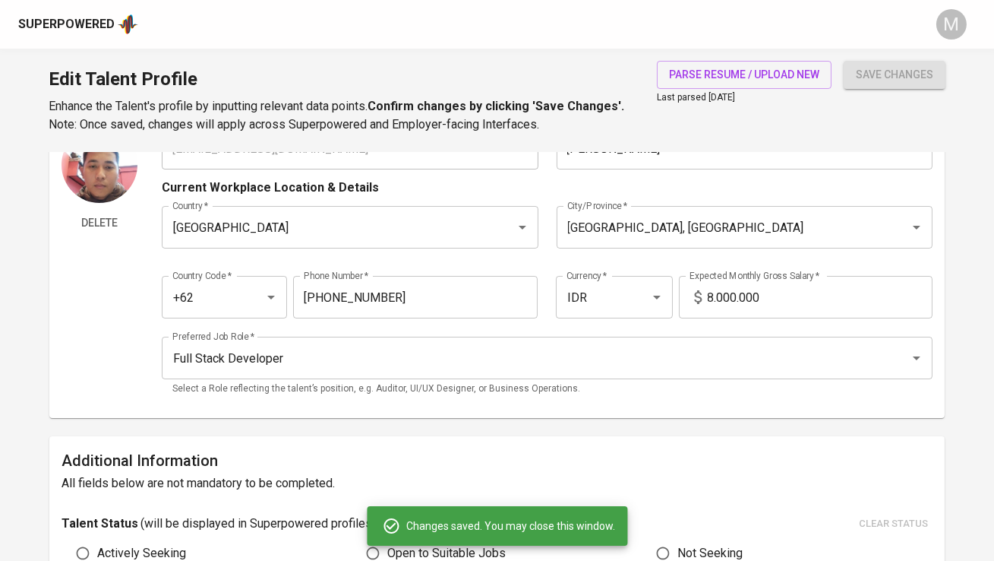
scroll to position [0, 0]
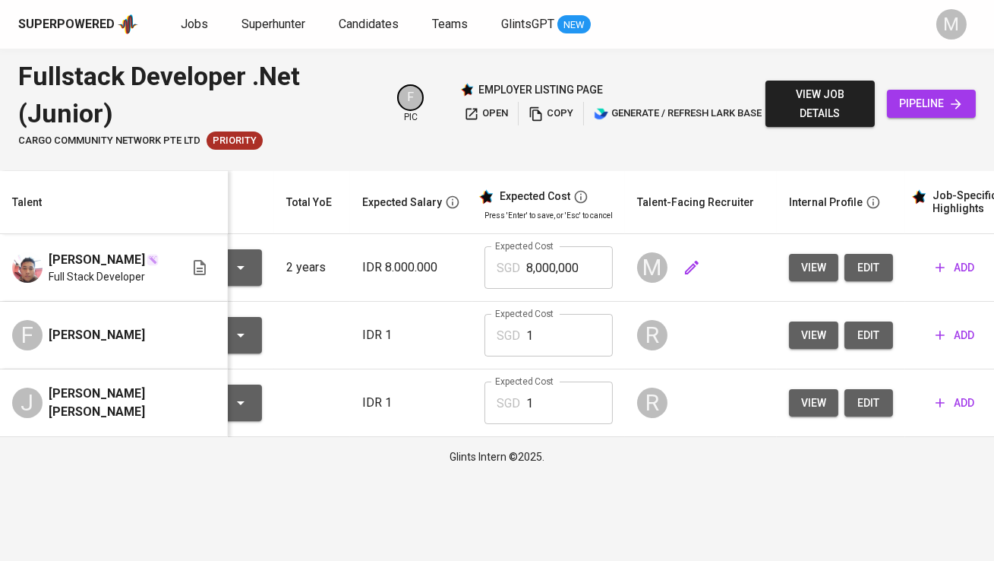
scroll to position [0, 164]
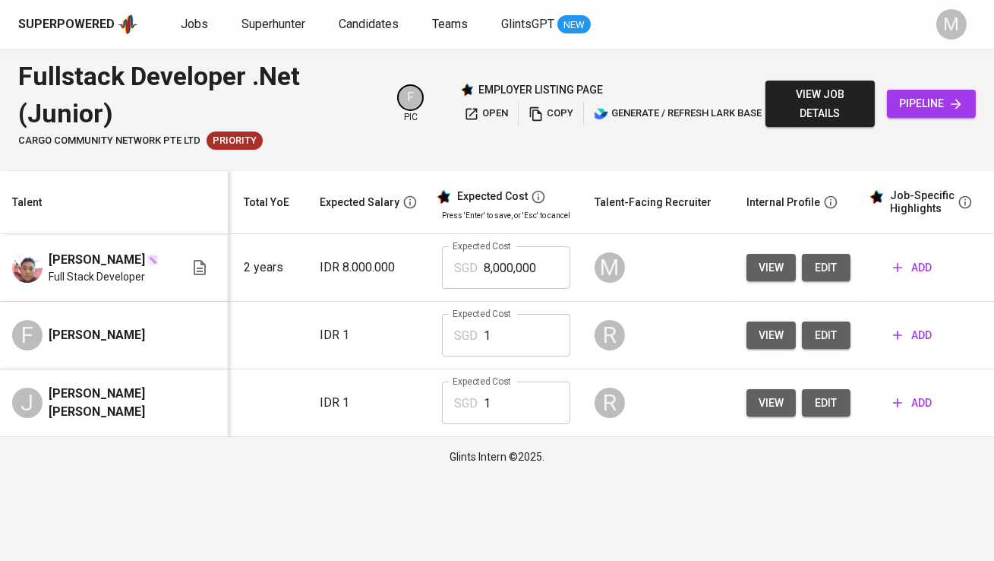
click at [913, 266] on span "add" at bounding box center [912, 267] width 39 height 19
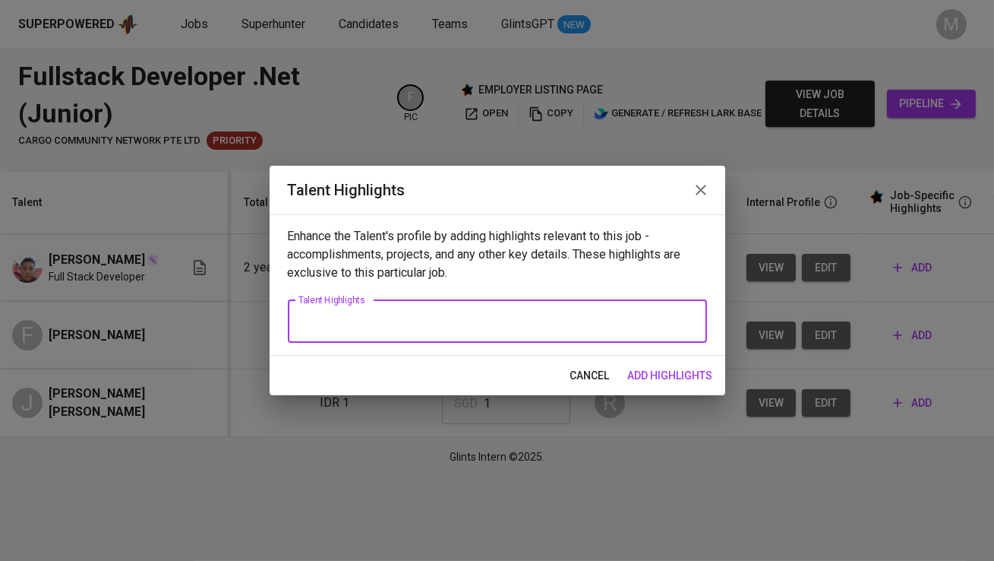
click at [469, 324] on textarea at bounding box center [498, 321] width 398 height 14
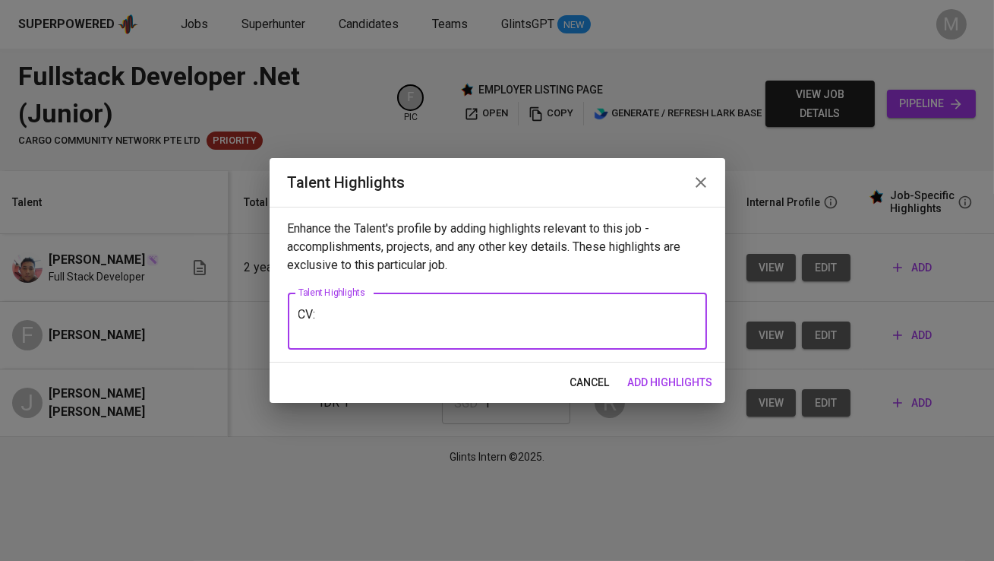
paste textarea "[URL][DOMAIN_NAME]"
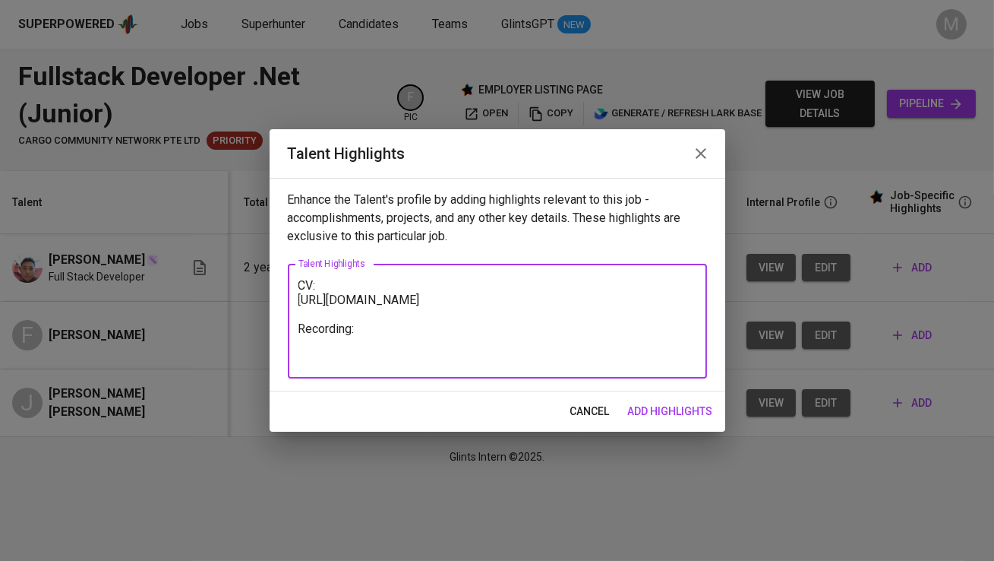
paste textarea "[URL][DOMAIN_NAME]"
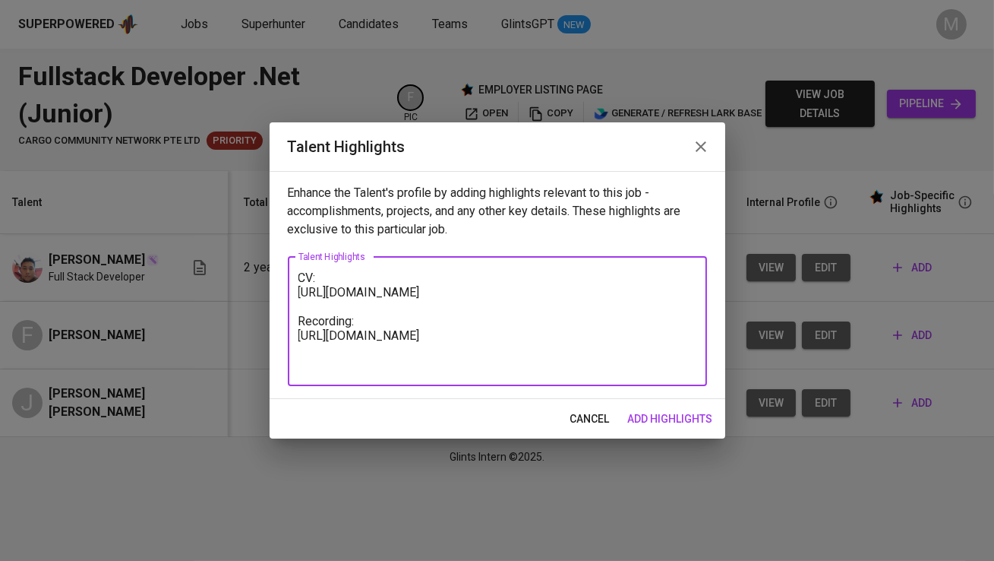
type textarea "CV: [URL][DOMAIN_NAME] Recording: [URL][DOMAIN_NAME]"
click at [680, 416] on span "add highlights" at bounding box center [670, 418] width 85 height 19
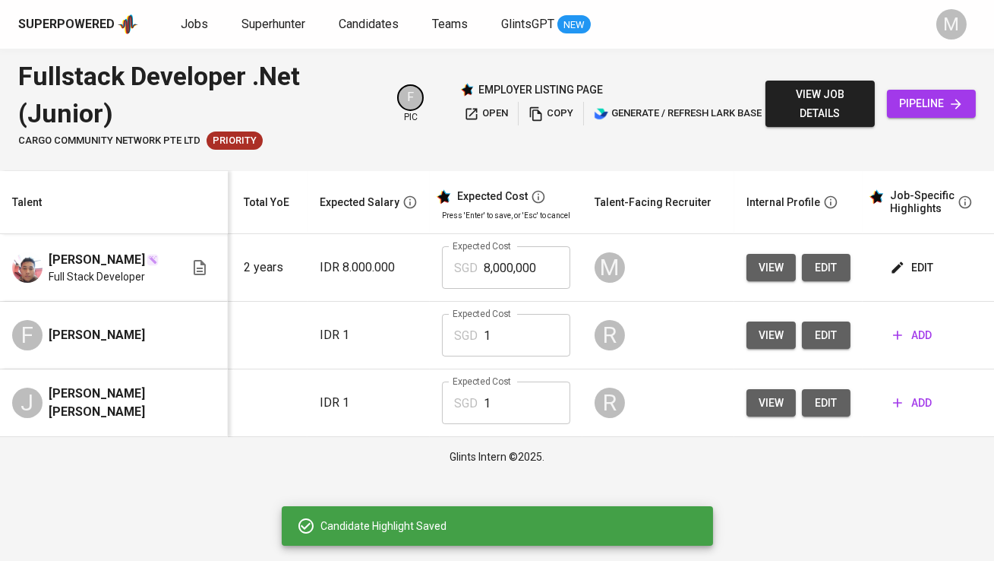
scroll to position [0, 0]
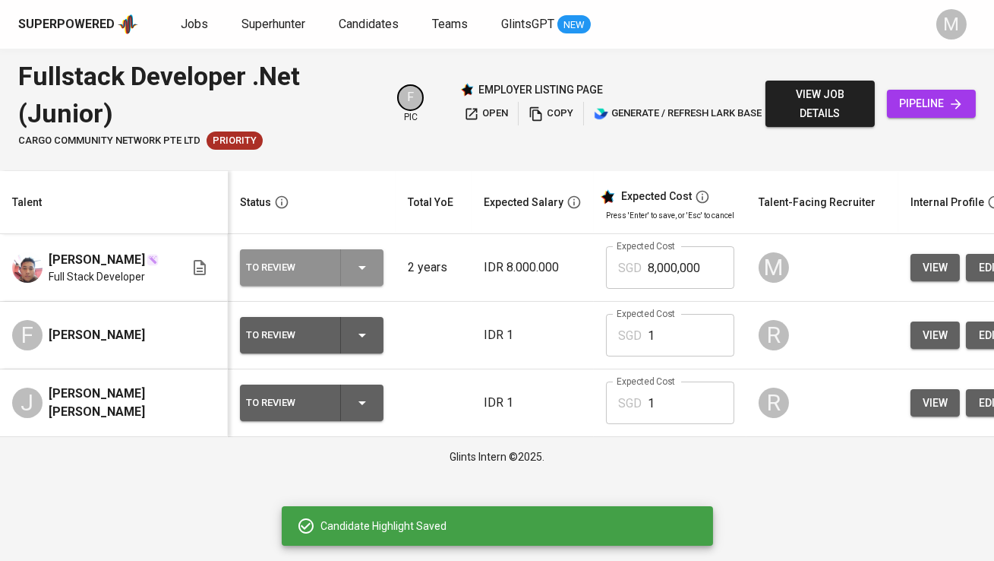
click at [314, 271] on div "To Review" at bounding box center [287, 268] width 82 height 20
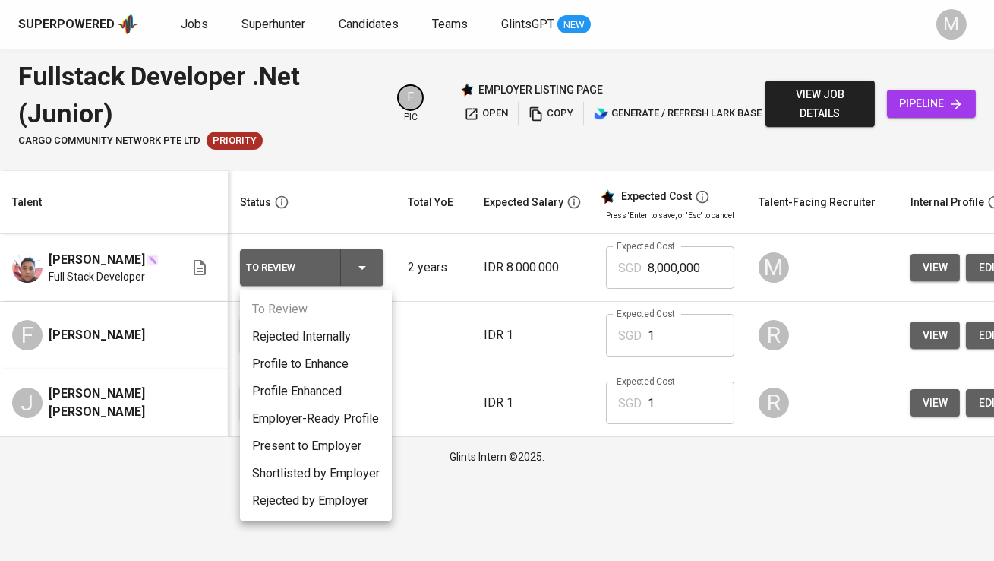
click at [321, 383] on li "Profile Enhanced" at bounding box center [316, 391] width 152 height 27
